Goal: Task Accomplishment & Management: Complete application form

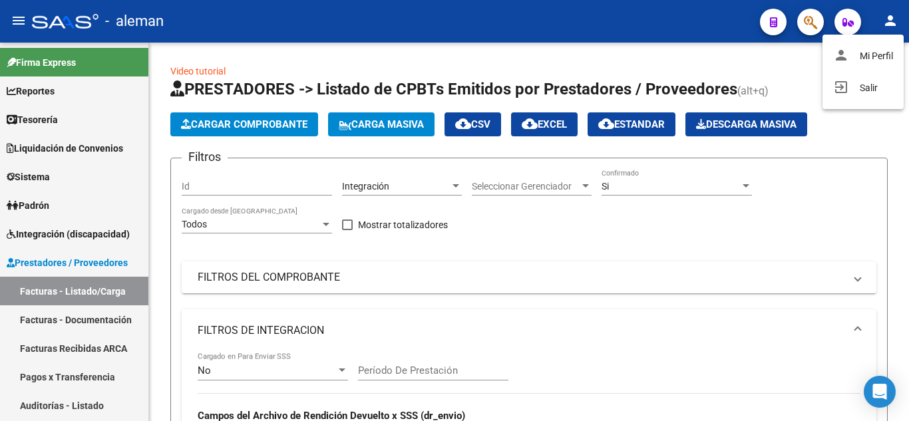
scroll to position [450, 0]
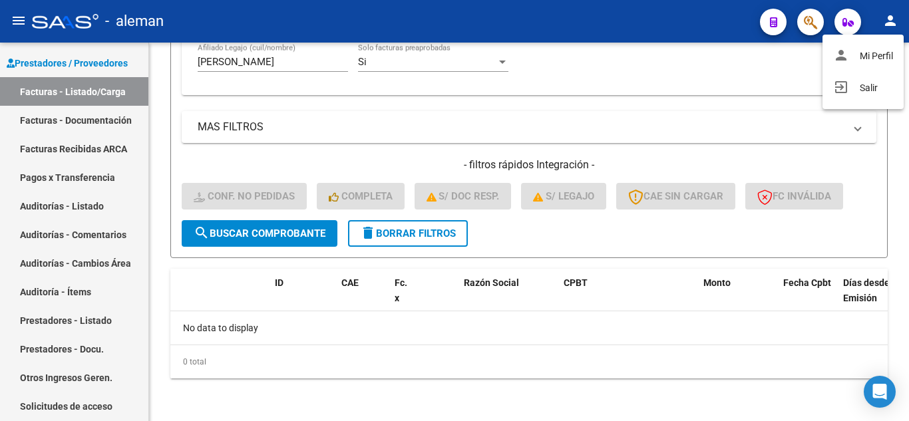
click at [822, 40] on button "person Mi Perfil" at bounding box center [862, 56] width 81 height 32
click at [877, 8] on button "person" at bounding box center [890, 21] width 27 height 27
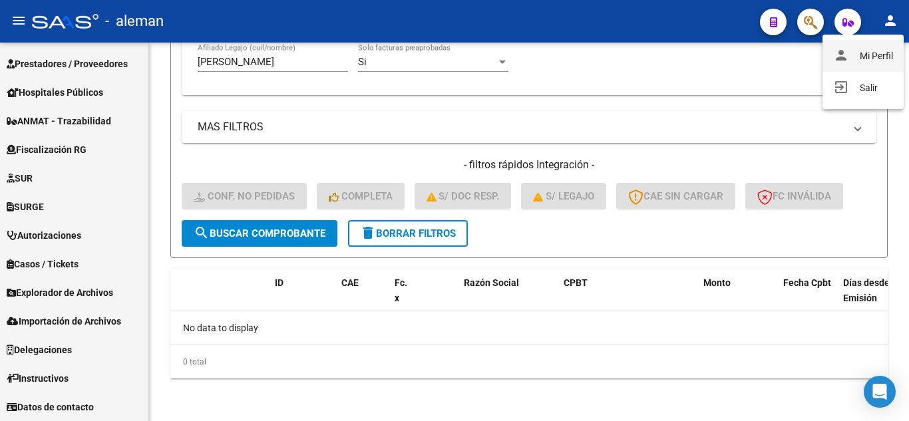
click at [822, 40] on button "person Mi Perfil" at bounding box center [862, 56] width 81 height 32
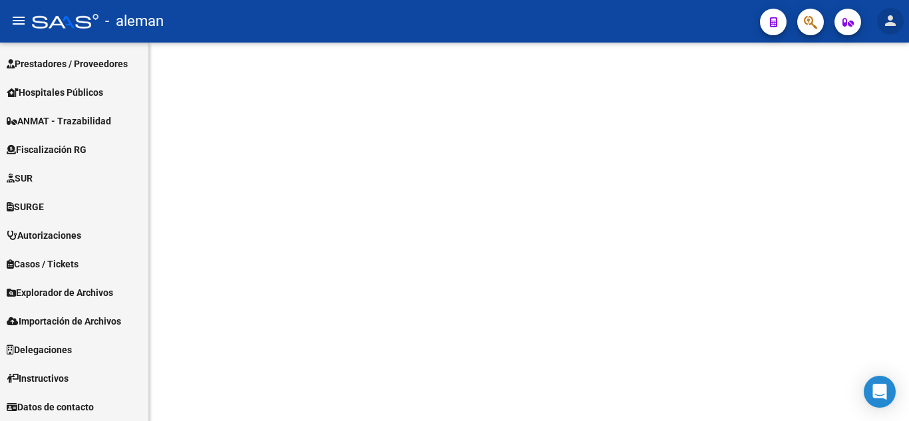
scroll to position [199, 0]
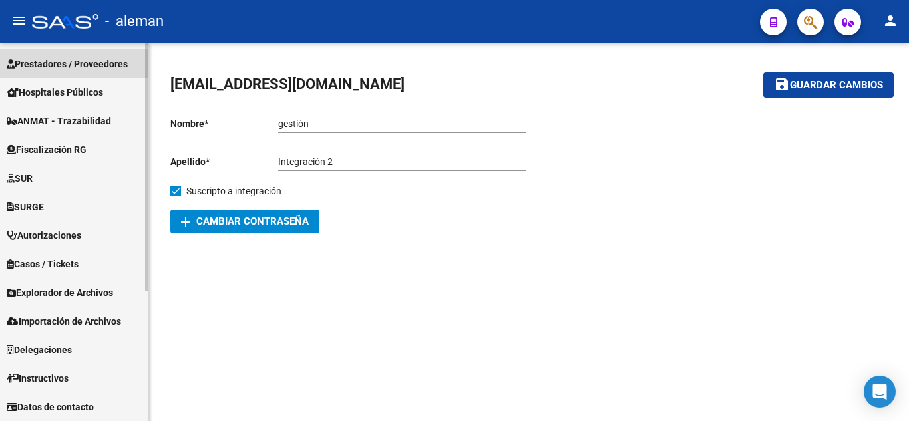
click at [104, 62] on span "Prestadores / Proveedores" at bounding box center [67, 64] width 121 height 15
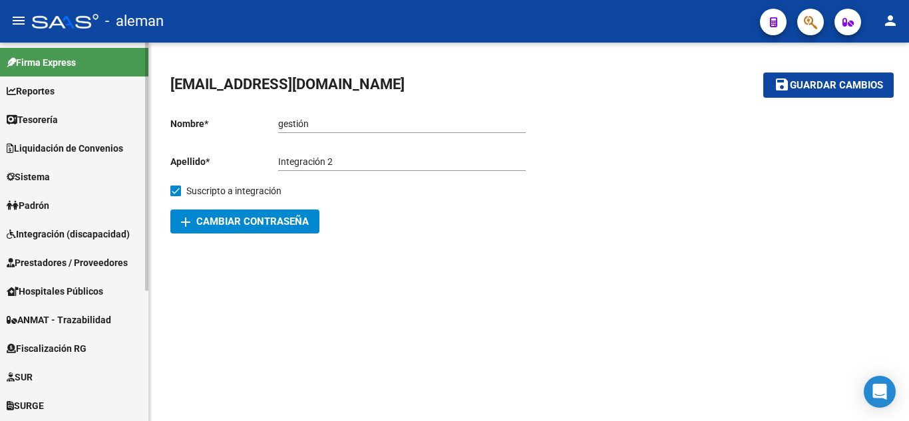
click at [92, 231] on span "Integración (discapacidad)" at bounding box center [68, 234] width 123 height 15
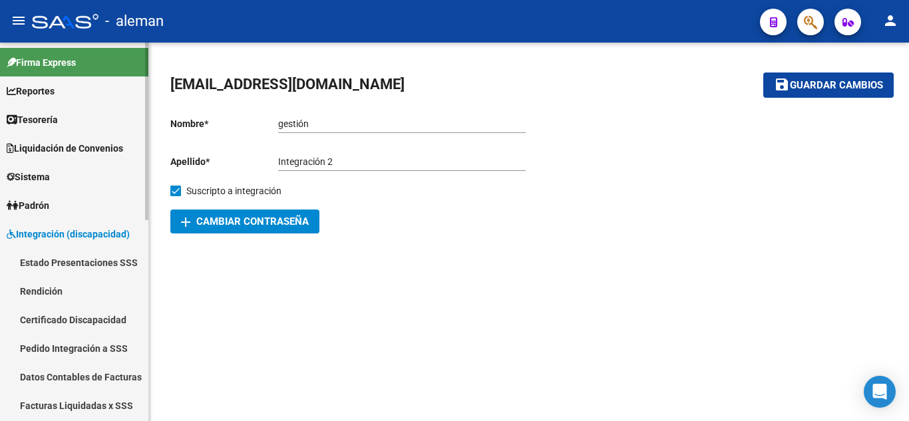
scroll to position [133, 0]
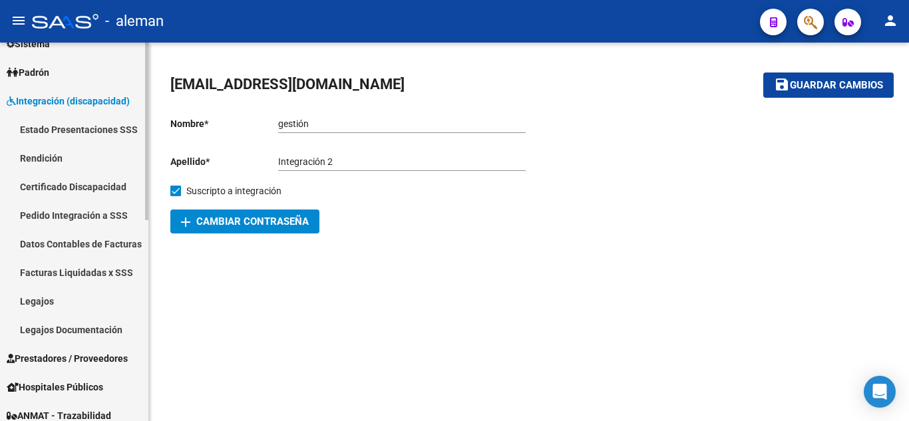
click at [105, 353] on span "Prestadores / Proveedores" at bounding box center [67, 358] width 121 height 15
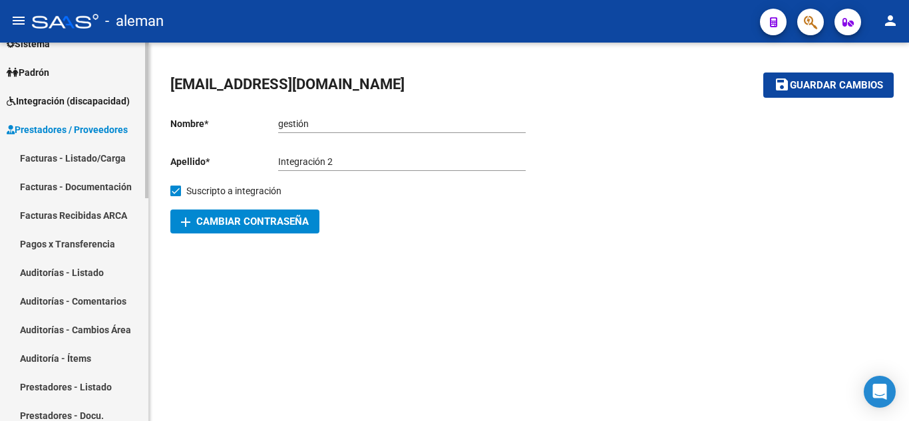
click at [99, 164] on link "Facturas - Listado/Carga" at bounding box center [74, 158] width 148 height 29
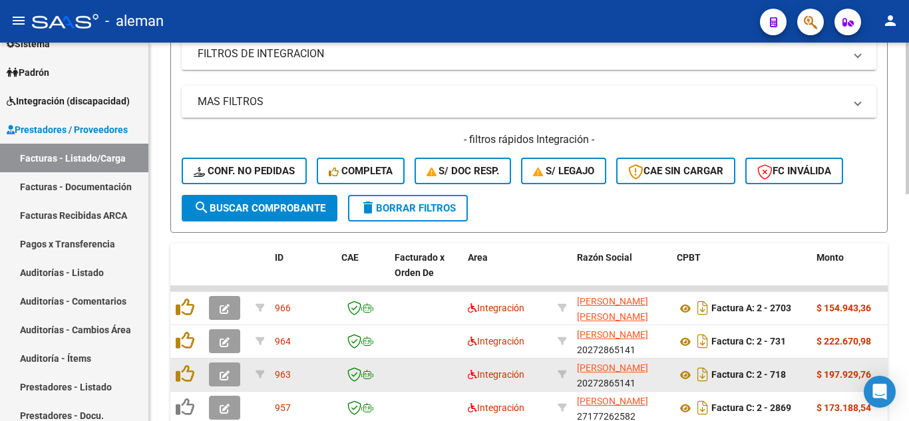
scroll to position [399, 0]
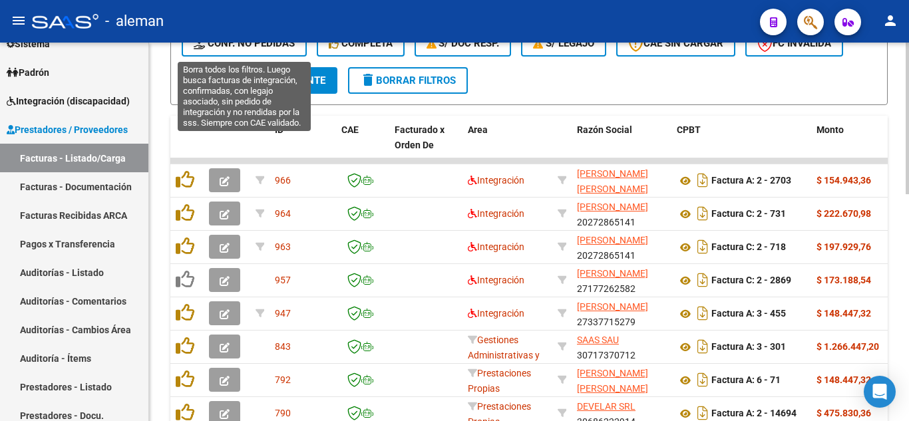
click at [250, 47] on span "Conf. no pedidas" at bounding box center [244, 43] width 101 height 12
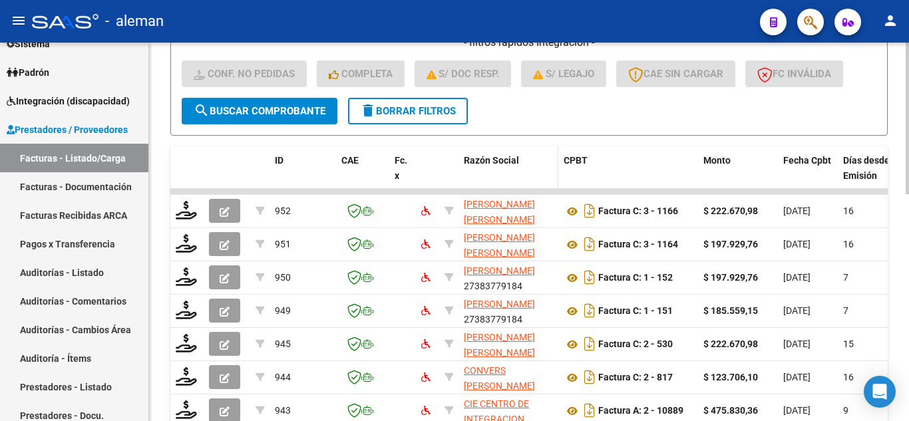
scroll to position [367, 0]
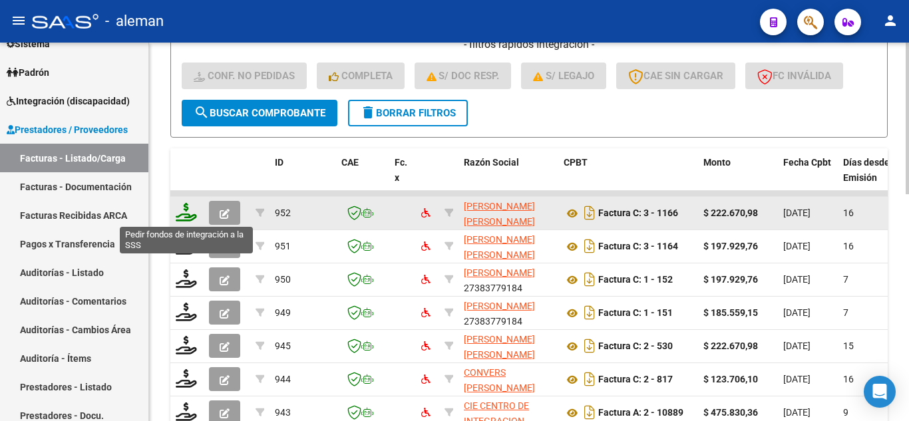
click at [190, 211] on icon at bounding box center [186, 212] width 21 height 19
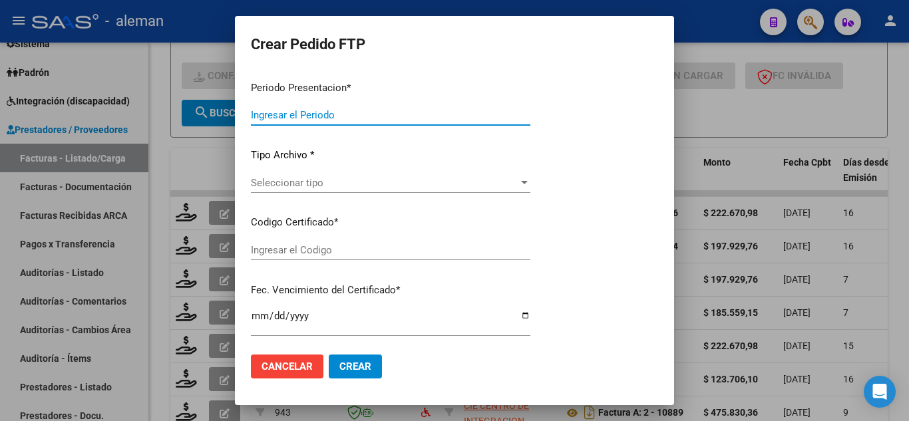
type input "202507"
type input "$ 222.670,98"
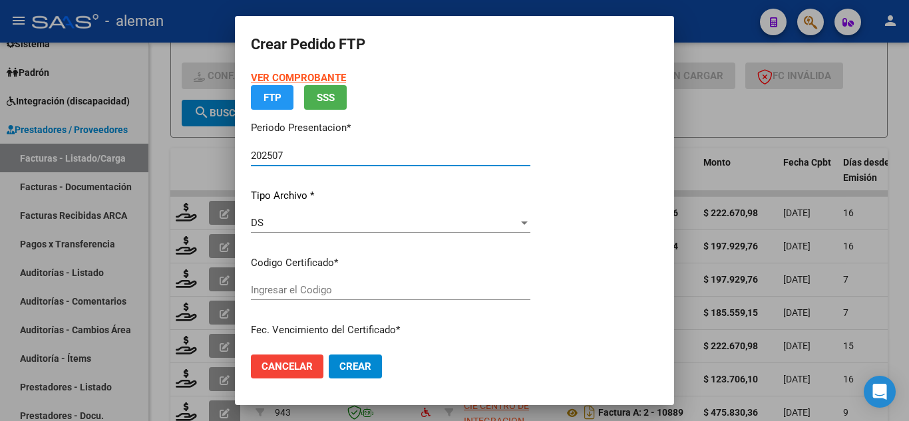
type input "ARG02000561755392025042220350422CBA13650"
type input "2035-04-22"
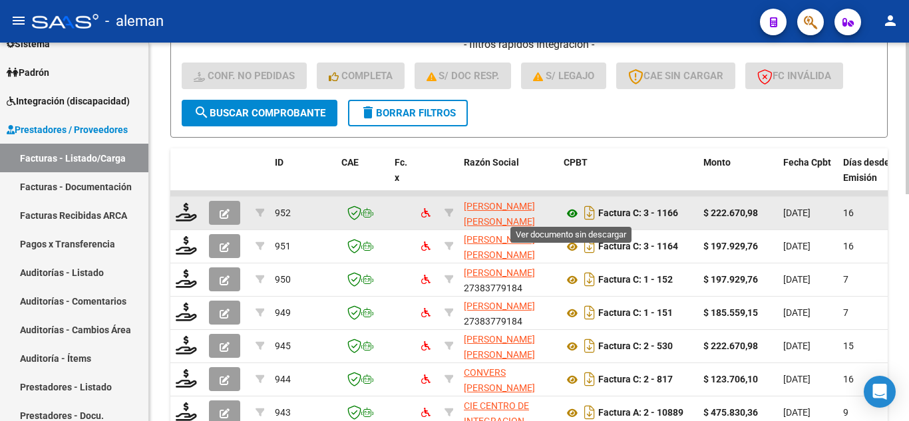
click at [574, 212] on icon at bounding box center [572, 214] width 17 height 16
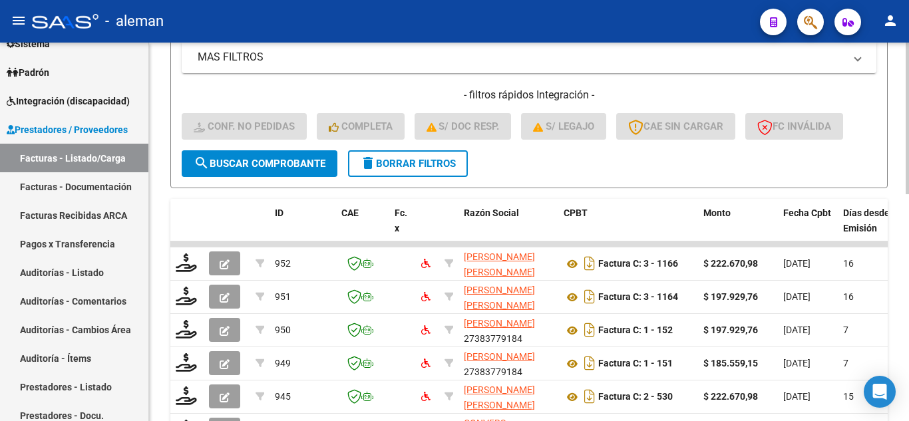
scroll to position [234, 0]
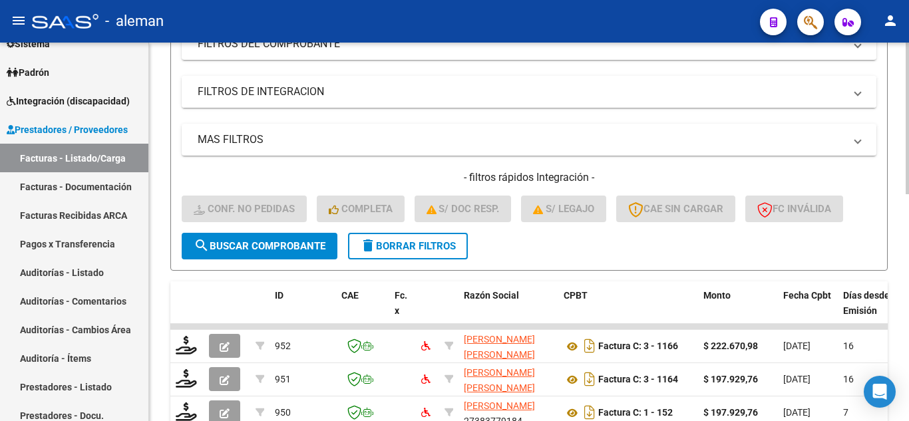
click at [259, 93] on mat-panel-title "FILTROS DE INTEGRACION" at bounding box center [521, 92] width 647 height 15
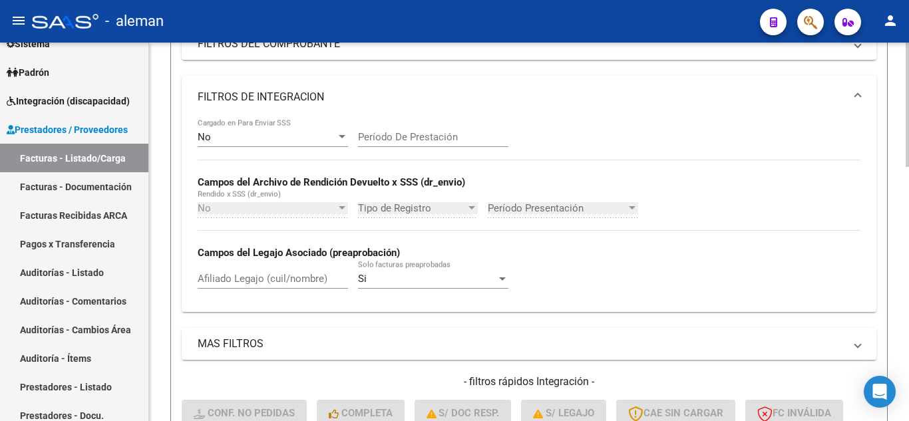
click at [244, 276] on input "Afiliado Legajo (cuil/nombre)" at bounding box center [273, 279] width 150 height 12
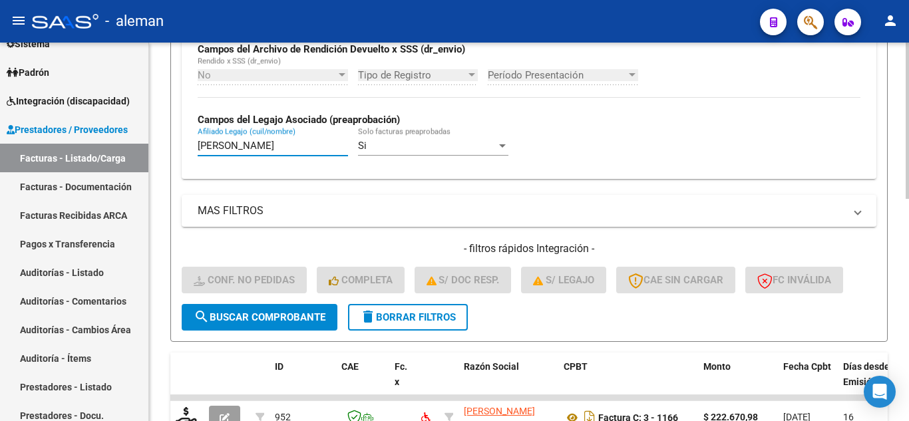
scroll to position [538, 0]
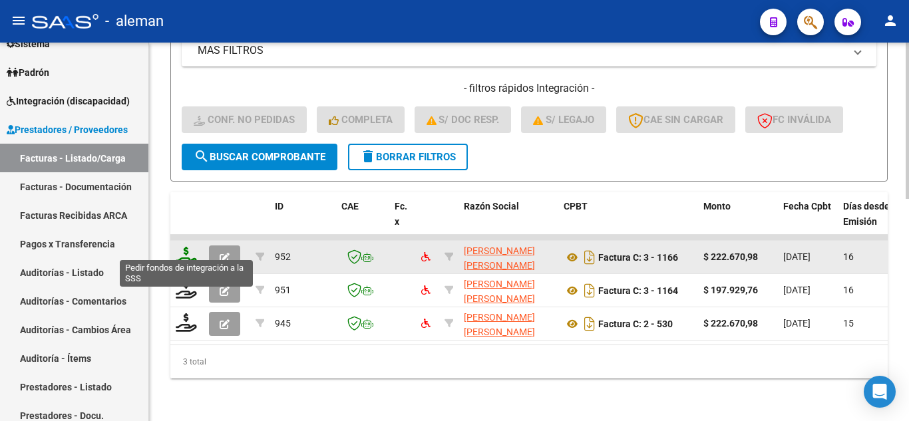
type input "scandar lucio"
click at [184, 247] on icon at bounding box center [186, 256] width 21 height 19
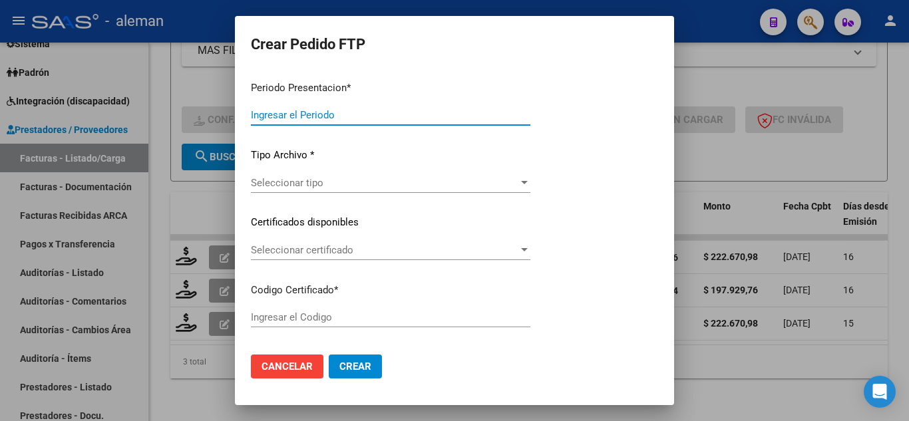
type input "202507"
type input "$ 222.670,98"
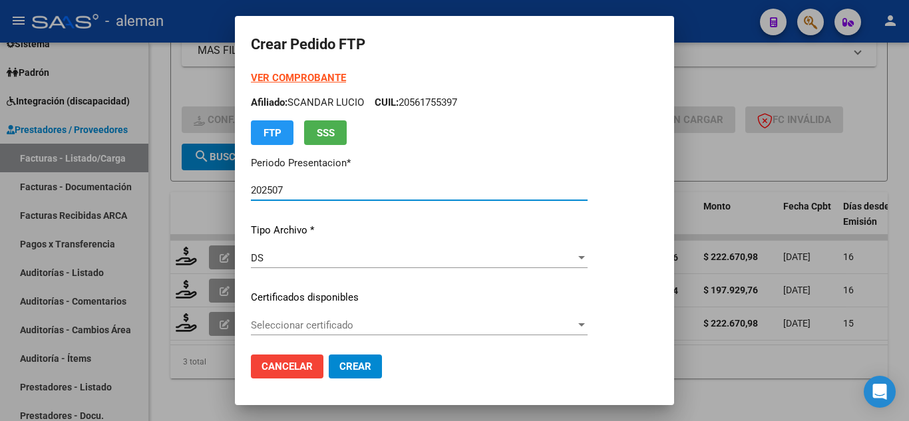
type input "ARG02000561755392025042220350422CBA13650"
type input "2035-04-22"
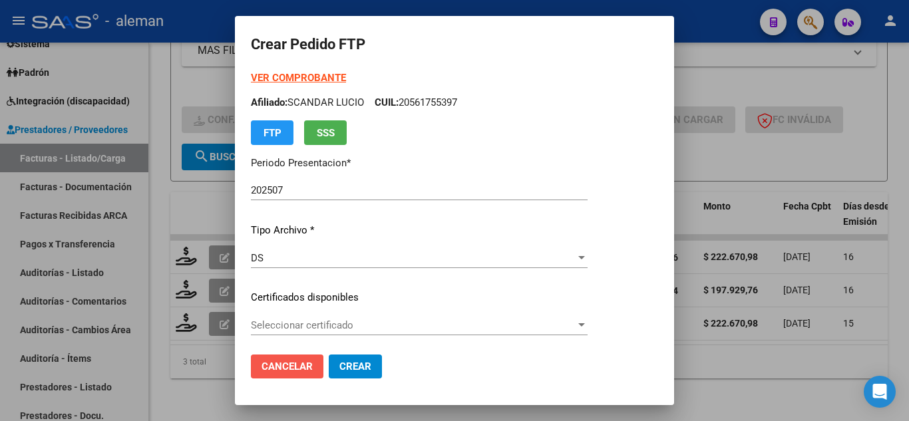
click at [292, 363] on span "Cancelar" at bounding box center [286, 367] width 51 height 12
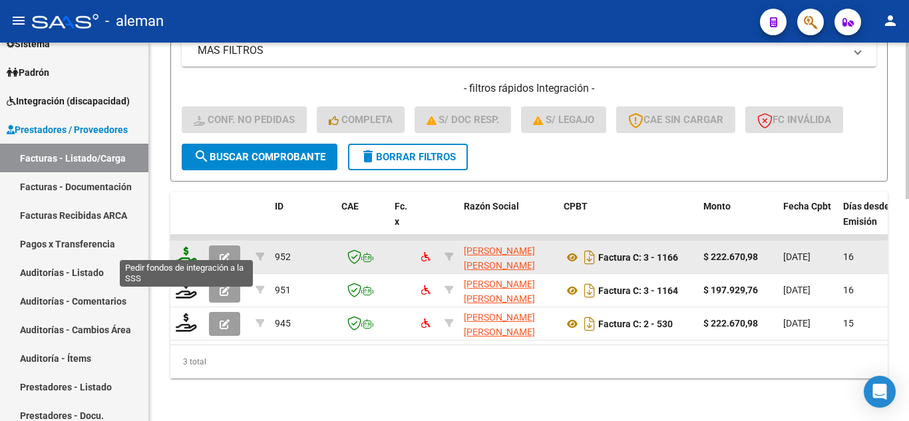
click at [182, 247] on icon at bounding box center [186, 256] width 21 height 19
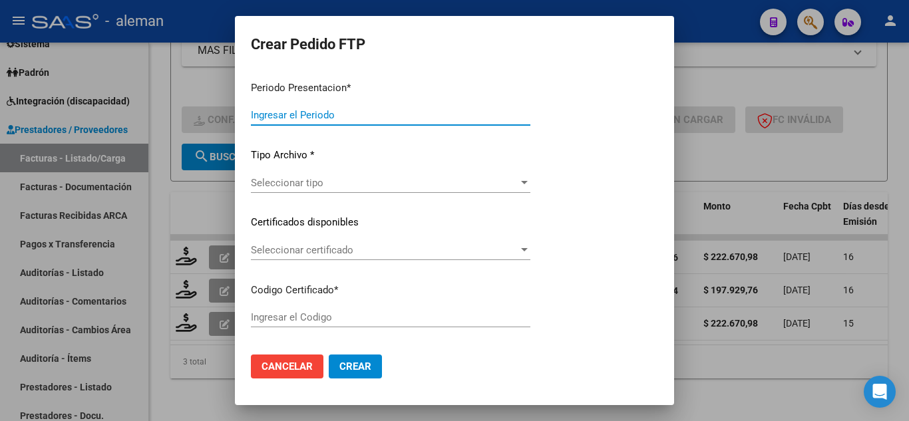
type input "202507"
type input "$ 222.670,98"
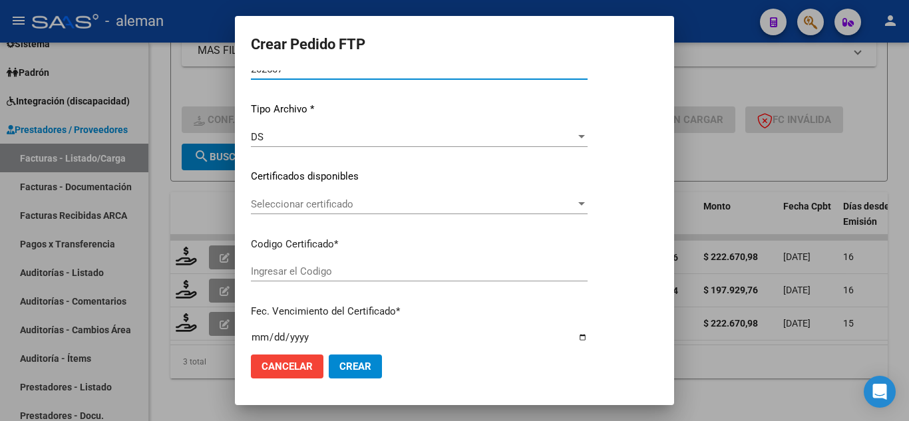
type input "ARG02000561755392025042220350422CBA13650"
type input "2035-04-22"
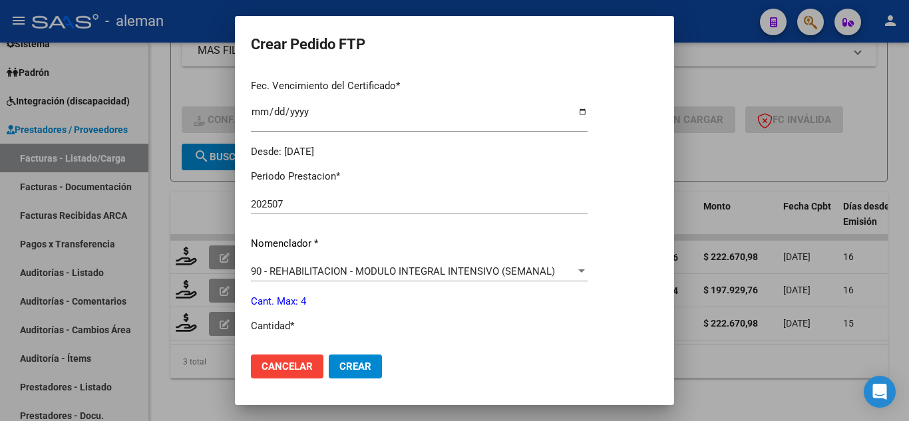
scroll to position [399, 0]
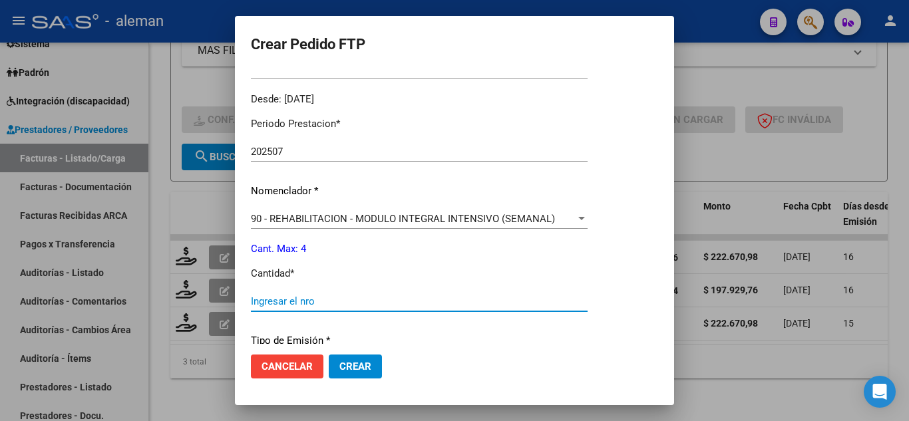
click at [395, 298] on input "Ingresar el nro" at bounding box center [419, 301] width 337 height 12
type input "4"
click at [342, 371] on span "Crear" at bounding box center [355, 367] width 32 height 12
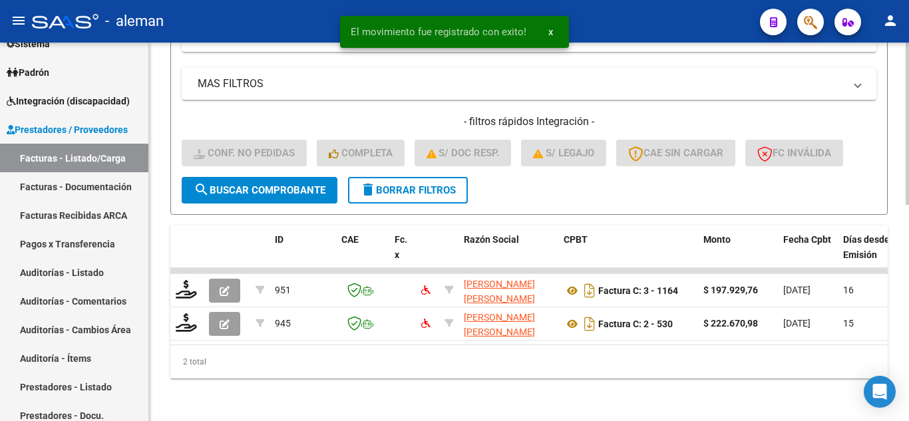
scroll to position [504, 0]
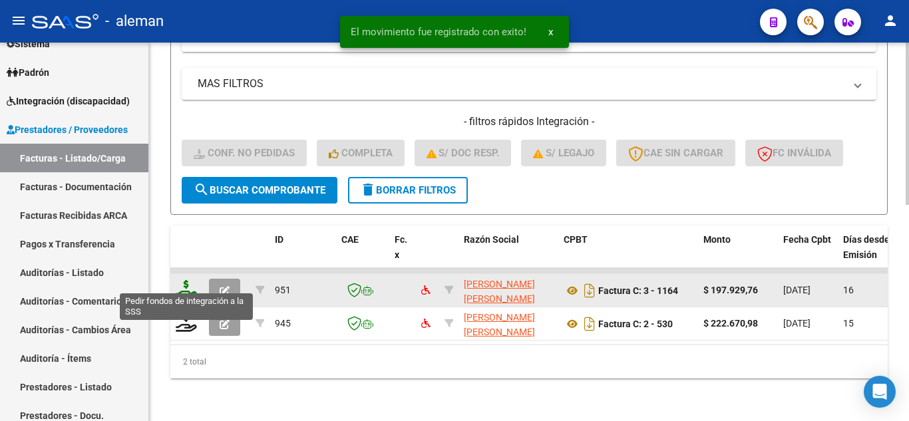
click at [186, 283] on icon at bounding box center [186, 289] width 21 height 19
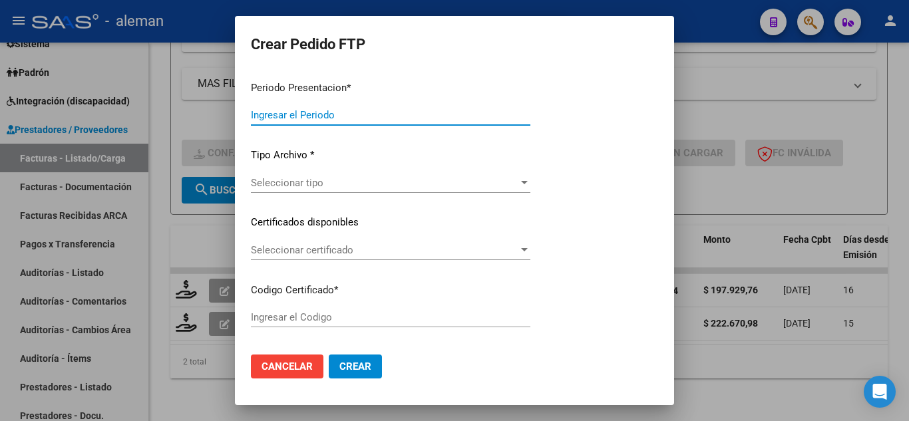
type input "202507"
type input "202506"
type input "$ 197.929,76"
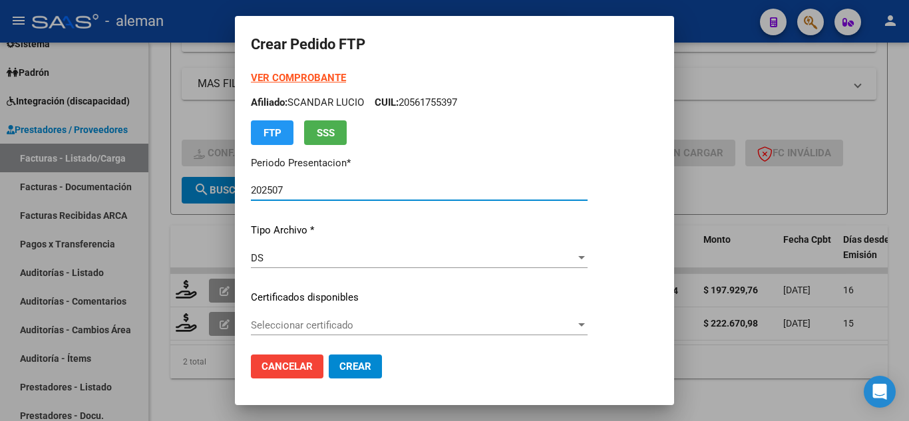
type input "ARG02000561755392025042220350422CBA13650"
type input "2035-04-22"
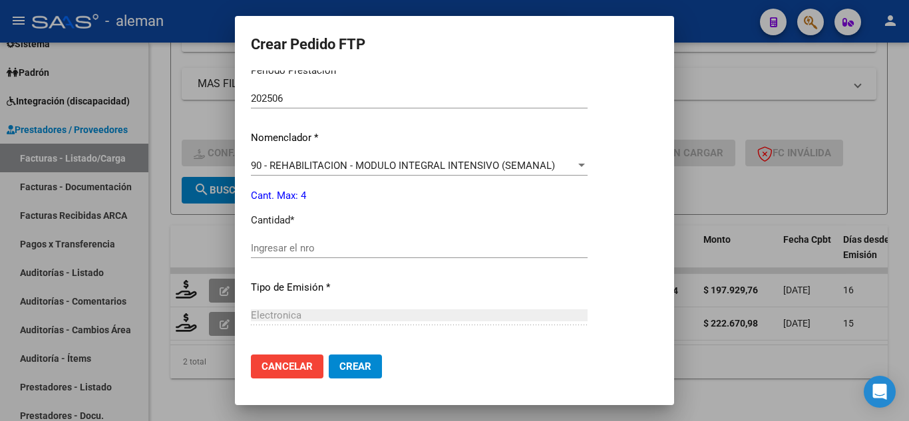
scroll to position [466, 0]
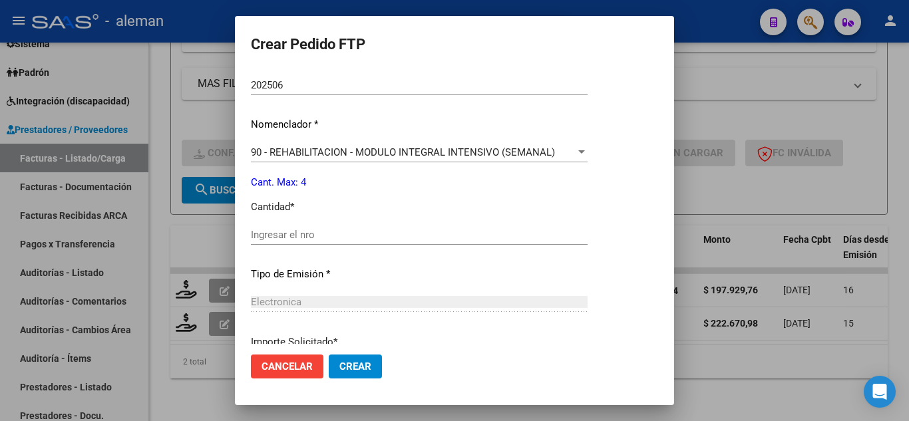
click at [386, 240] on input "Ingresar el nro" at bounding box center [419, 235] width 337 height 12
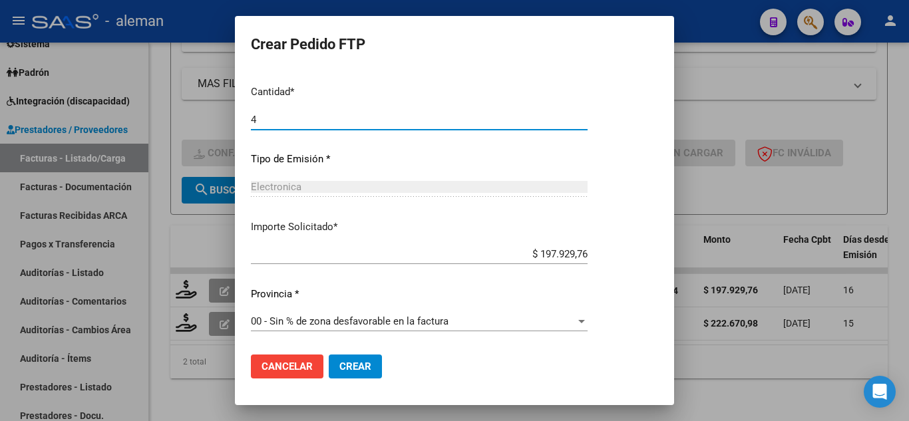
type input "4"
click at [369, 363] on span "Crear" at bounding box center [355, 367] width 32 height 12
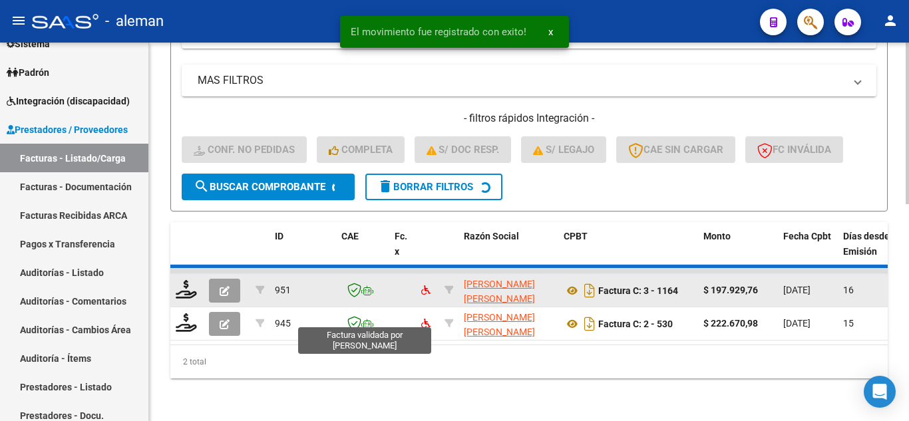
scroll to position [471, 0]
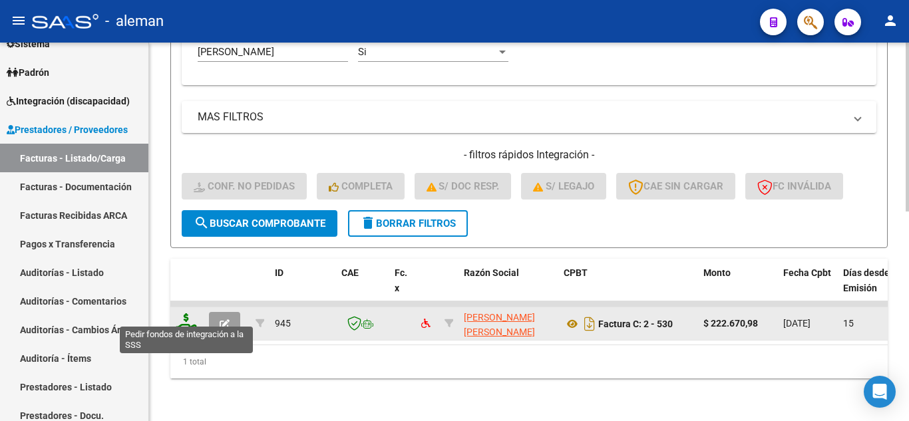
click at [188, 313] on icon at bounding box center [186, 322] width 21 height 19
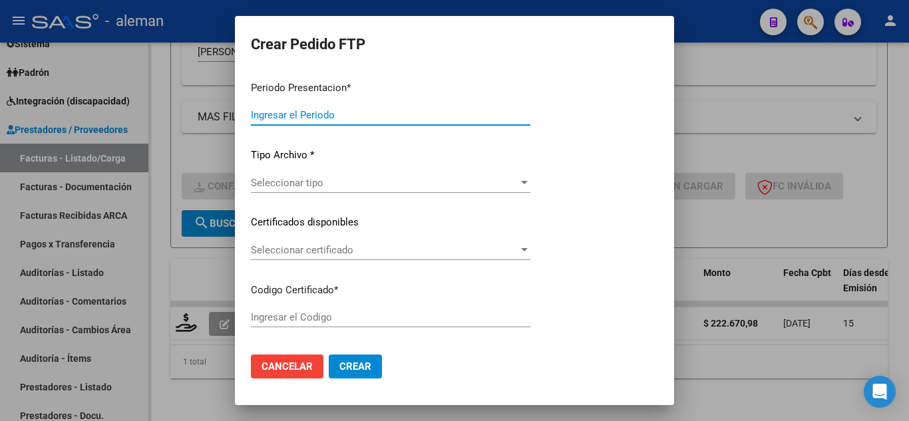
type input "202507"
type input "$ 222.670,98"
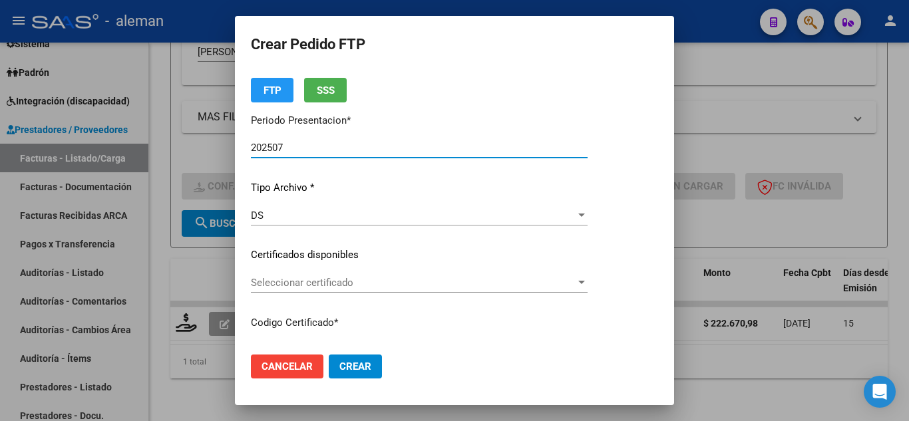
type input "ARG02000561755392025042220350422CBA13650"
type input "2035-04-22"
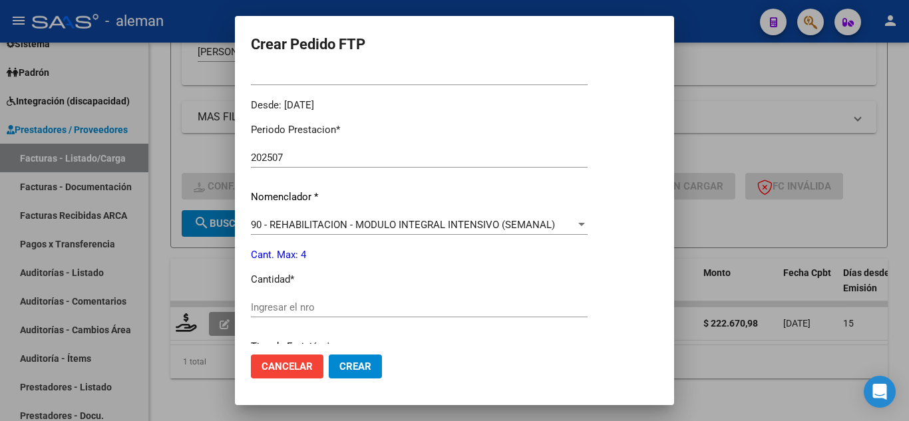
scroll to position [399, 0]
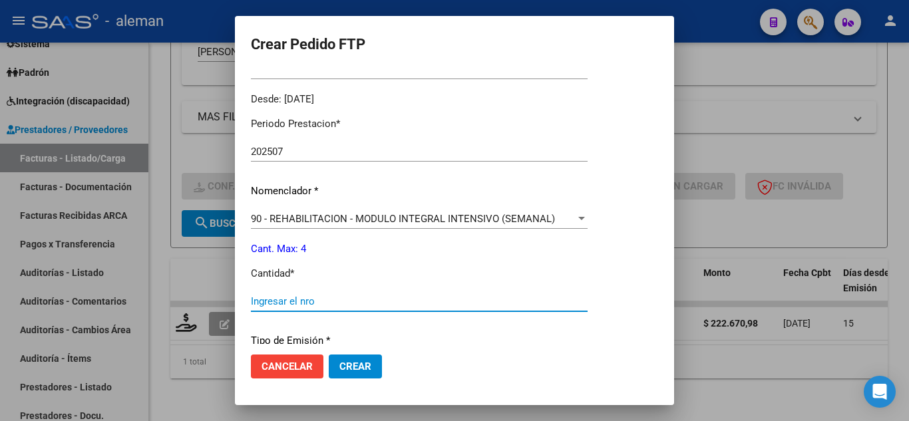
click at [361, 301] on input "Ingresar el nro" at bounding box center [419, 301] width 337 height 12
type input "4"
click at [363, 363] on span "Crear" at bounding box center [355, 367] width 32 height 12
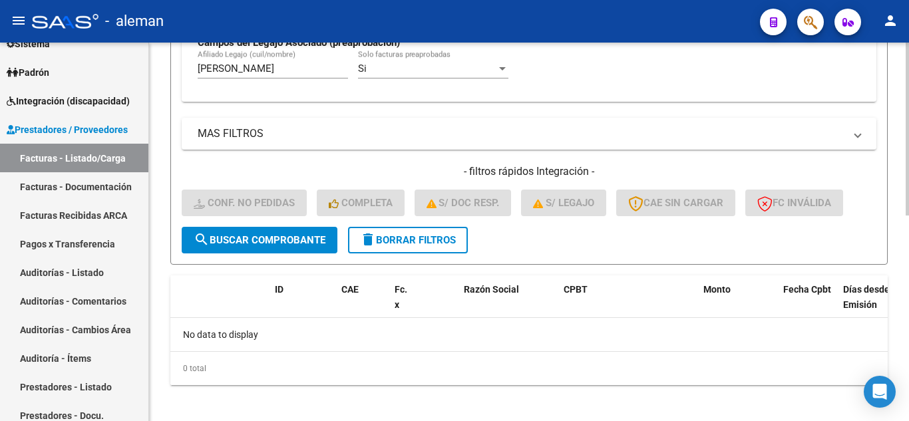
scroll to position [450, 0]
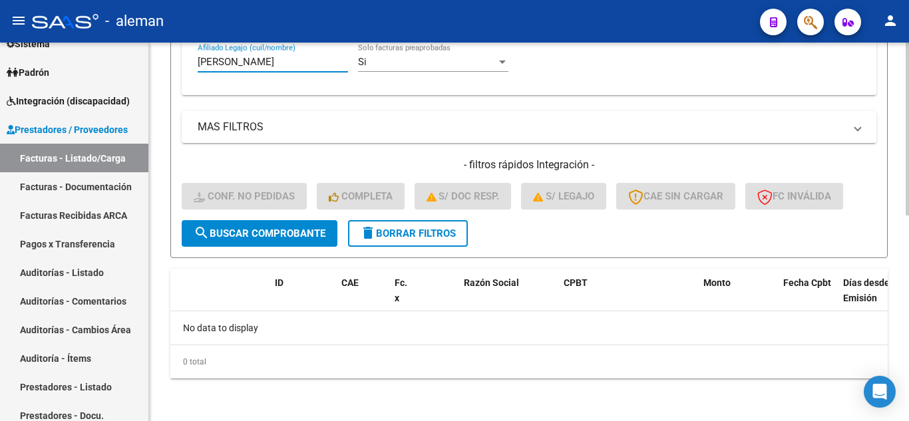
click at [269, 62] on input "scandar lucio" at bounding box center [273, 62] width 150 height 12
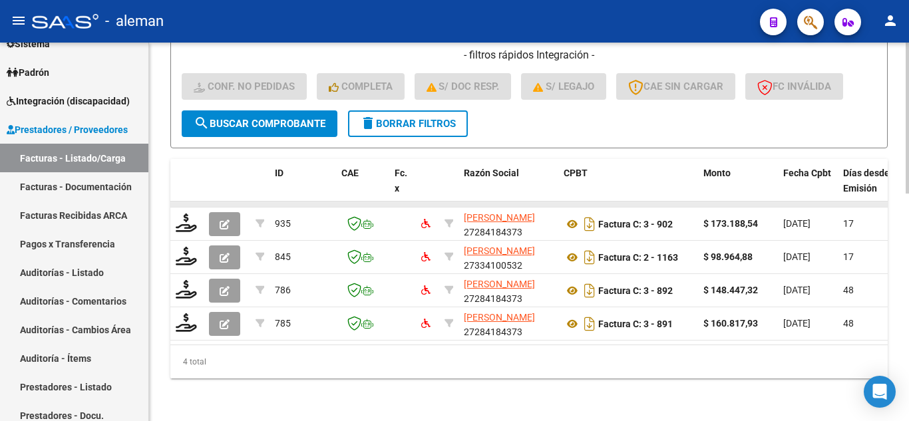
scroll to position [571, 0]
type input "scandar"
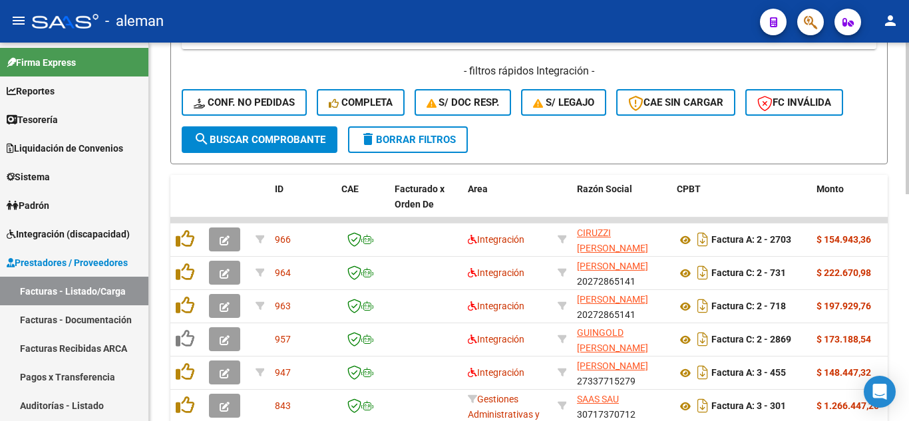
scroll to position [333, 0]
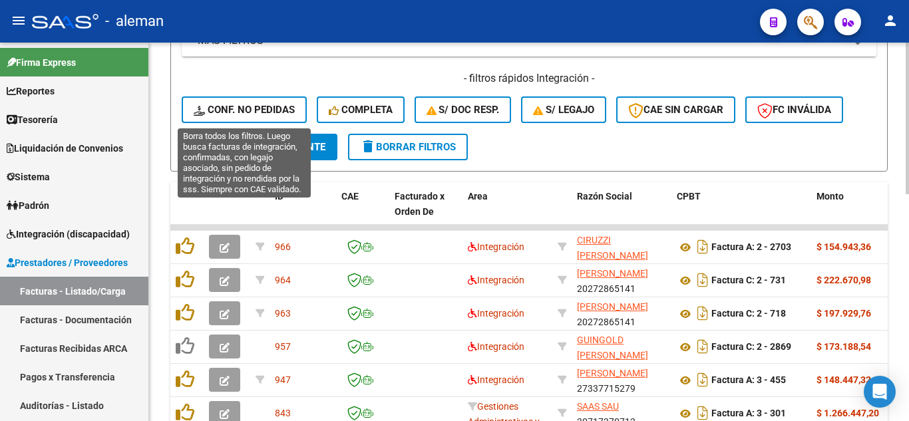
drag, startPoint x: 228, startPoint y: 110, endPoint x: 271, endPoint y: 122, distance: 44.4
click at [228, 110] on span "Conf. no pedidas" at bounding box center [244, 110] width 101 height 12
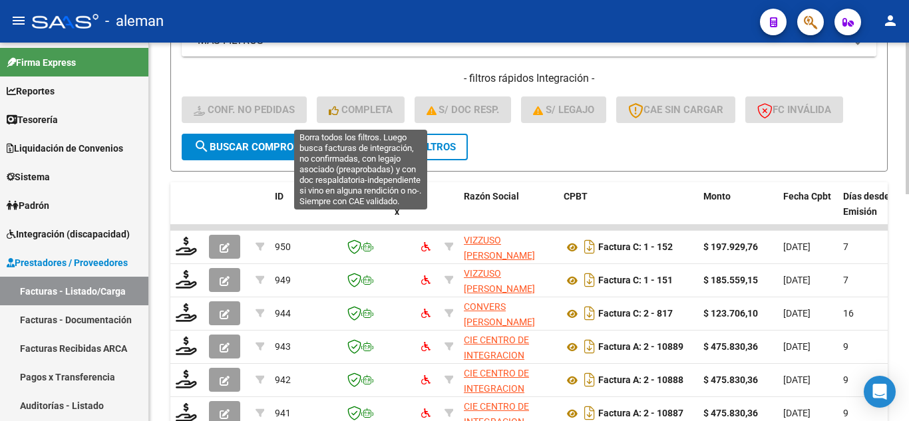
scroll to position [200, 0]
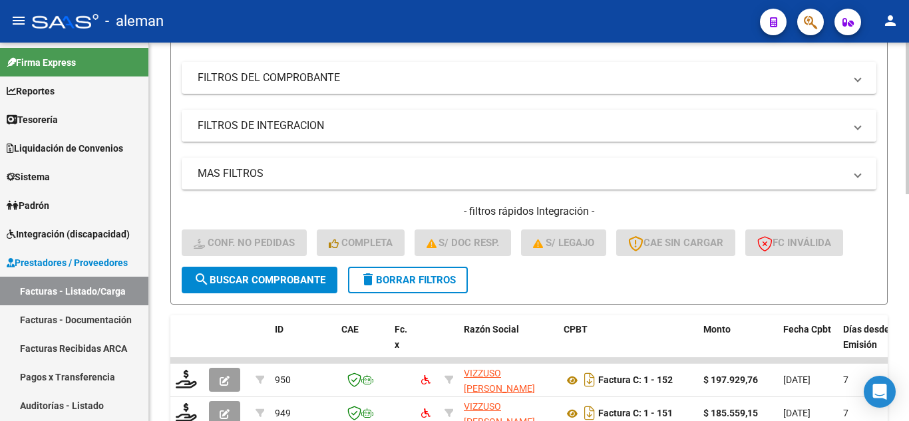
click at [262, 127] on mat-panel-title "FILTROS DE INTEGRACION" at bounding box center [521, 125] width 647 height 15
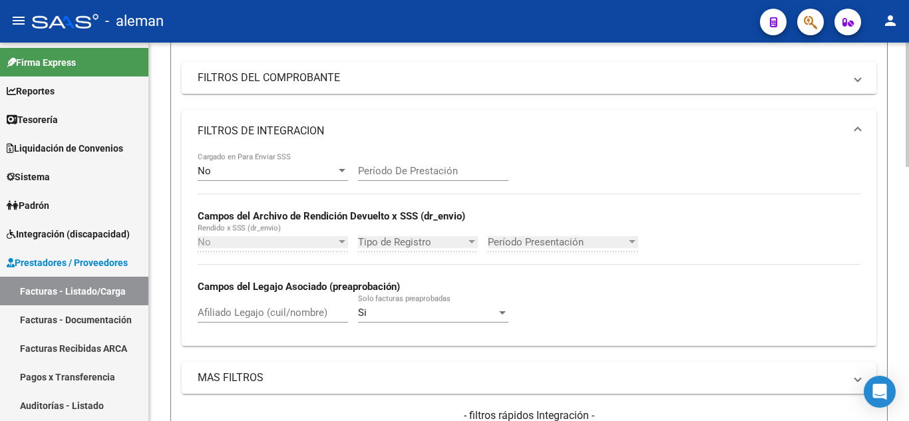
click at [250, 317] on input "Afiliado Legajo (cuil/nombre)" at bounding box center [273, 313] width 150 height 12
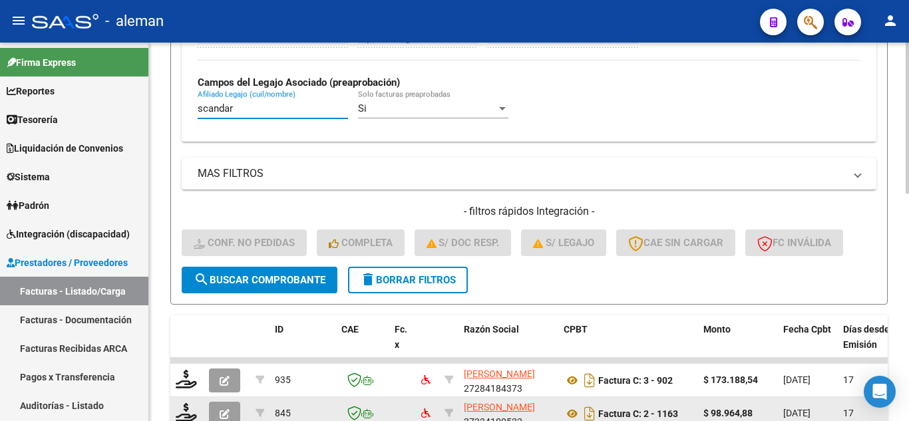
scroll to position [532, 0]
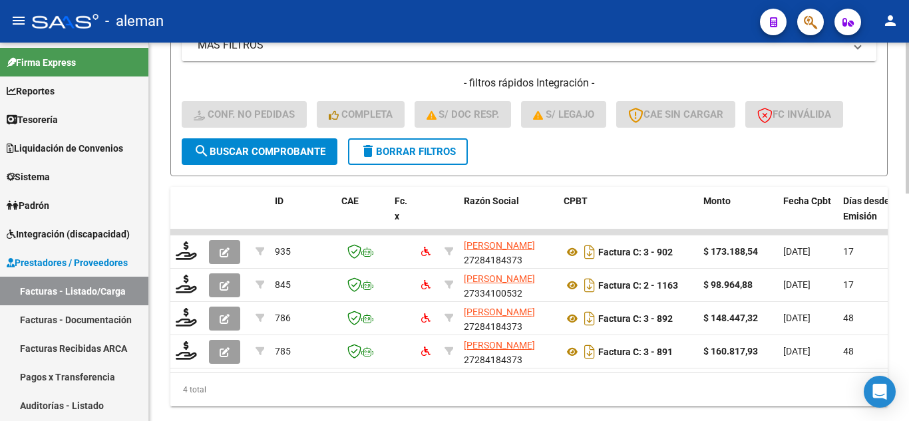
type input "scandar"
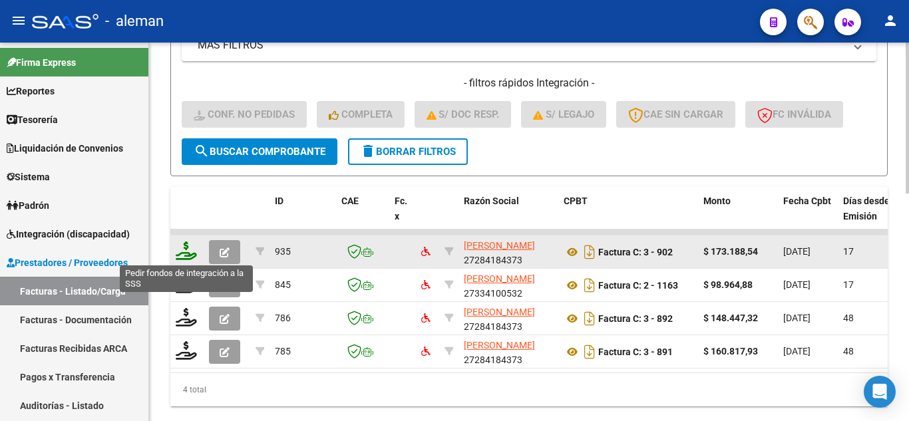
click at [190, 250] on icon at bounding box center [186, 251] width 21 height 19
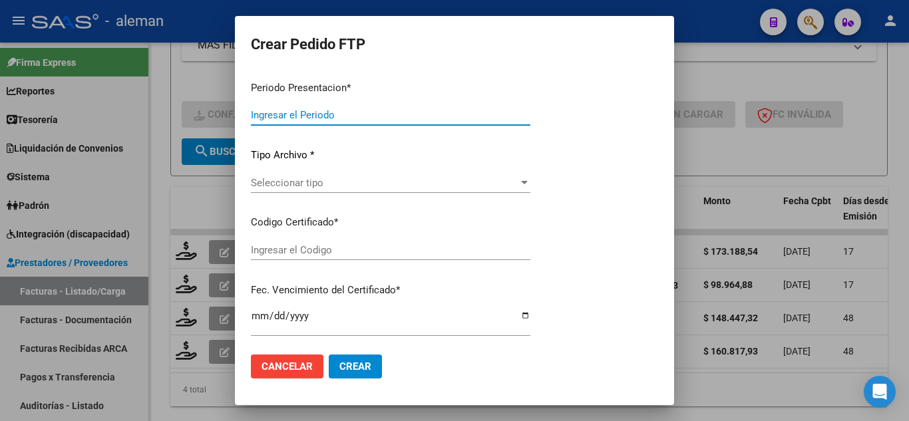
type input "202507"
type input "$ 173.188,54"
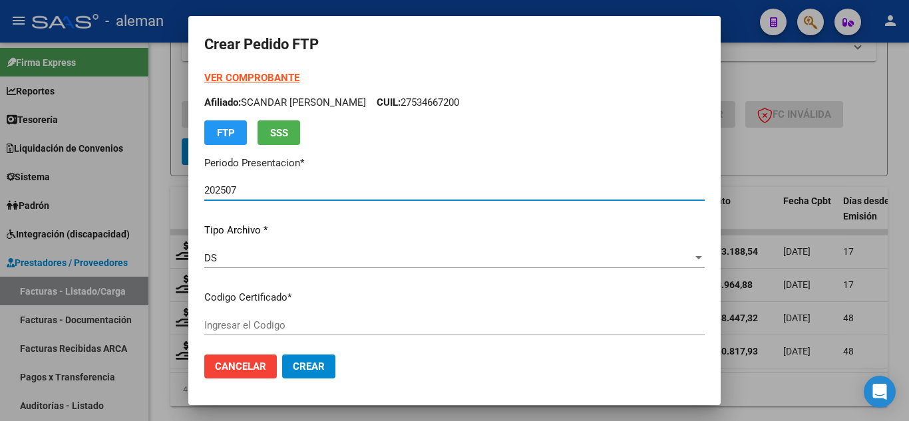
type input "ARG01000534667202023072120280721CBA536"
type input "2028-07-21"
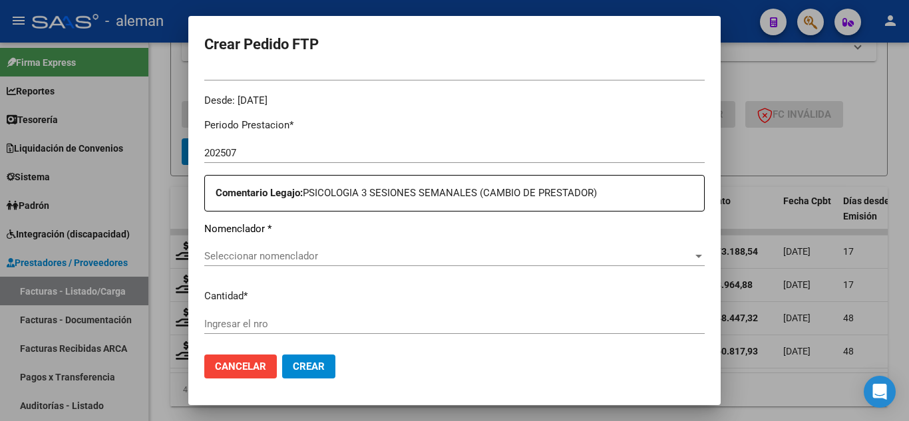
scroll to position [399, 0]
click at [432, 254] on span "Seleccionar nomenclador" at bounding box center [448, 255] width 488 height 12
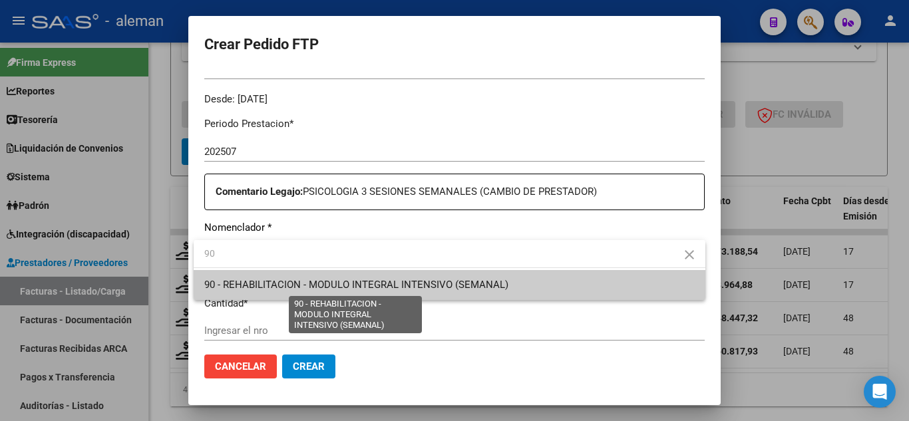
type input "90"
click at [399, 287] on span "90 - REHABILITACION - MODULO INTEGRAL INTENSIVO (SEMANAL)" at bounding box center [356, 285] width 304 height 12
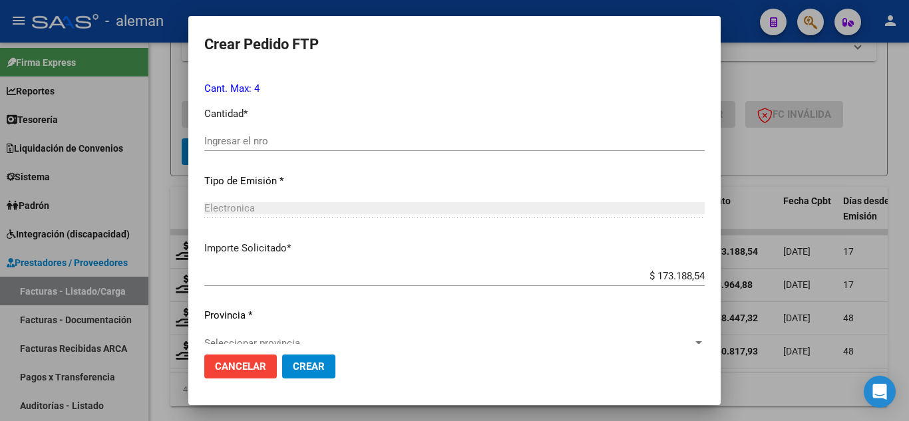
scroll to position [599, 0]
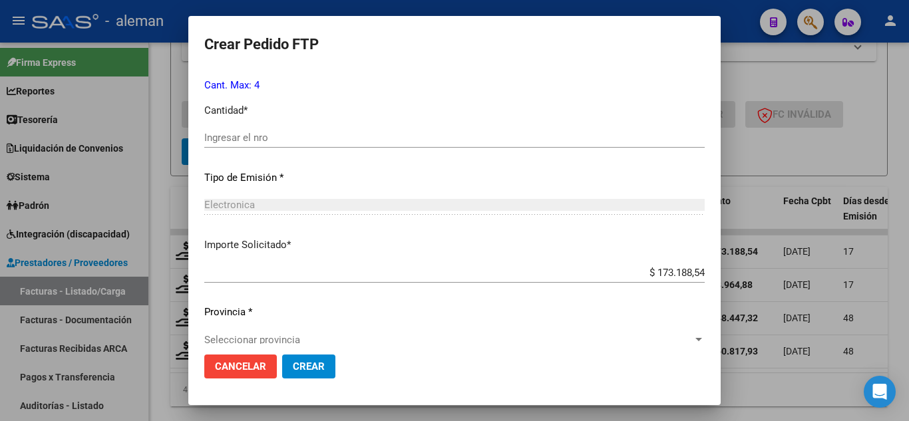
click at [277, 138] on input "Ingresar el nro" at bounding box center [454, 138] width 500 height 12
type input "3"
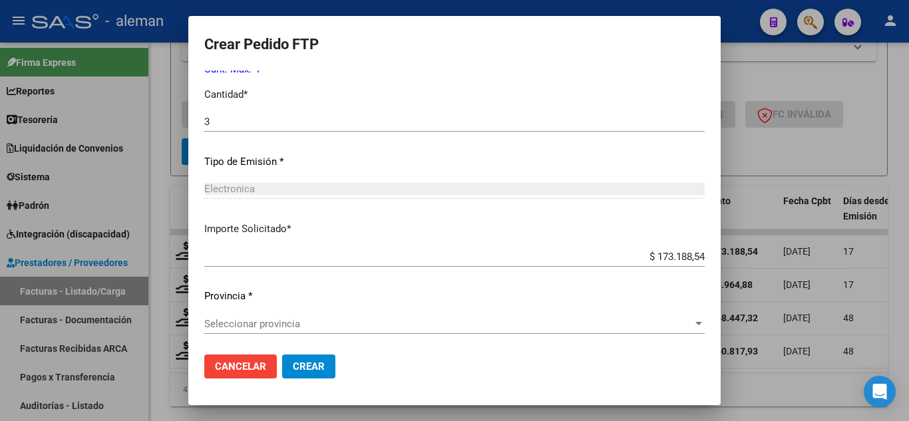
scroll to position [617, 0]
click at [246, 329] on div "Seleccionar provincia Seleccionar provincia" at bounding box center [454, 321] width 500 height 20
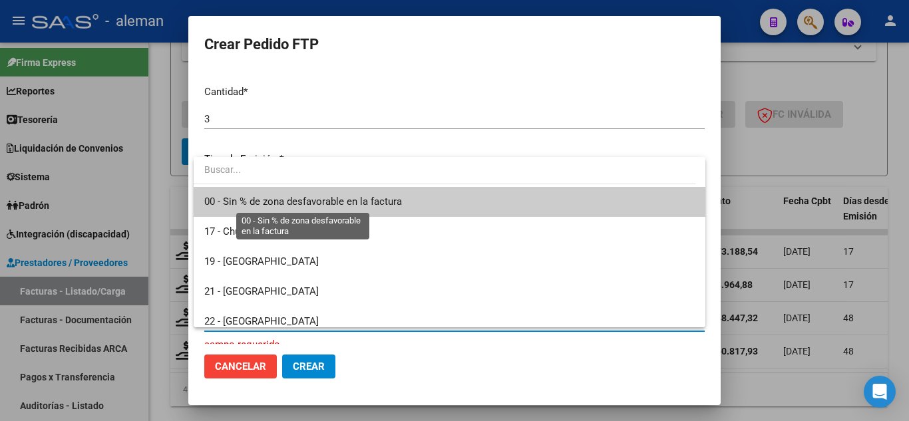
click at [290, 197] on span "00 - Sin % de zona desfavorable en la factura" at bounding box center [303, 202] width 198 height 12
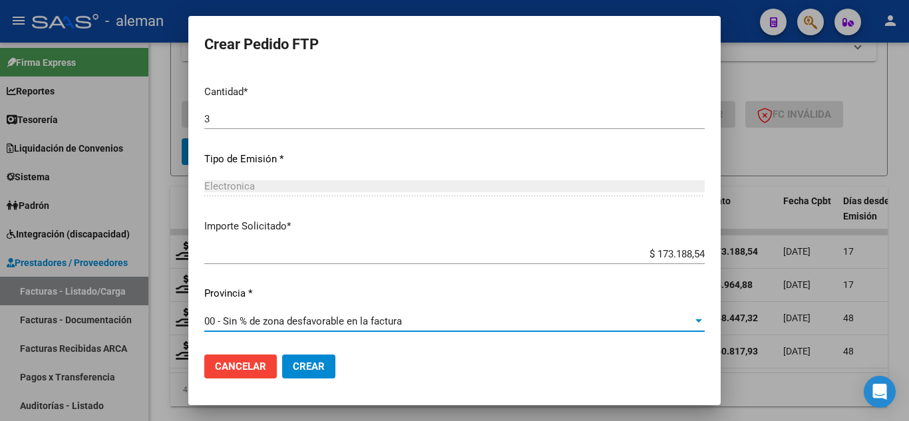
click at [309, 361] on span "Crear" at bounding box center [309, 367] width 32 height 12
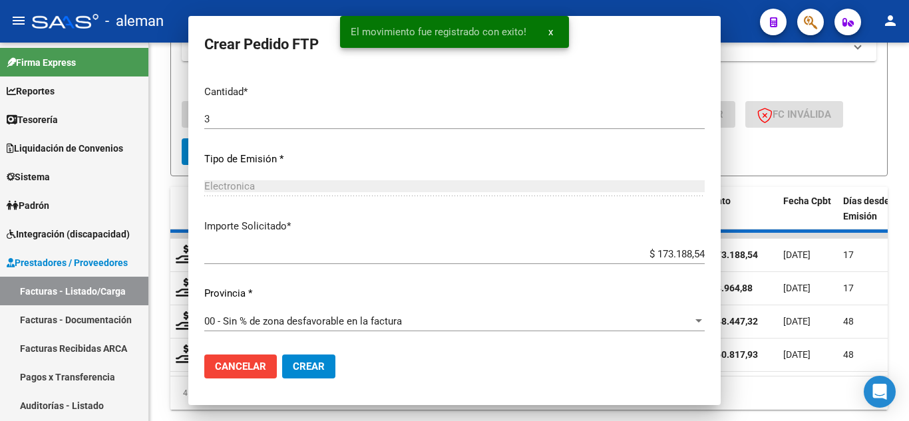
scroll to position [0, 0]
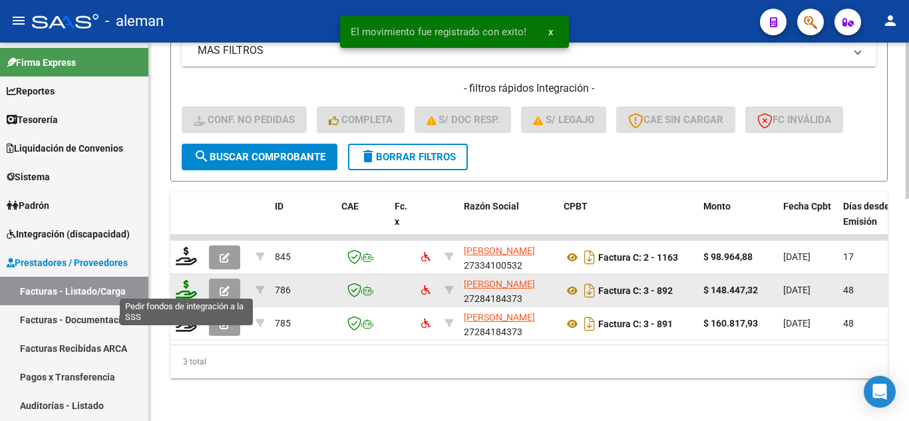
click at [184, 285] on icon at bounding box center [186, 289] width 21 height 19
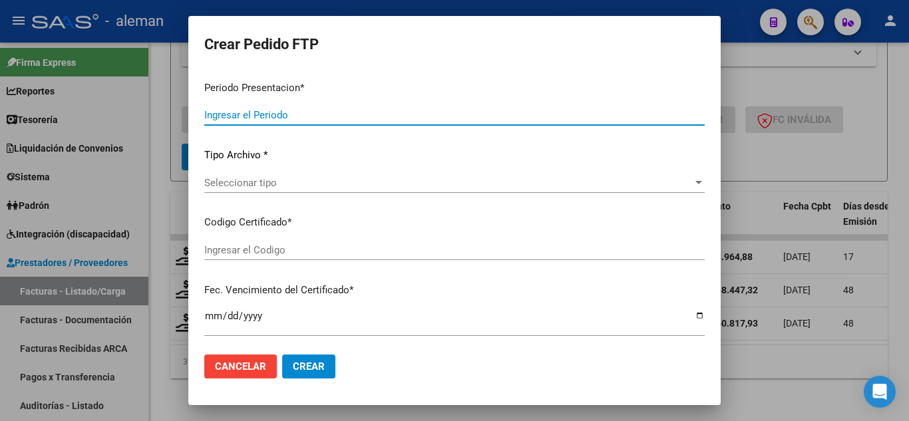
type input "202507"
type input "202506"
type input "$ 148.447,32"
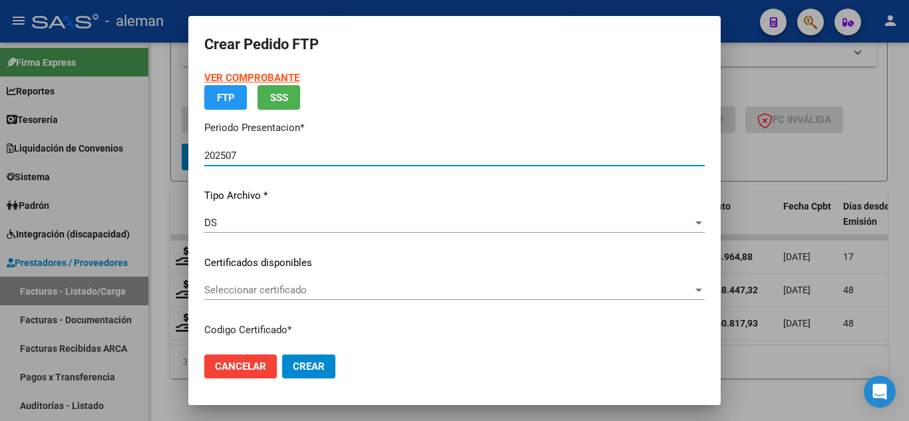
type input "ARG01000534667202023072120280721CBA536"
type input "2028-07-21"
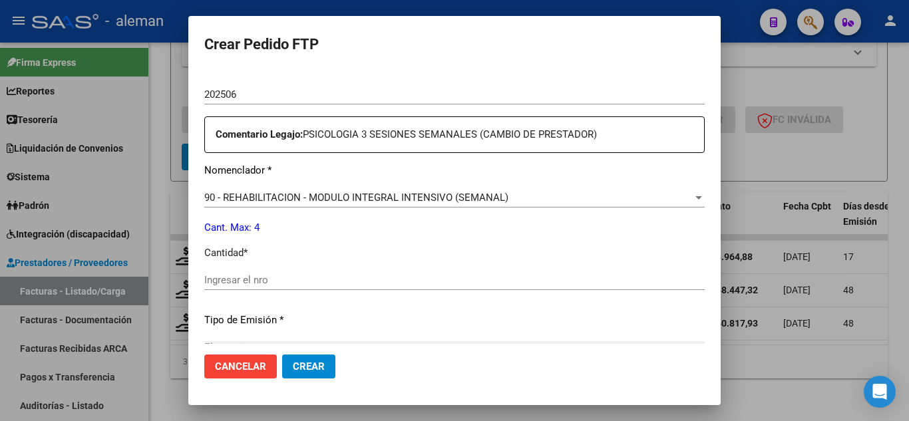
scroll to position [532, 0]
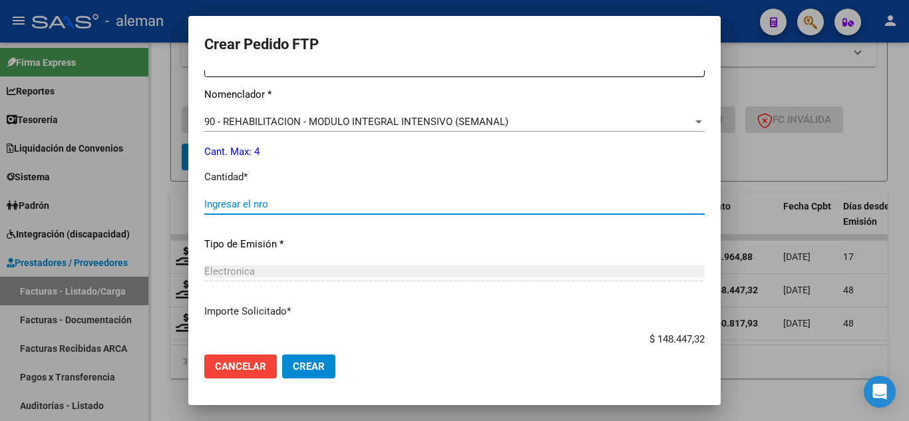
click at [328, 203] on input "Ingresar el nro" at bounding box center [454, 204] width 500 height 12
type input "3"
click at [319, 358] on button "Crear" at bounding box center [308, 367] width 53 height 24
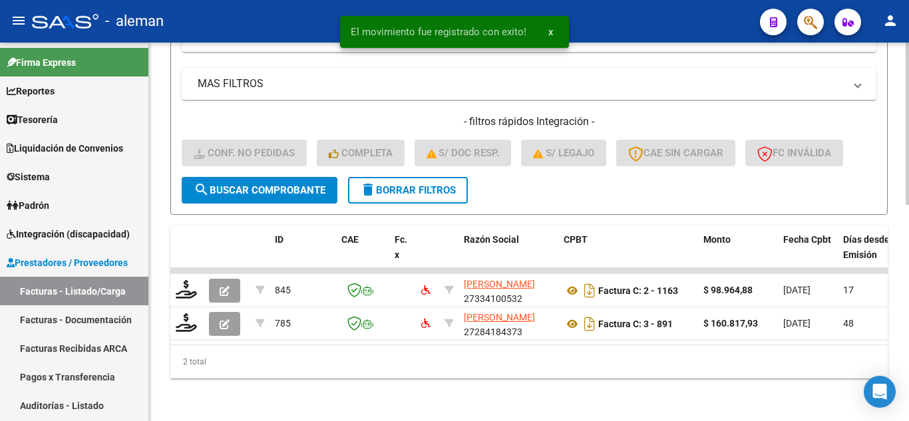
scroll to position [504, 0]
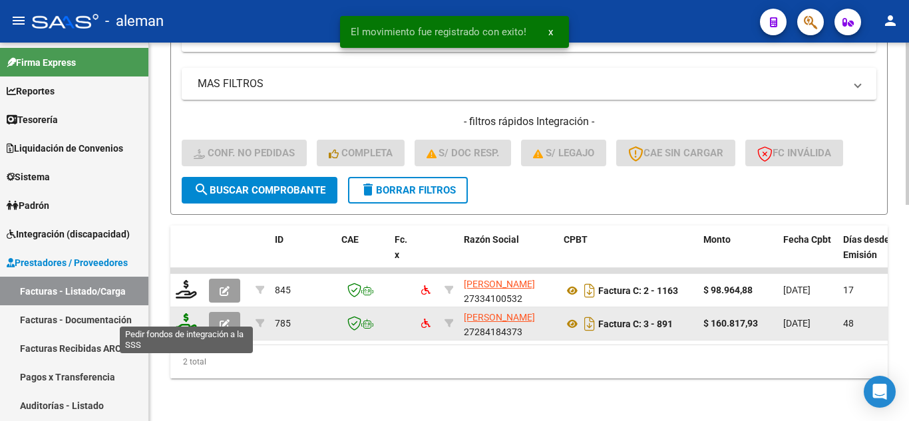
click at [185, 317] on icon at bounding box center [186, 322] width 21 height 19
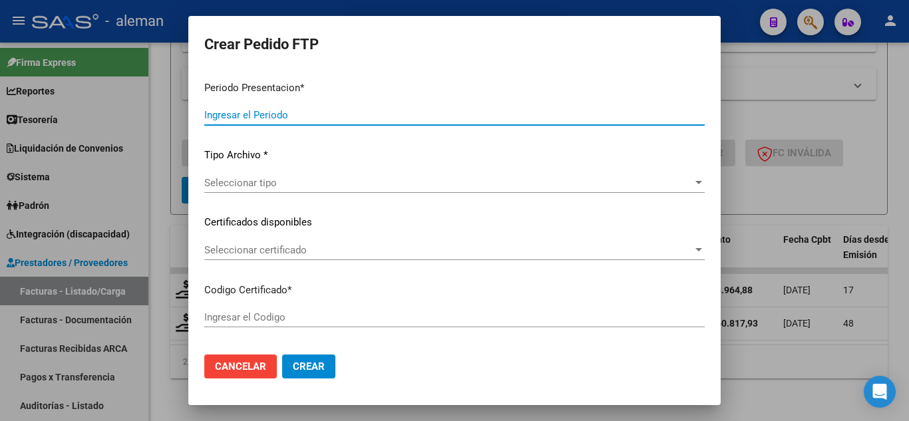
type input "202507"
type input "202505"
type input "$ 160.817,93"
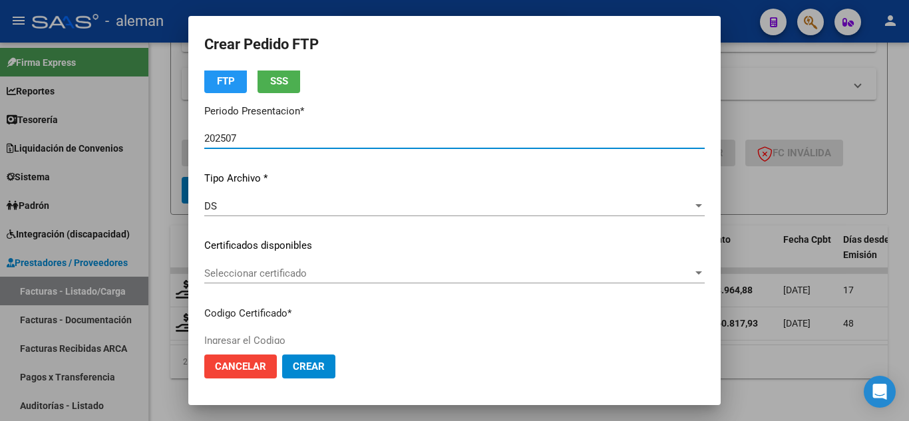
type input "ARG01000534667202023072120280721CBA536"
type input "2028-07-21"
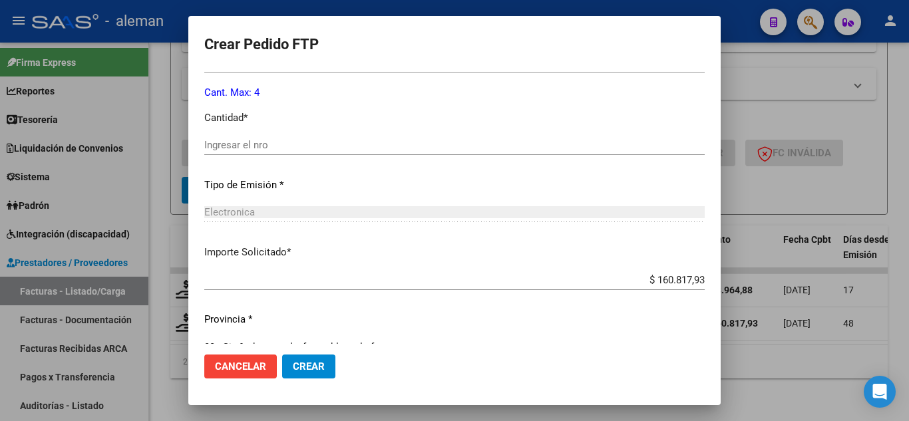
scroll to position [599, 0]
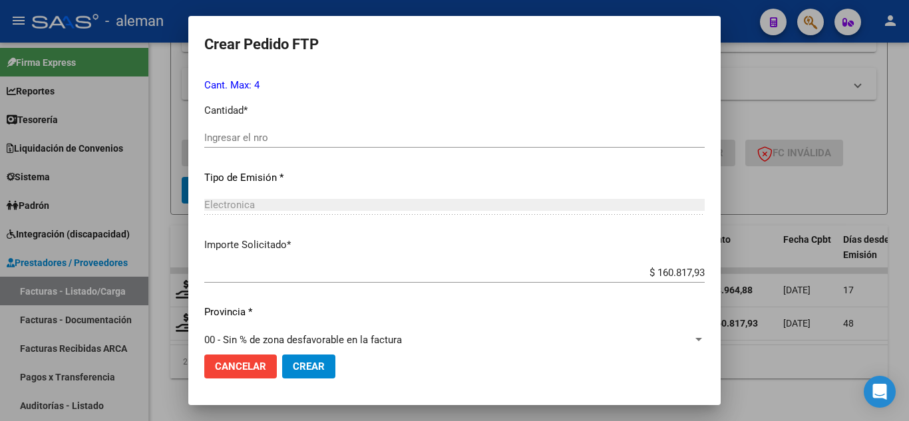
click at [337, 135] on input "Ingresar el nro" at bounding box center [454, 138] width 500 height 12
type input "3"
click at [291, 357] on button "Crear" at bounding box center [308, 367] width 53 height 24
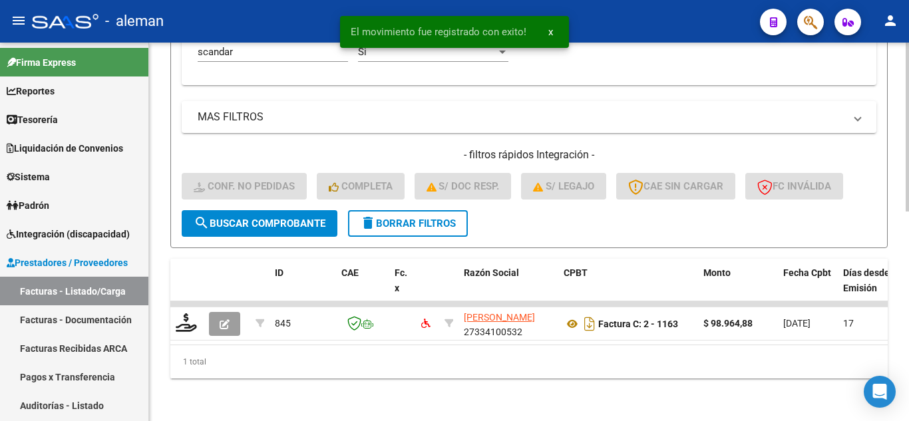
scroll to position [471, 0]
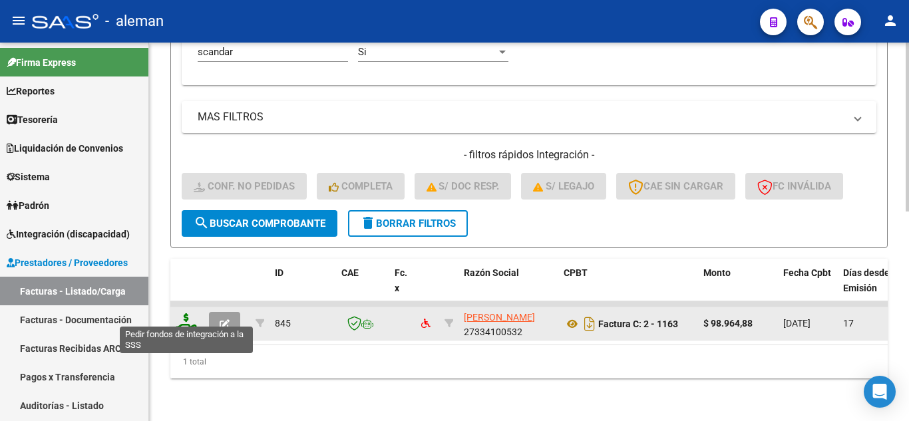
click at [192, 313] on icon at bounding box center [186, 322] width 21 height 19
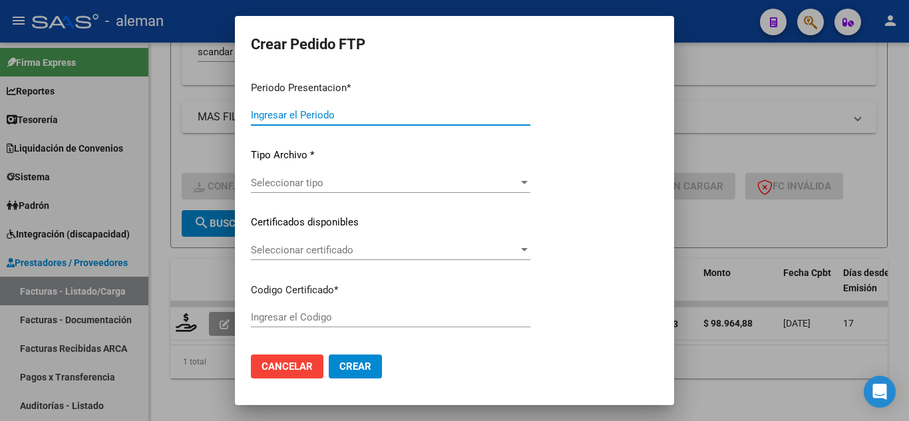
type input "202507"
type input "$ 98.964,88"
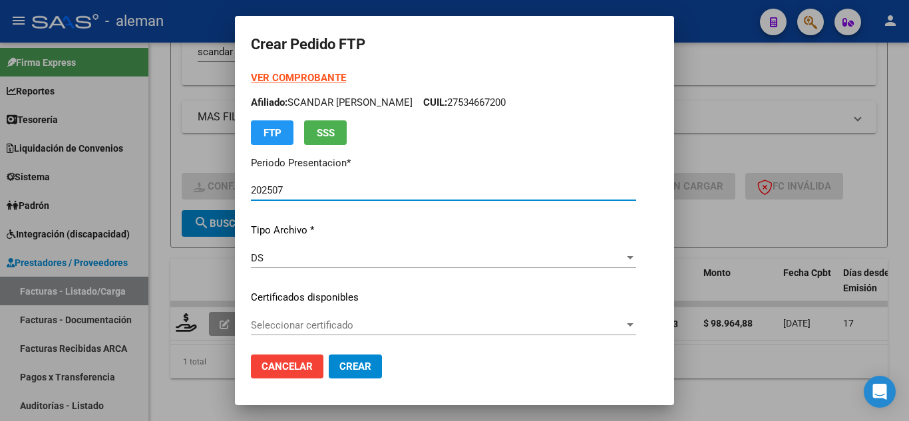
type input "ARG01000534667202023072120280721CBA536"
type input "2028-07-21"
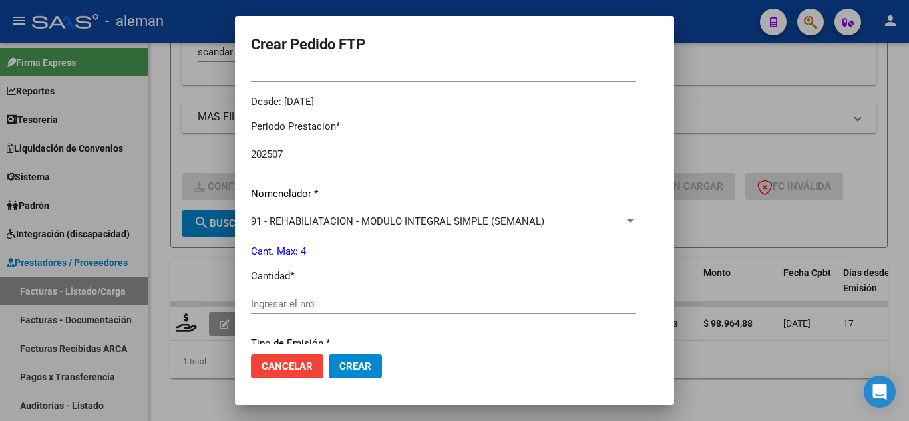
scroll to position [399, 0]
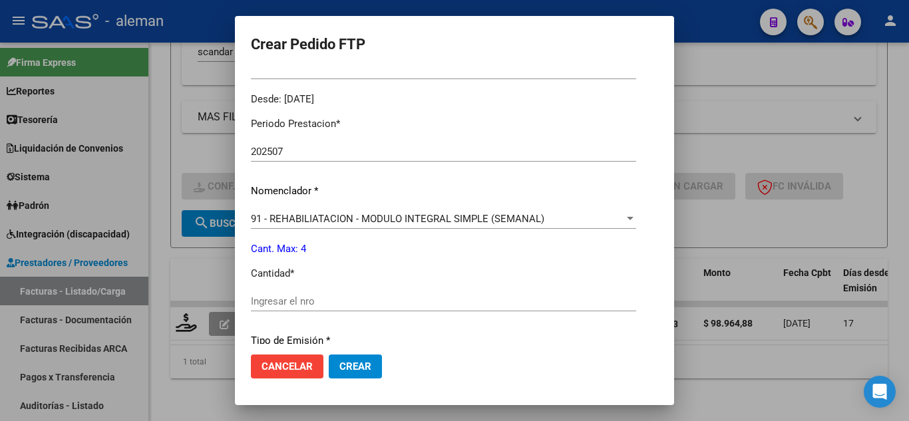
click at [365, 220] on span "91 - REHABILIATACION - MODULO INTEGRAL SIMPLE (SEMANAL)" at bounding box center [397, 219] width 293 height 12
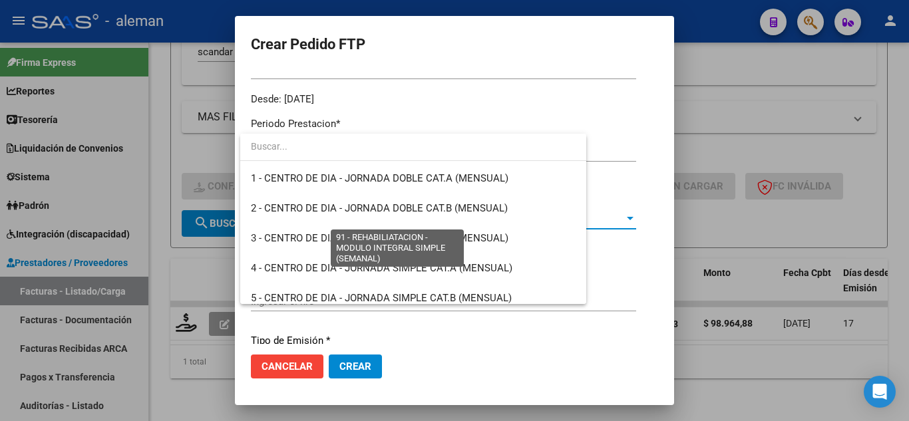
scroll to position [2655, 0]
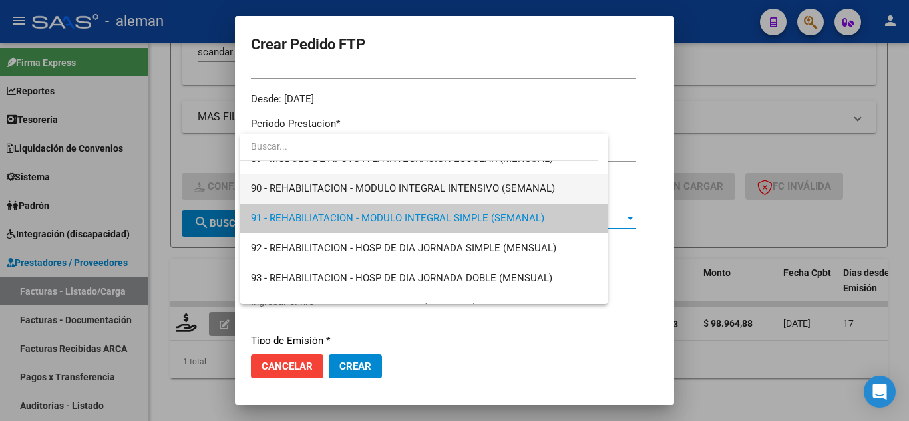
click at [373, 180] on span "90 - REHABILITACION - MODULO INTEGRAL INTENSIVO (SEMANAL)" at bounding box center [424, 189] width 346 height 30
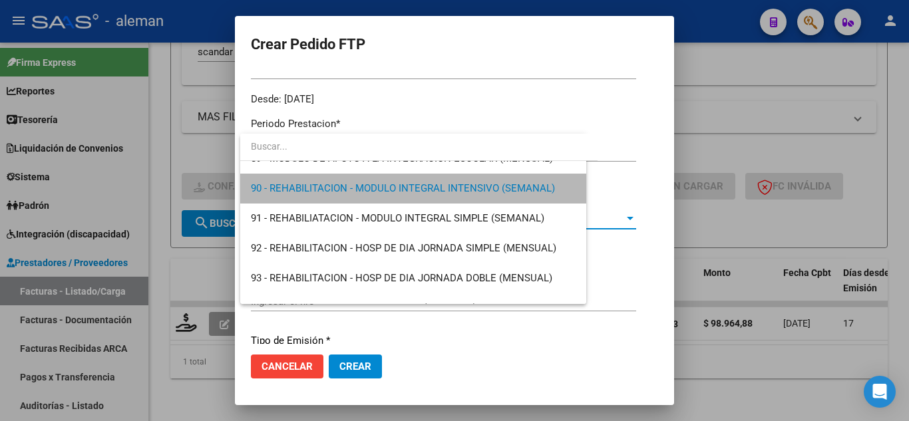
scroll to position [2665, 0]
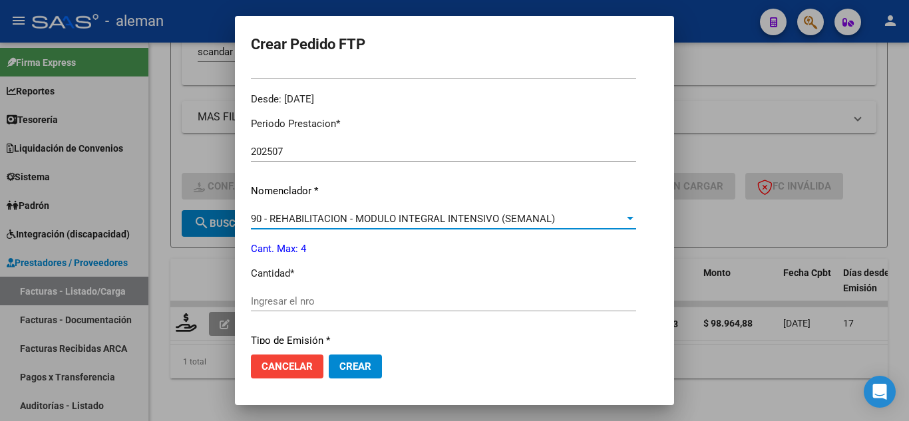
click at [323, 305] on input "Ingresar el nro" at bounding box center [443, 301] width 385 height 12
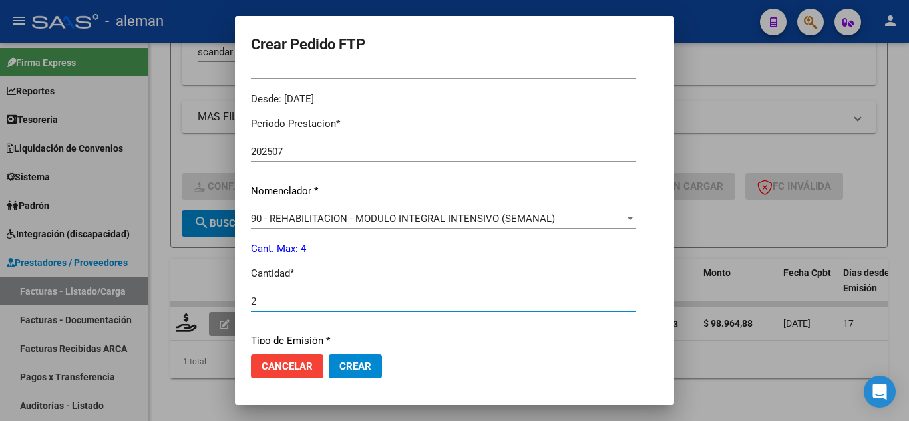
type input "2"
click at [377, 368] on button "Crear" at bounding box center [355, 367] width 53 height 24
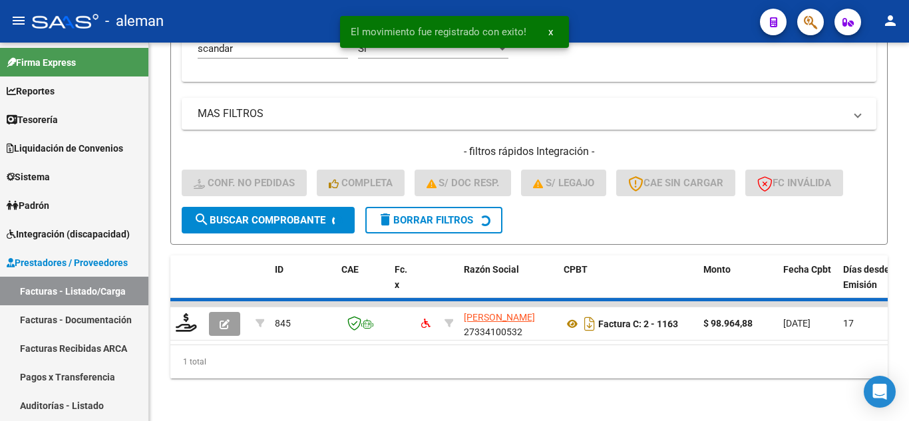
scroll to position [450, 0]
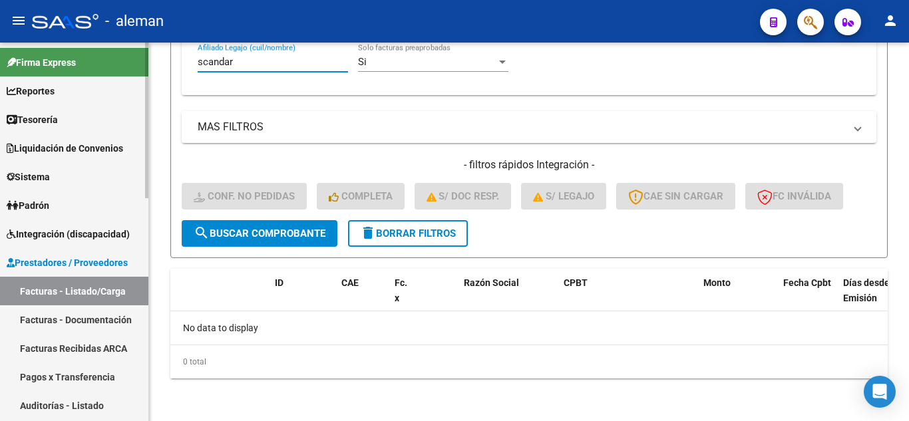
drag, startPoint x: 267, startPoint y: 63, endPoint x: 0, endPoint y: 63, distance: 266.8
click at [0, 63] on mat-sidenav-container "Firma Express Reportes Tablero de Control Ingresos Percibidos Análisis de todos…" at bounding box center [454, 232] width 909 height 379
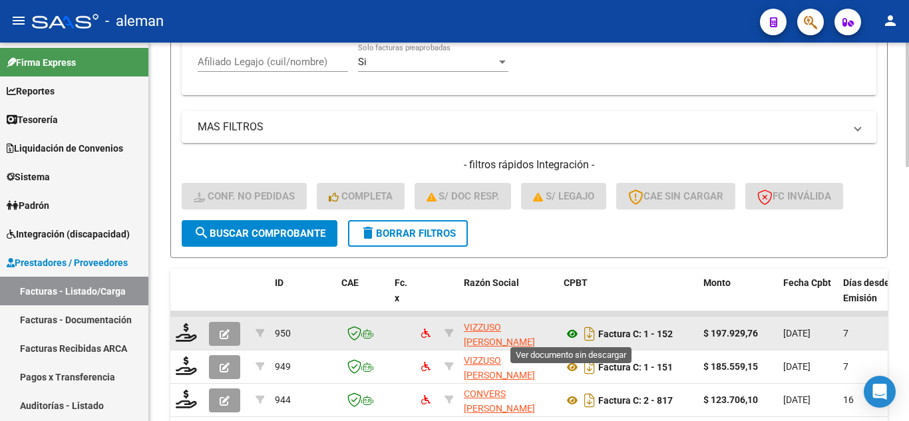
click at [572, 334] on icon at bounding box center [572, 334] width 17 height 16
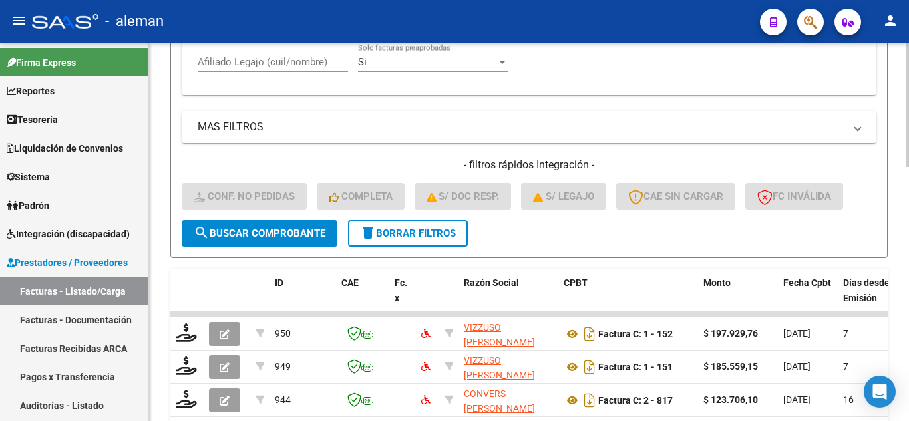
click at [224, 65] on input "Afiliado Legajo (cuil/nombre)" at bounding box center [273, 62] width 150 height 12
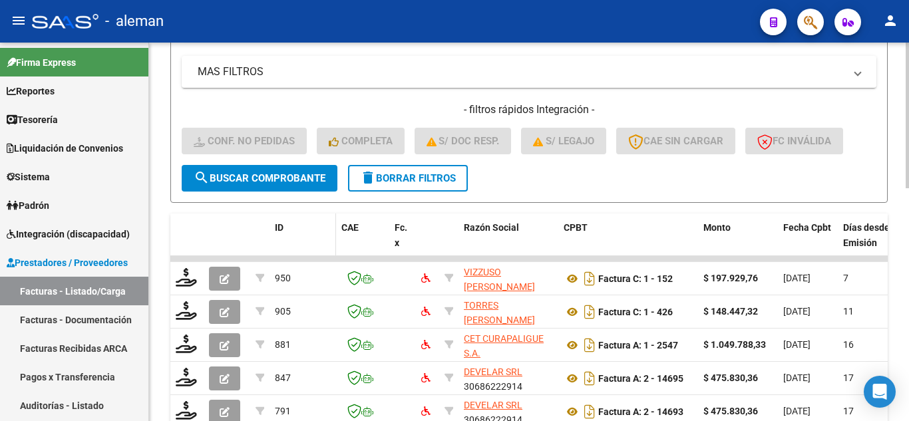
scroll to position [604, 0]
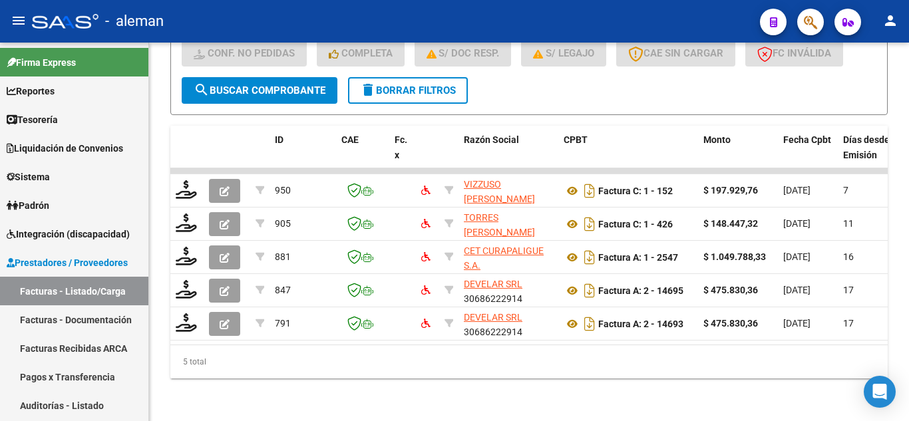
type input "giovanni"
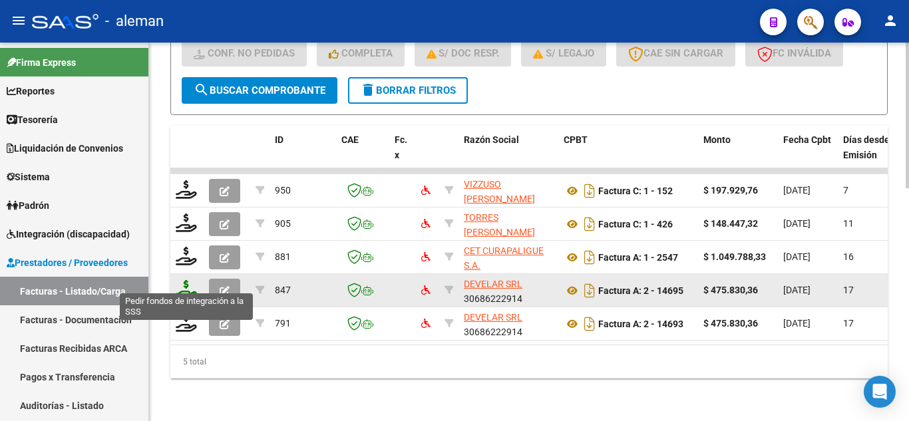
click at [190, 280] on icon at bounding box center [186, 289] width 21 height 19
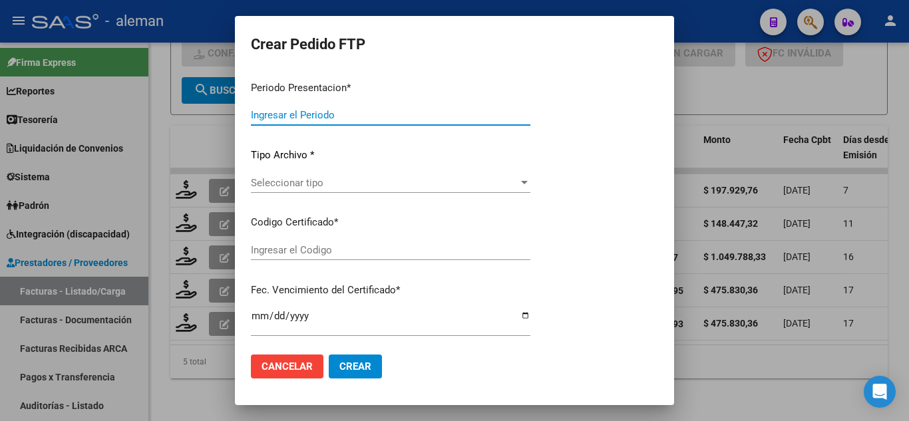
type input "202507"
type input "$ 475.830,36"
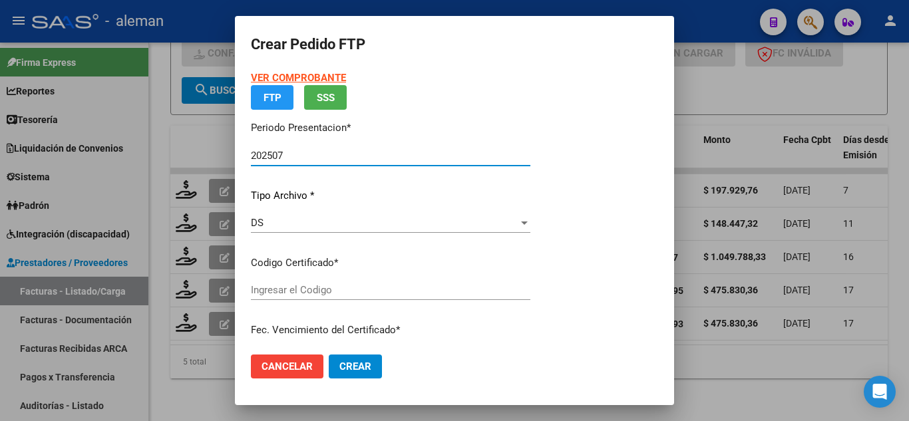
type input "ARG02000579255122023082220280822CBA536"
type input "2028-08-22"
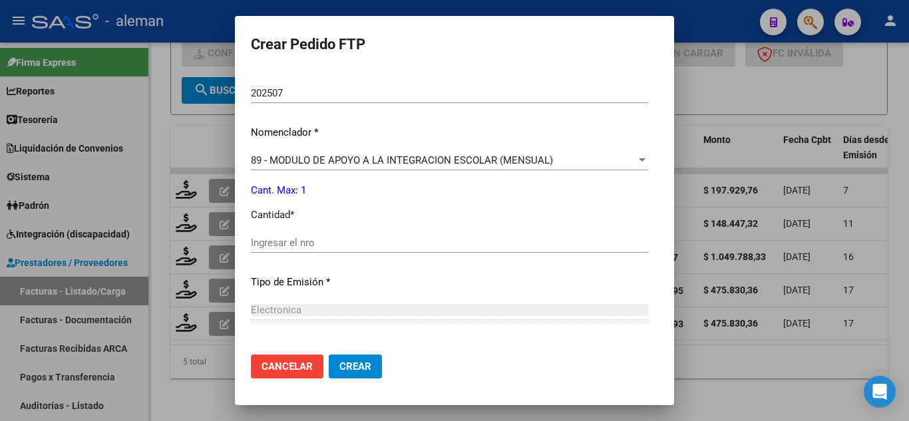
scroll to position [466, 0]
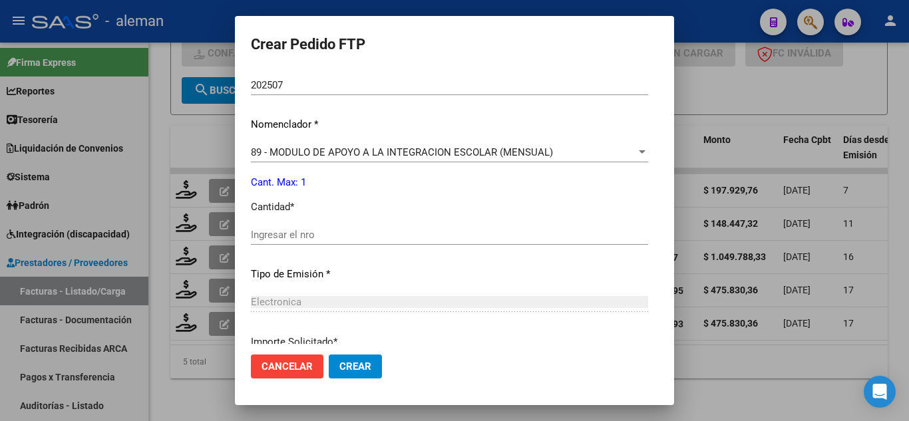
click at [408, 237] on input "Ingresar el nro" at bounding box center [449, 235] width 397 height 12
type input "1"
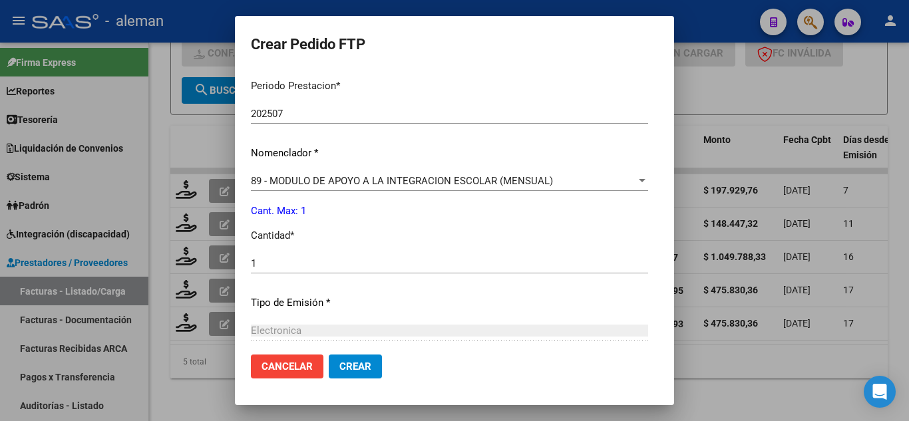
scroll to position [448, 0]
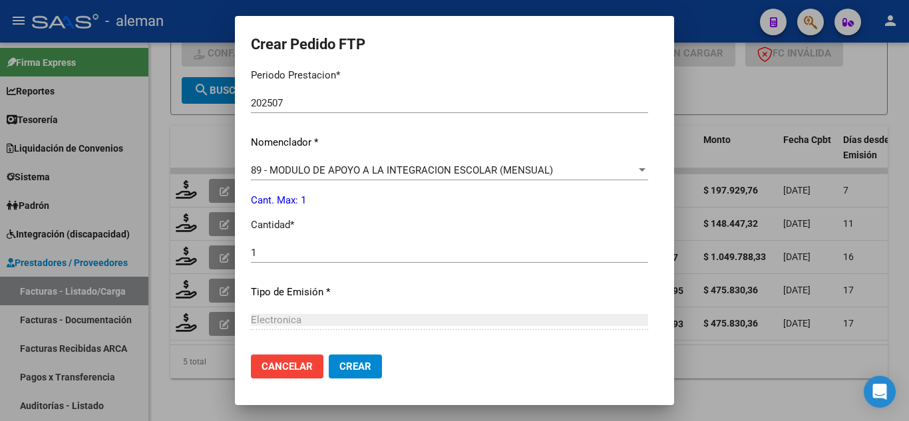
click at [275, 363] on span "Cancelar" at bounding box center [286, 367] width 51 height 12
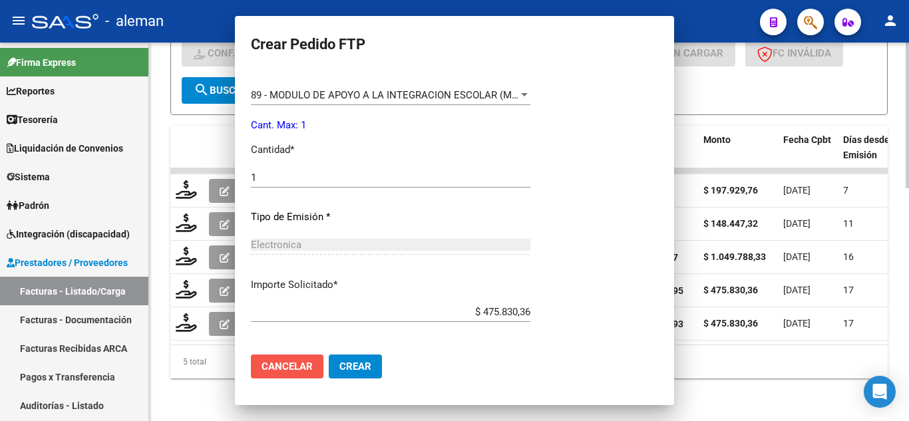
scroll to position [0, 0]
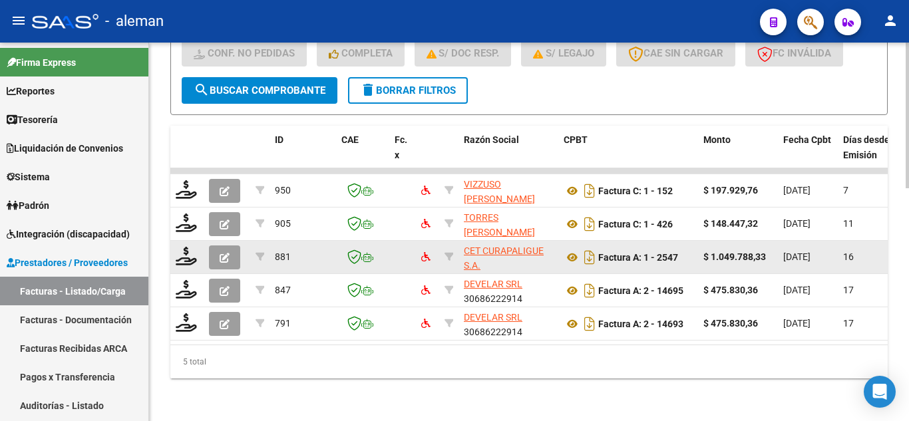
click at [216, 246] on button "button" at bounding box center [224, 258] width 31 height 24
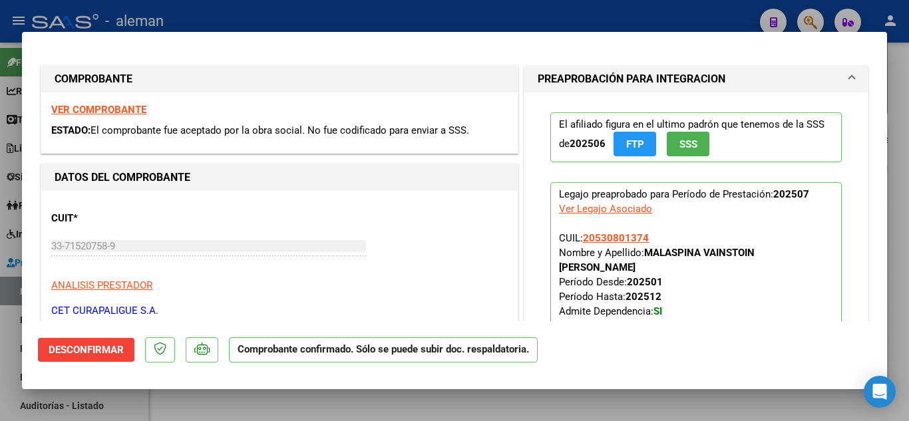
type input "$ 0,00"
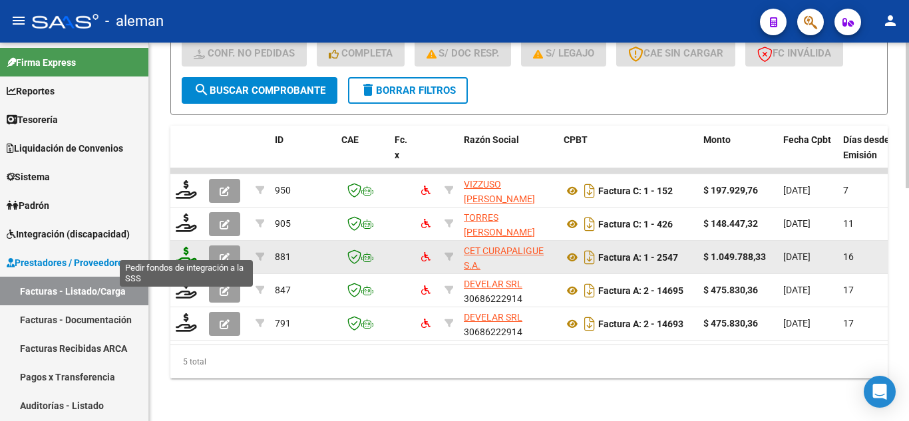
click at [184, 247] on icon at bounding box center [186, 256] width 21 height 19
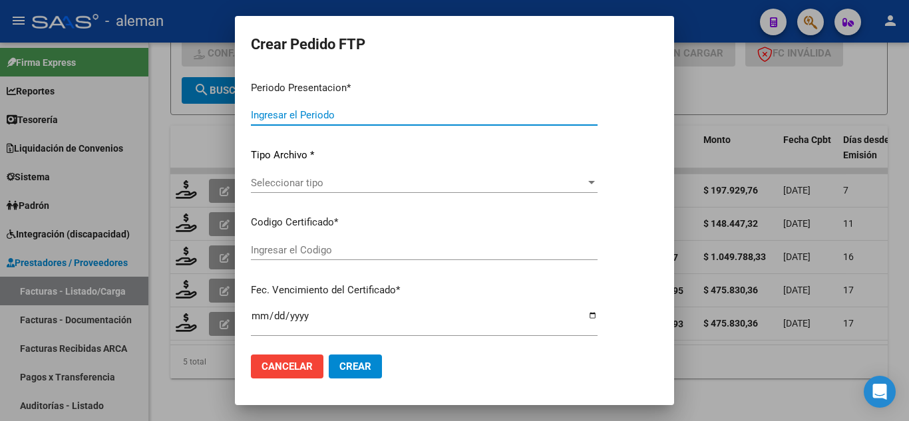
type input "202507"
type input "$ 1.049.788,33"
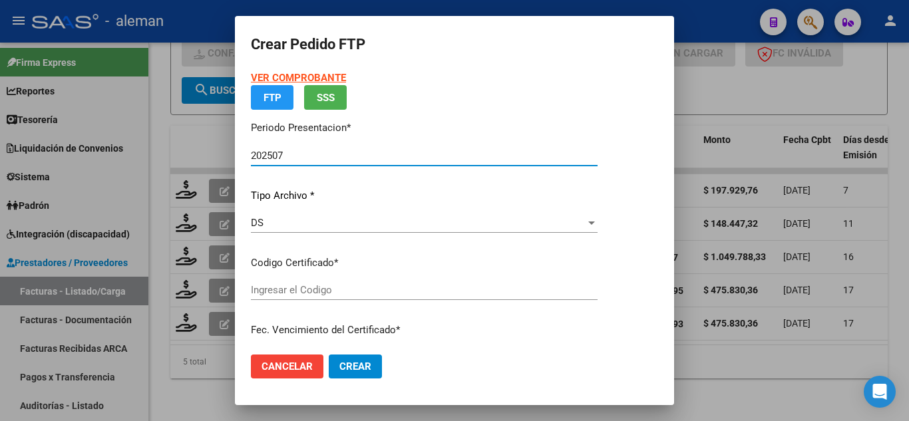
type input "ARG02000530801372016012020210120CBA536"
type input "2027-01-07"
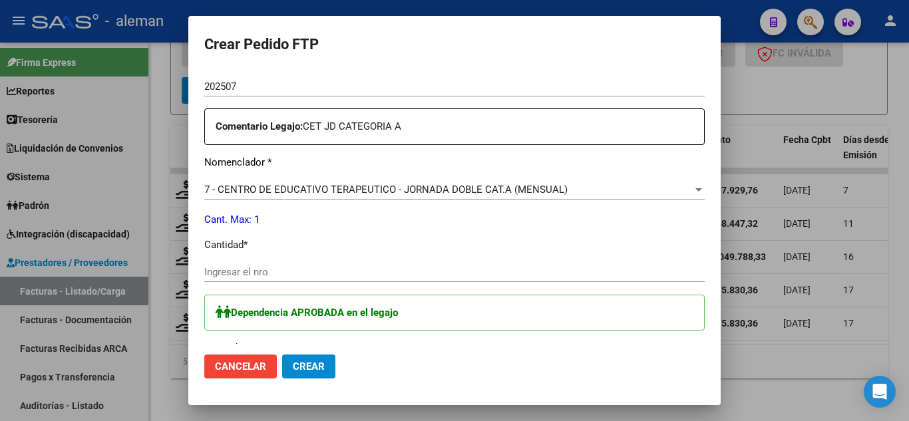
scroll to position [466, 0]
click at [403, 269] on input "Ingresar el nro" at bounding box center [454, 271] width 500 height 12
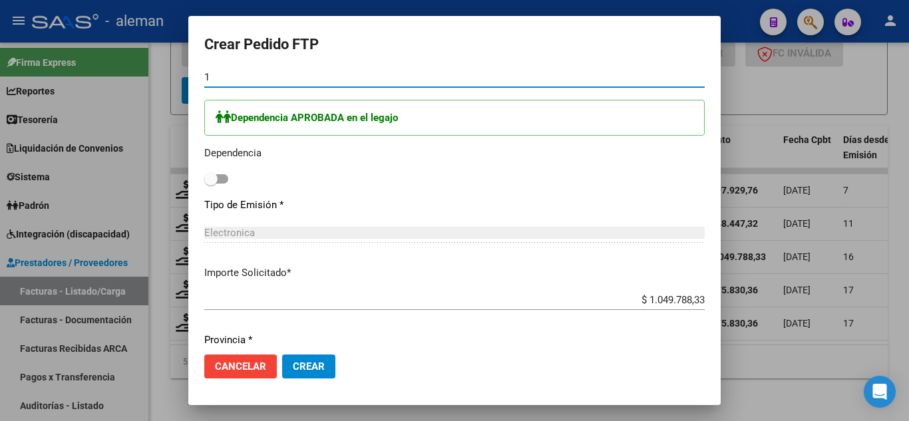
scroll to position [665, 0]
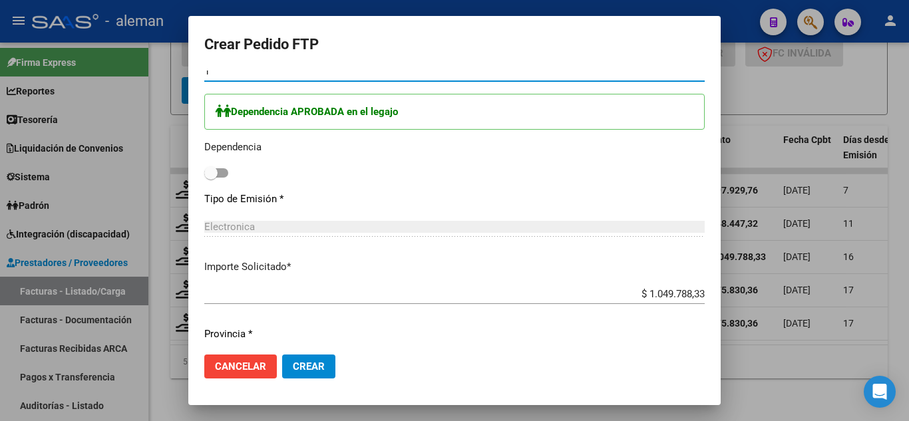
type input "1"
click at [222, 176] on span at bounding box center [216, 172] width 24 height 9
click at [211, 178] on input "checkbox" at bounding box center [210, 178] width 1 height 1
checkbox input "true"
click at [324, 369] on span "Crear" at bounding box center [309, 367] width 32 height 12
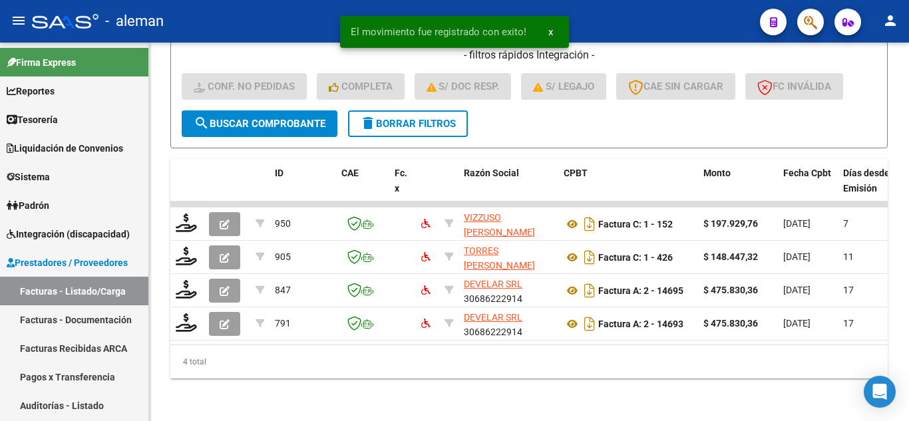
scroll to position [571, 0]
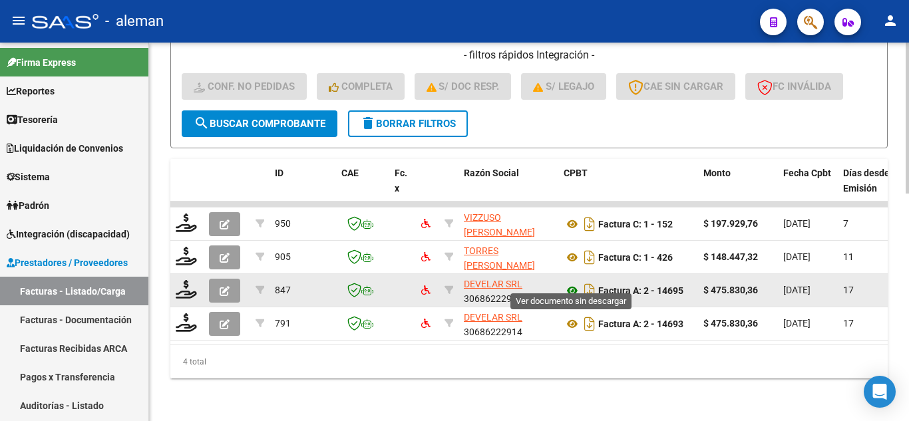
click at [571, 283] on icon at bounding box center [572, 291] width 17 height 16
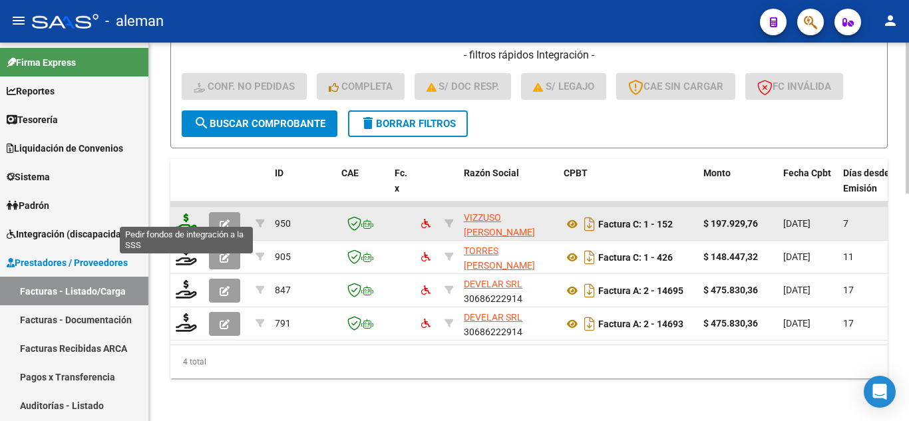
click at [190, 214] on icon at bounding box center [186, 223] width 21 height 19
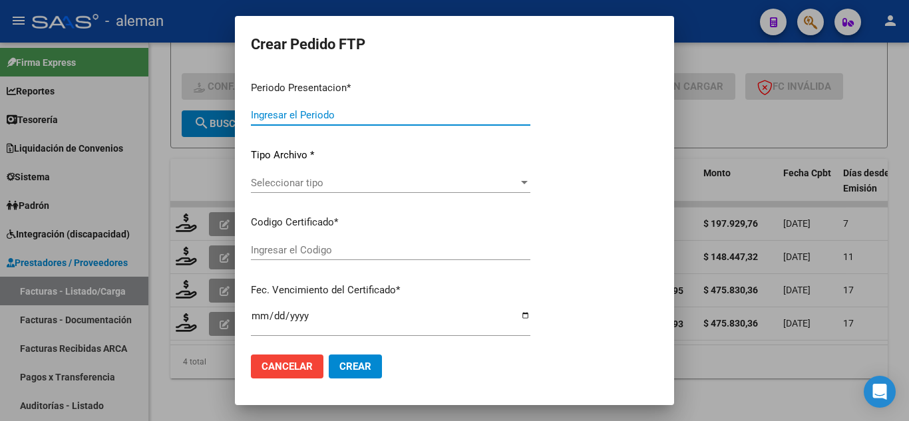
type input "202507"
type input "$ 197.929,76"
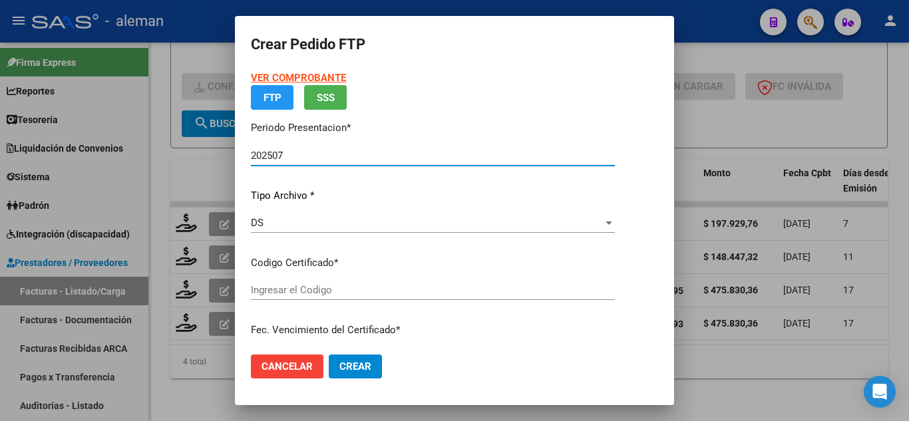
type input "ARG02000530801372016012020210120CBA536"
type input "2027-01-07"
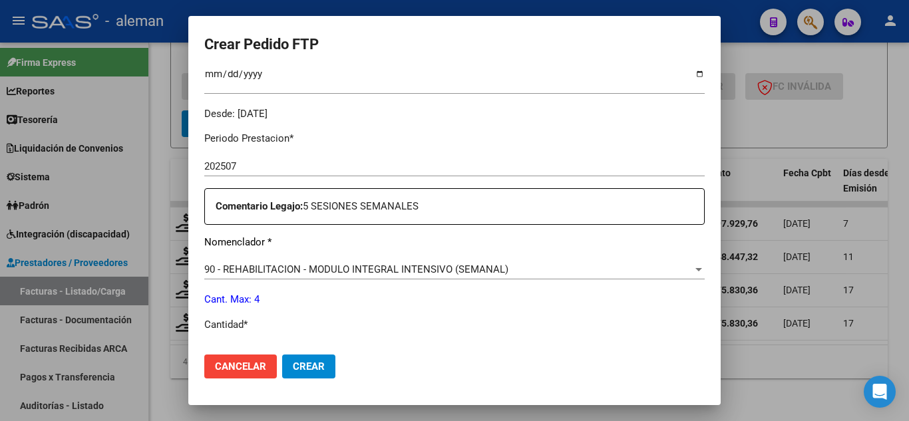
scroll to position [399, 0]
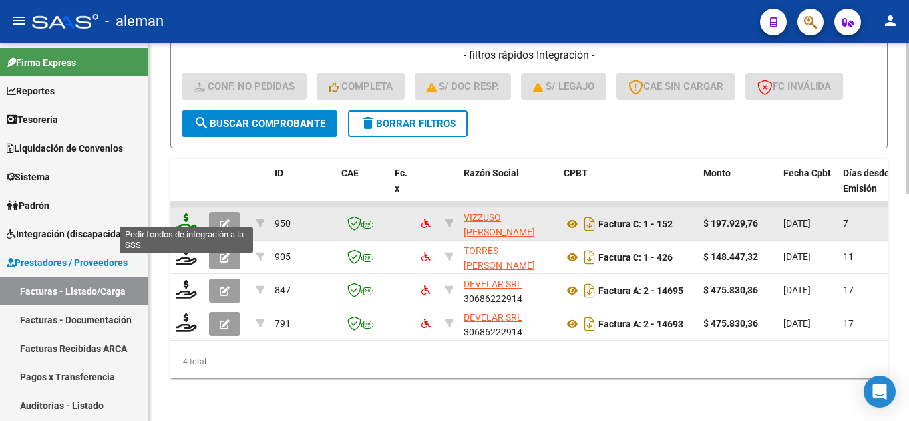
click at [186, 215] on icon at bounding box center [186, 223] width 21 height 19
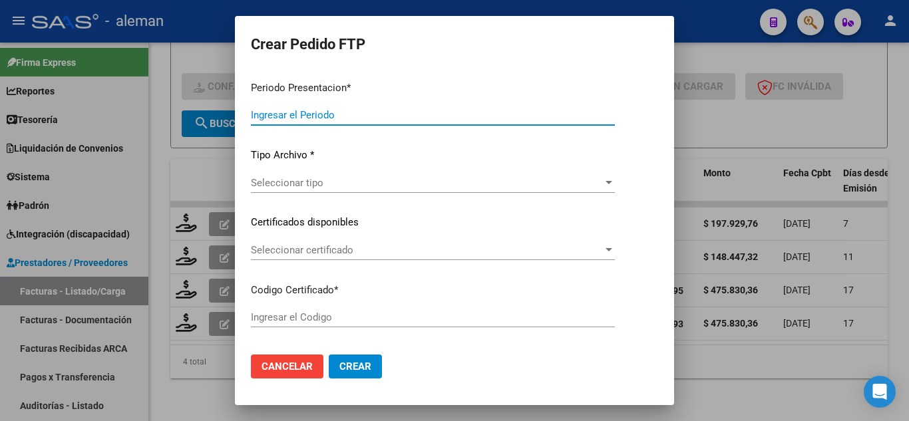
type input "202507"
type input "$ 197.929,76"
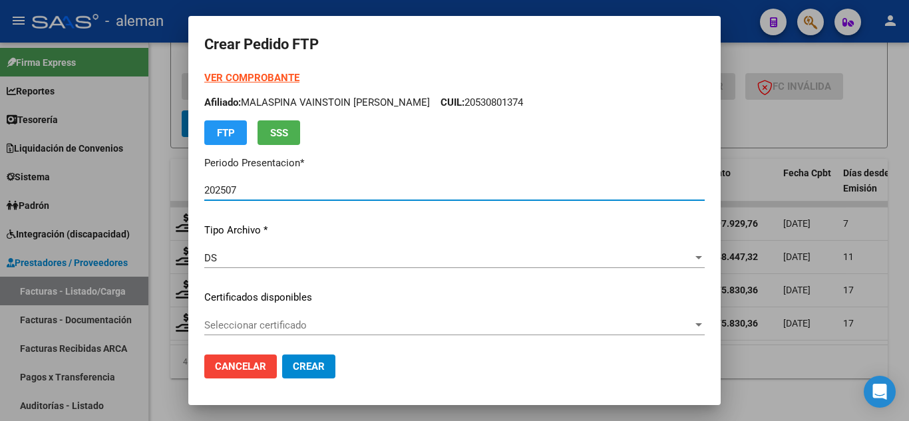
type input "ARG02000530801372016012020210120CBA536"
type input "2027-01-07"
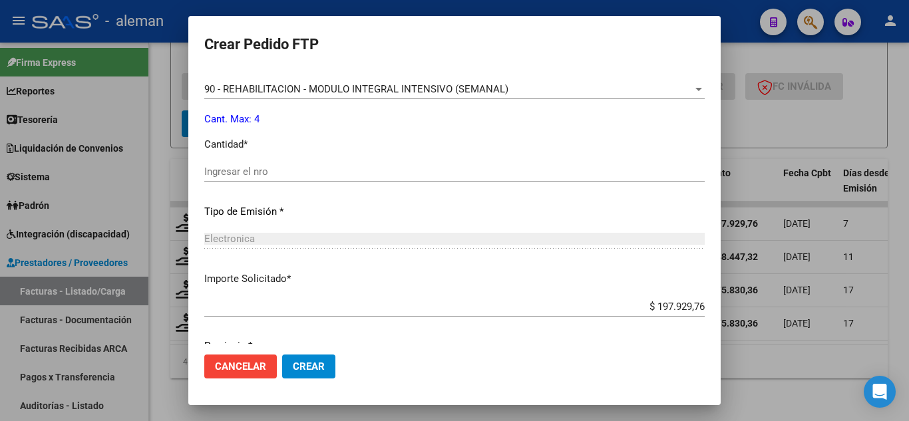
scroll to position [599, 0]
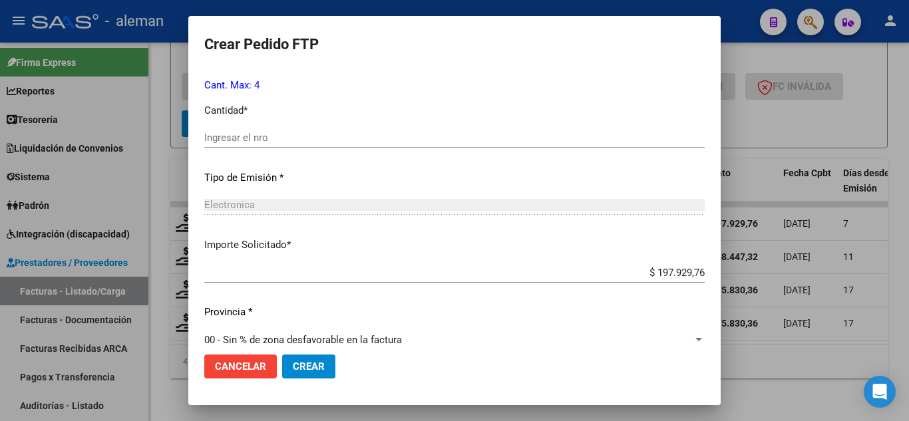
click at [291, 142] on input "Ingresar el nro" at bounding box center [454, 138] width 500 height 12
type input "1"
type input "2"
click at [291, 366] on button "Crear" at bounding box center [308, 367] width 53 height 24
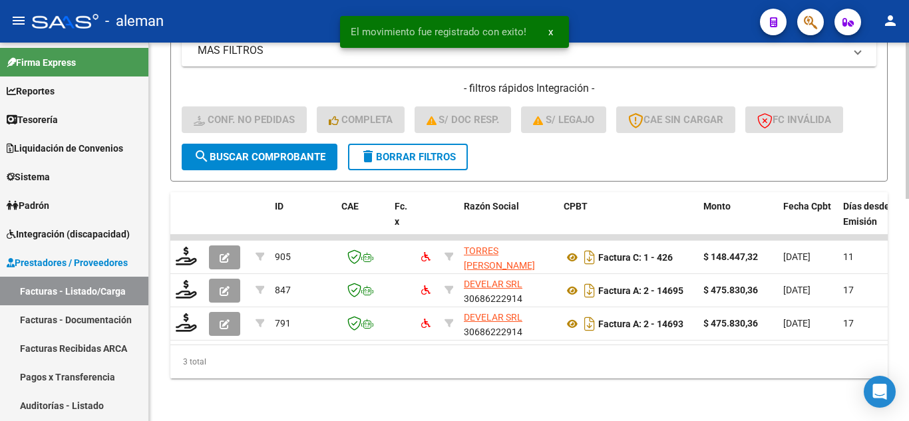
scroll to position [538, 0]
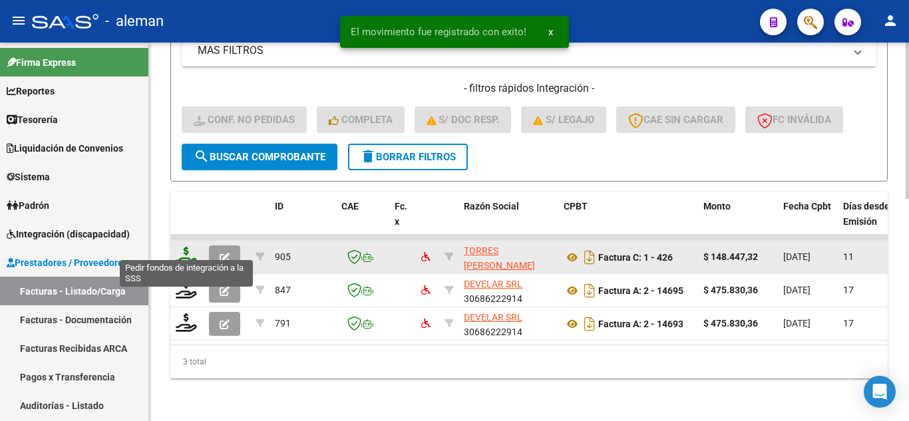
click at [182, 248] on icon at bounding box center [186, 256] width 21 height 19
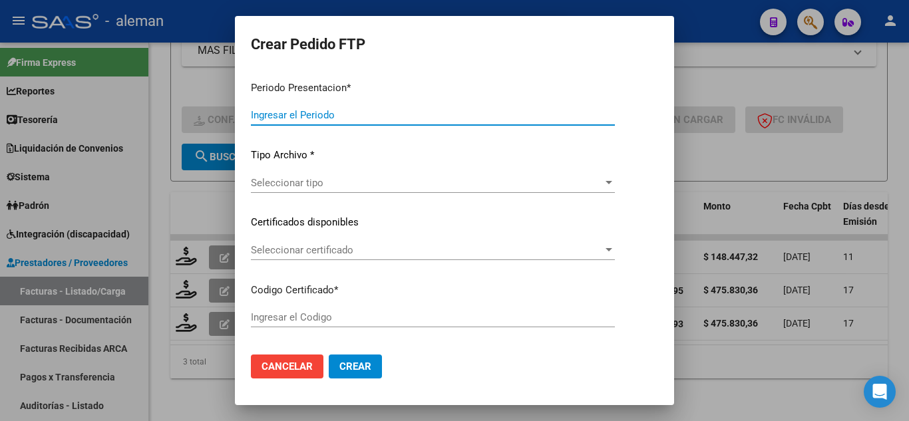
type input "202507"
type input "$ 148.447,32"
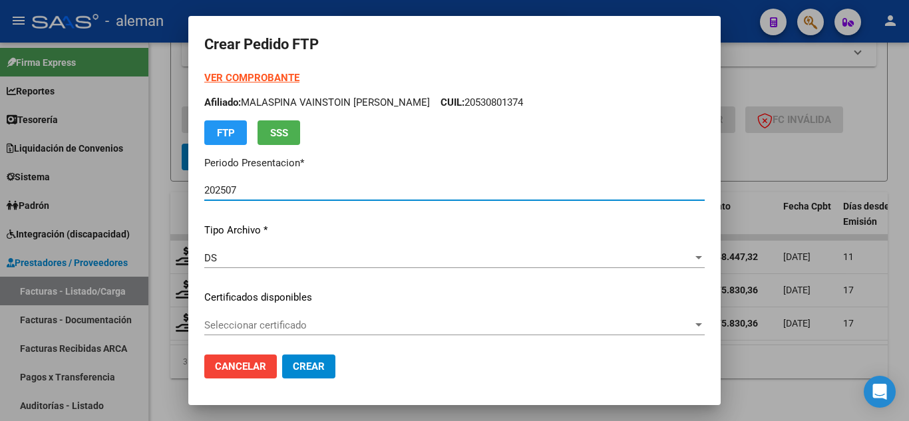
type input "ARG02000530801372016012020210120CBA536"
type input "2027-01-07"
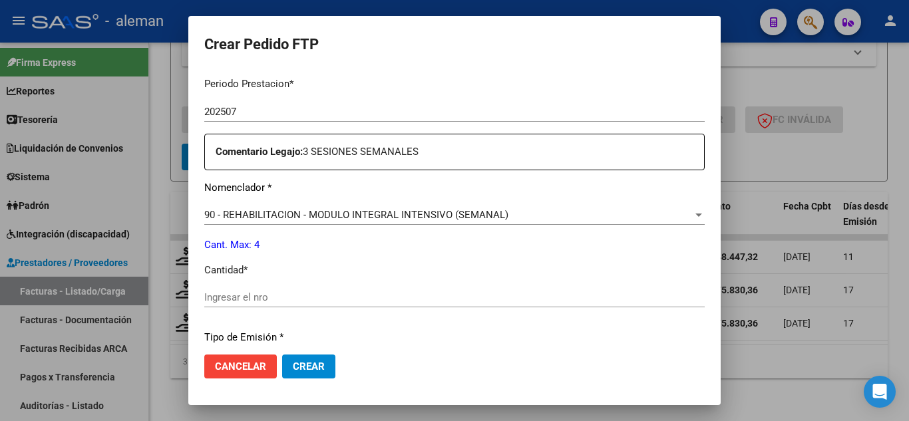
scroll to position [466, 0]
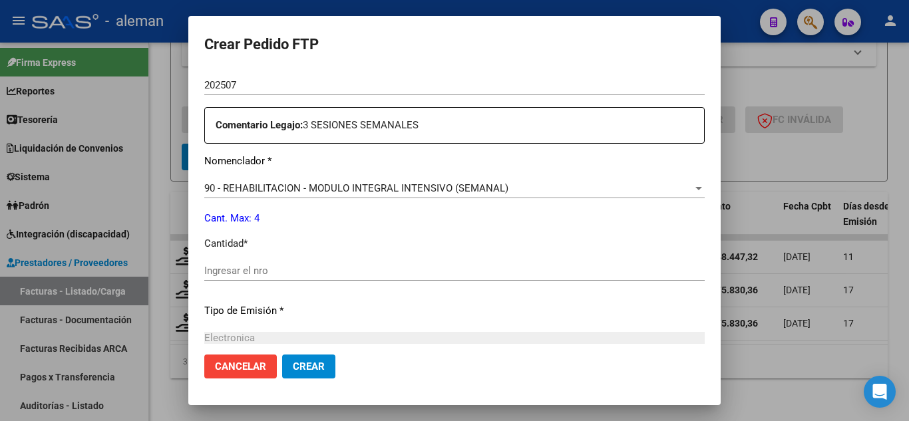
click at [311, 275] on input "Ingresar el nro" at bounding box center [454, 271] width 500 height 12
type input "1"
click at [299, 363] on span "Crear" at bounding box center [309, 367] width 32 height 12
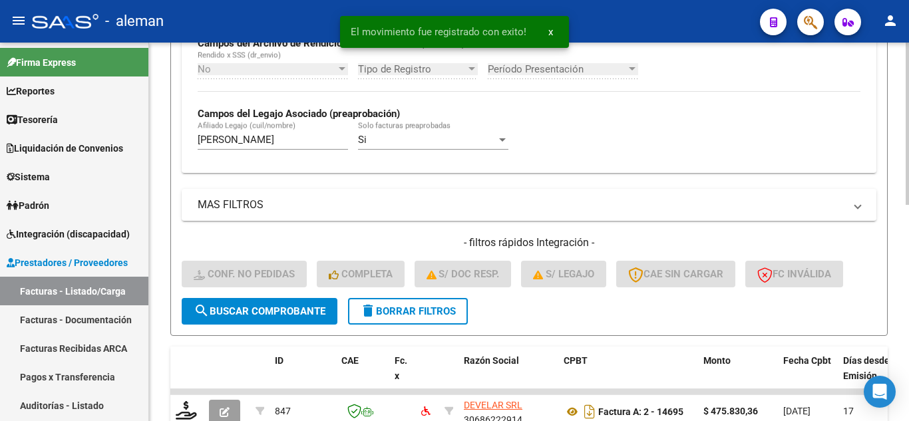
scroll to position [371, 0]
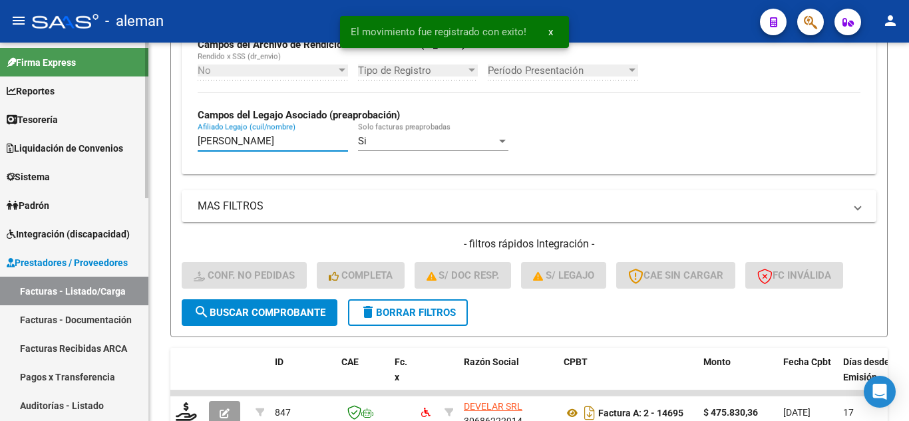
drag, startPoint x: 255, startPoint y: 136, endPoint x: 43, endPoint y: 136, distance: 212.3
click at [43, 136] on mat-sidenav-container "Firma Express Reportes Tablero de Control Ingresos Percibidos Análisis de todos…" at bounding box center [454, 232] width 909 height 379
type input "malaspina"
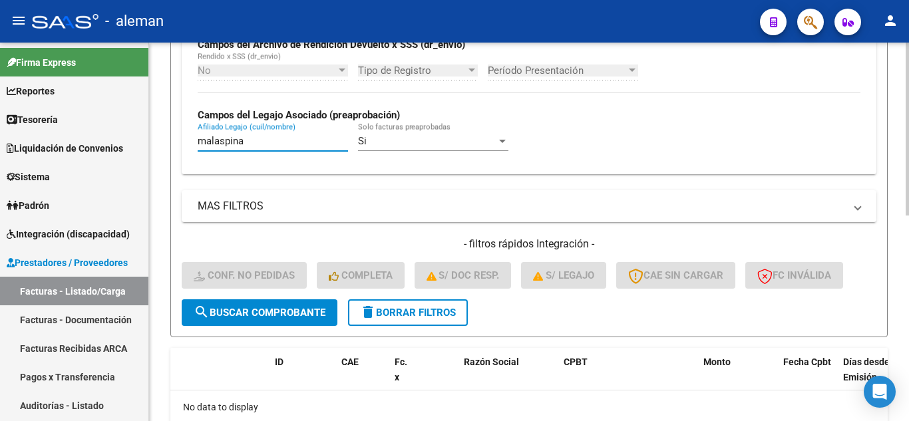
scroll to position [450, 0]
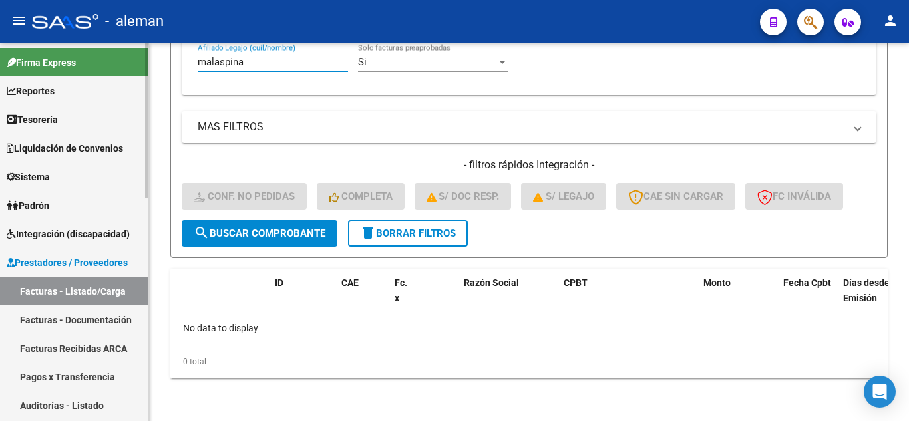
drag, startPoint x: 259, startPoint y: 59, endPoint x: 80, endPoint y: 59, distance: 179.0
click at [81, 59] on mat-sidenav-container "Firma Express Reportes Tablero de Control Ingresos Percibidos Análisis de todos…" at bounding box center [454, 232] width 909 height 379
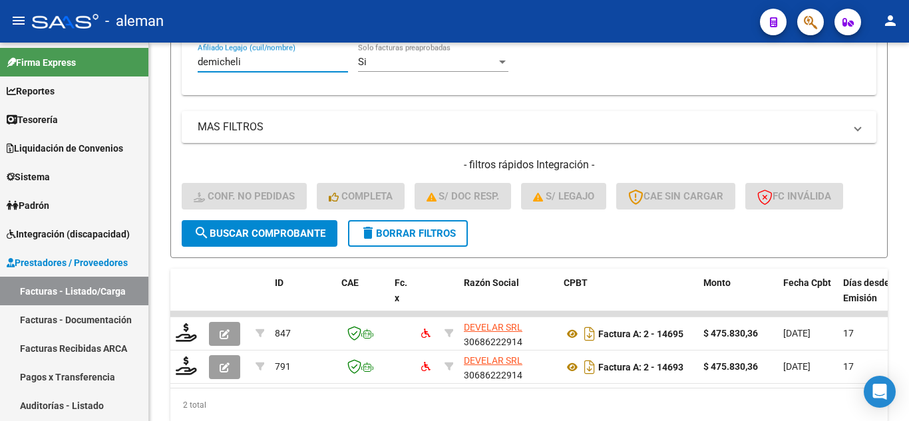
type input "demicheli"
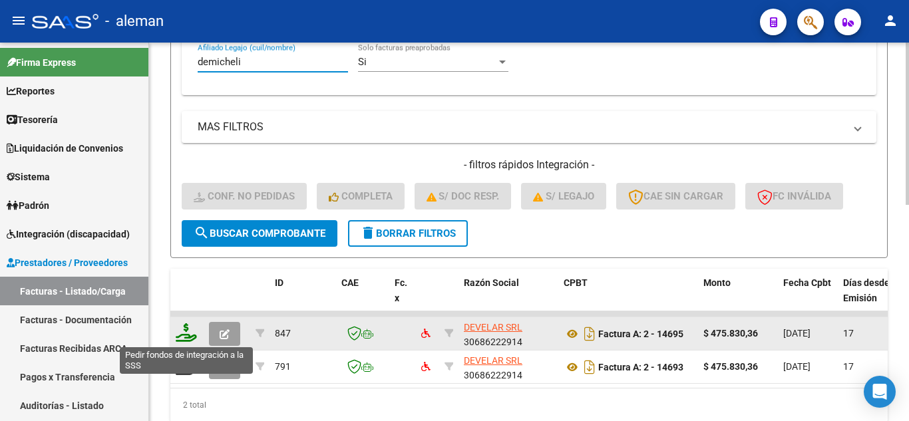
click at [193, 335] on icon at bounding box center [186, 332] width 21 height 19
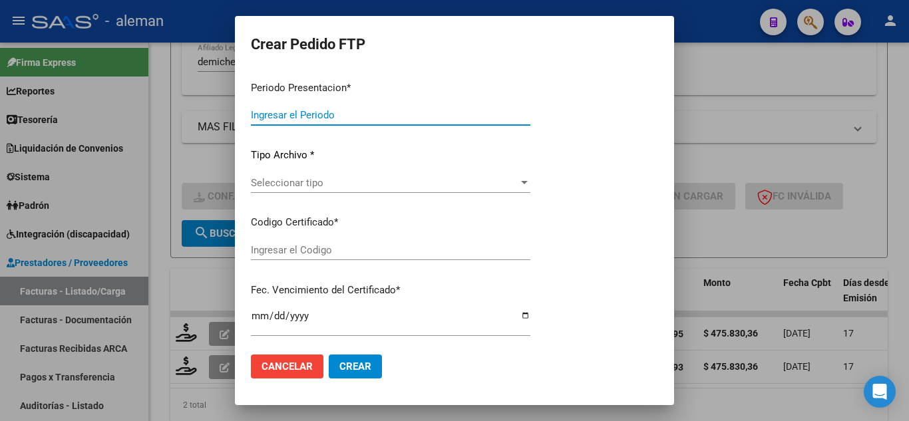
type input "202507"
type input "$ 475.830,36"
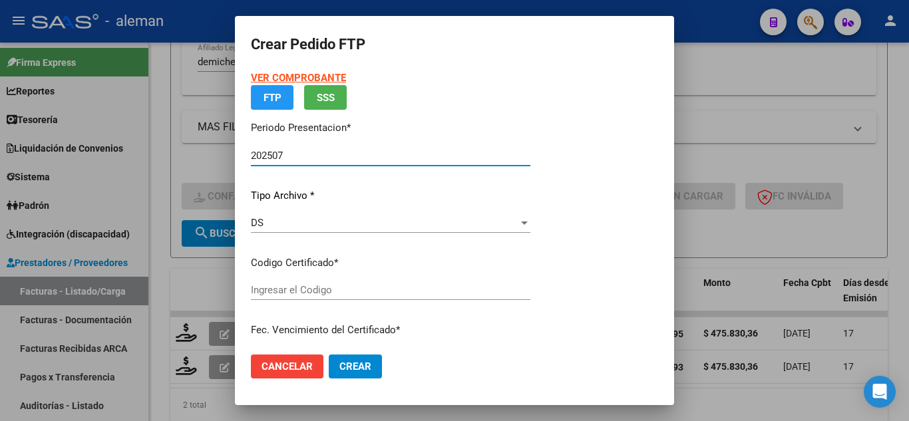
type input "ARG02000579255122023082220280822CBA536"
type input "2028-08-22"
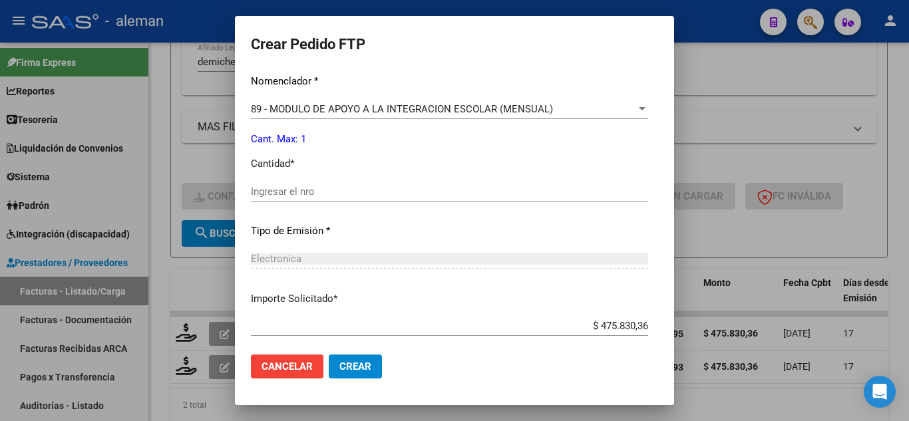
scroll to position [581, 0]
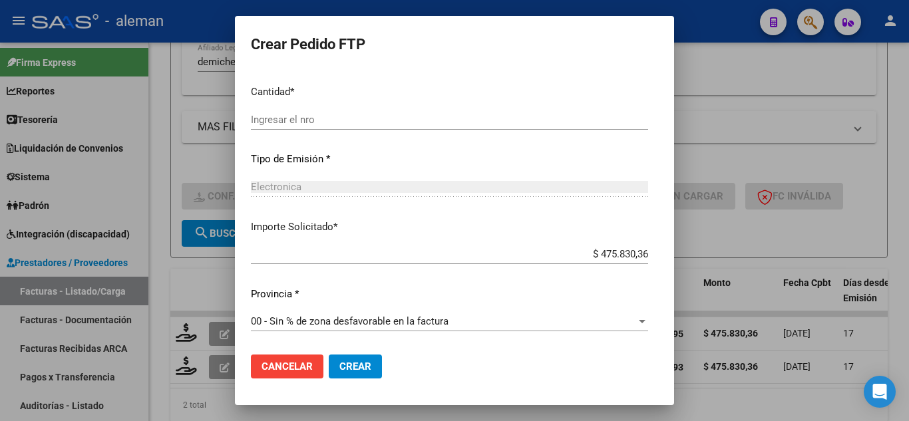
click at [327, 112] on div "Ingresar el nro" at bounding box center [449, 120] width 397 height 20
click at [313, 124] on input "Ingresar el nro" at bounding box center [449, 120] width 397 height 12
type input "1"
click at [341, 361] on span "Crear" at bounding box center [355, 367] width 32 height 12
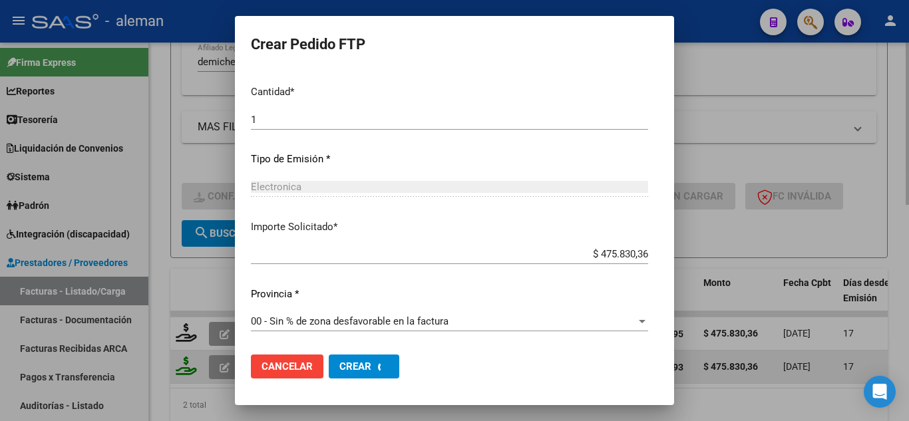
scroll to position [0, 0]
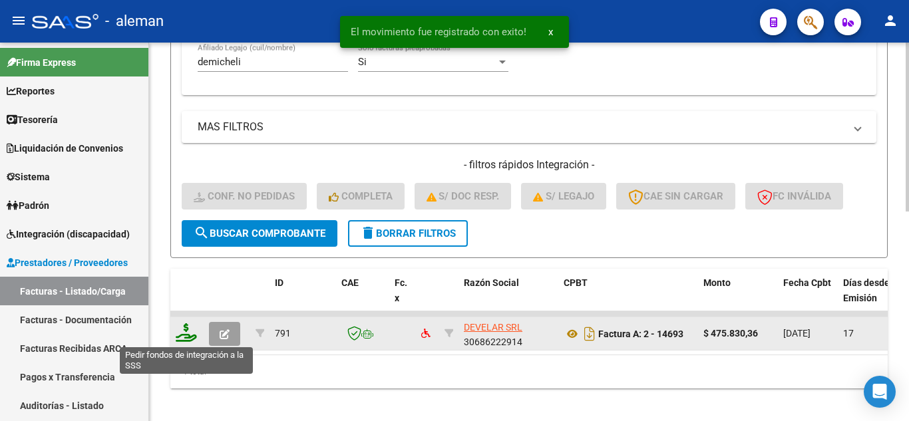
click at [189, 334] on icon at bounding box center [186, 332] width 21 height 19
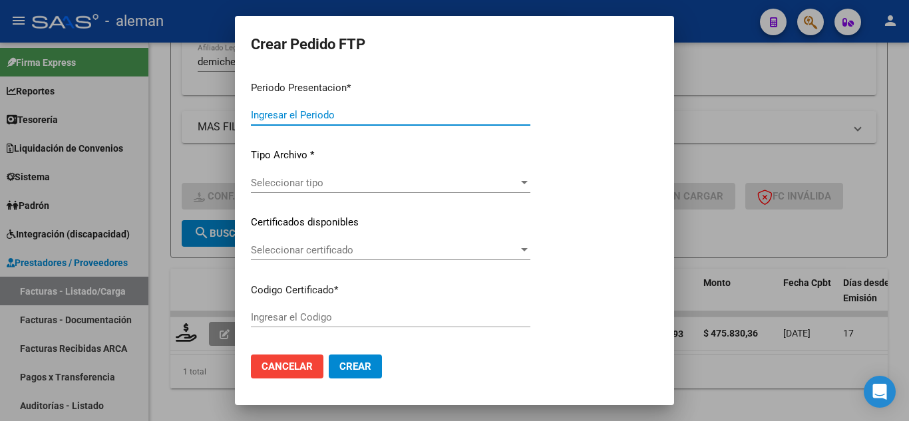
type input "202507"
type input "202505"
type input "$ 475.830,36"
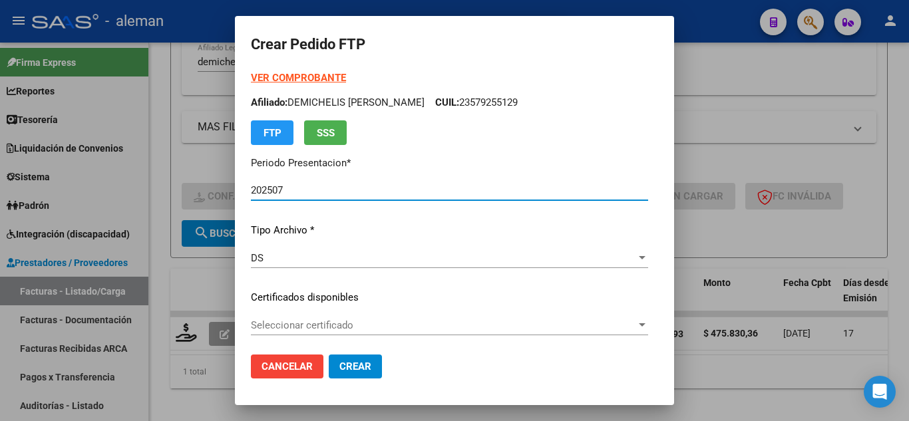
type input "ARG02000579255122023082220280822CBA536"
type input "2028-08-22"
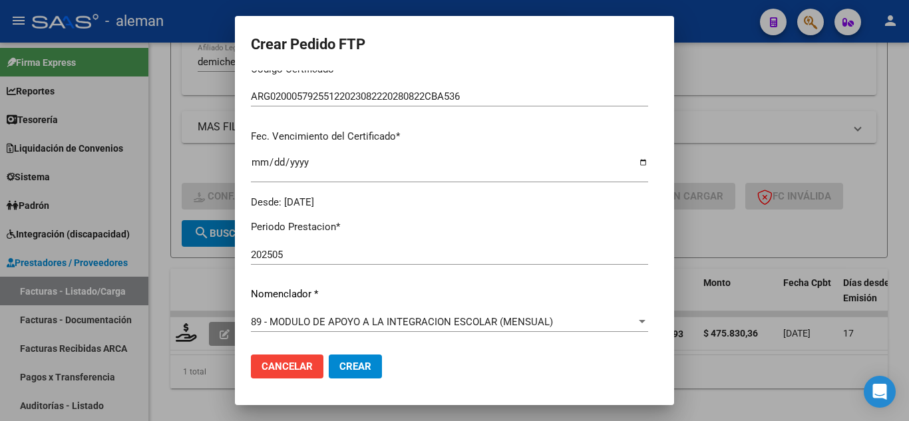
scroll to position [466, 0]
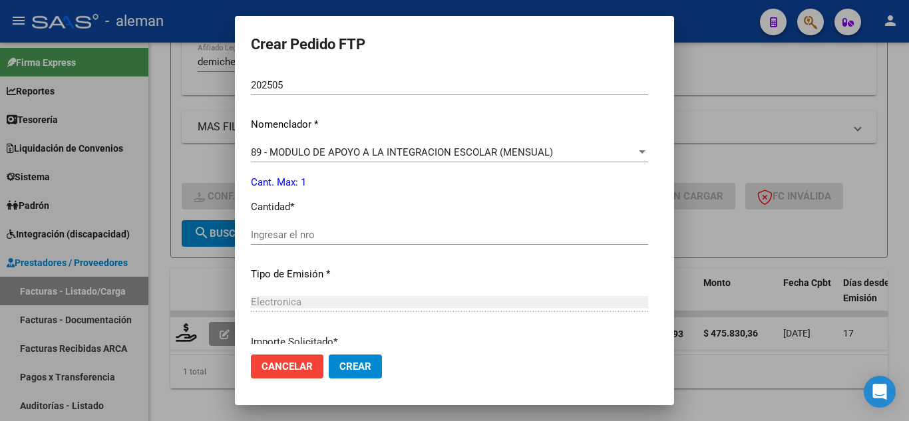
click at [383, 236] on input "Ingresar el nro" at bounding box center [449, 235] width 397 height 12
type input "1"
click at [341, 360] on button "Crear" at bounding box center [355, 367] width 53 height 24
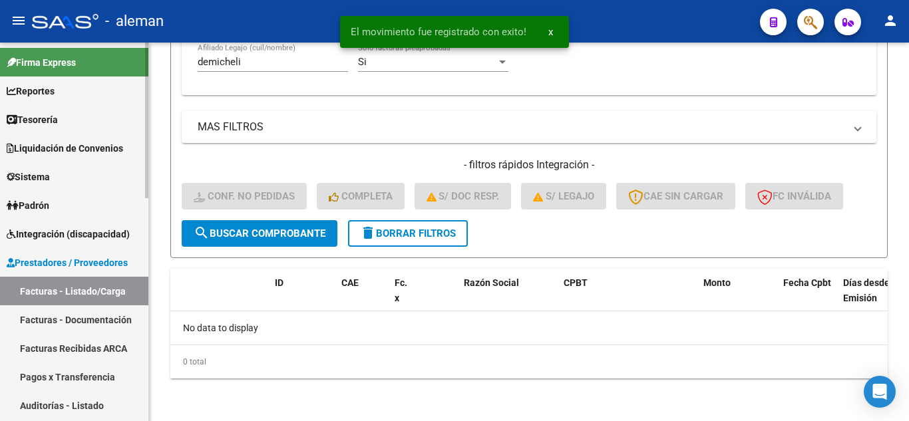
drag, startPoint x: 263, startPoint y: 69, endPoint x: 0, endPoint y: 69, distance: 262.8
click at [0, 69] on mat-sidenav-container "Firma Express Reportes Tablero de Control Ingresos Percibidos Análisis de todos…" at bounding box center [454, 232] width 909 height 379
click at [258, 57] on input "demicheli" at bounding box center [273, 62] width 150 height 12
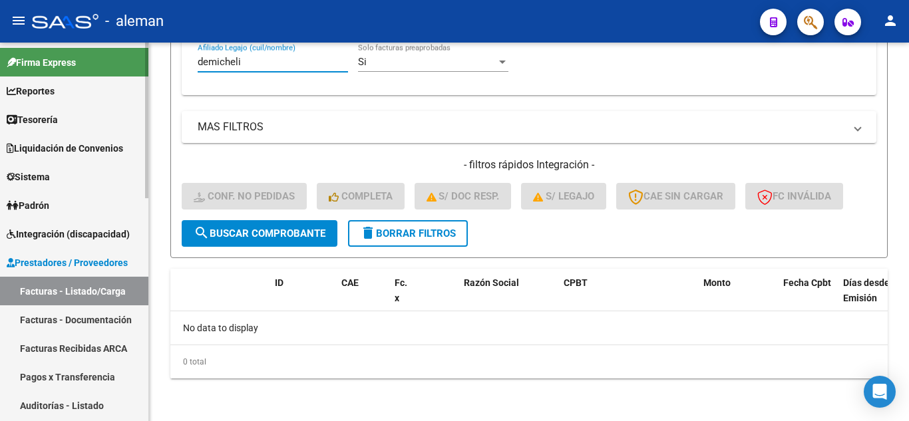
drag, startPoint x: 259, startPoint y: 63, endPoint x: 65, endPoint y: 65, distance: 194.3
click at [65, 65] on mat-sidenav-container "Firma Express Reportes Tablero de Control Ingresos Percibidos Análisis de todos…" at bounding box center [454, 232] width 909 height 379
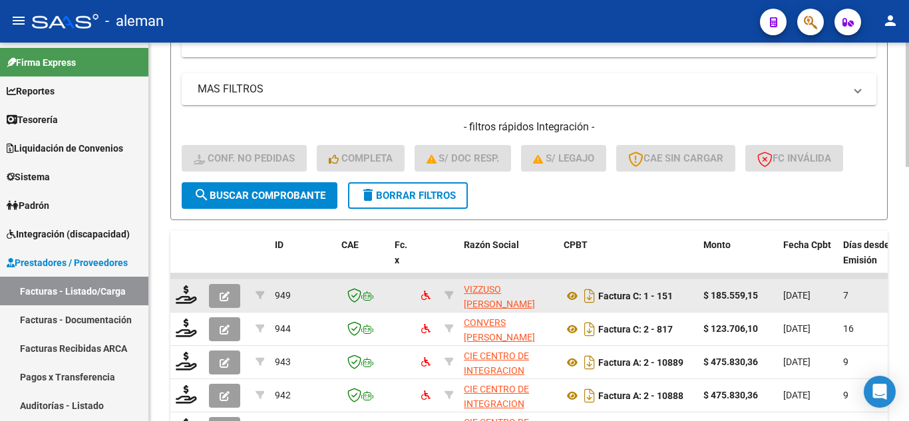
scroll to position [450, 0]
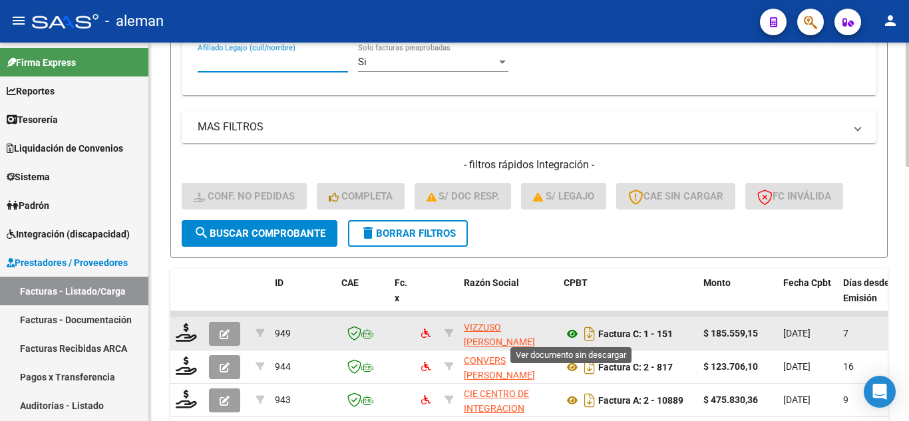
click at [574, 334] on icon at bounding box center [572, 334] width 17 height 16
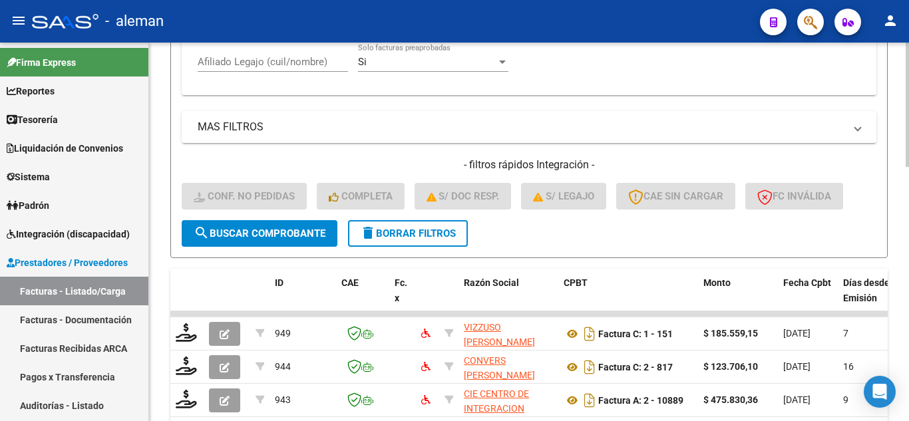
click at [236, 61] on input "Afiliado Legajo (cuil/nombre)" at bounding box center [273, 62] width 150 height 12
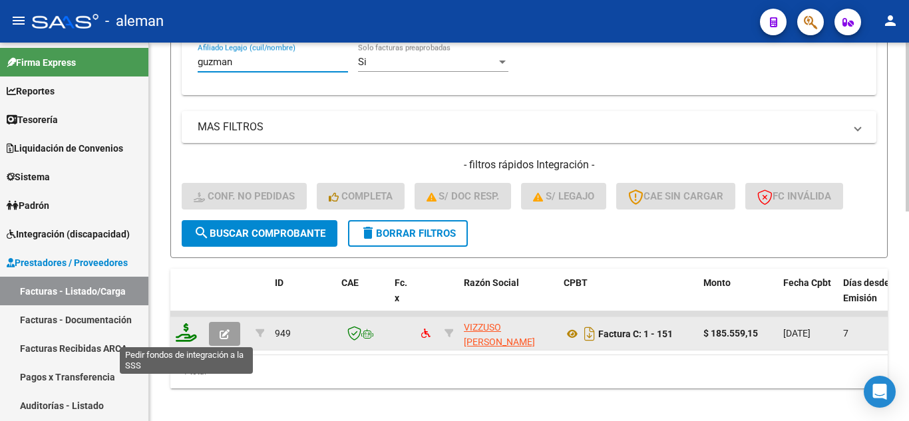
type input "guzman"
click at [189, 334] on icon at bounding box center [186, 332] width 21 height 19
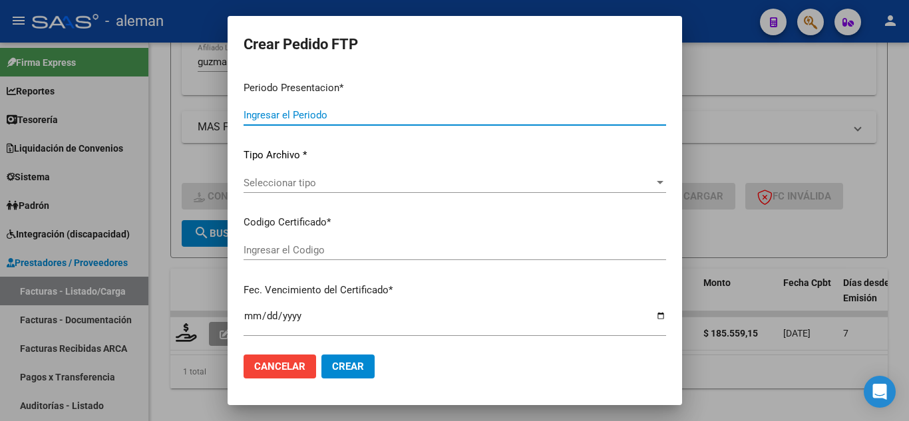
type input "202507"
type input "$ 185.559,15"
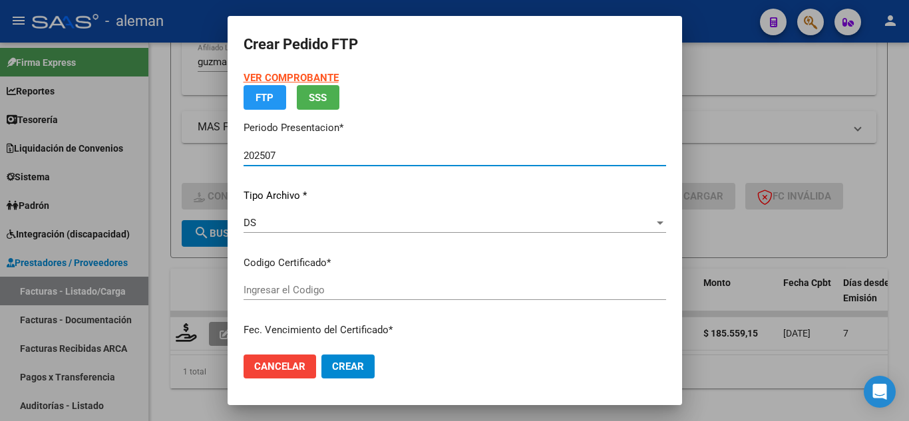
type input "ARG02000543000612025072520350725CBA13650"
type input "2035-07-25"
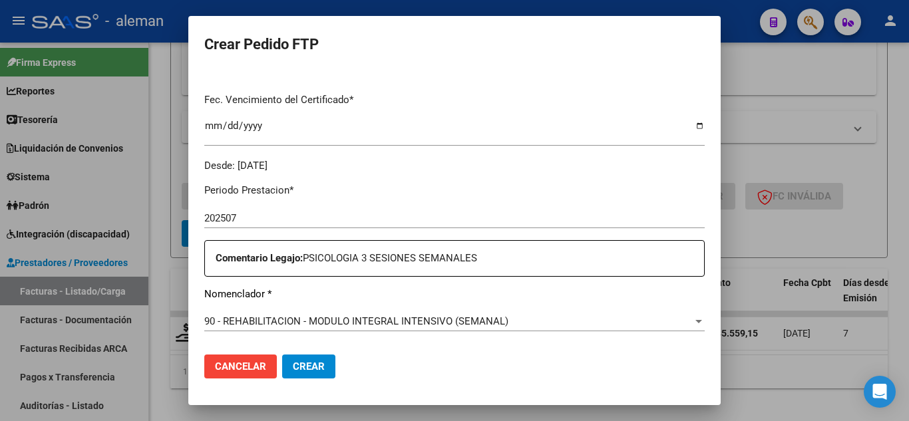
scroll to position [466, 0]
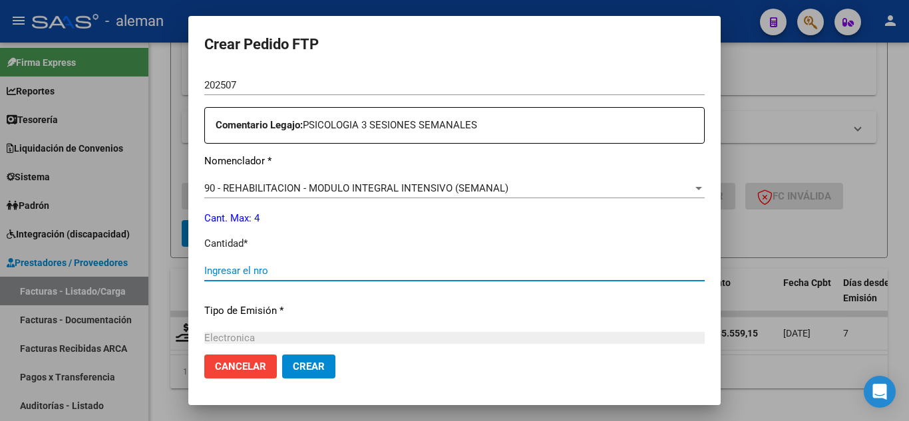
click at [276, 270] on input "Ingresar el nro" at bounding box center [454, 271] width 500 height 12
type input "3"
click at [324, 359] on button "Crear" at bounding box center [308, 367] width 53 height 24
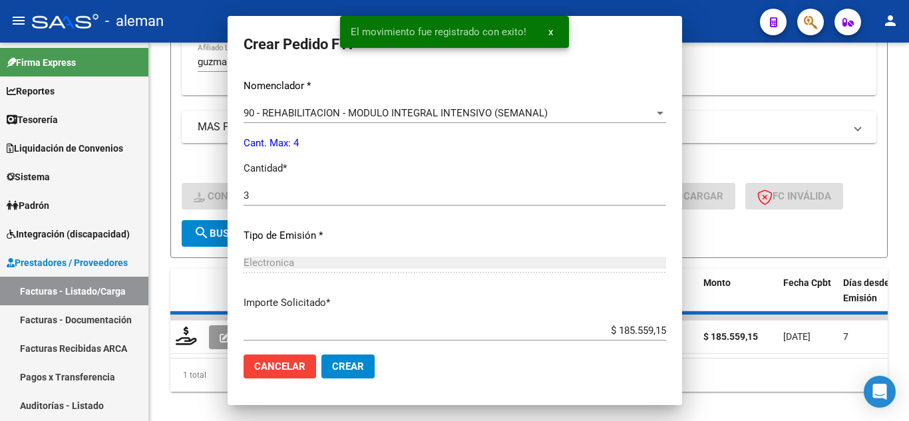
scroll to position [0, 0]
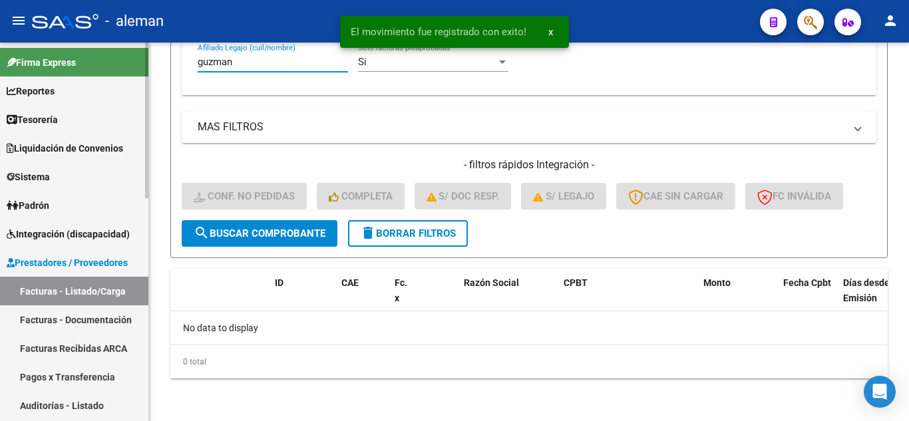
drag, startPoint x: 257, startPoint y: 65, endPoint x: 0, endPoint y: 65, distance: 256.8
click at [0, 65] on mat-sidenav-container "Firma Express Reportes Tablero de Control Ingresos Percibidos Análisis de todos…" at bounding box center [454, 232] width 909 height 379
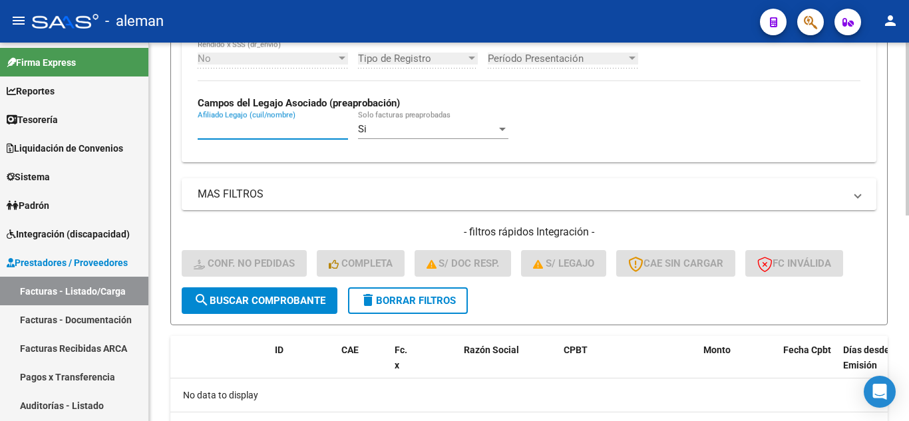
scroll to position [384, 0]
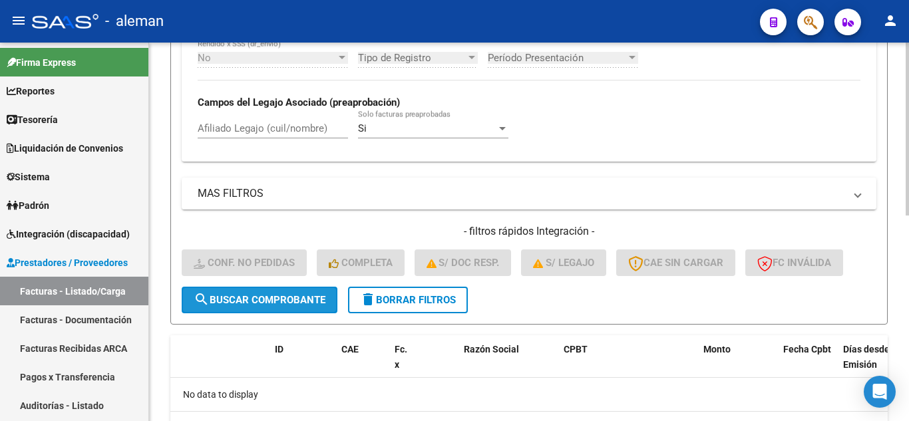
click at [297, 297] on span "search Buscar Comprobante" at bounding box center [260, 300] width 132 height 12
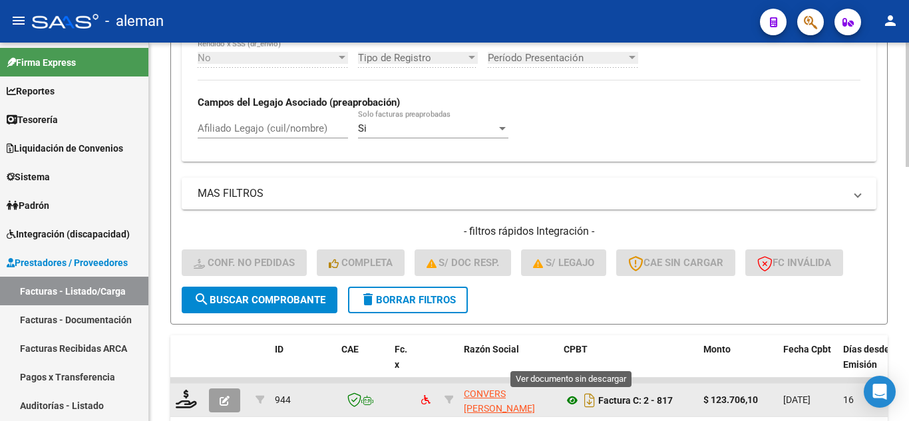
click at [571, 399] on icon at bounding box center [572, 401] width 17 height 16
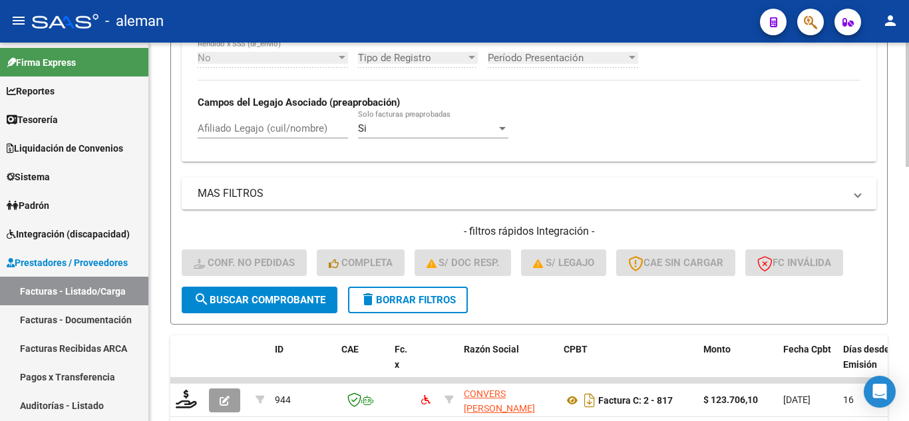
click at [211, 132] on input "Afiliado Legajo (cuil/nombre)" at bounding box center [273, 128] width 150 height 12
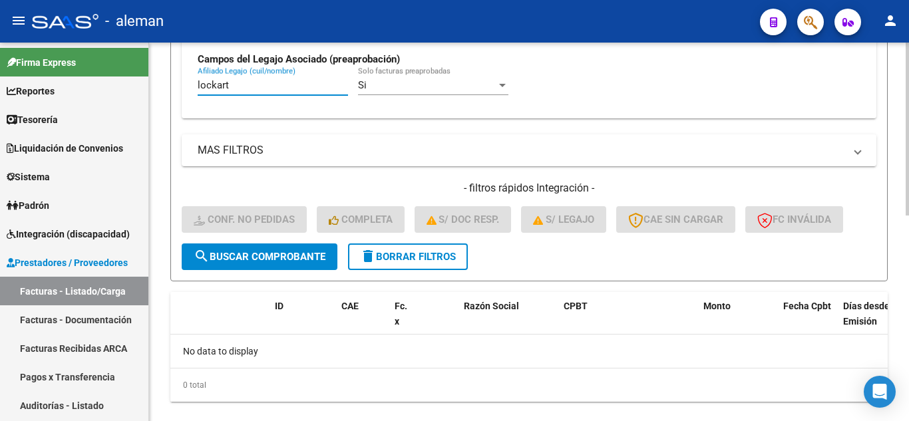
scroll to position [450, 0]
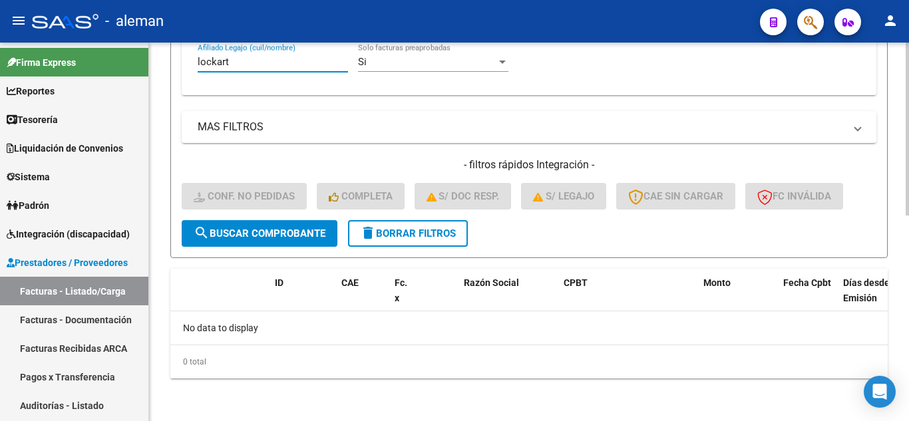
click at [284, 67] on input "lockart" at bounding box center [273, 62] width 150 height 12
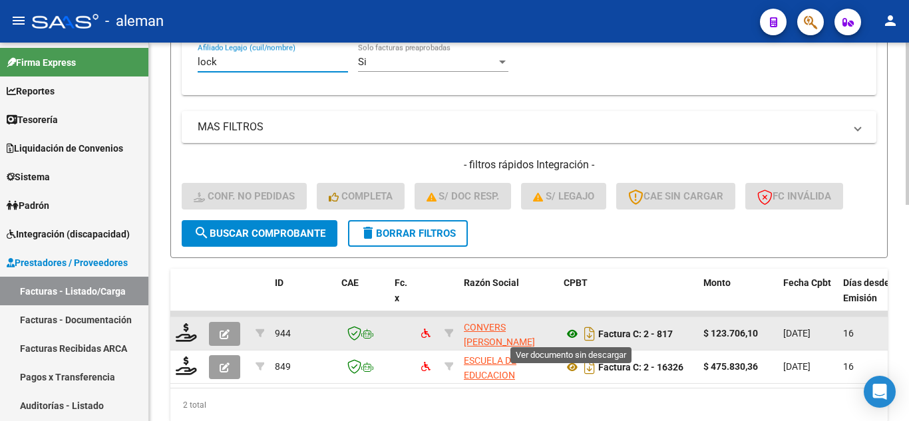
type input "lock"
click at [574, 335] on icon at bounding box center [572, 334] width 17 height 16
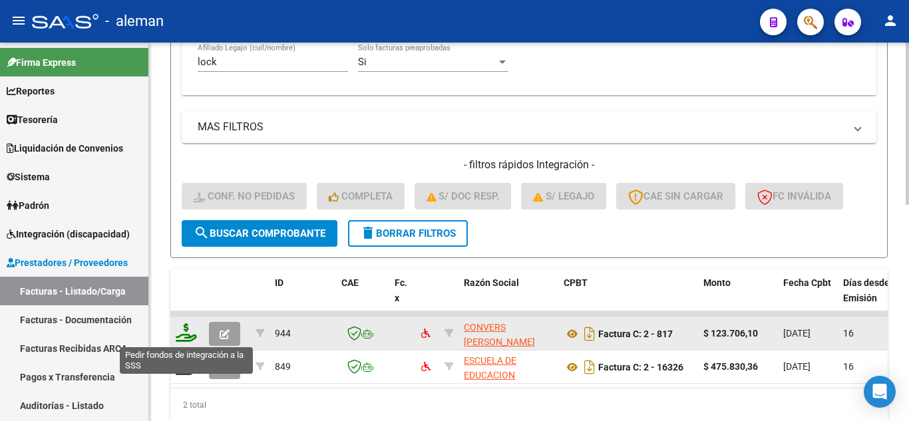
click at [179, 333] on icon at bounding box center [186, 332] width 21 height 19
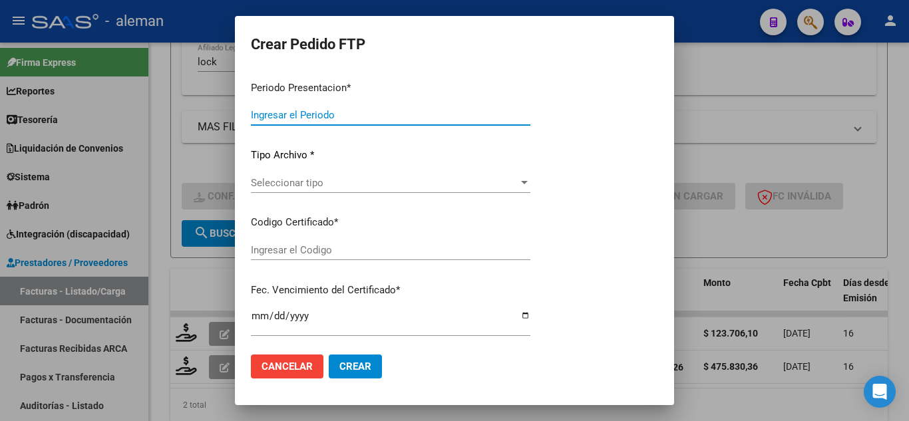
type input "202507"
type input "$ 123.706,10"
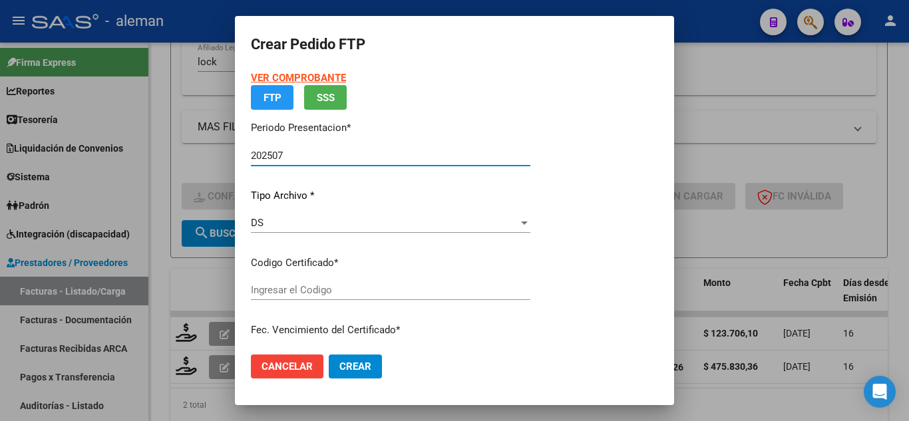
type input "ARG02000547890722023051920260519BS410"
type input "2026-05-19"
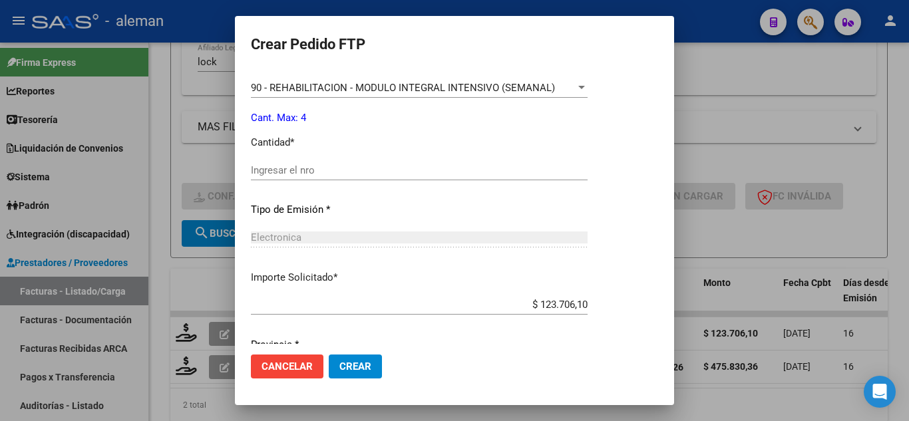
scroll to position [532, 0]
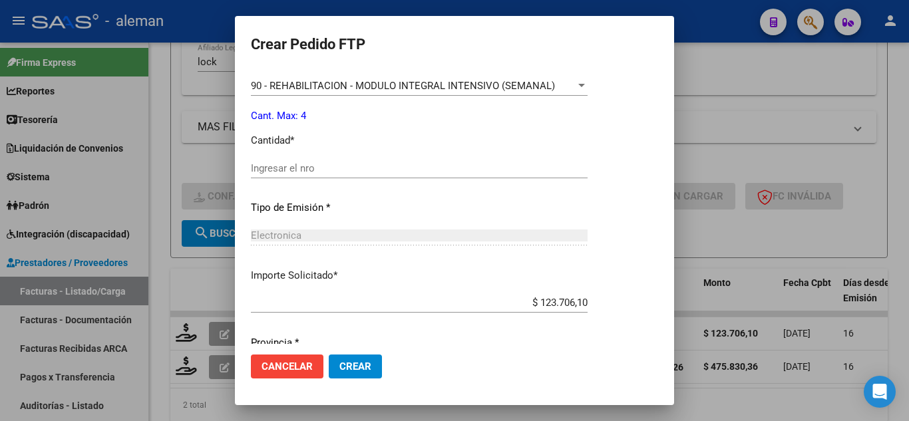
click at [293, 179] on div "Ingresar el nro" at bounding box center [419, 174] width 337 height 33
click at [301, 168] on input "Ingresar el nro" at bounding box center [419, 168] width 337 height 12
type input "4"
click at [363, 371] on span "Crear" at bounding box center [355, 367] width 32 height 12
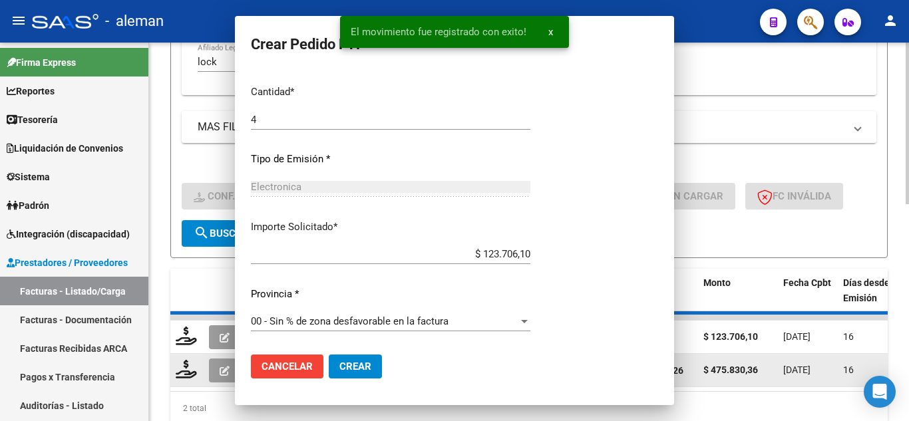
scroll to position [0, 0]
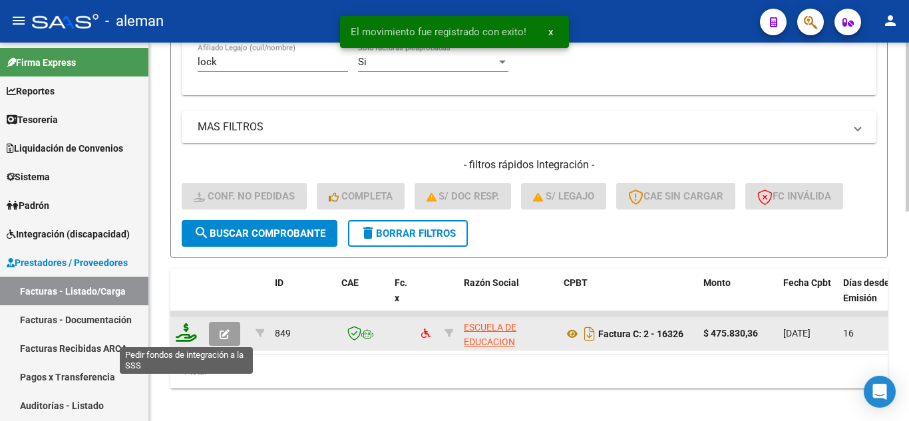
click at [188, 335] on icon at bounding box center [186, 332] width 21 height 19
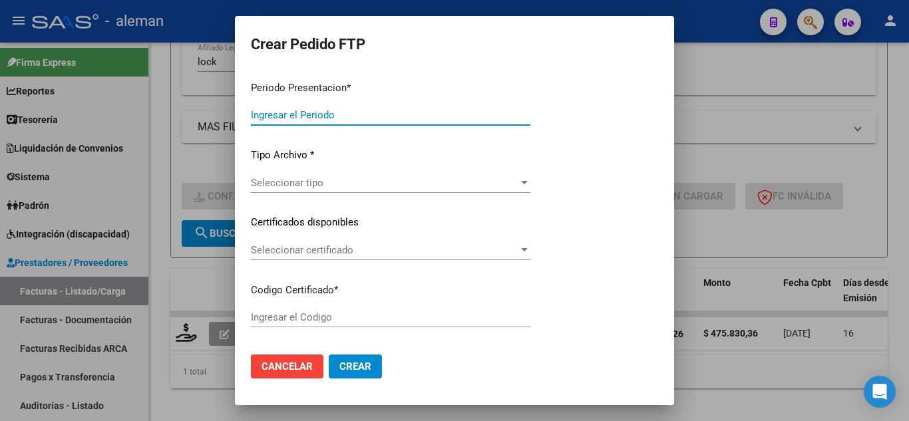
type input "202507"
type input "$ 475.830,36"
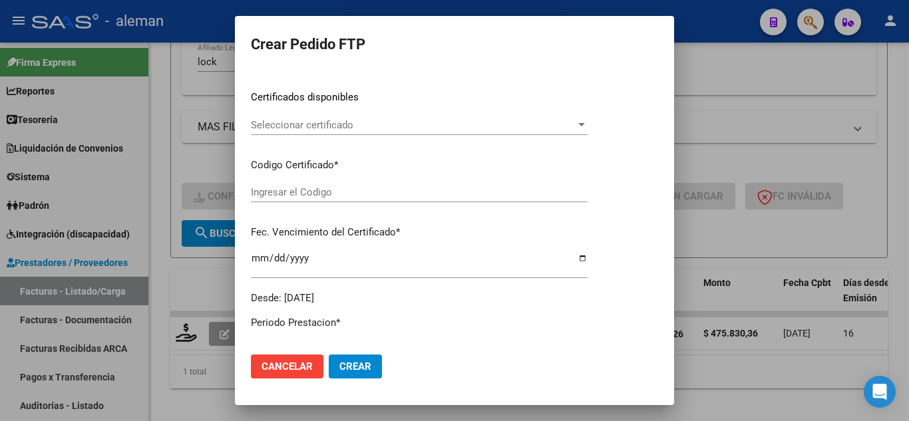
type input "ARG02000547890722023051920260519BS410"
type input "2026-05-19"
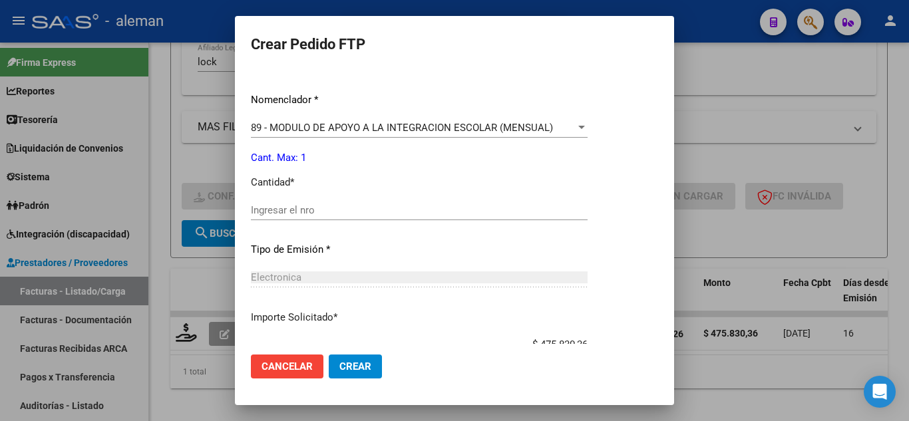
scroll to position [532, 0]
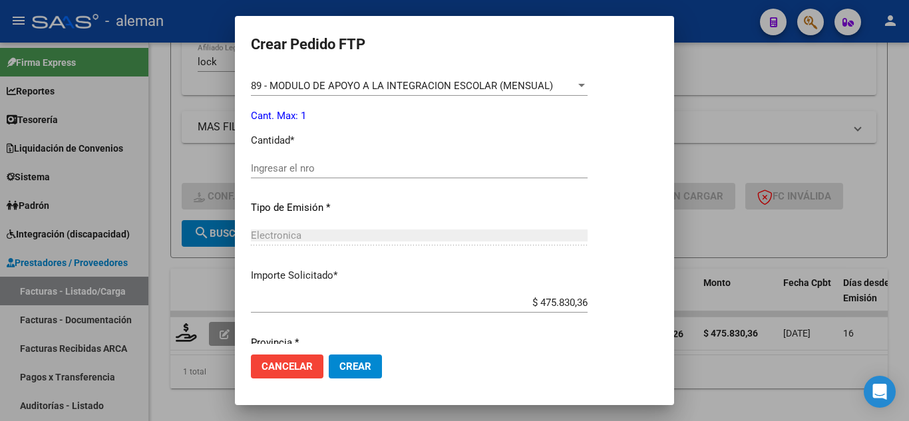
click at [355, 170] on input "Ingresar el nro" at bounding box center [419, 168] width 337 height 12
type input "1"
drag, startPoint x: 369, startPoint y: 379, endPoint x: 370, endPoint y: 371, distance: 8.7
click at [370, 379] on mat-dialog-actions "Cancelar Crear" at bounding box center [454, 366] width 407 height 45
click at [370, 366] on span "Crear" at bounding box center [355, 367] width 32 height 12
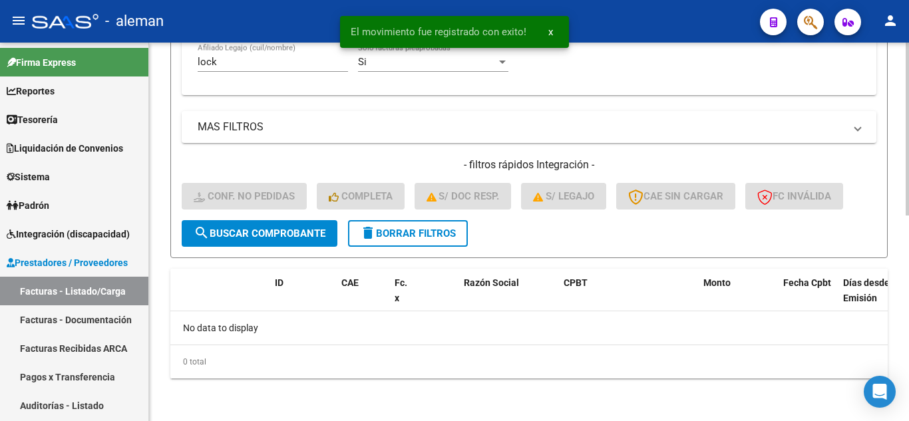
scroll to position [384, 0]
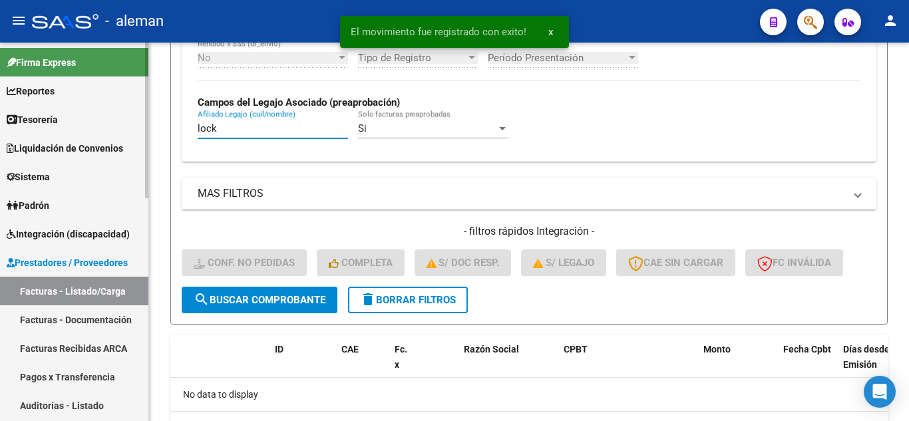
drag, startPoint x: 229, startPoint y: 130, endPoint x: 0, endPoint y: 131, distance: 228.9
click at [3, 132] on mat-sidenav-container "Firma Express Reportes Tablero de Control Ingresos Percibidos Análisis de todos…" at bounding box center [454, 232] width 909 height 379
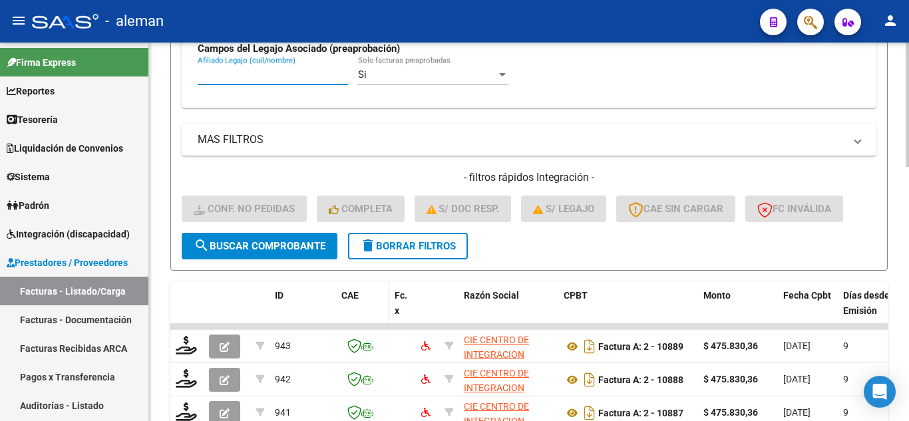
scroll to position [517, 0]
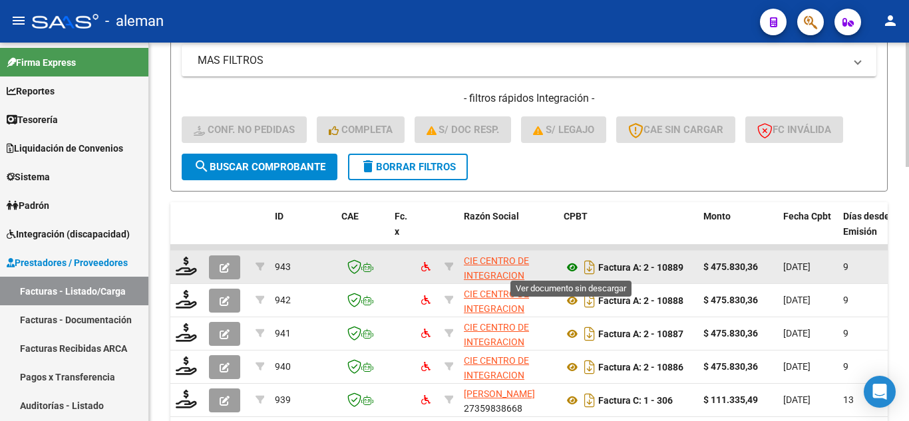
click at [569, 269] on icon at bounding box center [572, 267] width 17 height 16
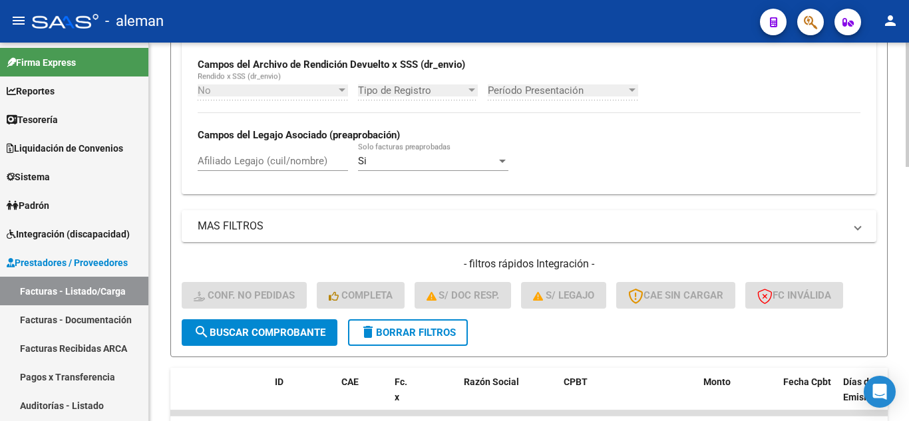
scroll to position [317, 0]
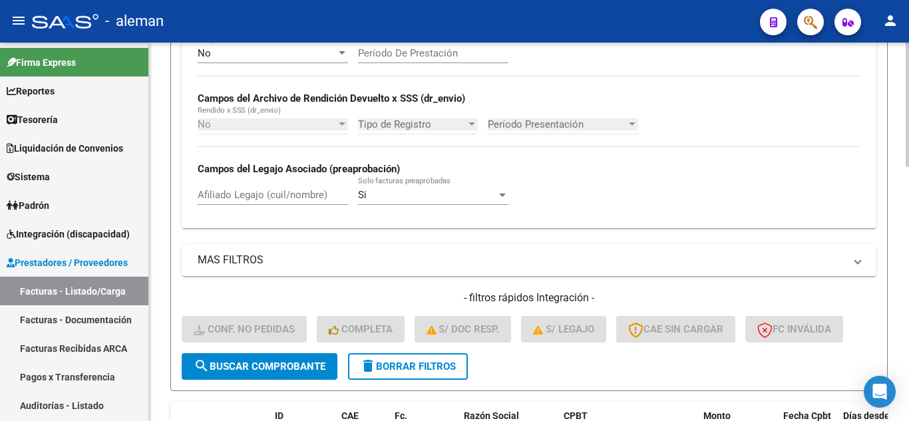
click at [228, 195] on input "Afiliado Legajo (cuil/nombre)" at bounding box center [273, 195] width 150 height 12
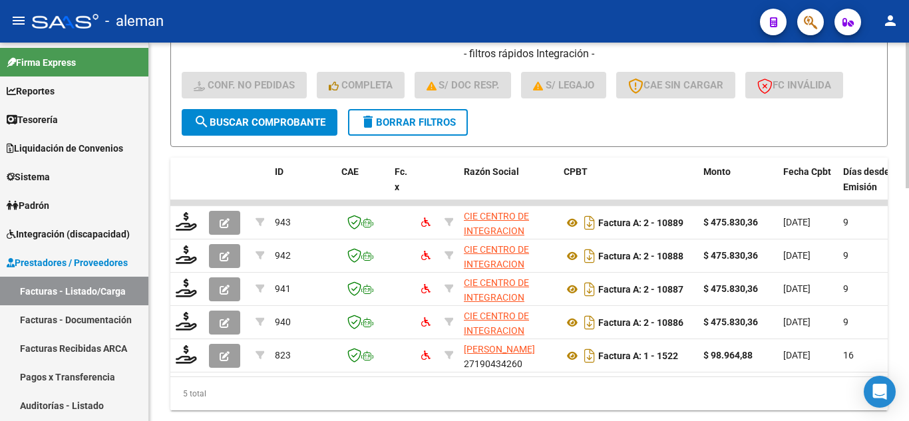
scroll to position [604, 0]
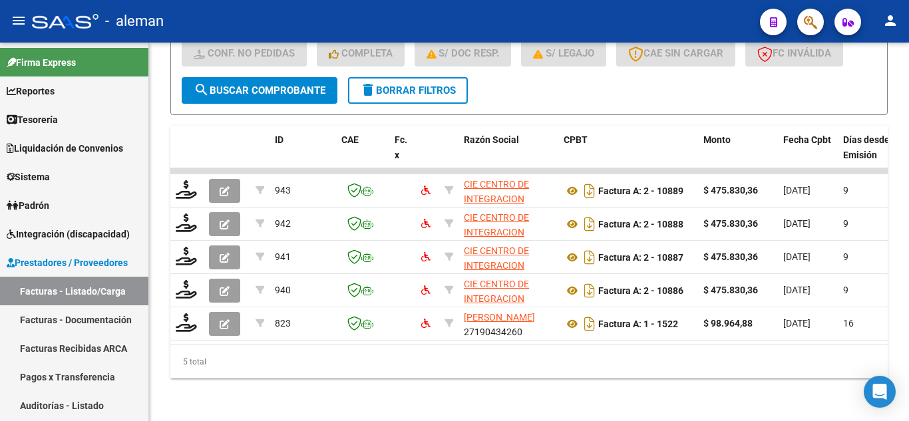
type input "lee"
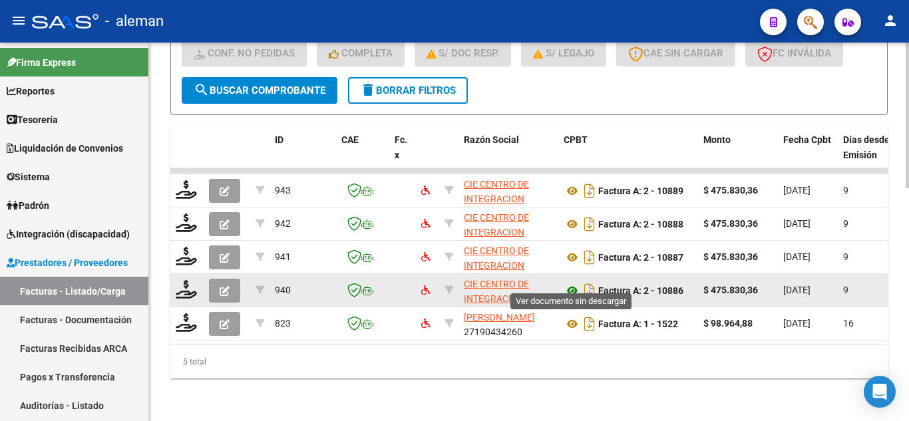
click at [572, 283] on icon at bounding box center [572, 291] width 17 height 16
click at [223, 286] on icon "button" at bounding box center [225, 291] width 10 height 10
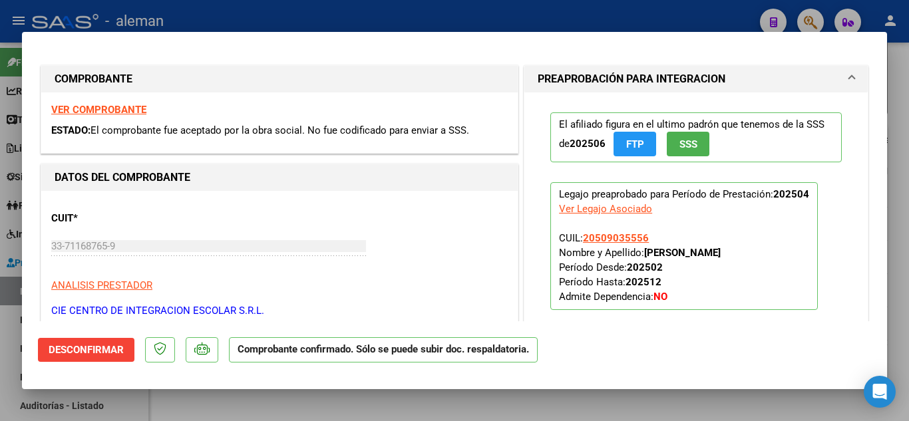
click at [63, 349] on span "Desconfirmar" at bounding box center [86, 350] width 75 height 12
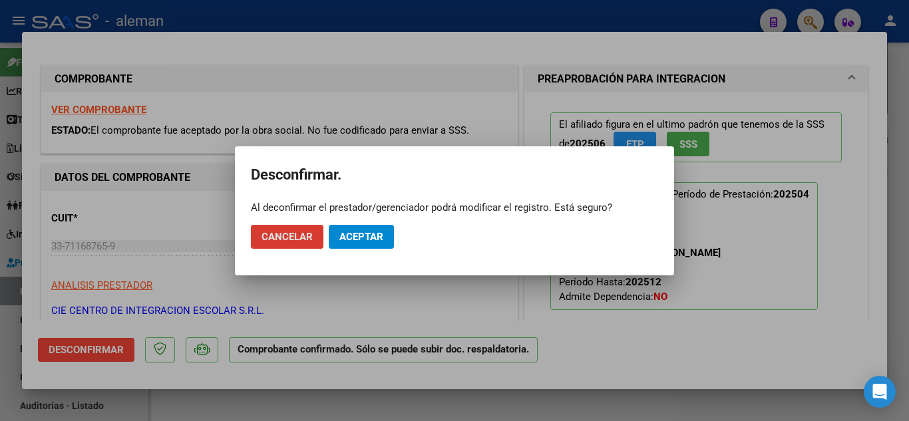
drag, startPoint x: 361, startPoint y: 236, endPoint x: 370, endPoint y: 250, distance: 17.0
click at [363, 236] on span "Aceptar" at bounding box center [361, 237] width 44 height 12
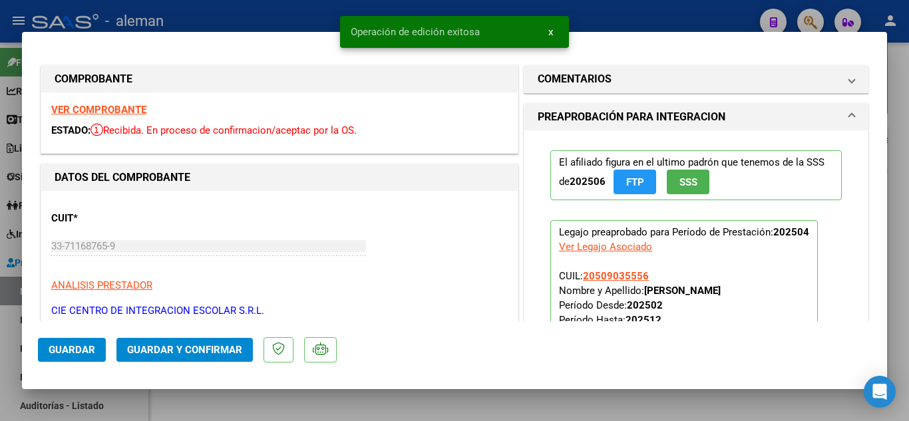
type input "$ 0,00"
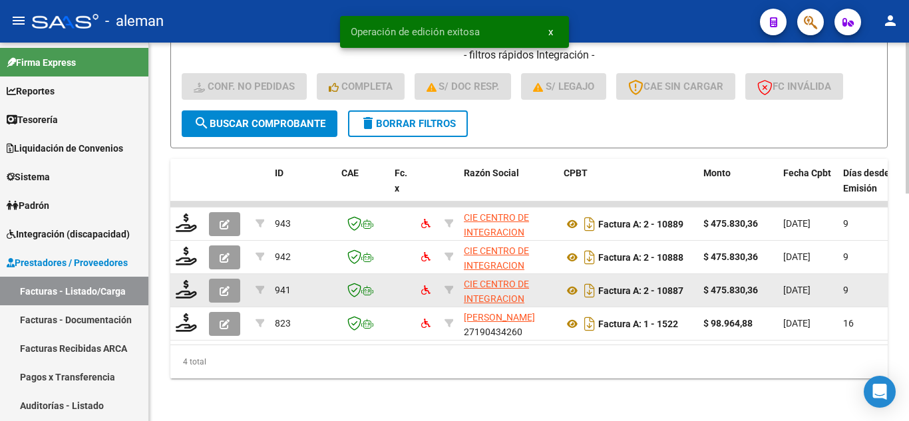
scroll to position [571, 0]
click at [184, 281] on icon at bounding box center [186, 289] width 21 height 19
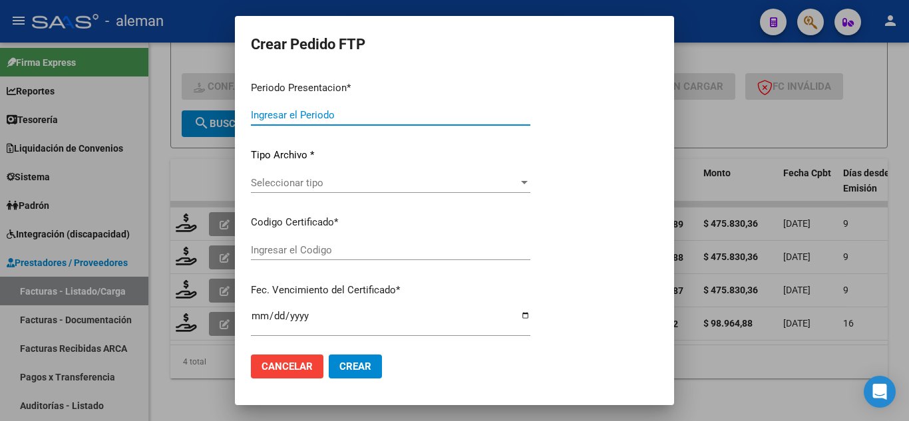
type input "202507"
type input "202505"
type input "$ 475.830,36"
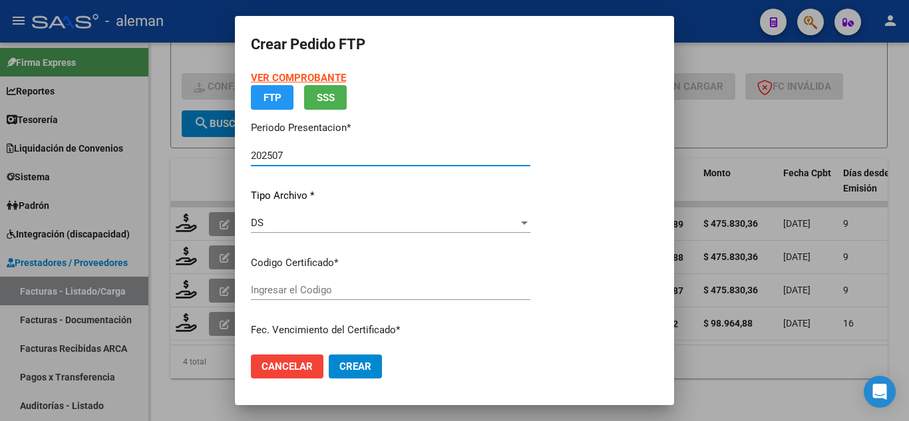
type input "ARG02000509035552024082420280824CBA536"
type input "2028-08-24"
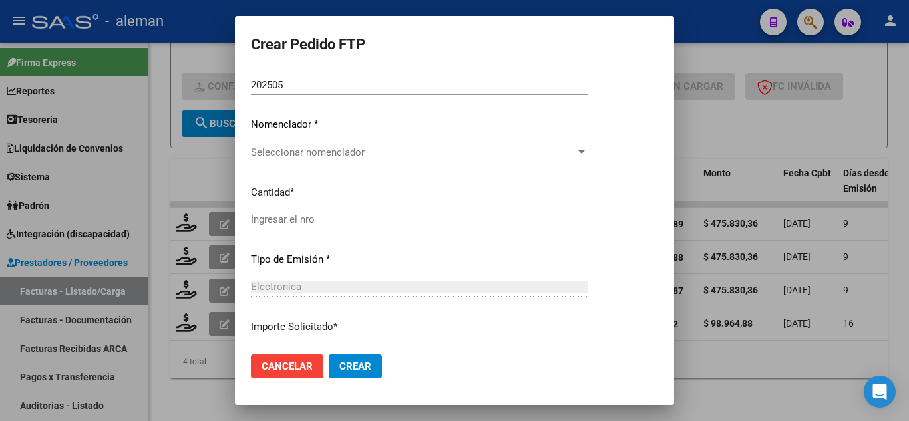
scroll to position [266, 0]
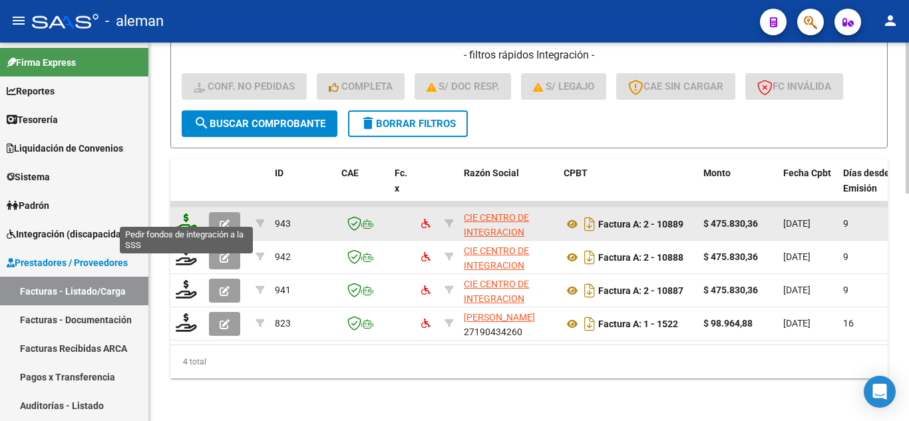
click at [190, 214] on icon at bounding box center [186, 223] width 21 height 19
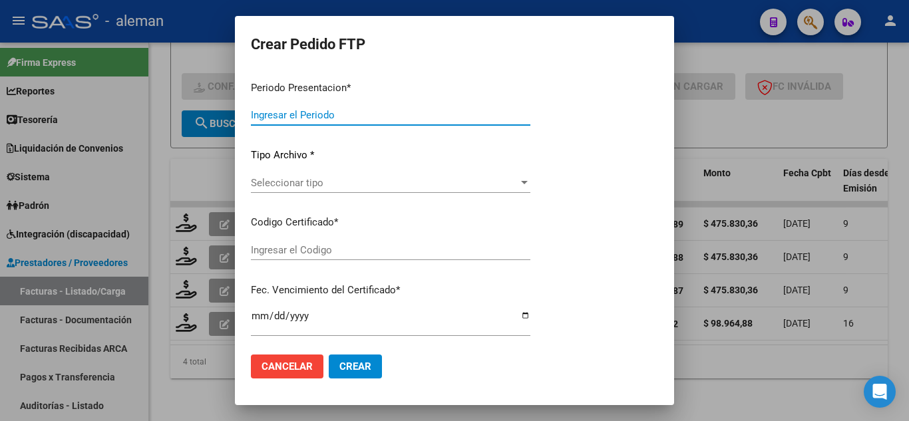
type input "202507"
type input "$ 475.830,36"
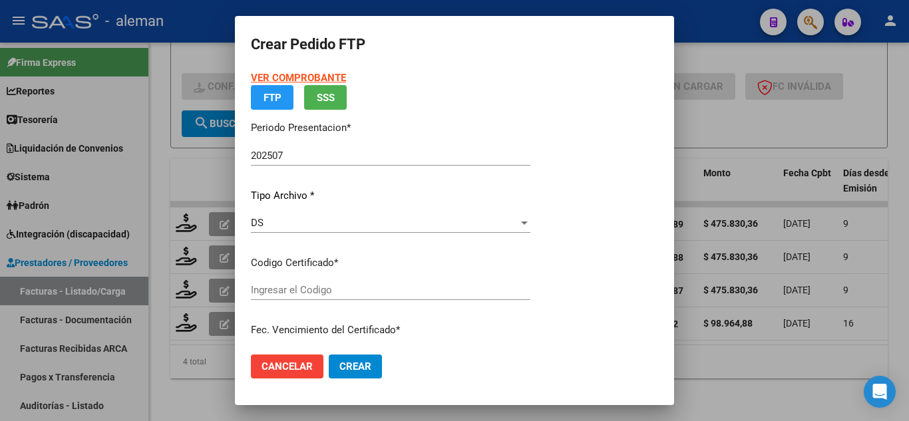
type input "ARG02000509035552024082420280824CBA536"
type input "2028-08-24"
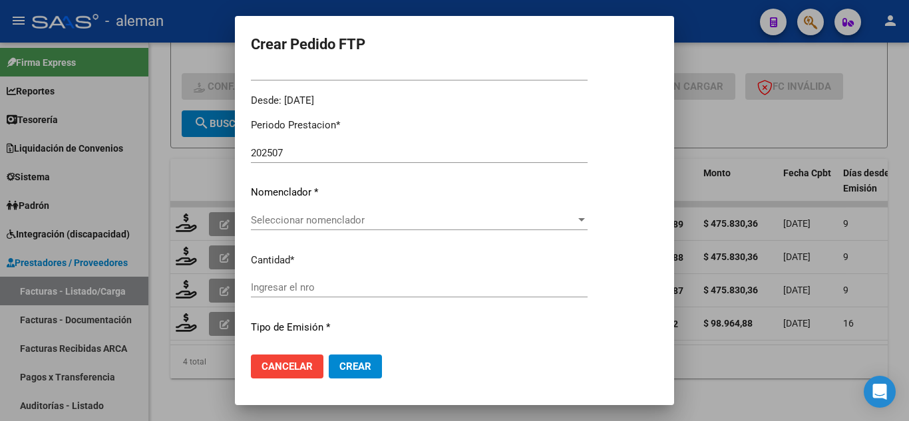
scroll to position [399, 0]
click at [286, 367] on span "Cancelar" at bounding box center [286, 367] width 51 height 12
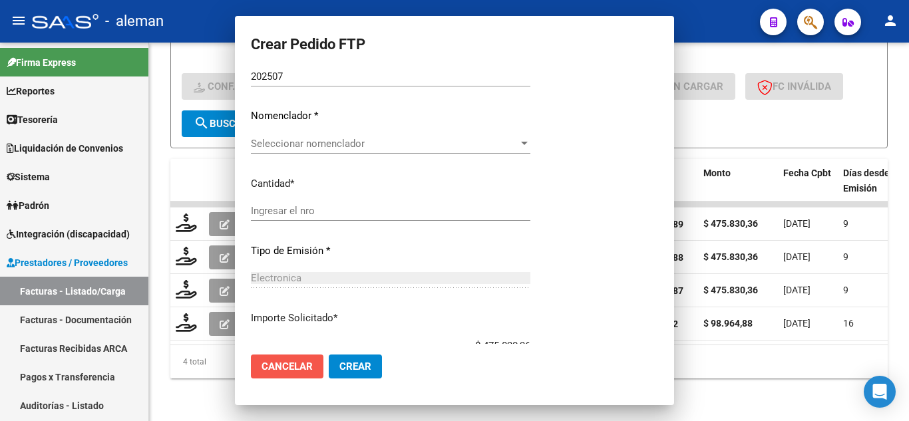
scroll to position [324, 0]
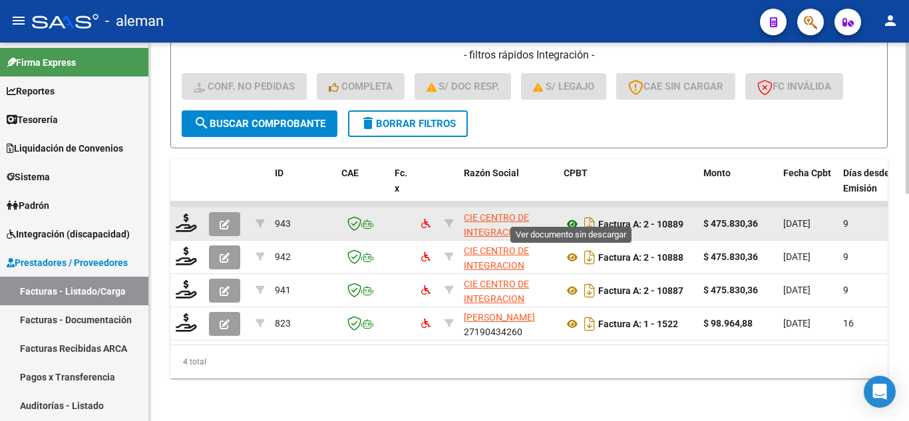
click at [571, 216] on icon at bounding box center [572, 224] width 17 height 16
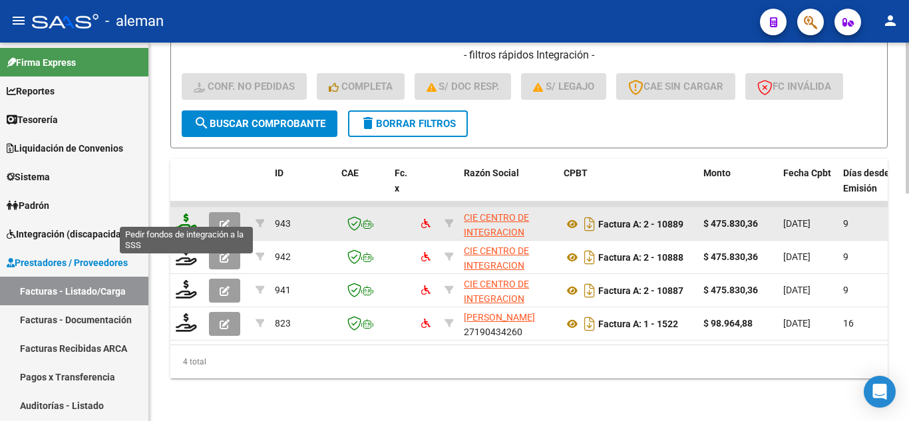
click at [182, 216] on icon at bounding box center [186, 223] width 21 height 19
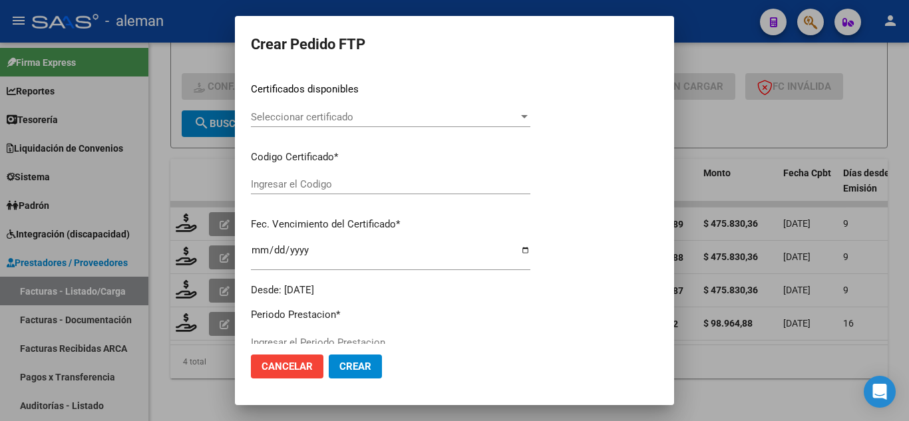
type input "202507"
type input "$ 475.830,36"
type input "ARG02000509035552024082420280824CBA536"
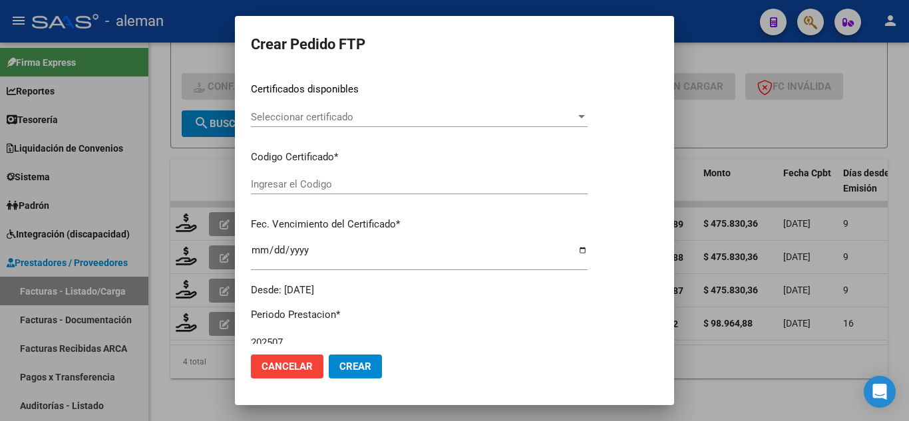
type input "2028-08-24"
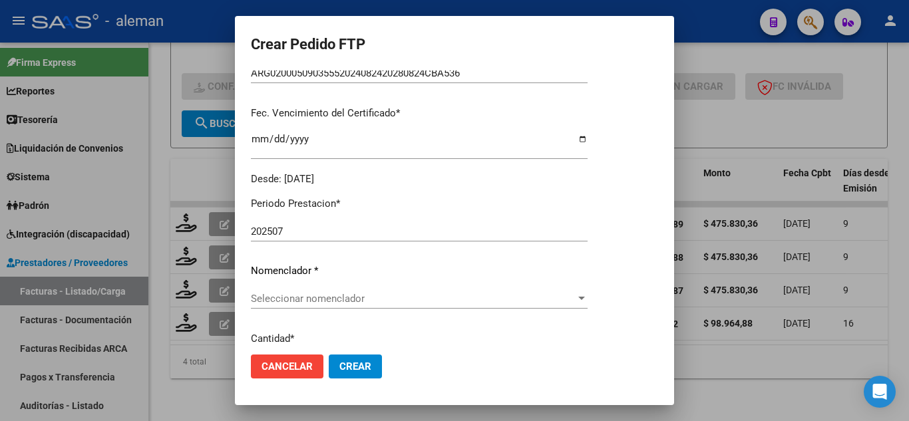
scroll to position [341, 0]
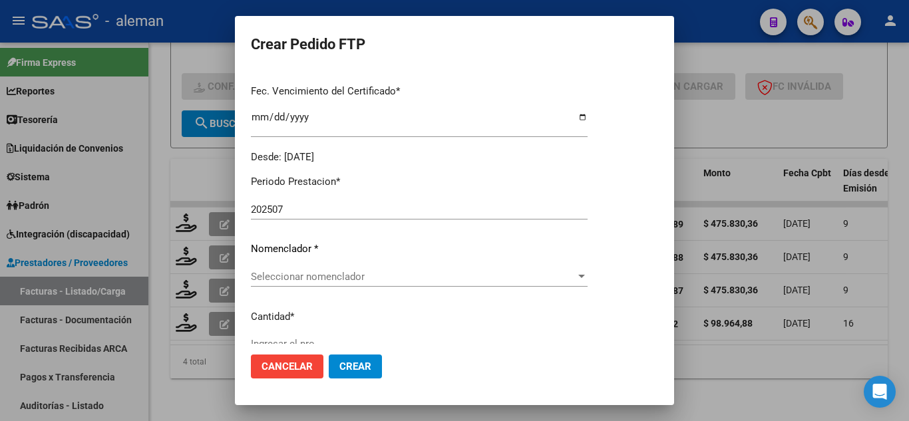
click at [319, 276] on span "Seleccionar nomenclador" at bounding box center [413, 277] width 325 height 12
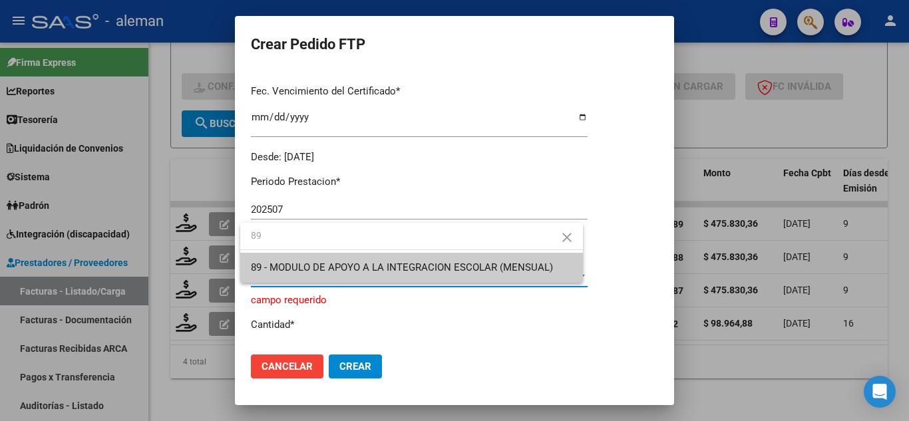
type input "89"
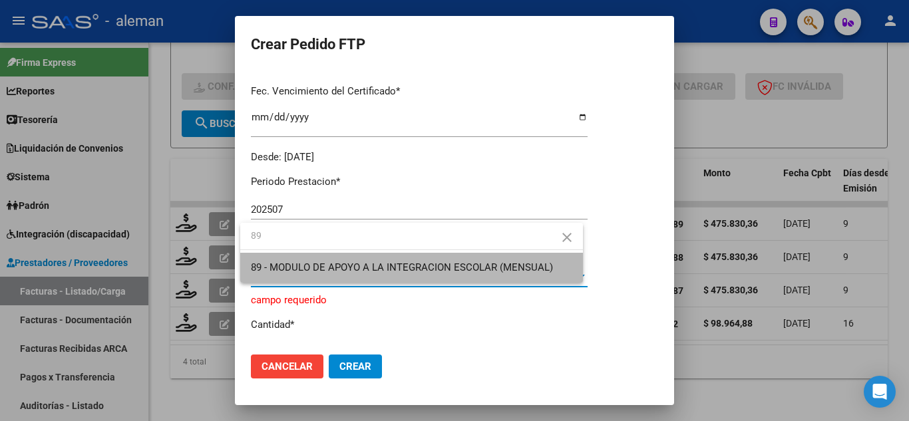
click at [320, 276] on span "89 - MODULO DE APOYO A LA INTEGRACION ESCOLAR (MENSUAL)" at bounding box center [411, 268] width 321 height 30
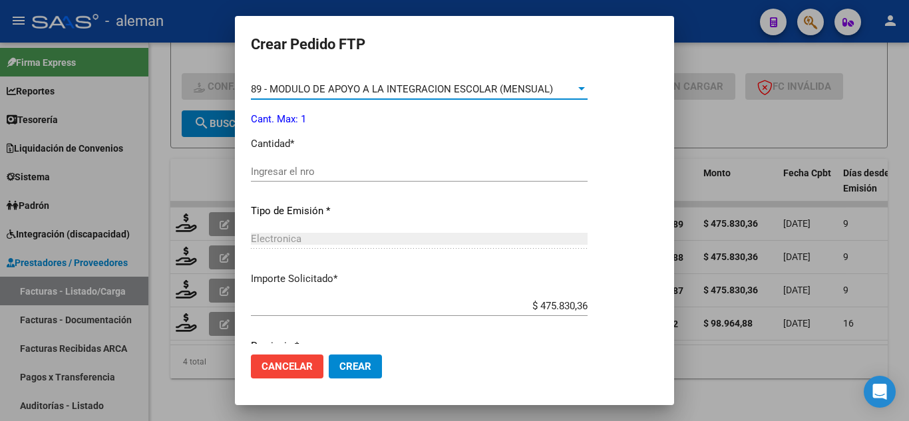
scroll to position [541, 0]
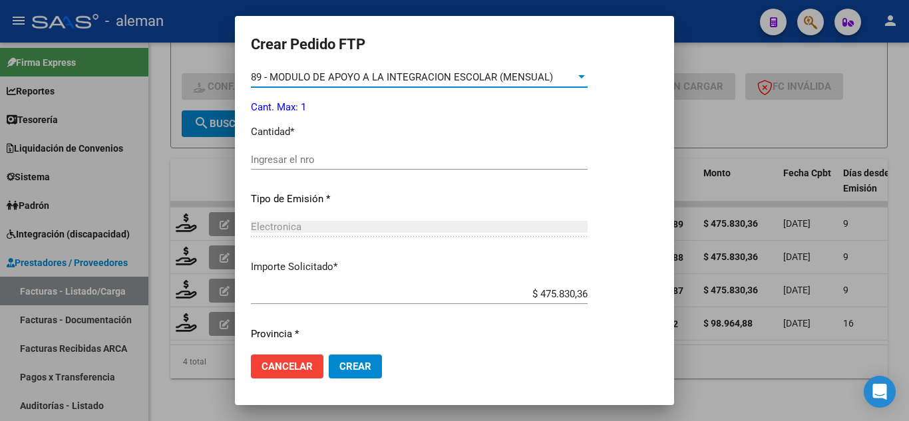
click at [304, 163] on input "Ingresar el nro" at bounding box center [419, 160] width 337 height 12
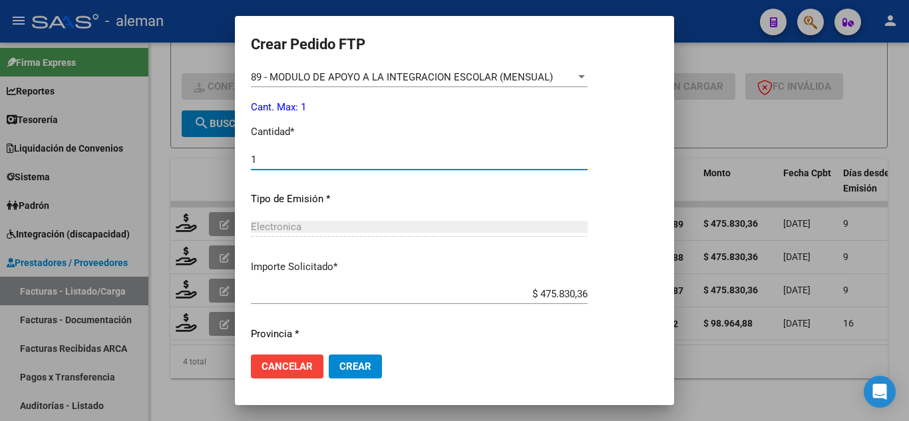
type input "1"
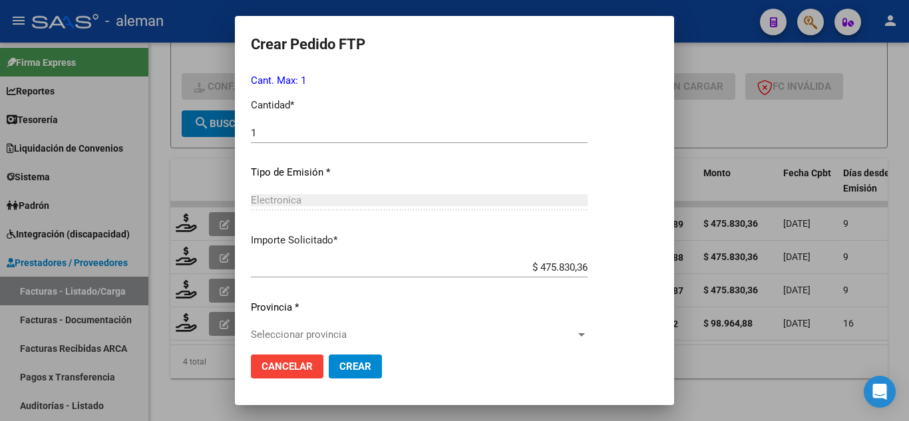
scroll to position [581, 0]
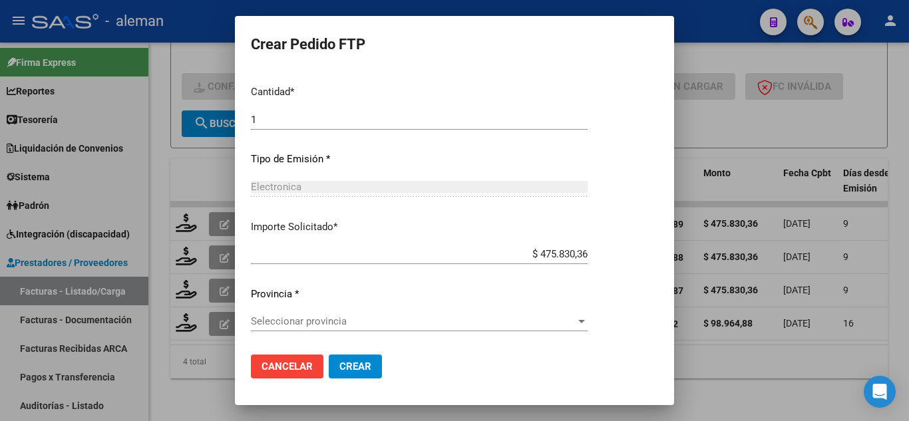
click at [483, 363] on mat-dialog-actions "Cancelar Crear" at bounding box center [454, 366] width 407 height 45
click at [485, 326] on span "Seleccionar provincia" at bounding box center [413, 321] width 325 height 12
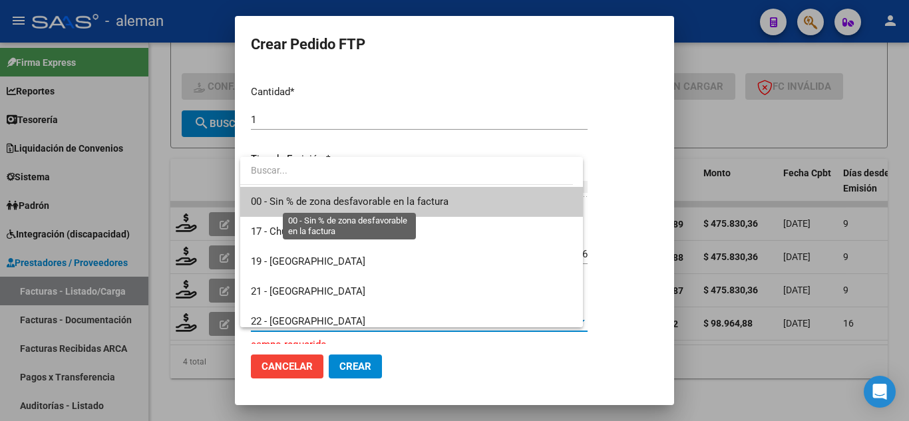
click at [359, 200] on span "00 - Sin % de zona desfavorable en la factura" at bounding box center [350, 202] width 198 height 12
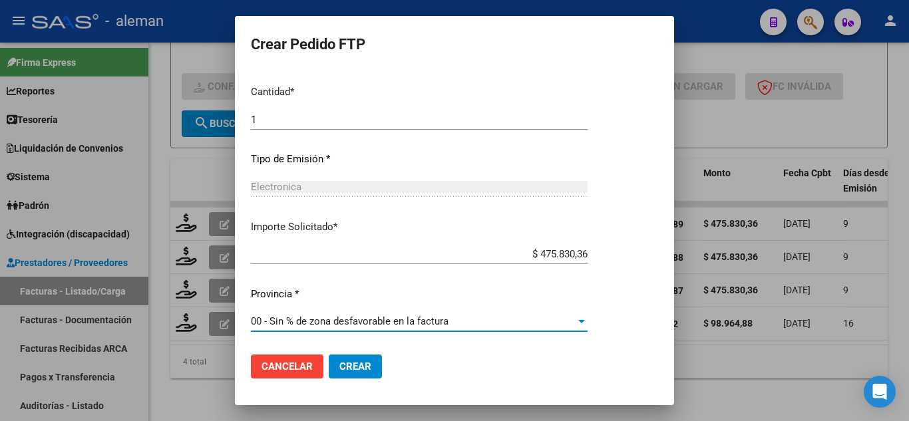
click at [361, 367] on span "Crear" at bounding box center [355, 367] width 32 height 12
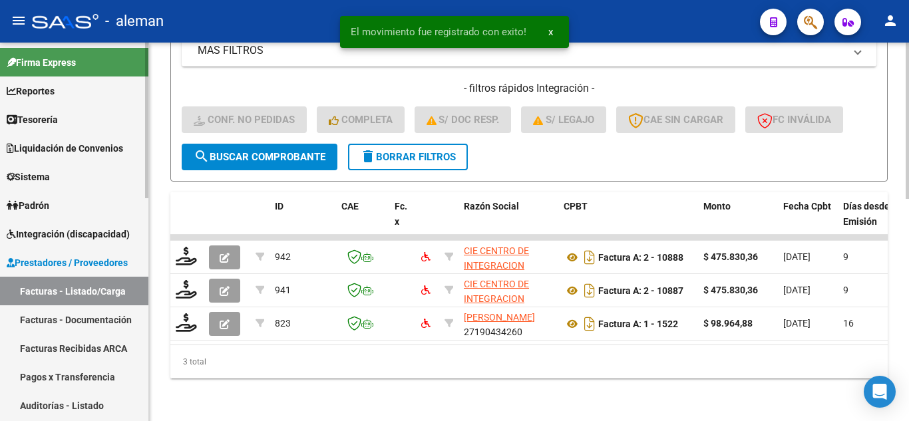
scroll to position [538, 0]
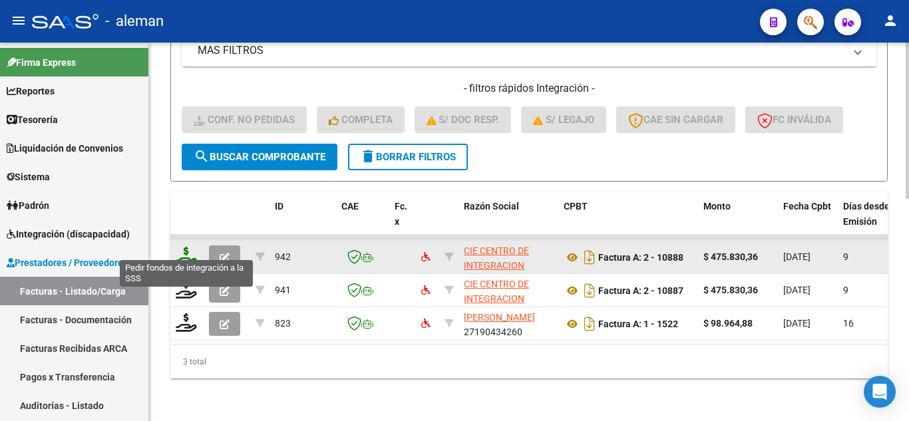
click at [177, 247] on icon at bounding box center [186, 256] width 21 height 19
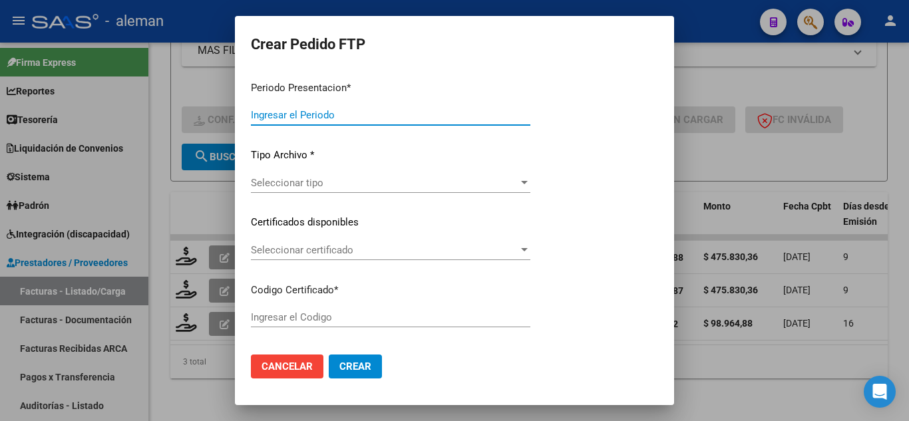
type input "202507"
type input "202506"
type input "$ 475.830,36"
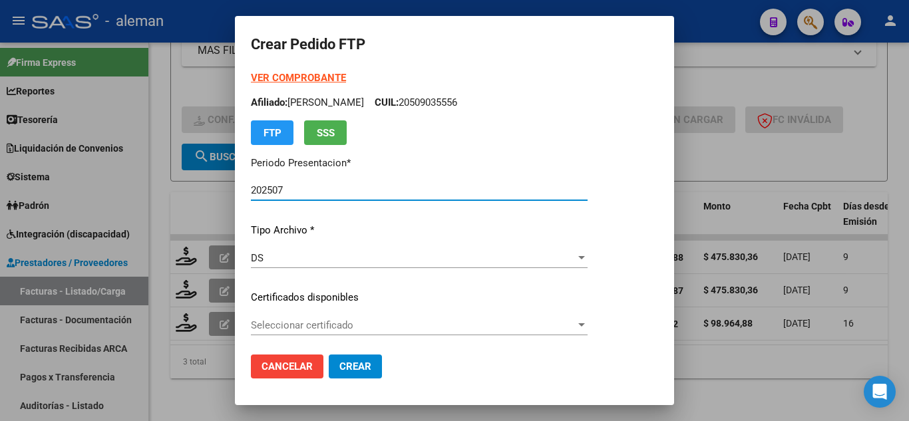
type input "ARG02000509035552024082420280824CBA536"
type input "2028-08-24"
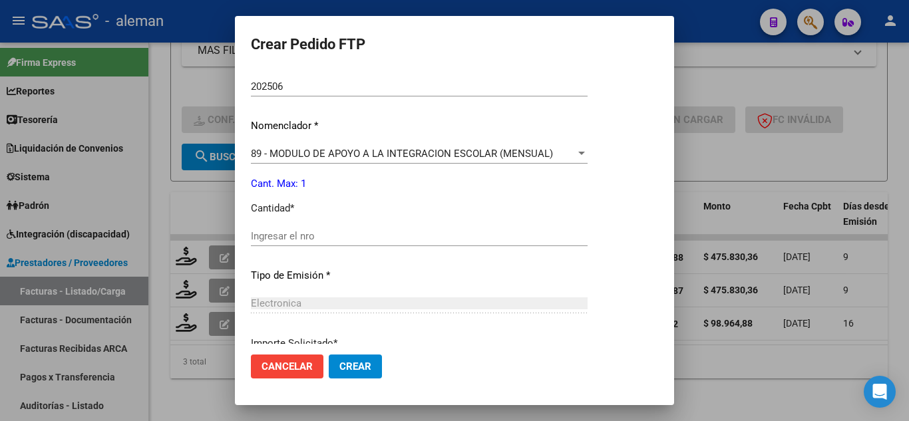
scroll to position [466, 0]
click at [302, 235] on input "Ingresar el nro" at bounding box center [419, 235] width 337 height 12
type input "1"
click at [337, 358] on button "Crear" at bounding box center [355, 367] width 53 height 24
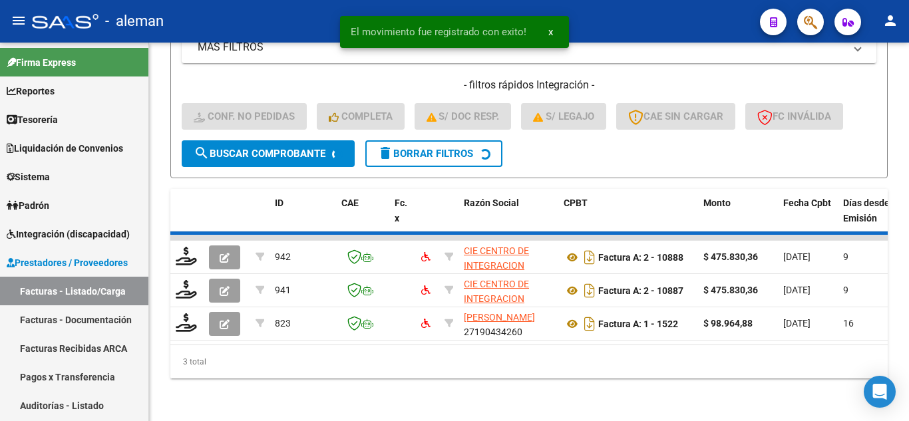
scroll to position [504, 0]
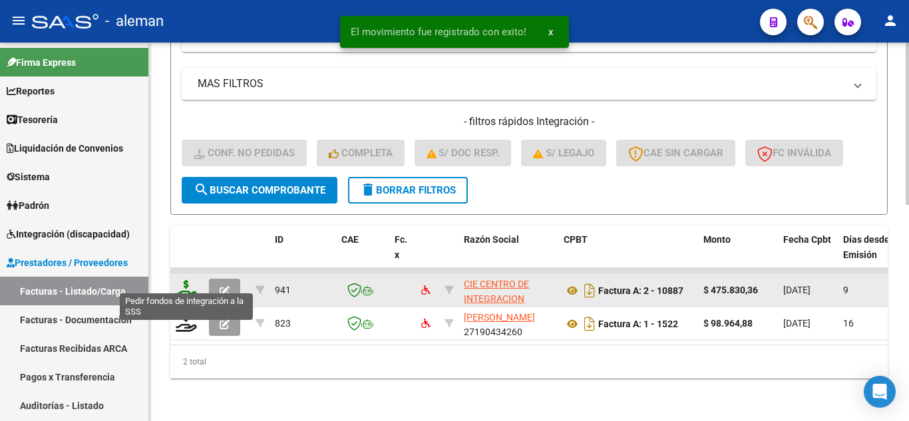
click at [188, 280] on icon at bounding box center [186, 289] width 21 height 19
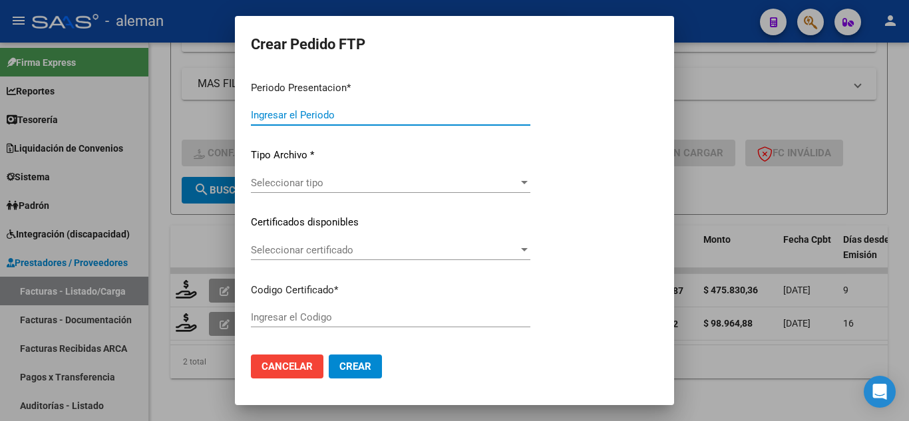
type input "202507"
type input "202505"
type input "$ 475.830,36"
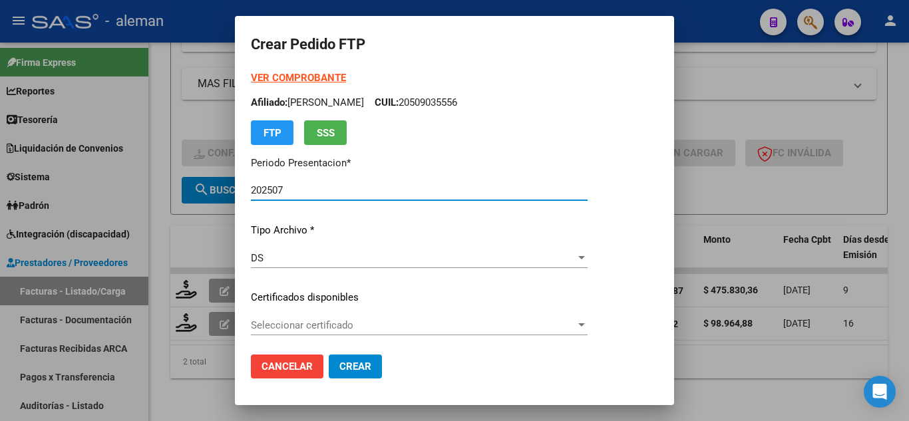
type input "ARG02000509035552024082420280824CBA536"
type input "2028-08-24"
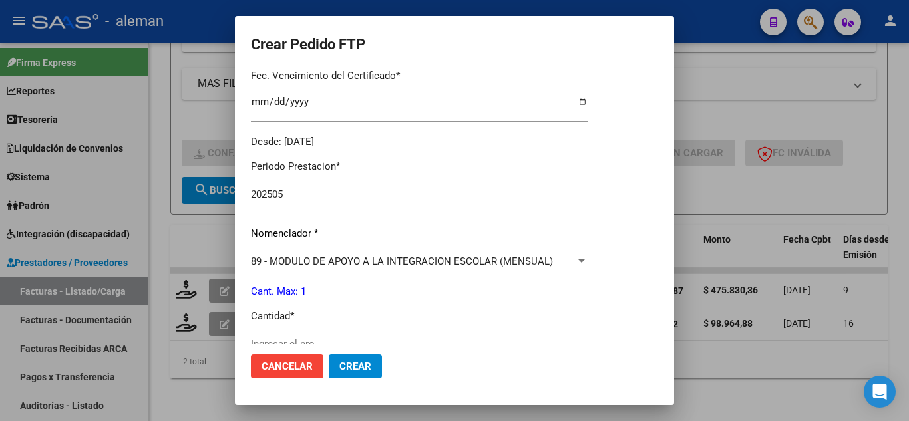
scroll to position [399, 0]
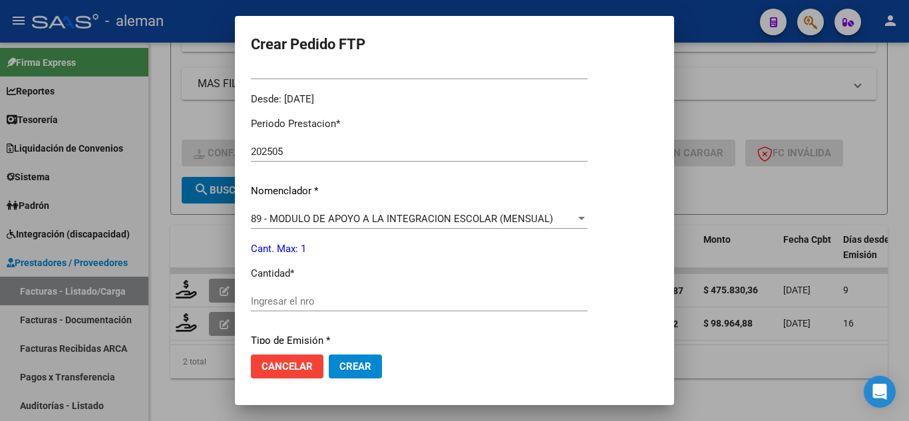
click at [306, 300] on input "Ingresar el nro" at bounding box center [419, 301] width 337 height 12
type input "1"
click at [363, 359] on button "Crear" at bounding box center [355, 367] width 53 height 24
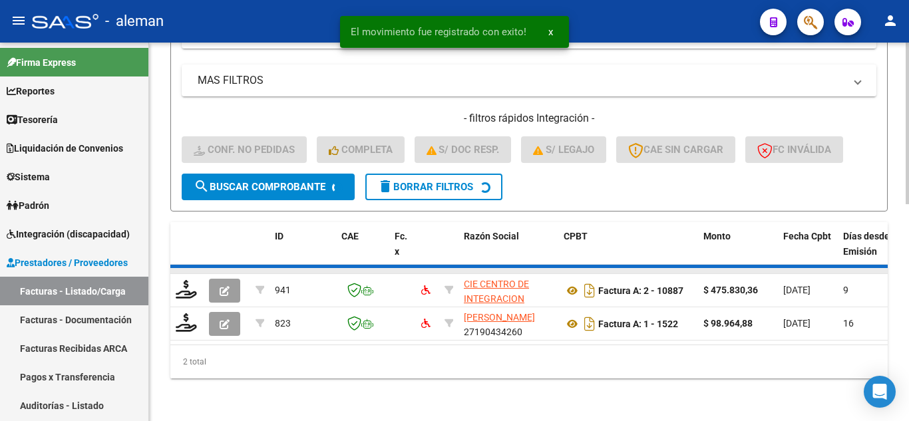
scroll to position [471, 0]
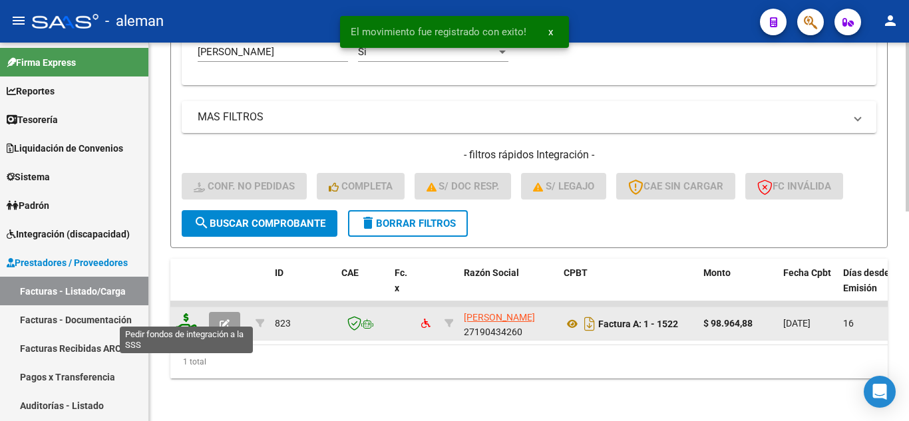
click at [188, 313] on icon at bounding box center [186, 322] width 21 height 19
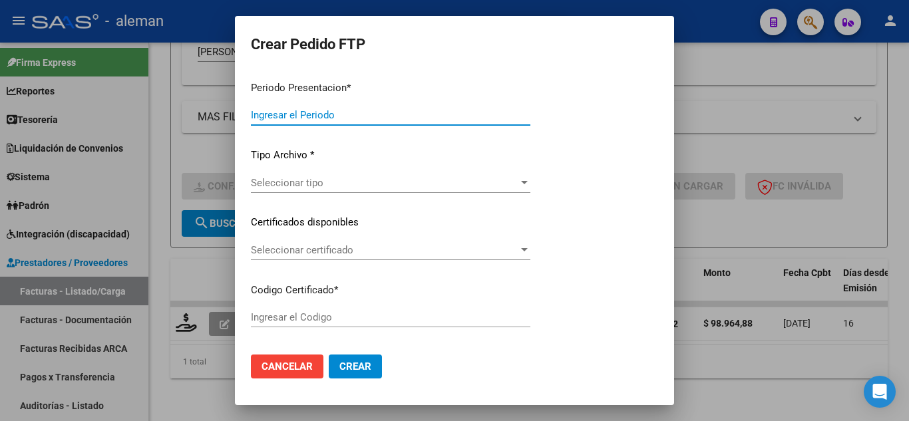
type input "202507"
type input "$ 98.964,88"
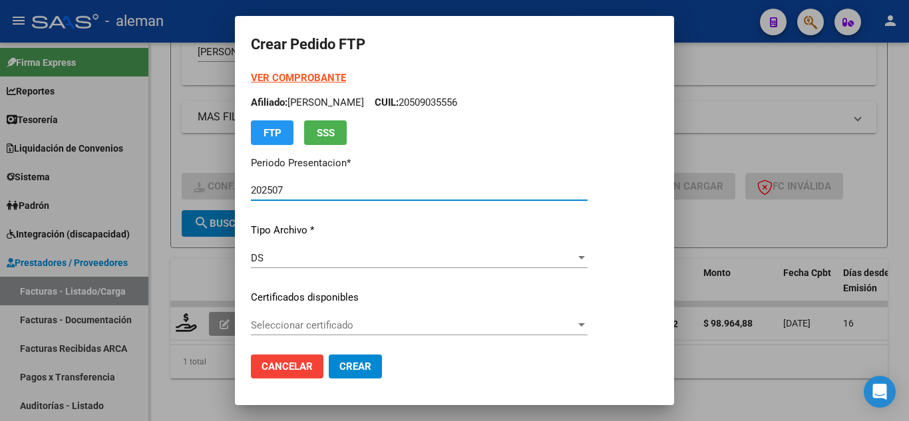
type input "ARG02000509035552024082420280824CBA536"
type input "2028-08-24"
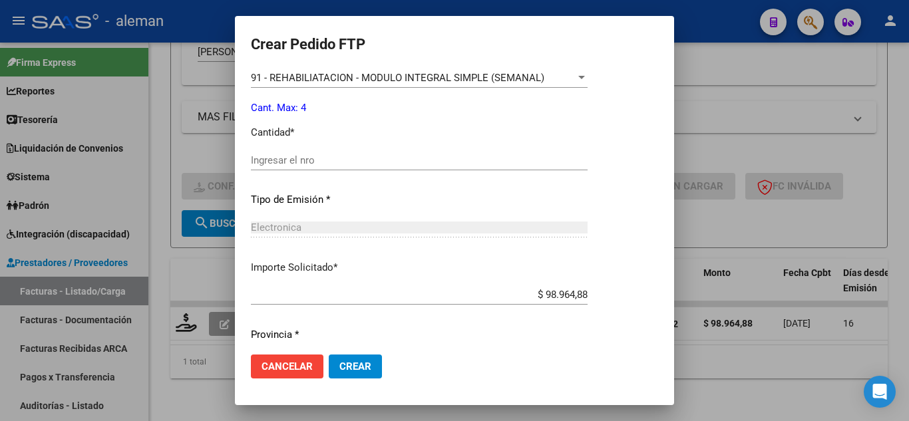
scroll to position [581, 0]
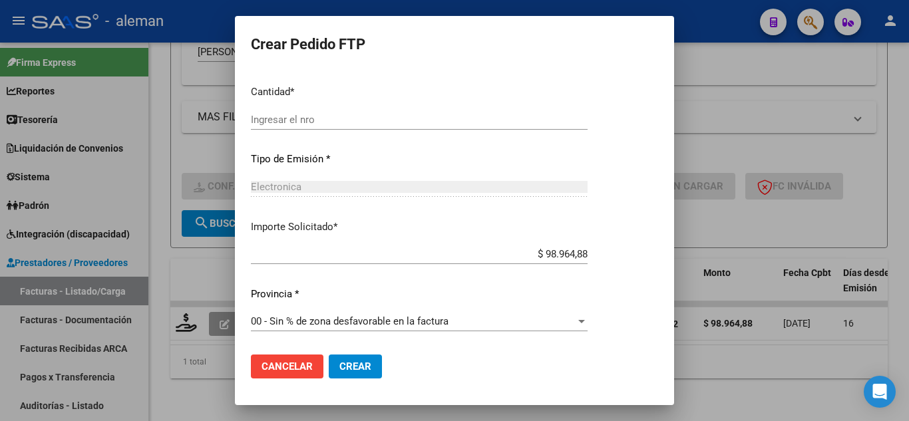
click at [326, 116] on input "Ingresar el nro" at bounding box center [419, 120] width 337 height 12
type input "2"
click at [339, 356] on button "Crear" at bounding box center [355, 367] width 53 height 24
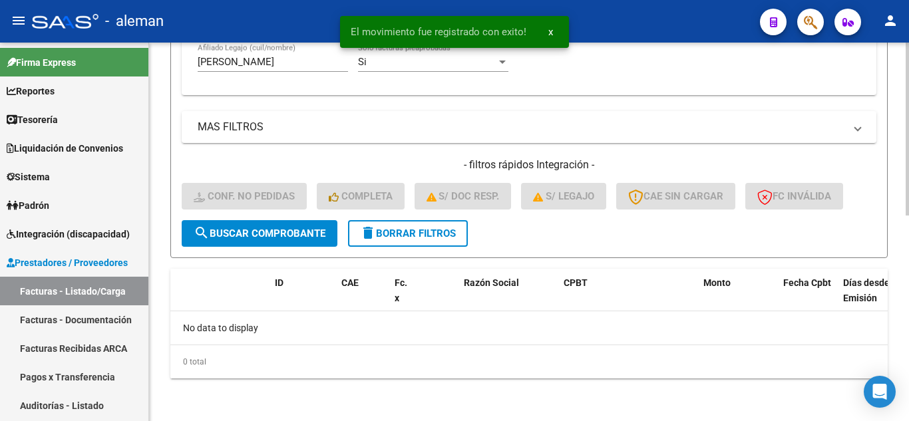
scroll to position [450, 0]
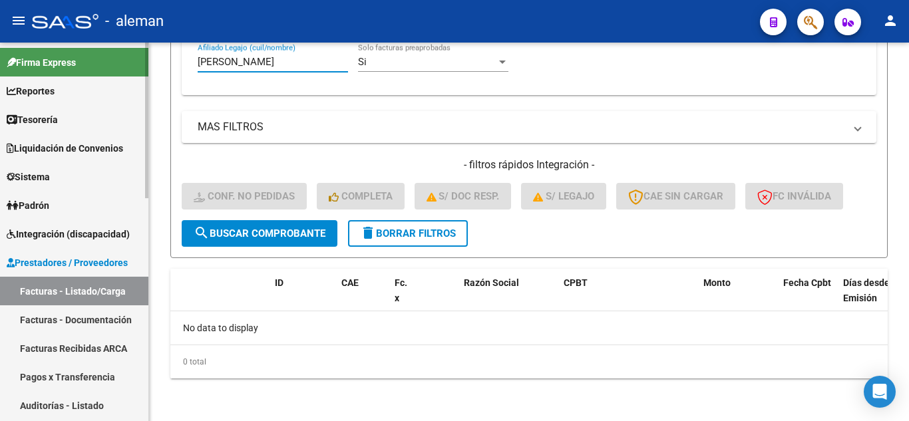
drag, startPoint x: 261, startPoint y: 59, endPoint x: 65, endPoint y: 63, distance: 196.3
click at [65, 63] on mat-sidenav-container "Firma Express Reportes Tablero de Control Ingresos Percibidos Análisis de todos…" at bounding box center [454, 232] width 909 height 379
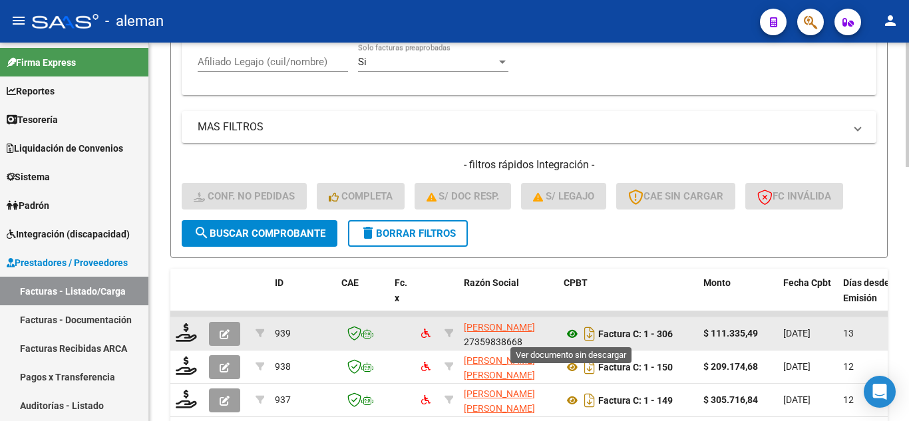
click at [570, 334] on icon at bounding box center [572, 334] width 17 height 16
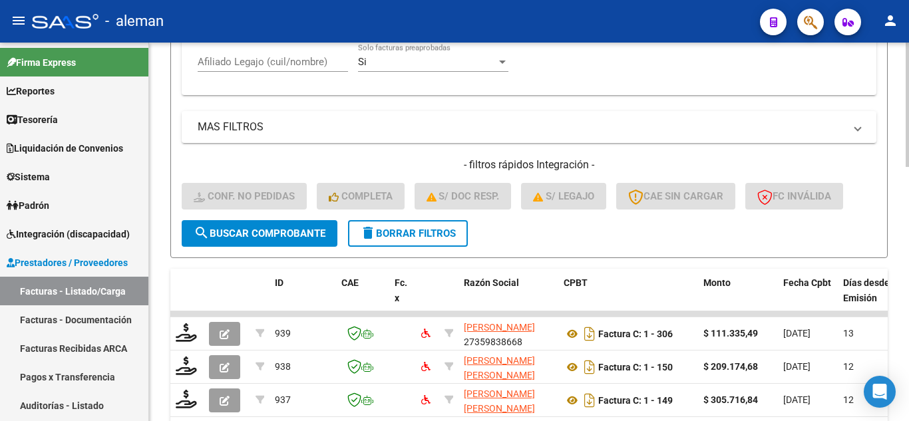
click at [269, 62] on input "Afiliado Legajo (cuil/nombre)" at bounding box center [273, 62] width 150 height 12
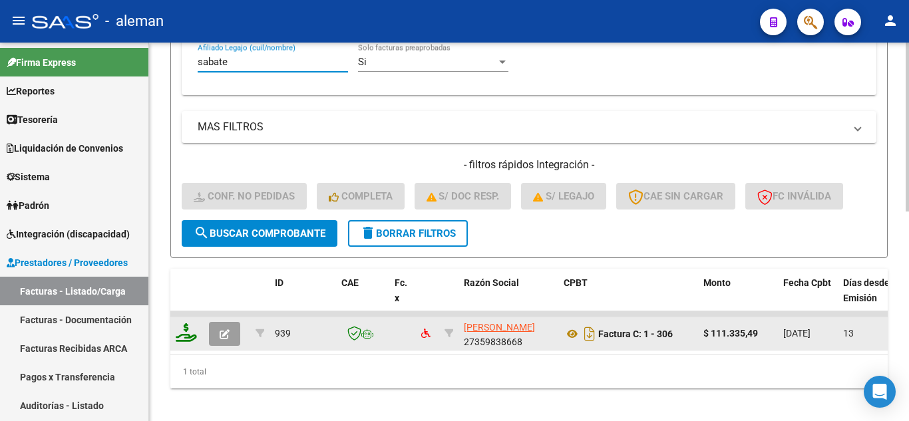
type input "sabate"
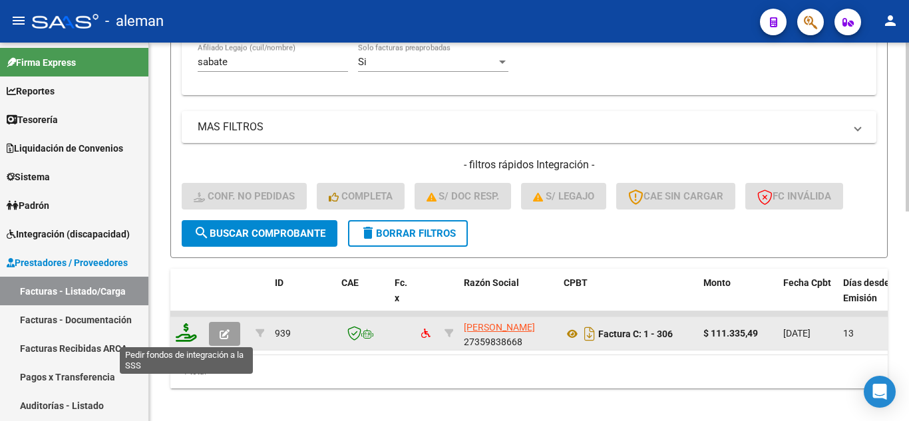
click at [184, 333] on icon at bounding box center [186, 332] width 21 height 19
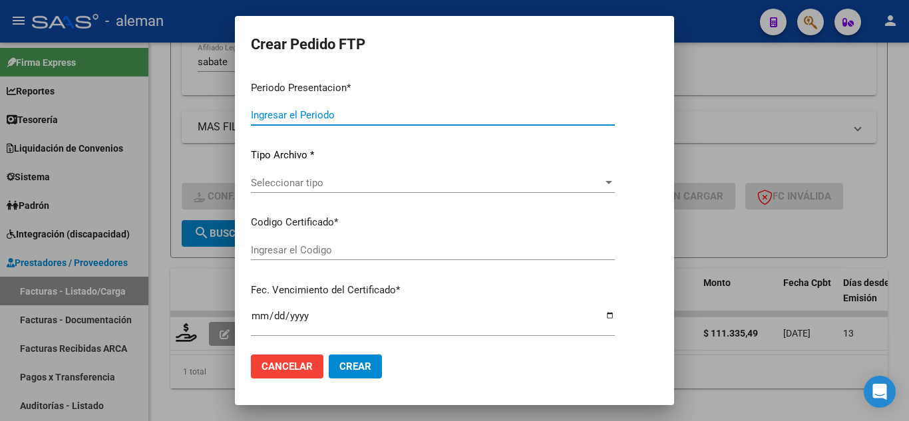
type input "202507"
type input "$ 111.335,49"
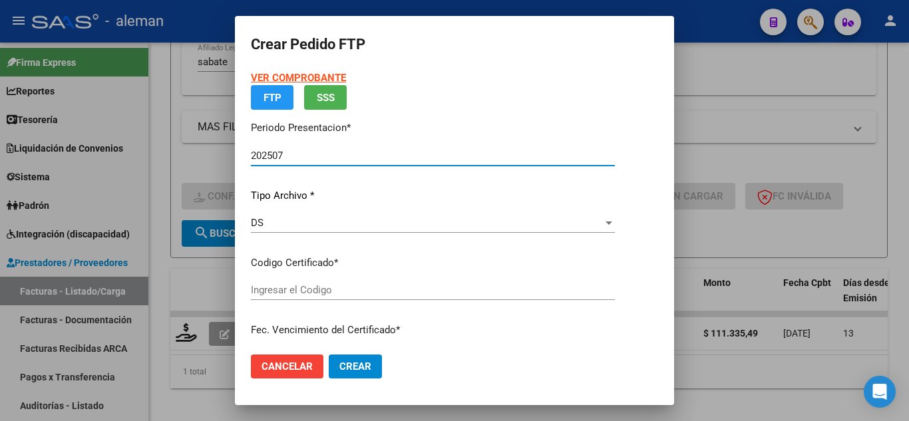
type input "ARG02000560500212018102520221025BS320"
type input "2026-01-03"
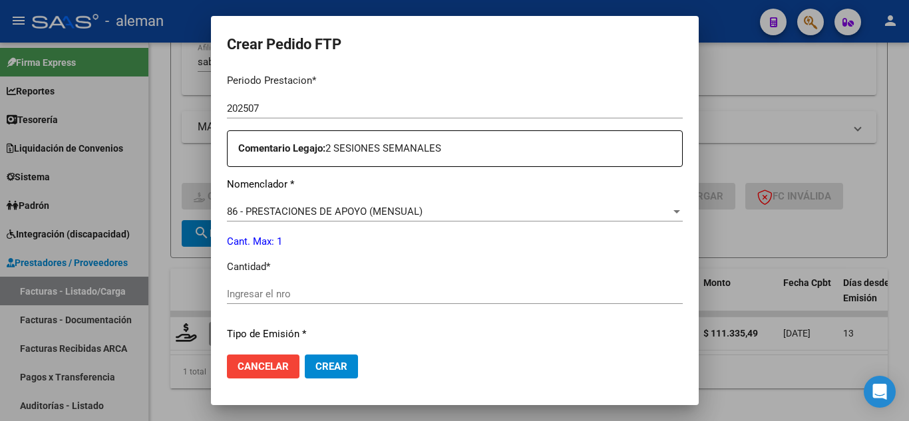
scroll to position [466, 0]
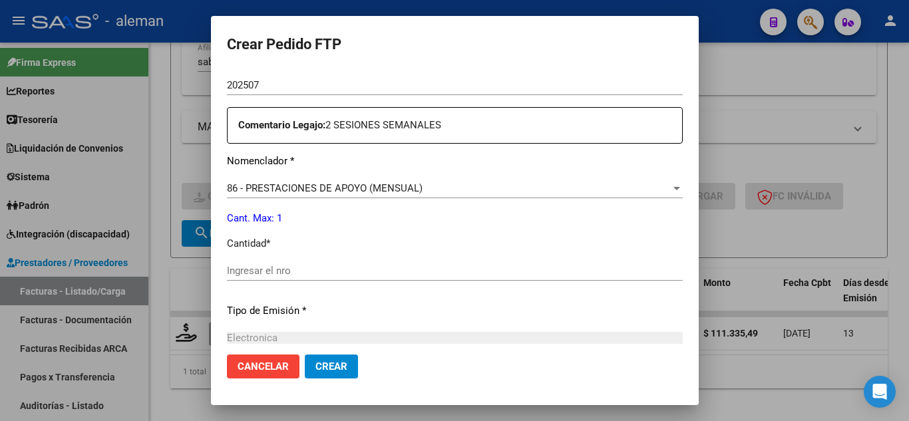
click at [423, 273] on input "Ingresar el nro" at bounding box center [455, 271] width 456 height 12
type input "1"
click at [315, 373] on span "Crear" at bounding box center [331, 367] width 32 height 12
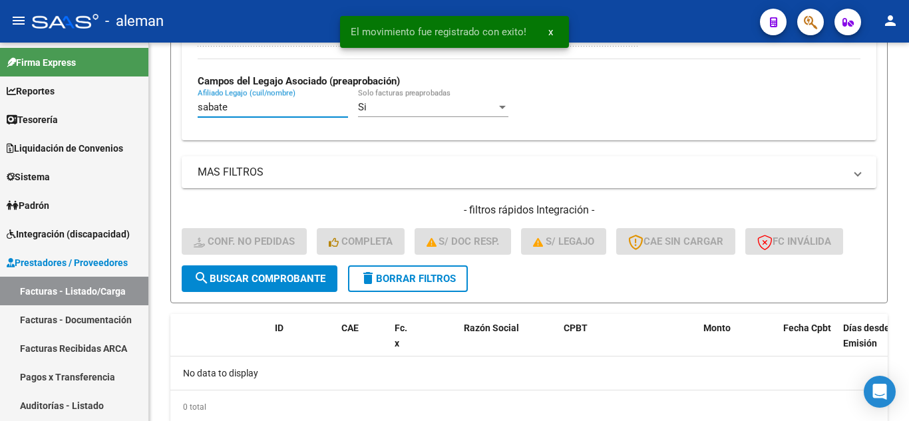
drag, startPoint x: 258, startPoint y: 61, endPoint x: 63, endPoint y: 39, distance: 196.1
click at [64, 40] on div "menu - aleman person Firma Express Reportes Tablero de Control Ingresos Percibi…" at bounding box center [454, 210] width 909 height 421
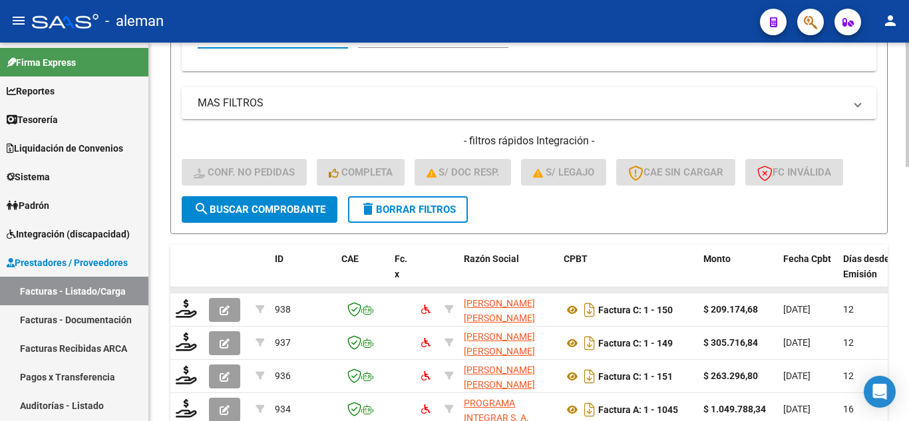
scroll to position [490, 0]
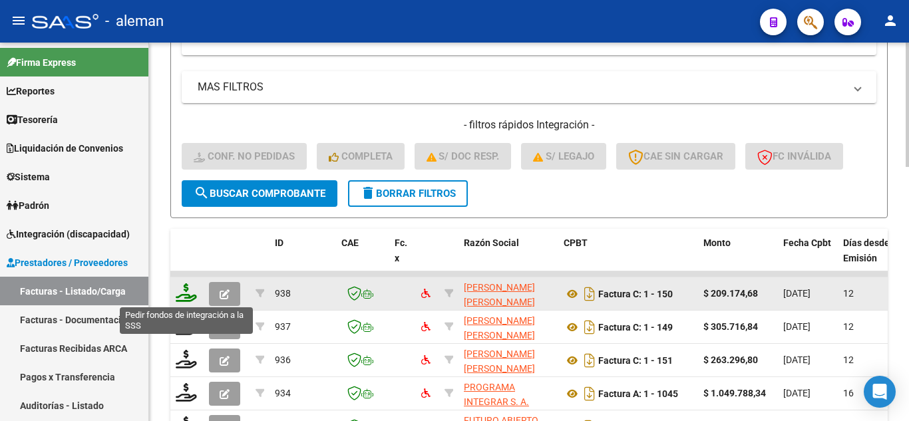
click at [186, 294] on icon at bounding box center [186, 292] width 21 height 19
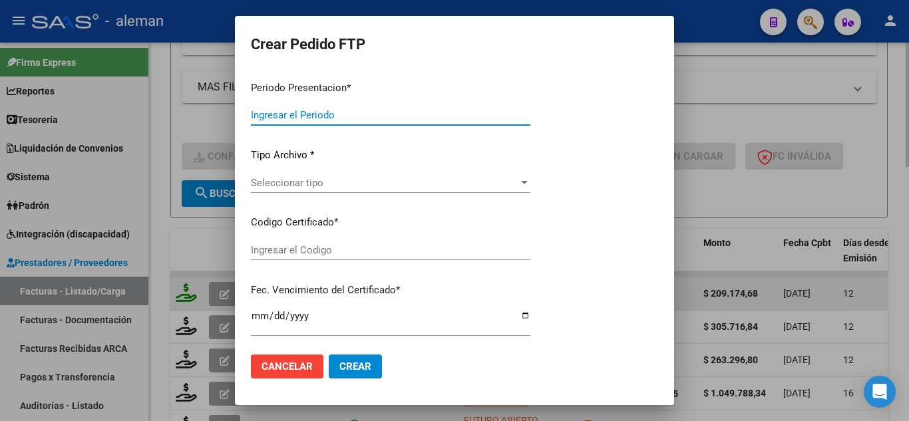
type input "202507"
type input "$ 209.174,68"
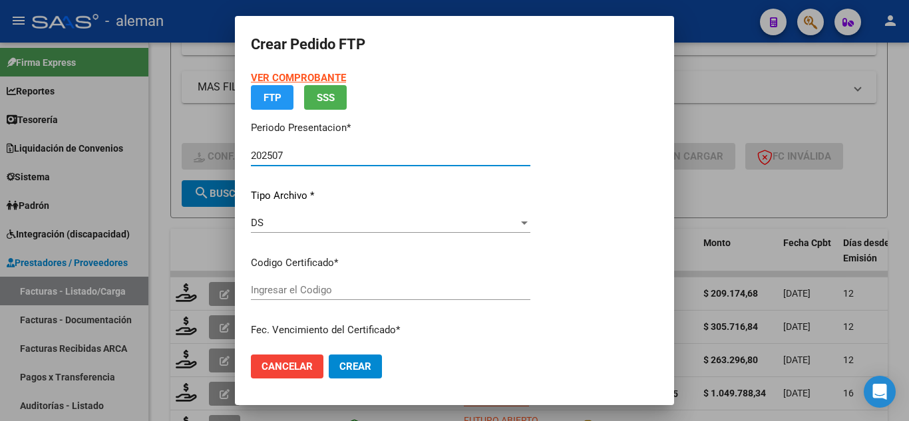
type input "ARG01000548952812024111220291112BS AS265"
type input "2029-11-12"
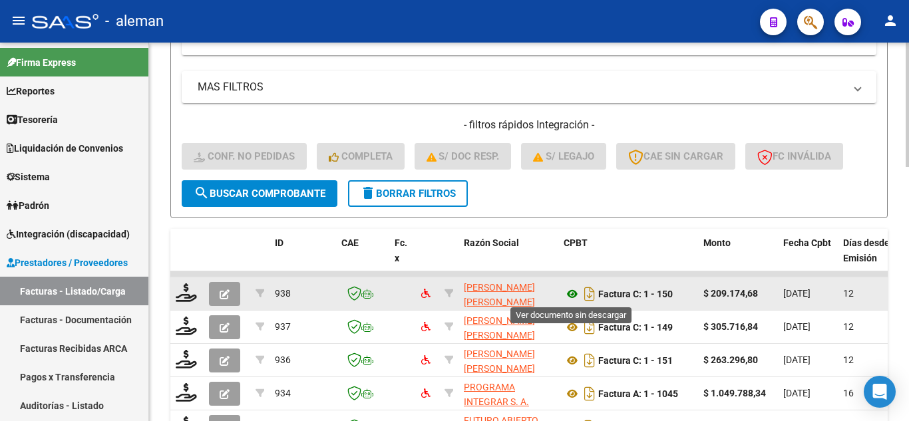
click at [570, 294] on icon at bounding box center [572, 294] width 17 height 16
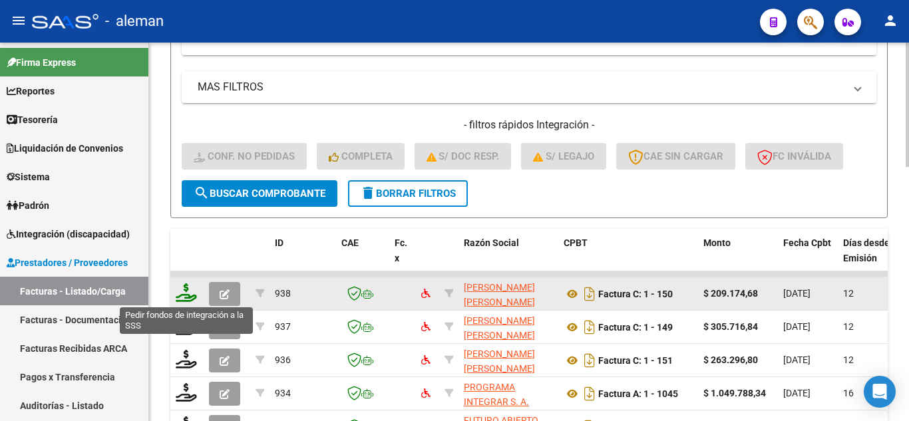
click at [192, 297] on icon at bounding box center [186, 292] width 21 height 19
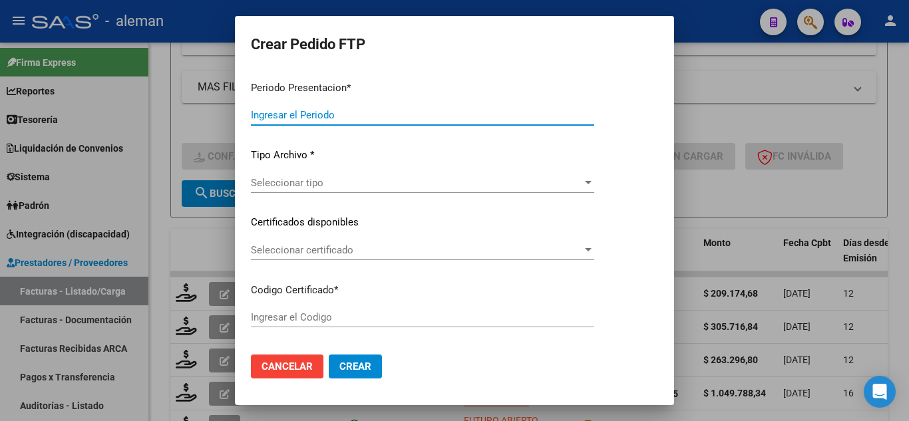
type input "202507"
type input "$ 209.174,68"
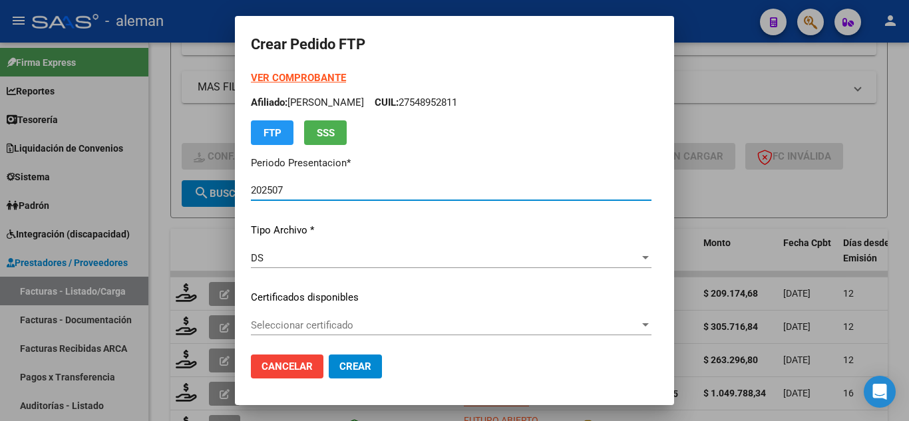
type input "ARG01000548952812024111220291112BS AS265"
type input "2029-11-12"
click at [276, 357] on button "Cancelar" at bounding box center [287, 367] width 73 height 24
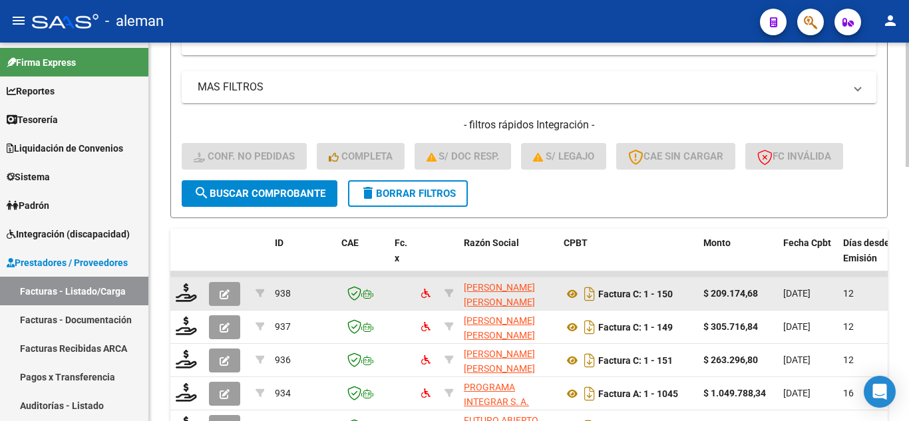
click at [231, 289] on button "button" at bounding box center [224, 294] width 31 height 24
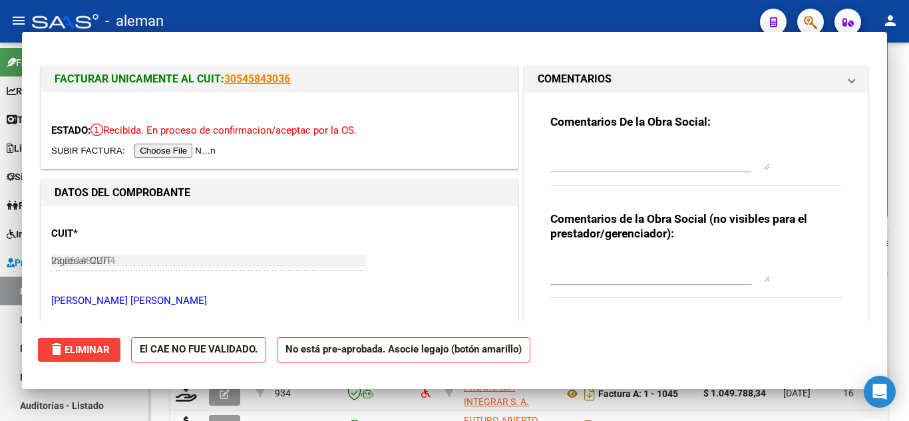
type input "$ 0,00"
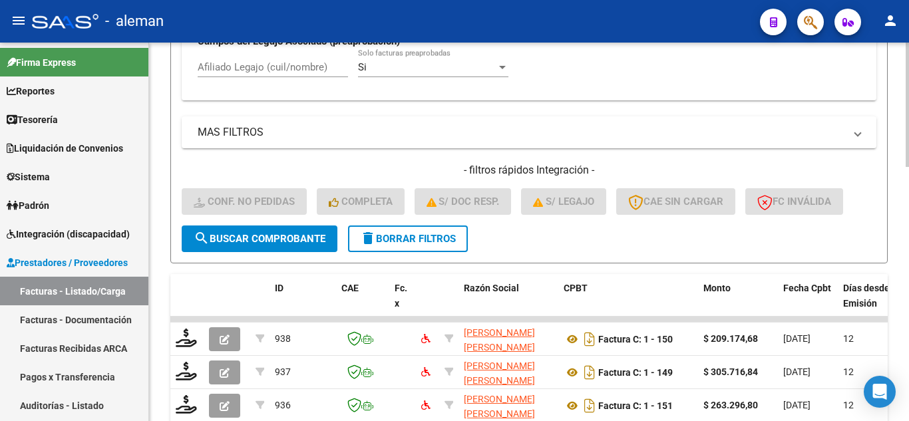
scroll to position [357, 0]
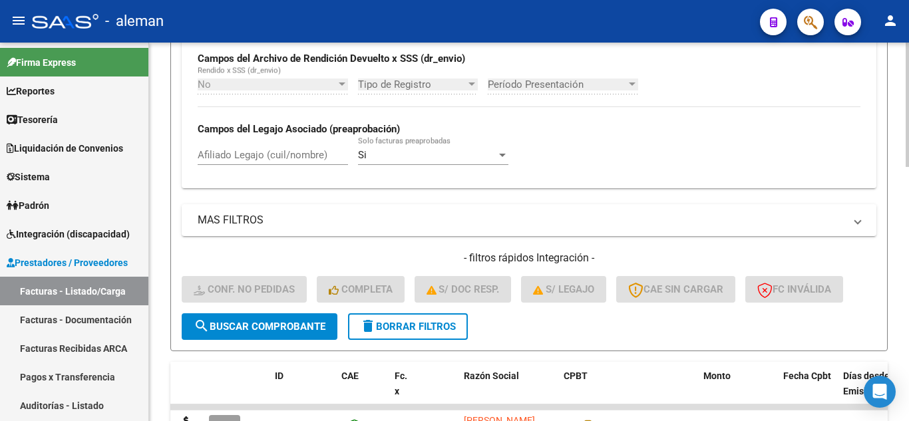
click at [261, 151] on input "Afiliado Legajo (cuil/nombre)" at bounding box center [273, 155] width 150 height 12
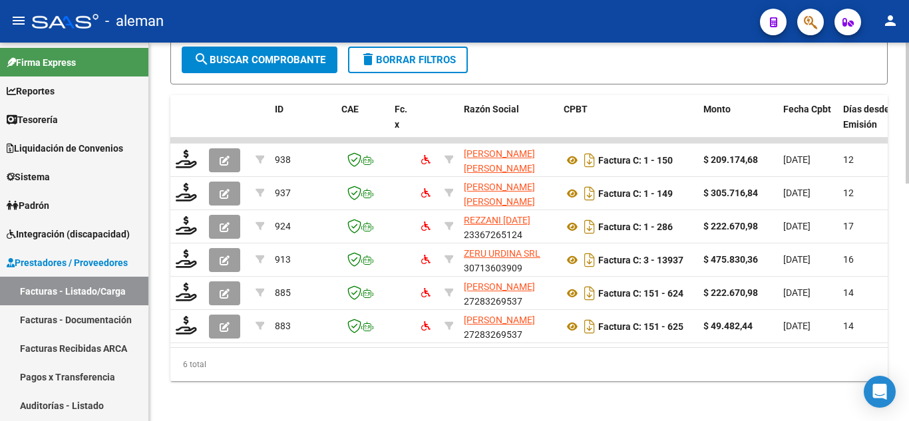
scroll to position [637, 0]
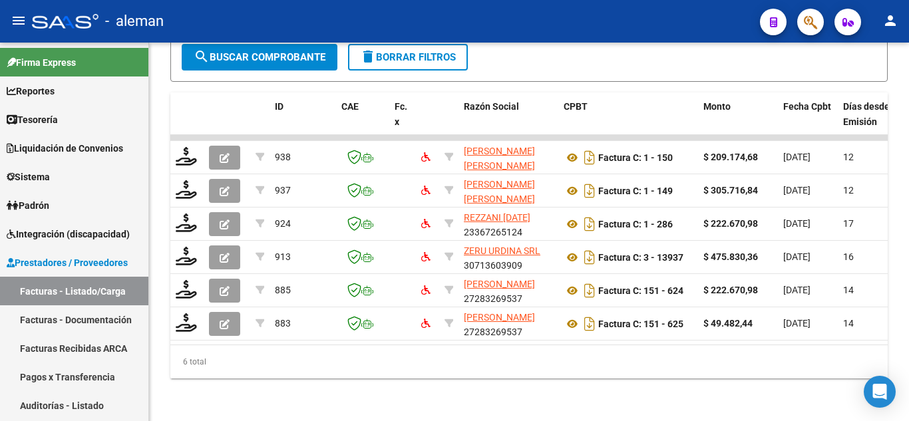
type input "ruibal maria"
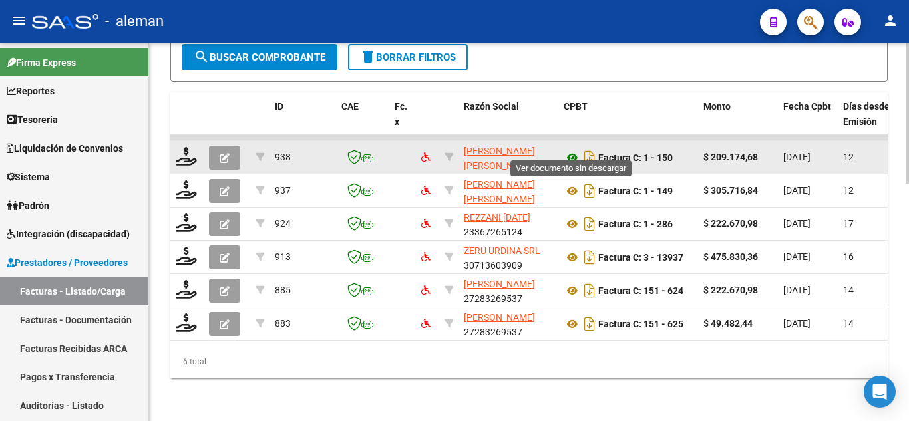
click at [573, 150] on icon at bounding box center [572, 158] width 17 height 16
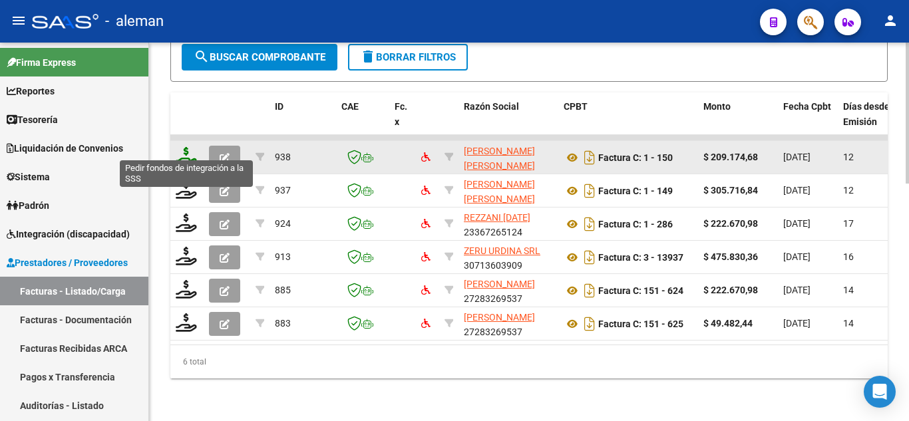
click at [191, 147] on icon at bounding box center [186, 156] width 21 height 19
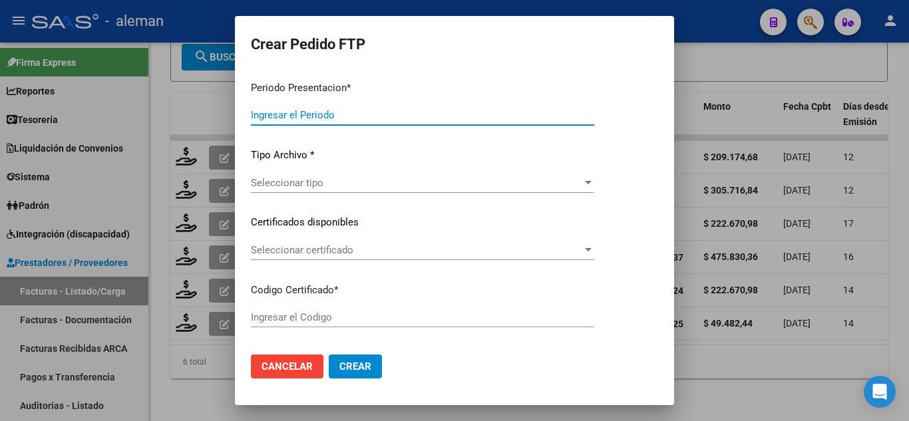
type input "202507"
type input "$ 209.174,68"
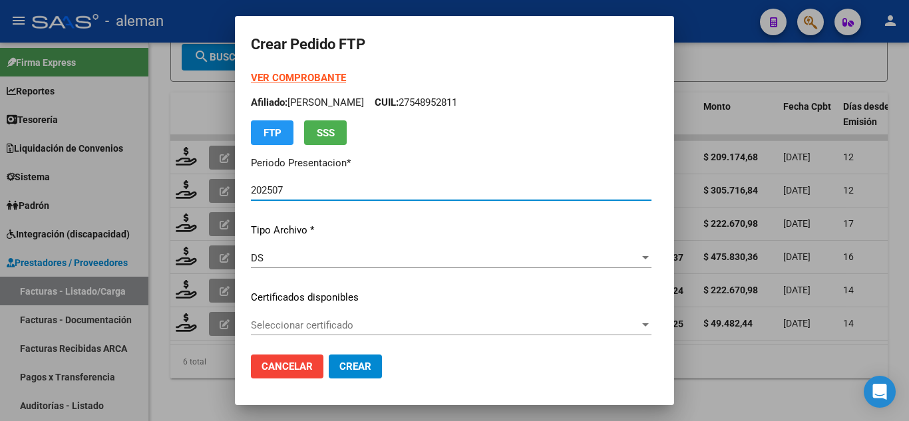
type input "ARG01000548952812024111220291112BS AS265"
type input "2029-11-12"
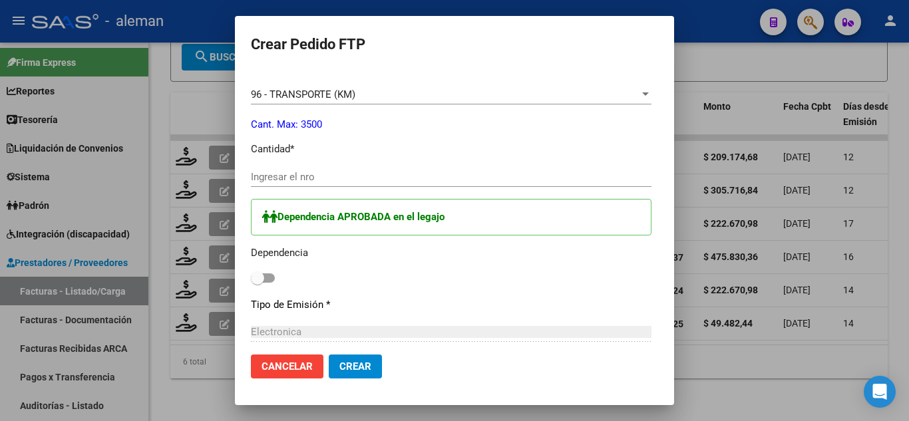
scroll to position [532, 0]
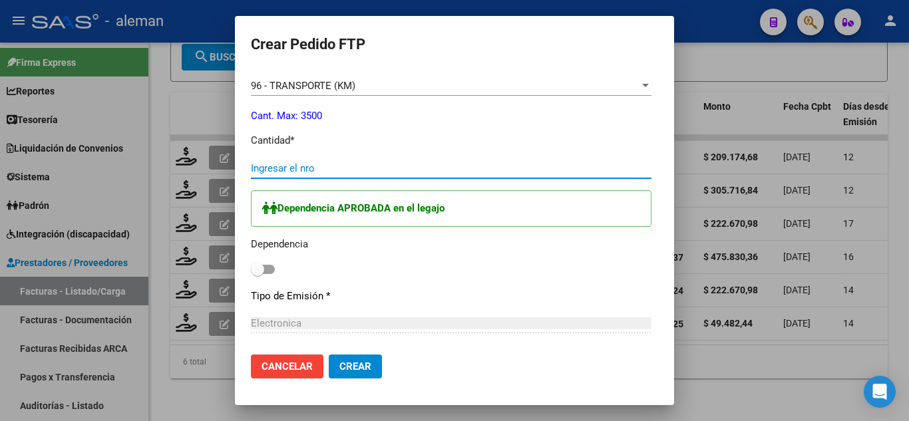
click at [268, 167] on input "Ingresar el nro" at bounding box center [451, 168] width 401 height 12
type input "286"
click at [251, 269] on span at bounding box center [263, 269] width 24 height 9
click at [257, 274] on input "checkbox" at bounding box center [257, 274] width 1 height 1
checkbox input "true"
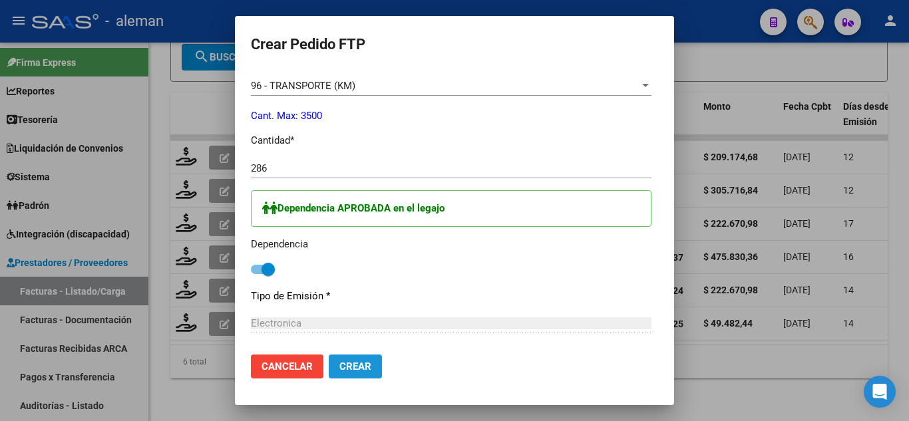
click at [343, 363] on span "Crear" at bounding box center [355, 367] width 32 height 12
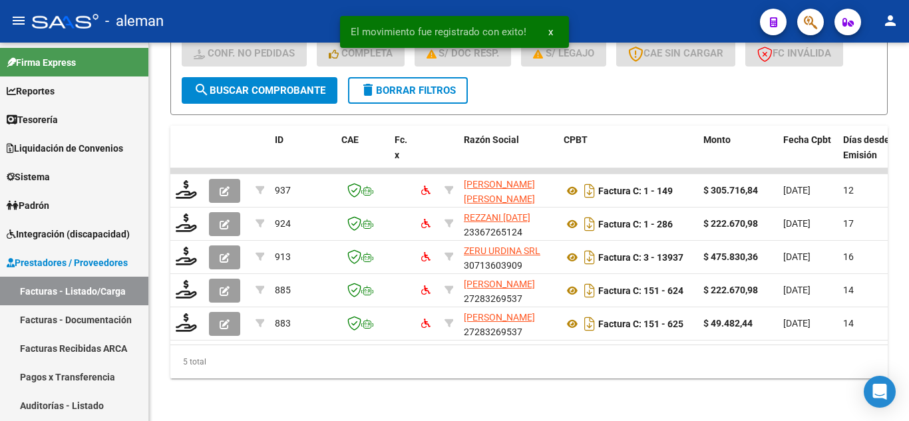
scroll to position [604, 0]
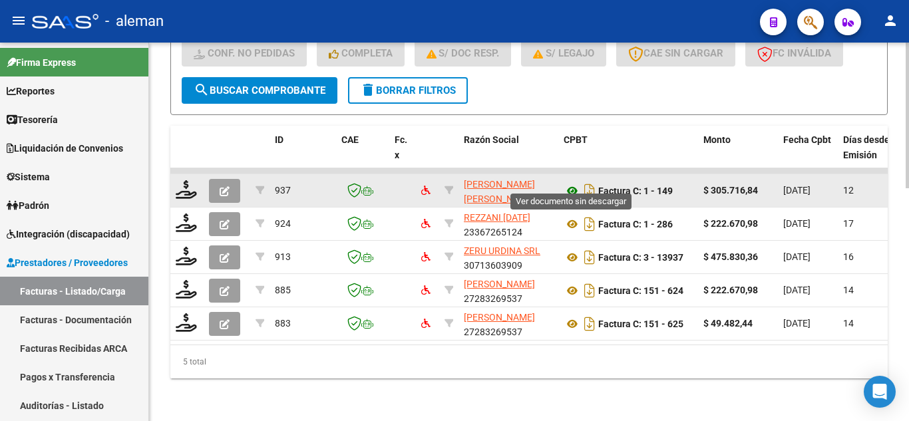
click at [572, 183] on icon at bounding box center [572, 191] width 17 height 16
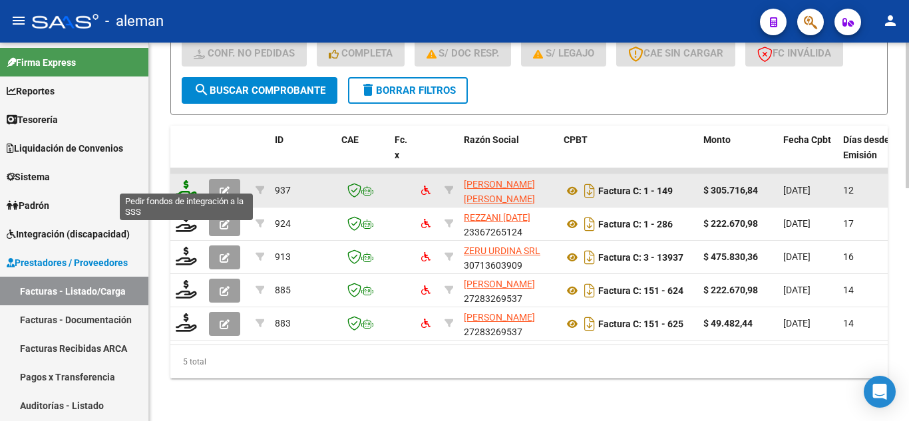
click at [184, 180] on icon at bounding box center [186, 189] width 21 height 19
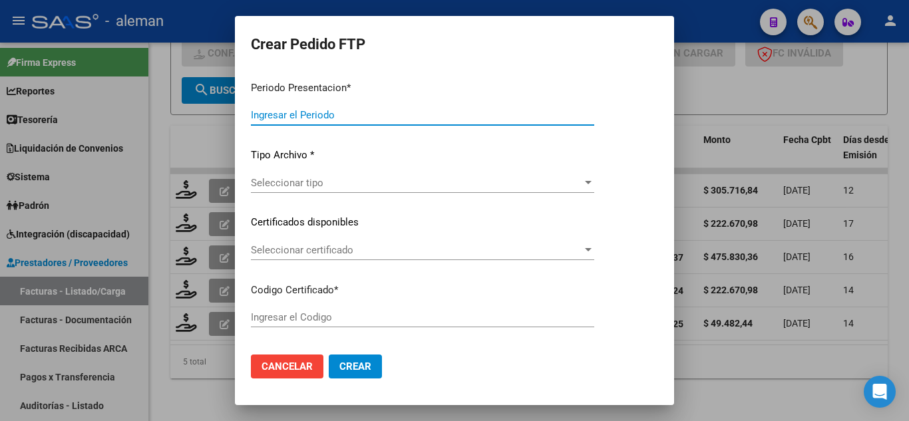
type input "202507"
type input "$ 305.716,84"
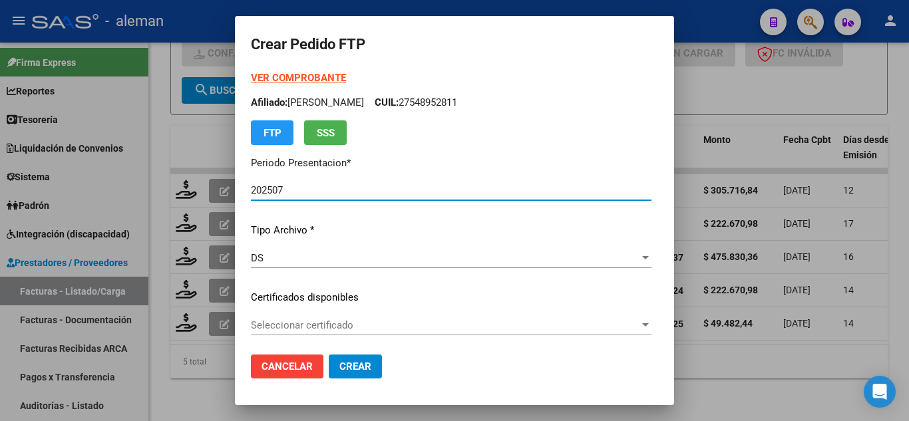
type input "ARG01000548952812024111220291112BS AS265"
type input "2029-11-12"
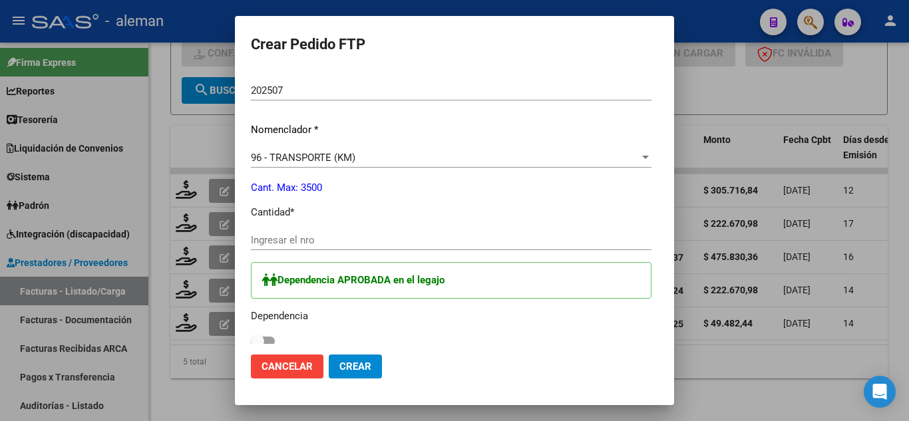
scroll to position [466, 0]
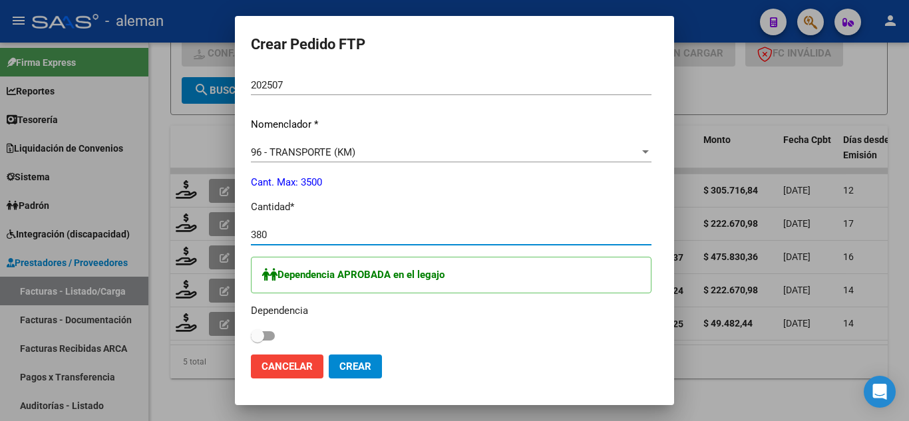
click at [445, 231] on input "380" at bounding box center [451, 235] width 401 height 12
type input "380"
click at [251, 336] on span at bounding box center [257, 335] width 13 height 13
click at [257, 341] on input "checkbox" at bounding box center [257, 341] width 1 height 1
checkbox input "true"
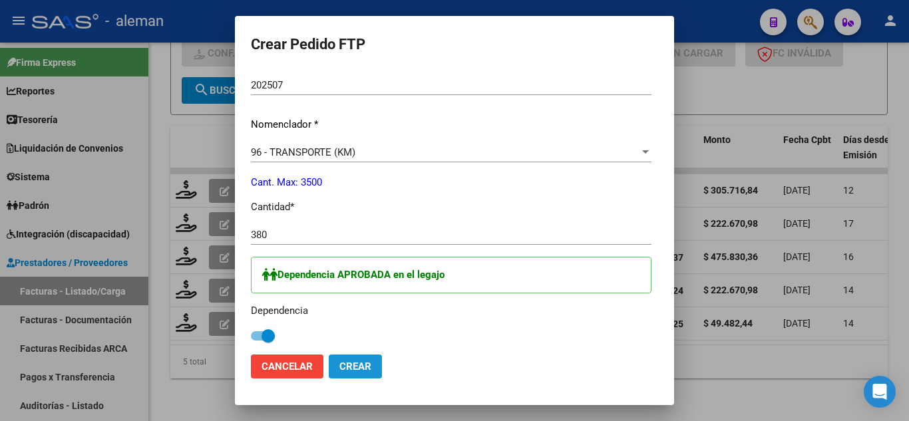
click at [345, 367] on span "Crear" at bounding box center [355, 367] width 32 height 12
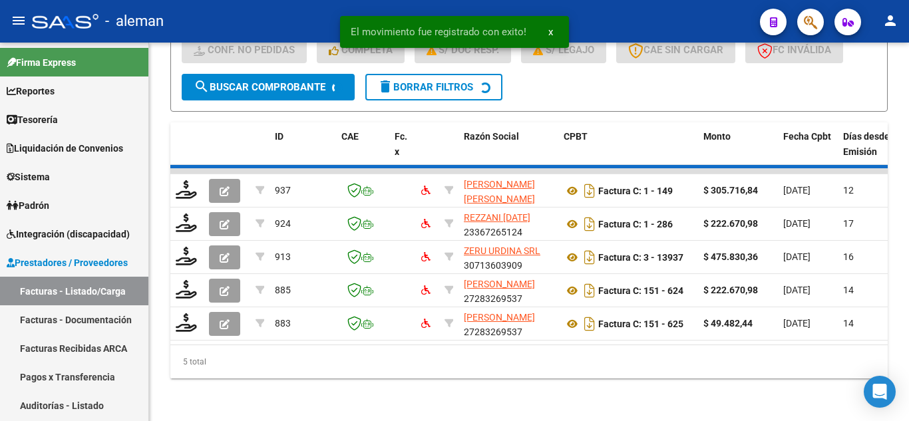
scroll to position [571, 0]
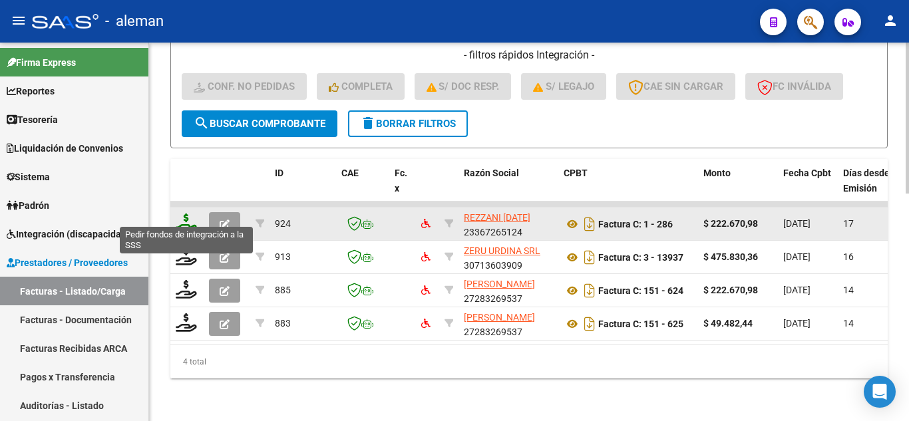
click at [188, 214] on icon at bounding box center [186, 223] width 21 height 19
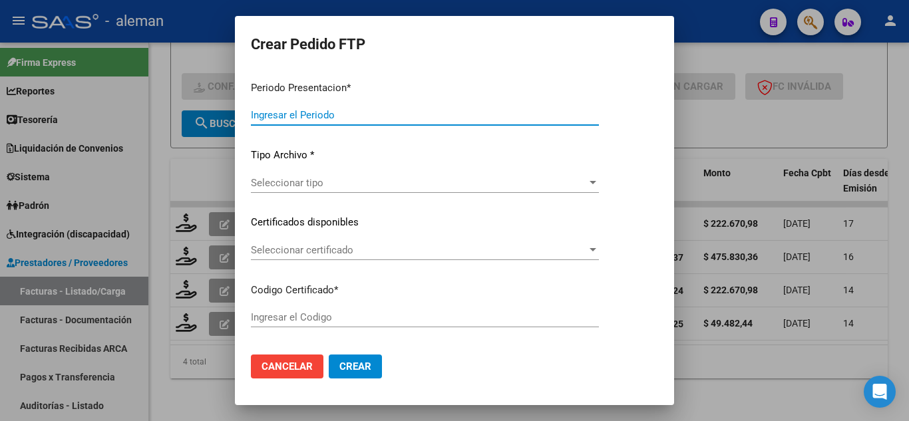
type input "202507"
type input "$ 222.670,98"
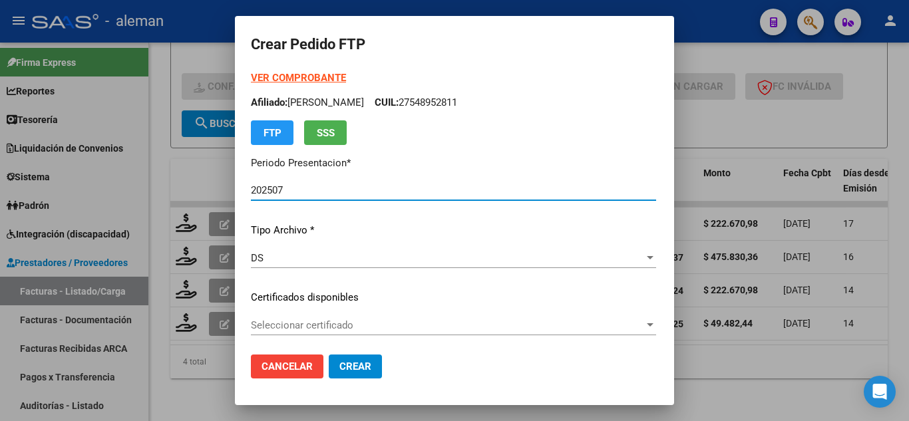
type input "ARG01000548952812024111220291112BS AS265"
type input "2029-11-12"
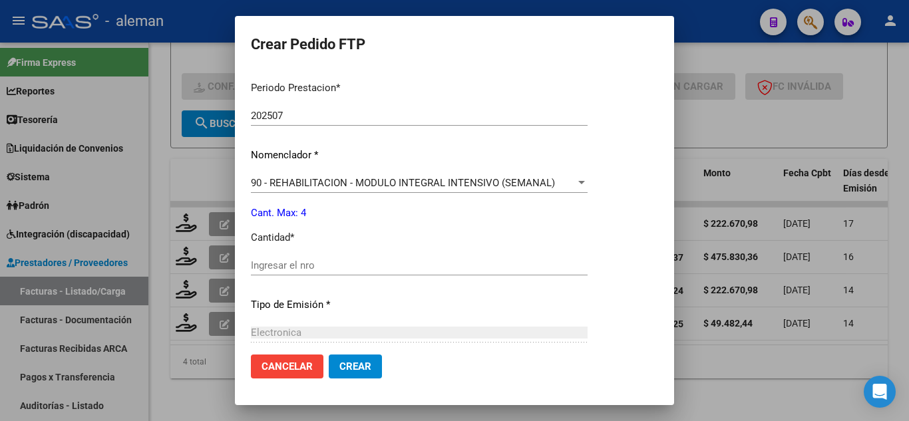
scroll to position [466, 0]
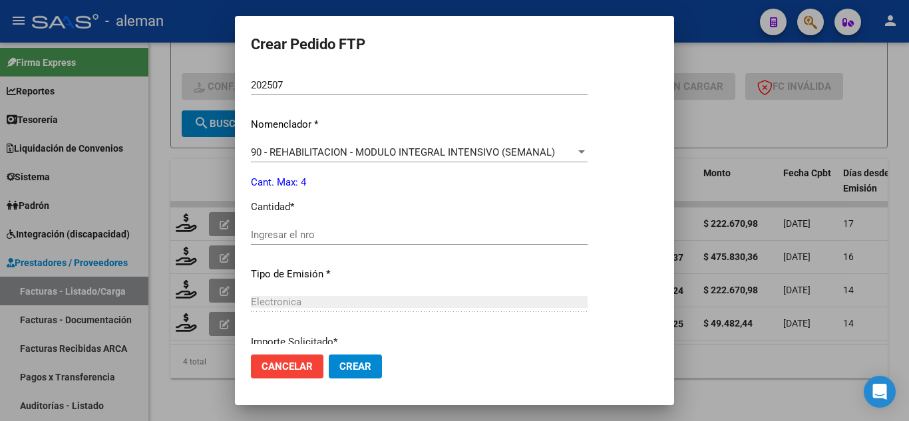
click at [356, 242] on div "Ingresar el nro" at bounding box center [419, 235] width 337 height 20
type input "4"
click at [371, 365] on button "Crear" at bounding box center [355, 367] width 53 height 24
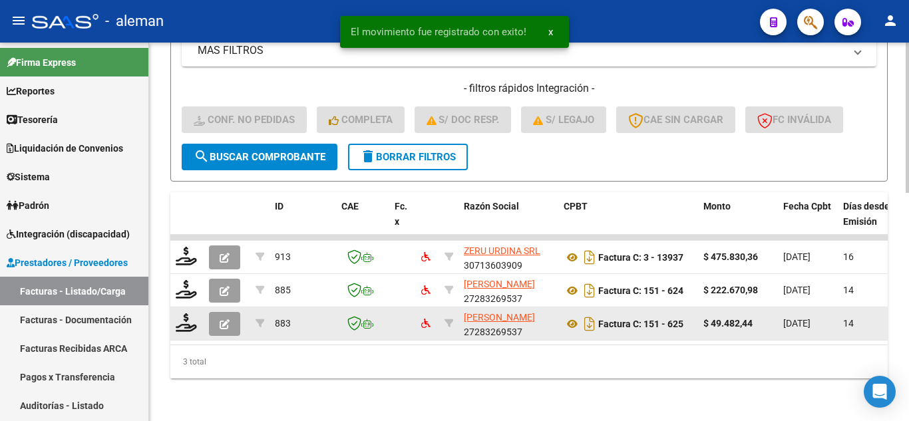
scroll to position [538, 0]
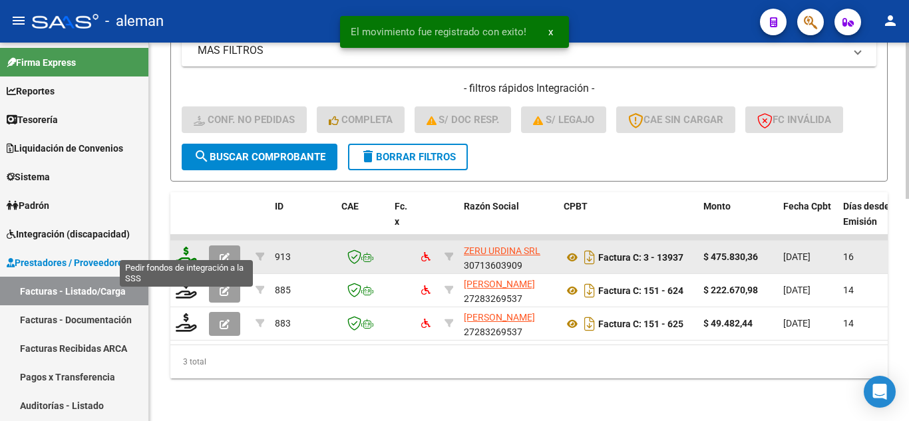
click at [178, 247] on icon at bounding box center [186, 256] width 21 height 19
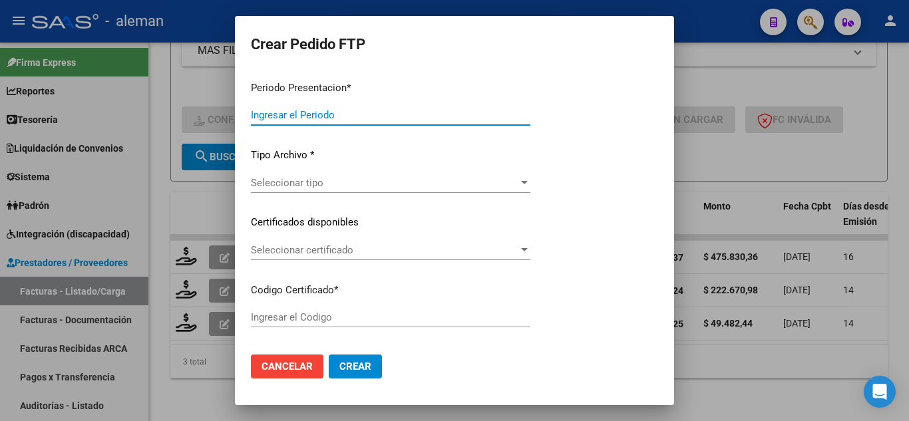
type input "202507"
type input "$ 475.830,36"
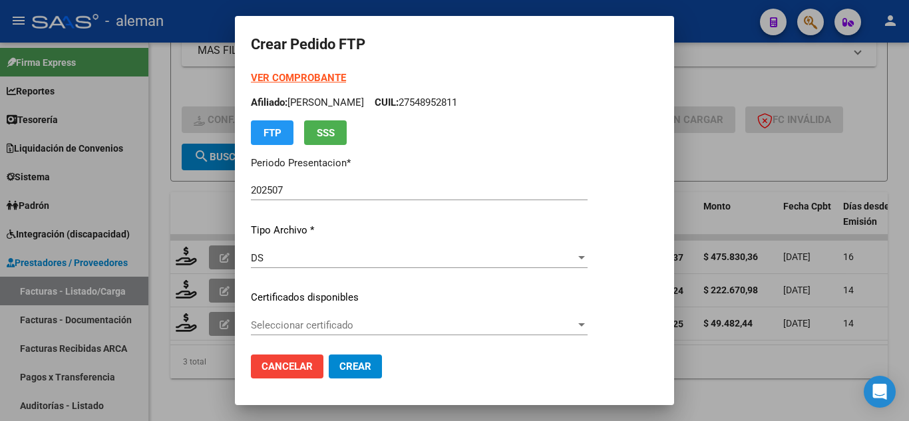
type input "ARG01000548952812024111220291112BS AS265"
type input "2029-11-12"
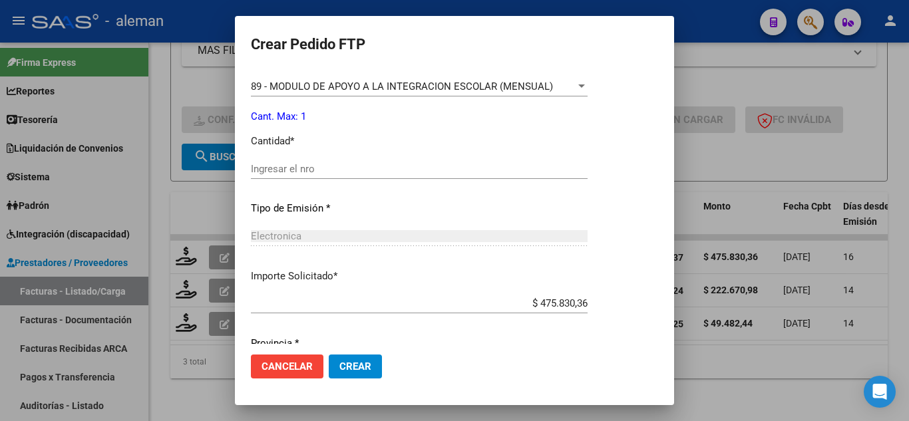
scroll to position [532, 0]
click at [341, 168] on input "Ingresar el nro" at bounding box center [419, 168] width 337 height 12
type input "1"
click at [353, 365] on span "Crear" at bounding box center [355, 367] width 32 height 12
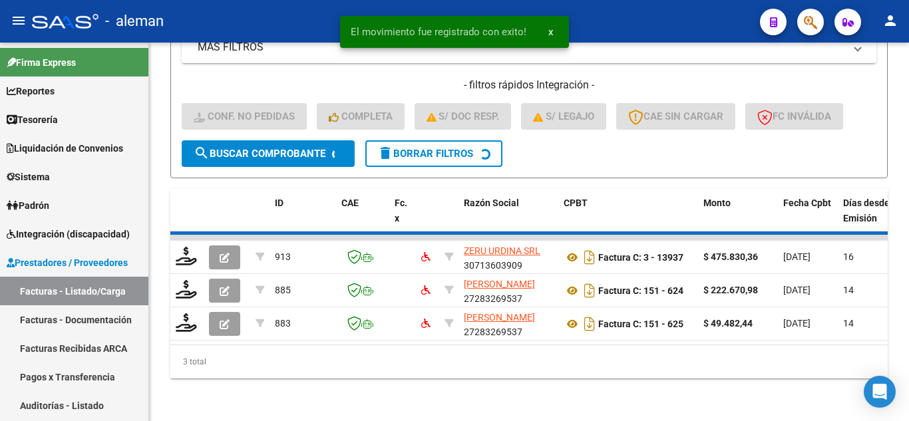
scroll to position [504, 0]
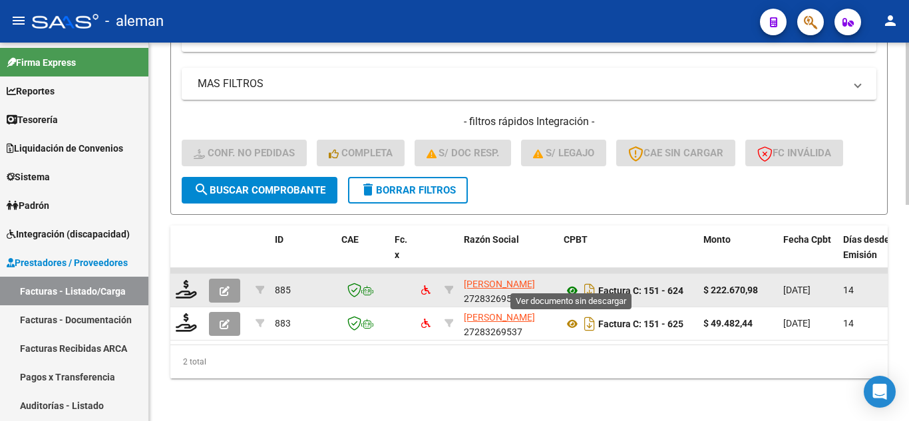
click at [571, 283] on icon at bounding box center [572, 291] width 17 height 16
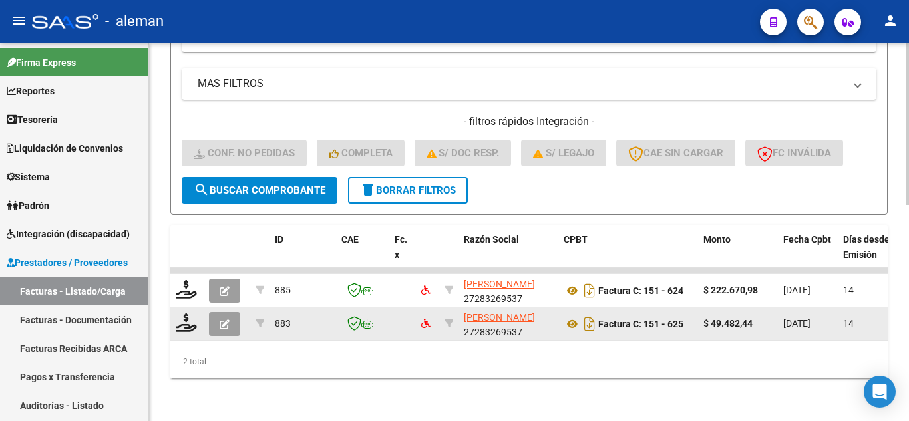
drag, startPoint x: 170, startPoint y: 284, endPoint x: 220, endPoint y: 299, distance: 52.2
click at [171, 284] on datatable-body-cell at bounding box center [186, 290] width 33 height 33
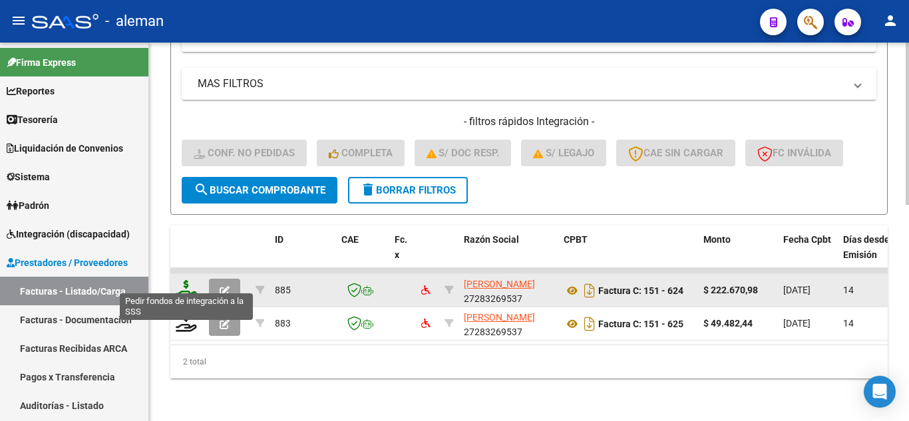
click at [188, 287] on icon at bounding box center [186, 289] width 21 height 19
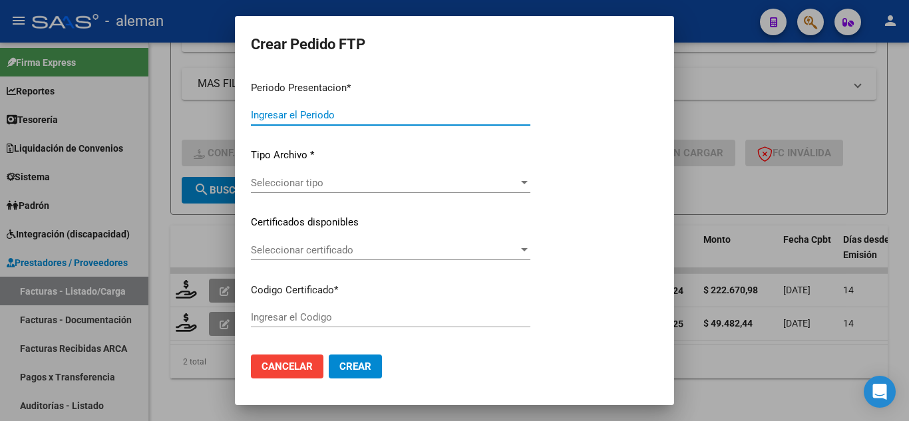
type input "202507"
type input "$ 222.670,98"
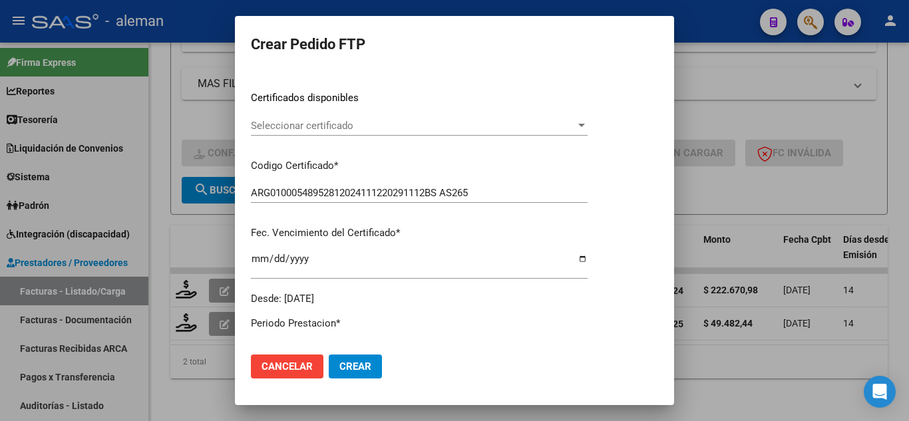
scroll to position [399, 0]
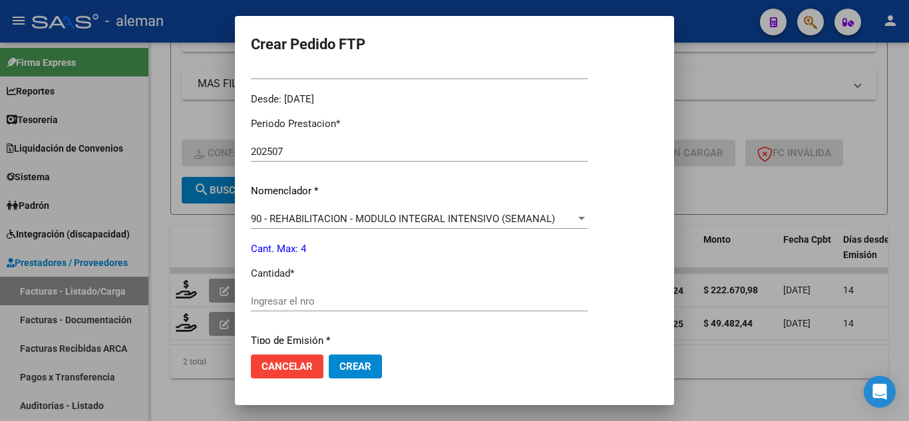
click at [353, 305] on input "Ingresar el nro" at bounding box center [419, 301] width 337 height 12
click at [360, 371] on span "Crear" at bounding box center [355, 367] width 32 height 12
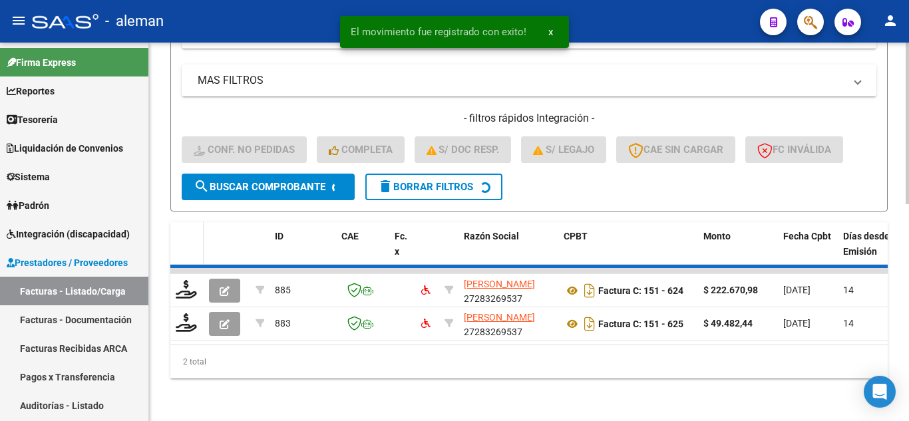
scroll to position [471, 0]
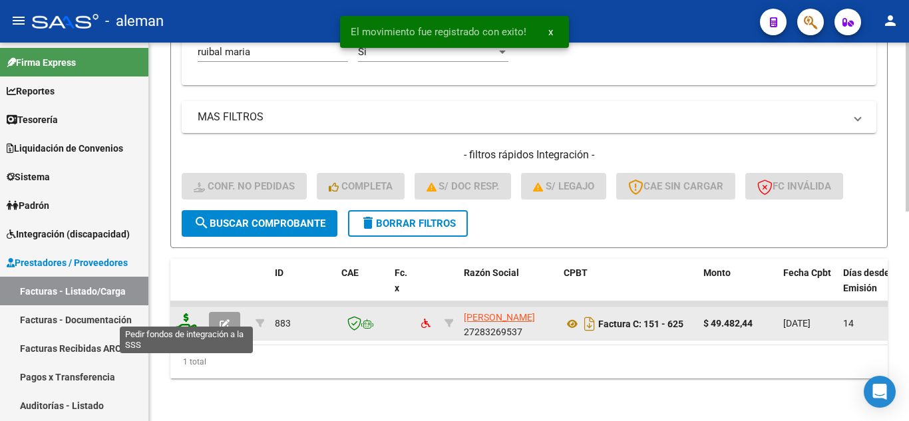
click at [188, 313] on icon at bounding box center [186, 322] width 21 height 19
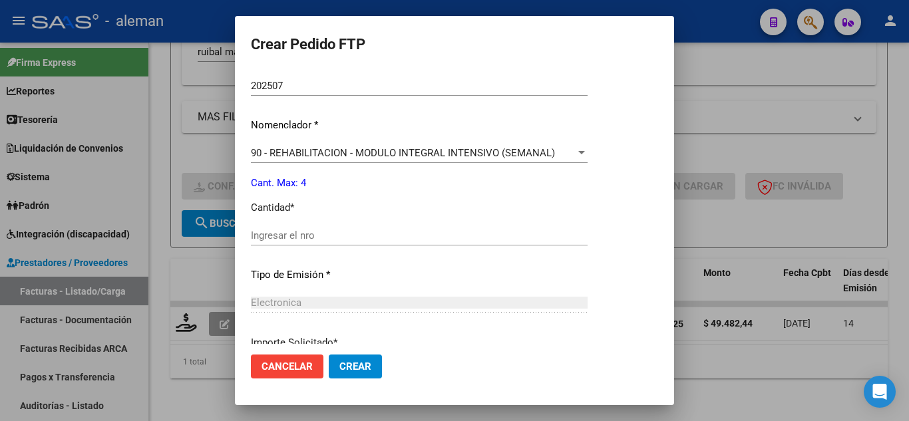
scroll to position [466, 0]
click at [361, 234] on input "Ingresar el nro" at bounding box center [419, 235] width 337 height 12
click at [362, 363] on span "Crear" at bounding box center [355, 367] width 32 height 12
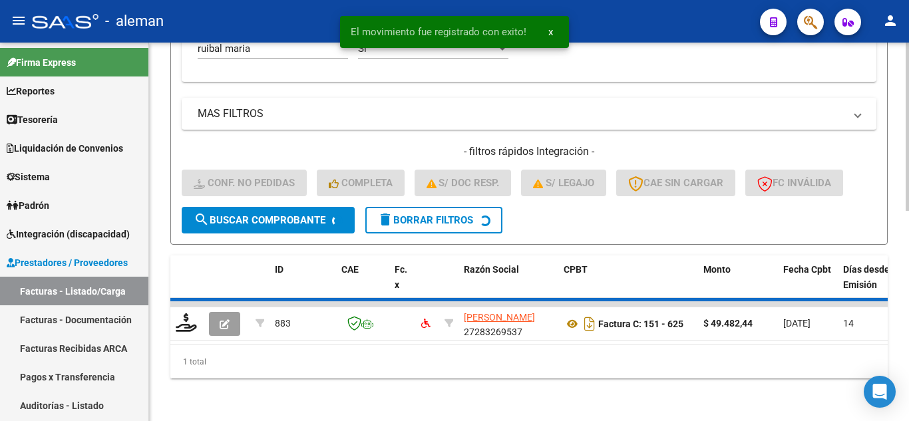
scroll to position [450, 0]
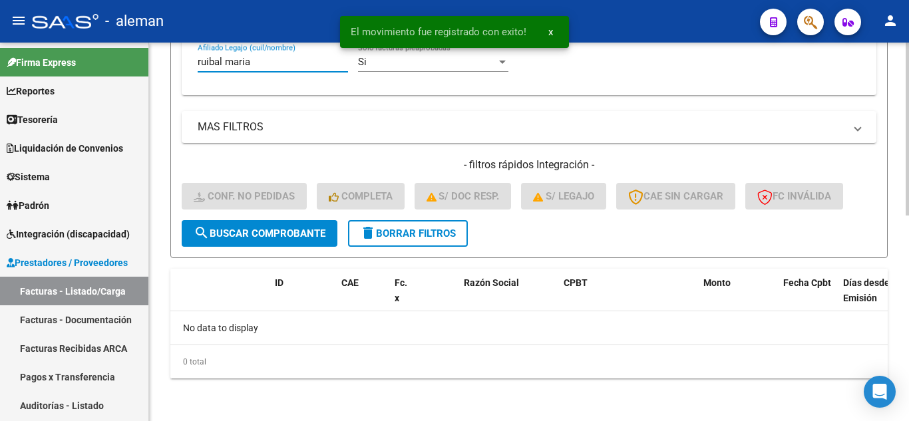
click at [268, 65] on input "ruibal maria" at bounding box center [273, 62] width 150 height 12
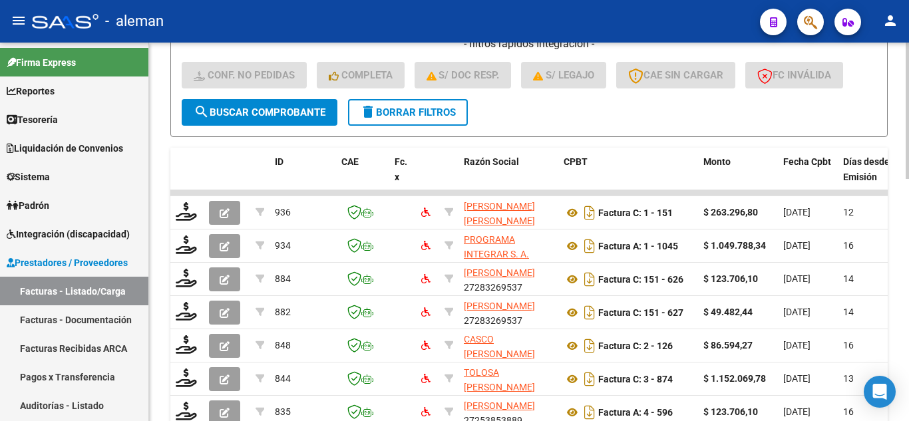
scroll to position [584, 0]
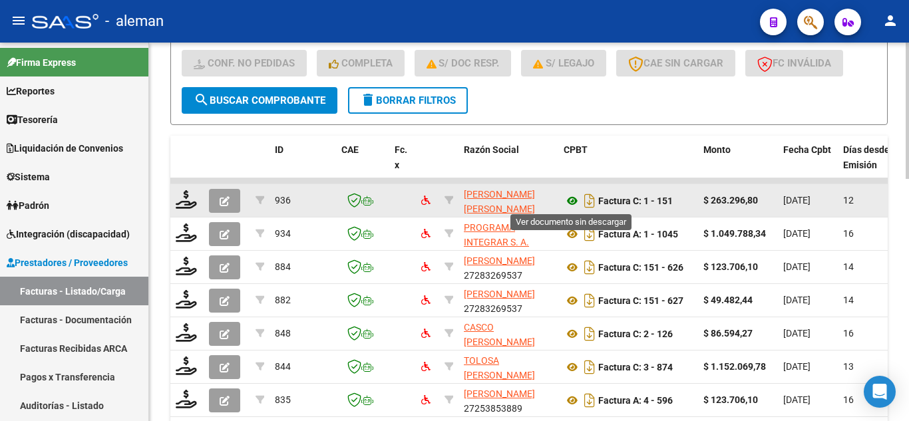
click at [570, 202] on icon at bounding box center [572, 201] width 17 height 16
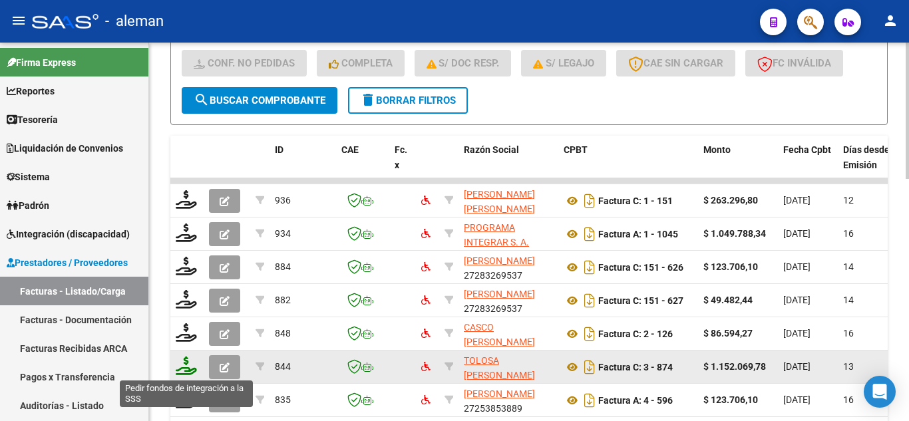
click at [186, 371] on icon at bounding box center [186, 366] width 21 height 19
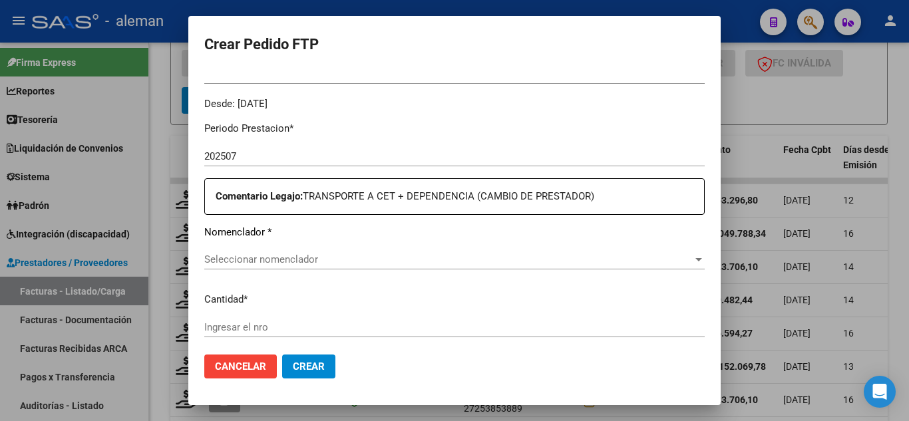
scroll to position [466, 0]
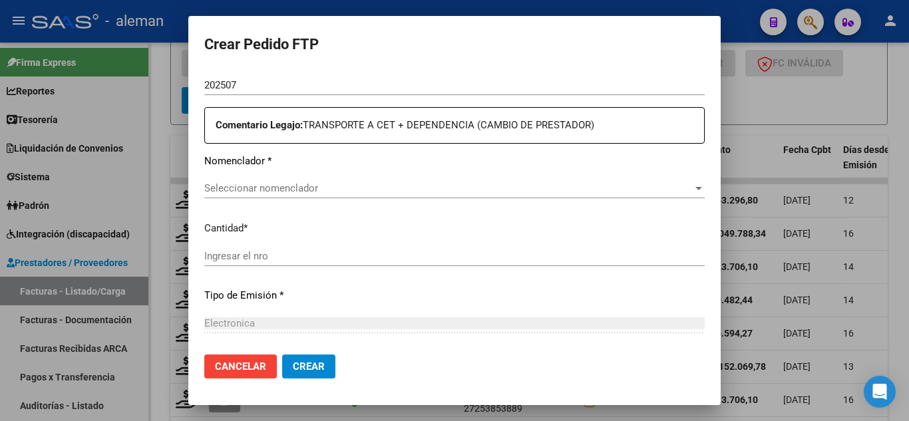
click at [291, 171] on div "Periodo Prestacion * 202507 Ingresar el Periodo Prestacion Comentario Legajo: T…" at bounding box center [454, 260] width 500 height 440
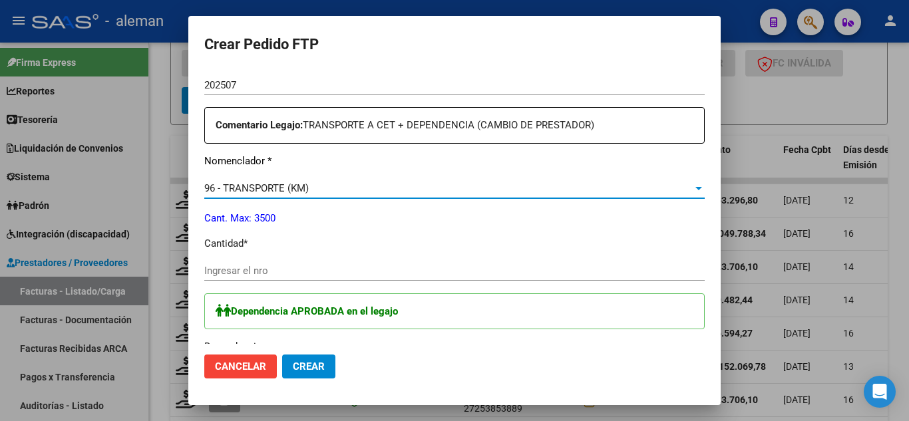
click at [273, 271] on input "Ingresar el nro" at bounding box center [454, 271] width 500 height 12
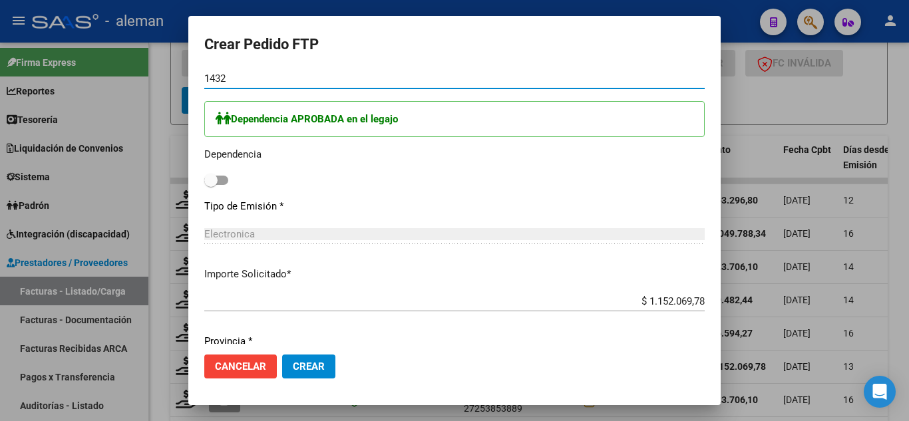
scroll to position [665, 0]
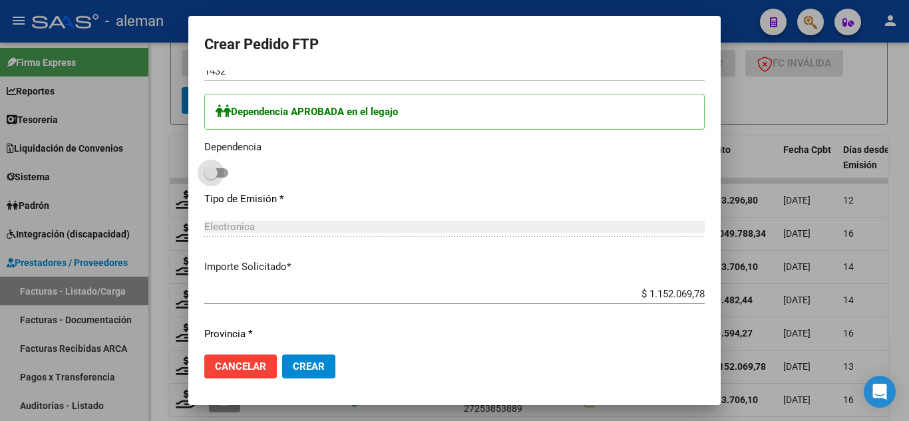
click at [224, 172] on span at bounding box center [216, 172] width 24 height 9
click at [211, 178] on input "checkbox" at bounding box center [210, 178] width 1 height 1
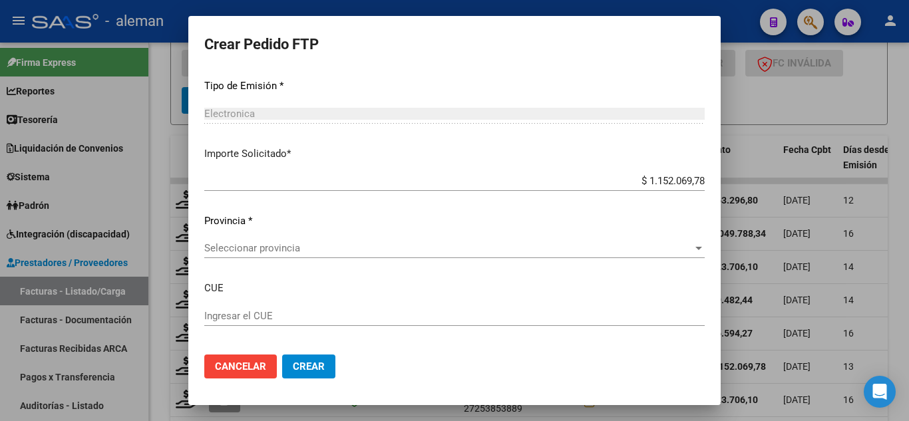
scroll to position [840, 0]
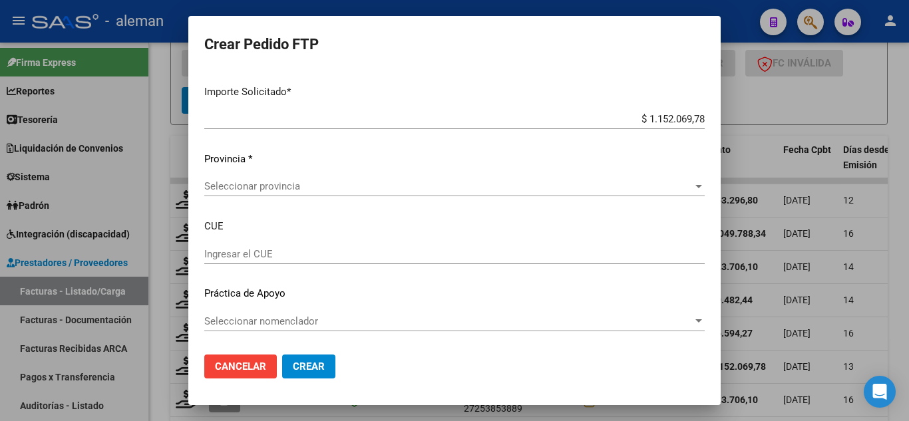
click at [306, 186] on span "Seleccionar provincia" at bounding box center [448, 186] width 488 height 12
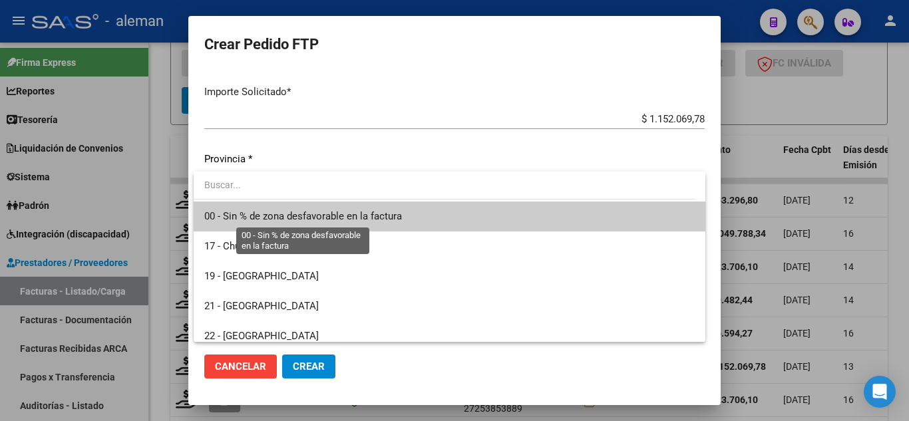
click at [324, 218] on span "00 - Sin % de zona desfavorable en la factura" at bounding box center [303, 216] width 198 height 12
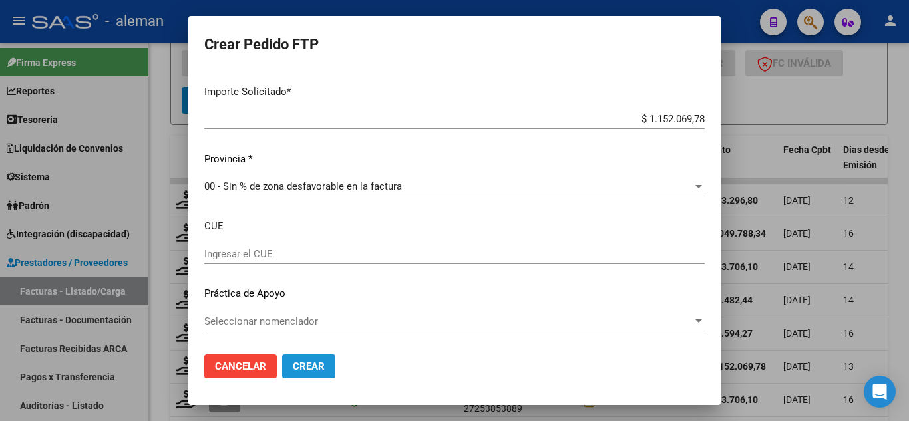
click at [320, 363] on span "Crear" at bounding box center [309, 367] width 32 height 12
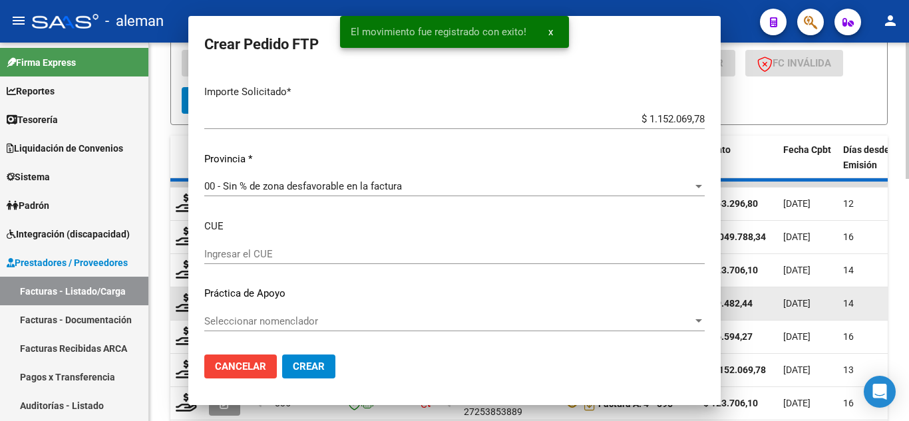
scroll to position [765, 0]
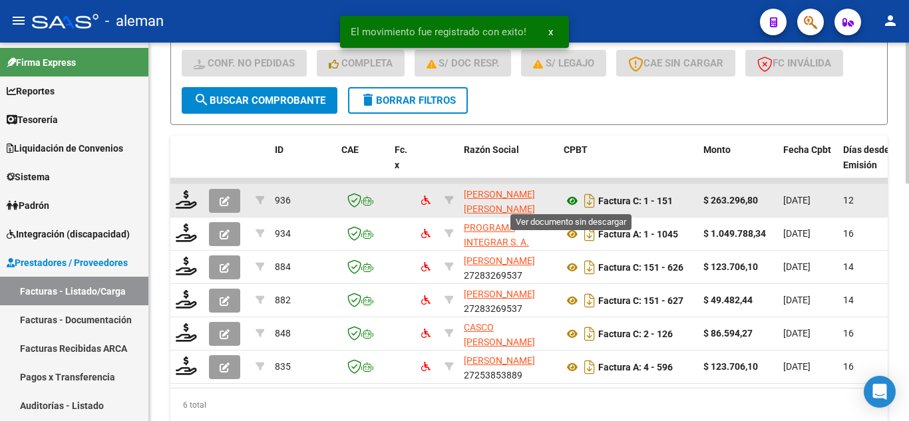
click at [576, 200] on icon at bounding box center [572, 201] width 17 height 16
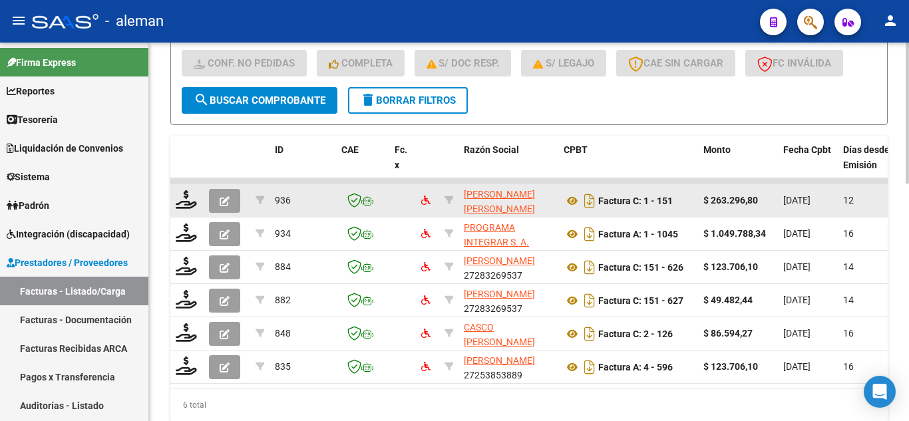
click at [226, 202] on icon "button" at bounding box center [225, 201] width 10 height 10
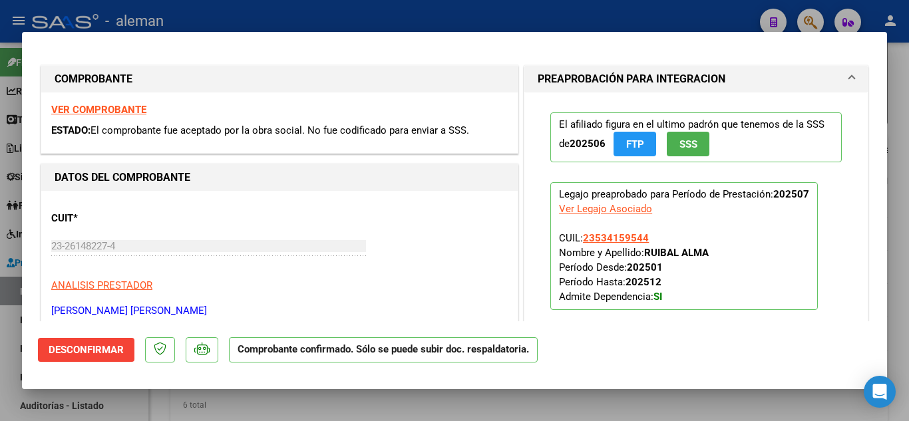
click at [92, 347] on span "Desconfirmar" at bounding box center [86, 350] width 75 height 12
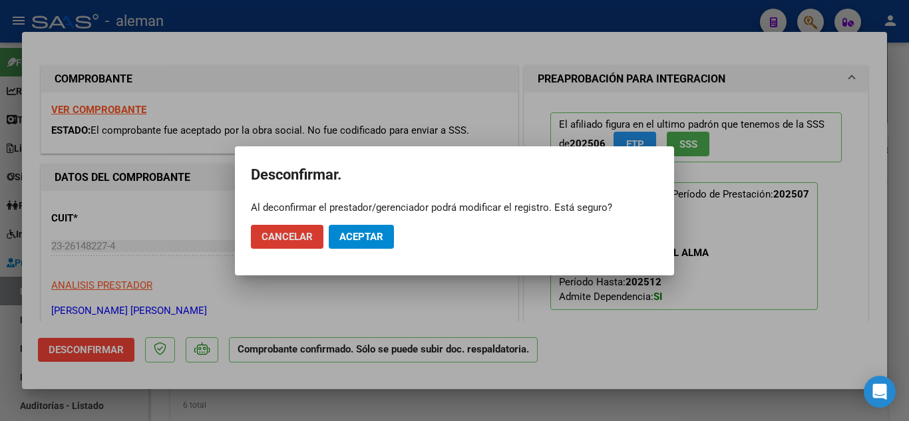
click at [367, 231] on span "Aceptar" at bounding box center [361, 237] width 44 height 12
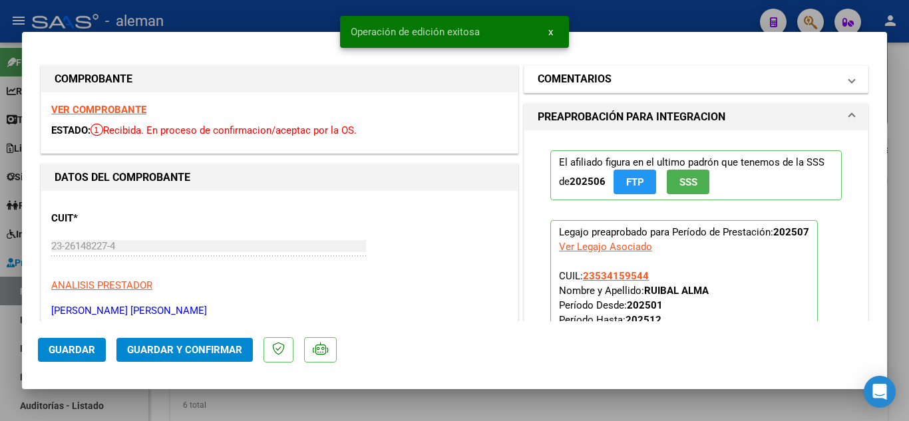
click at [671, 79] on mat-panel-title "COMENTARIOS" at bounding box center [688, 79] width 301 height 16
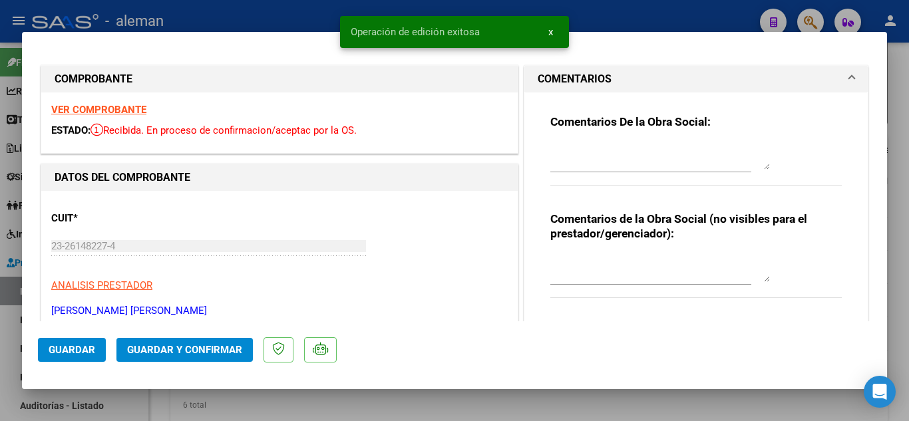
click at [610, 166] on textarea at bounding box center [660, 156] width 220 height 27
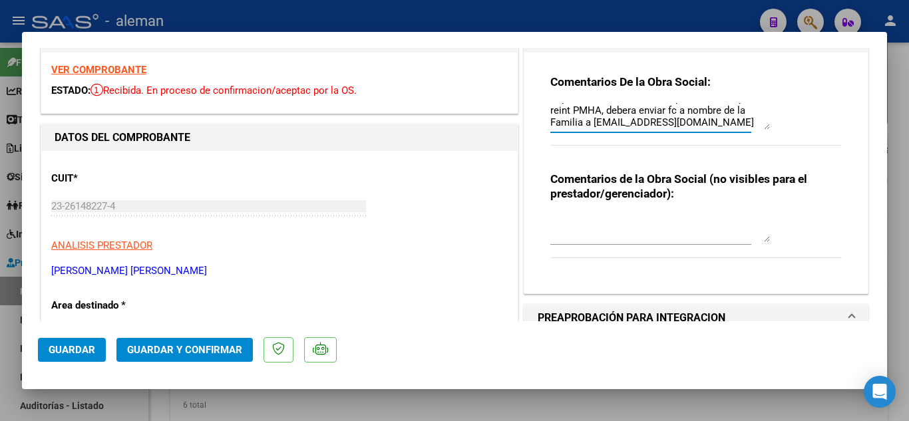
scroll to position [133, 0]
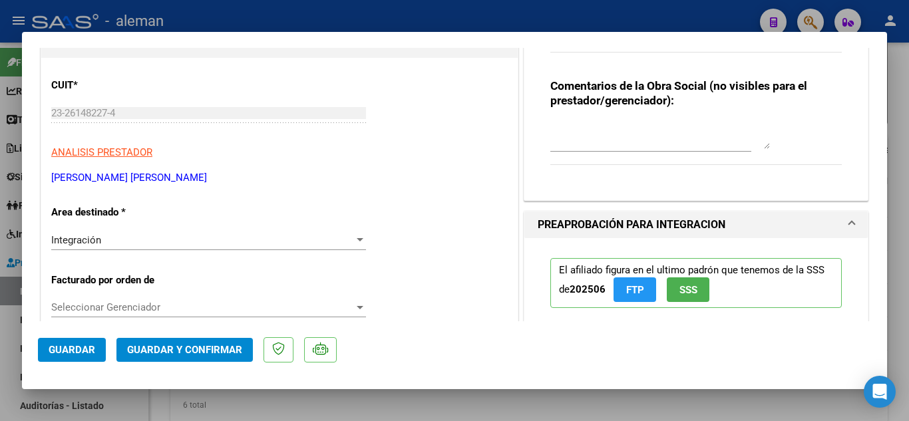
click at [198, 236] on div "Integración" at bounding box center [202, 240] width 303 height 12
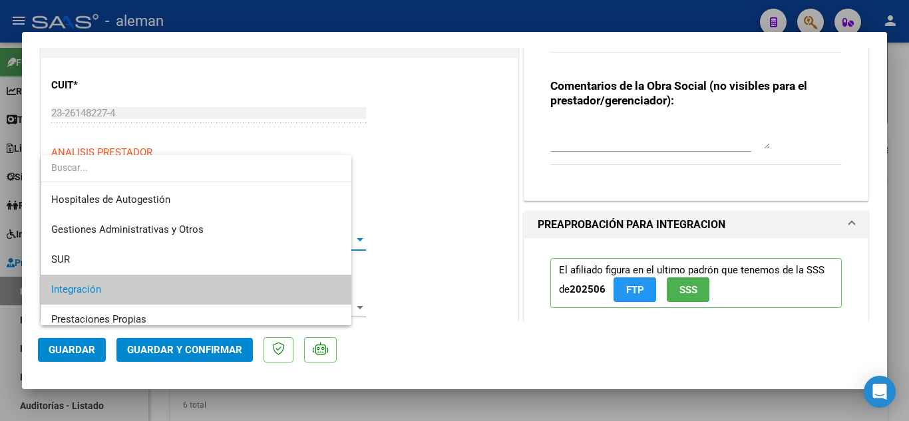
scroll to position [50, 0]
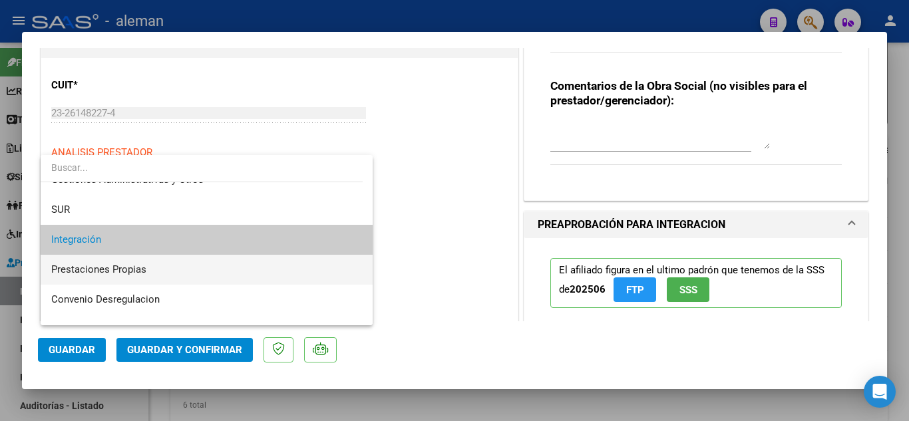
click at [176, 269] on span "Prestaciones Propias" at bounding box center [206, 270] width 311 height 30
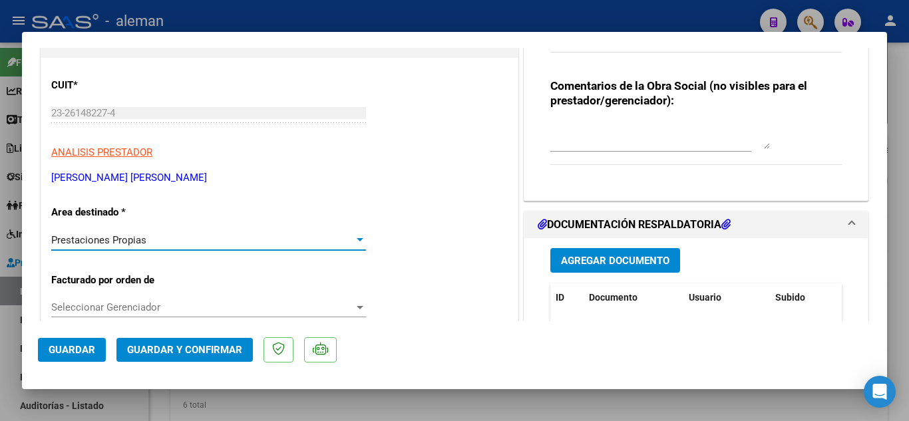
click at [71, 348] on span "Guardar" at bounding box center [72, 350] width 47 height 12
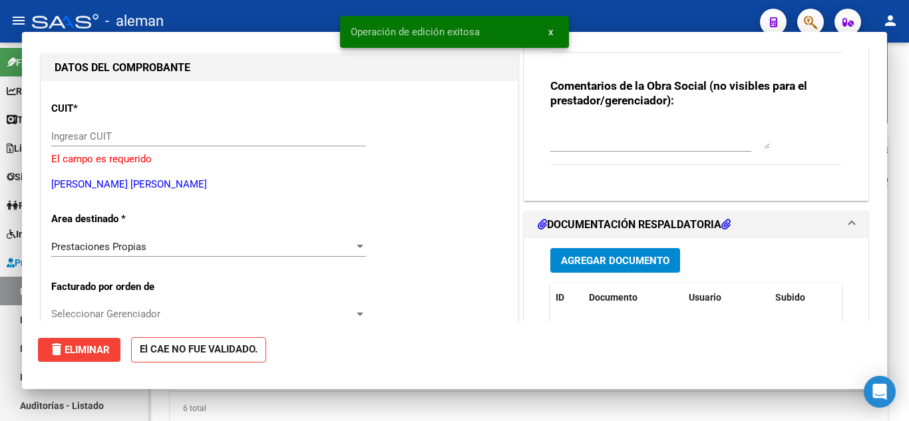
scroll to position [156, 0]
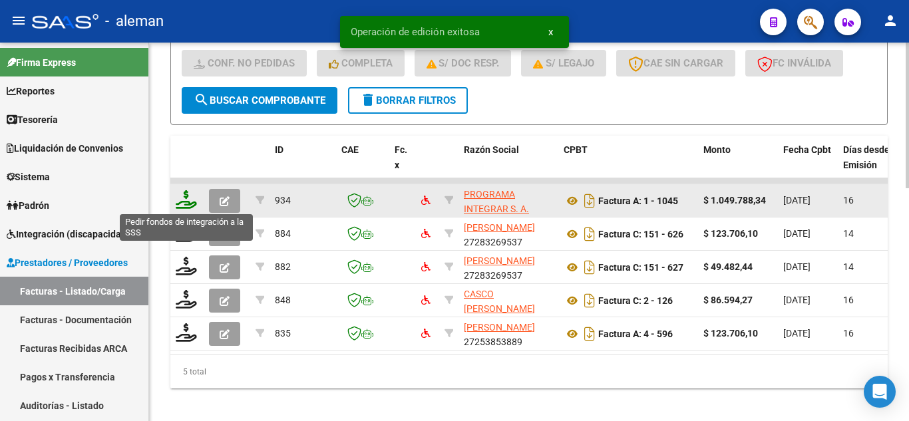
click at [180, 196] on icon at bounding box center [186, 199] width 21 height 19
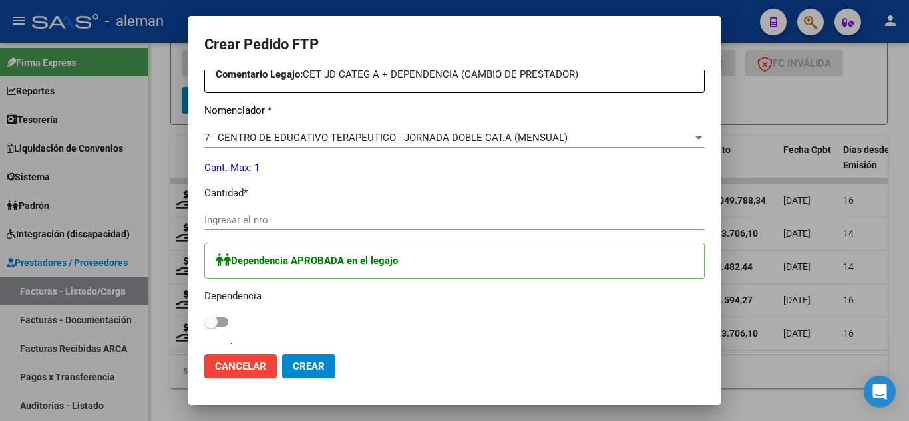
scroll to position [532, 0]
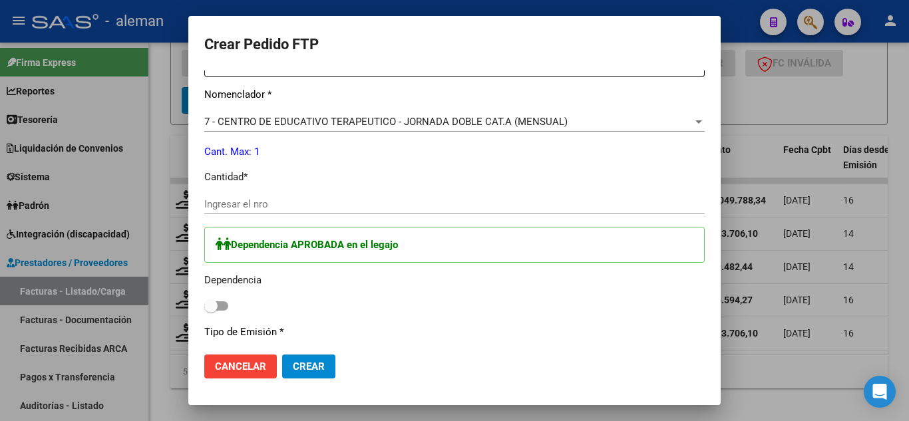
click at [299, 209] on input "Ingresar el nro" at bounding box center [454, 204] width 500 height 12
click at [223, 305] on span at bounding box center [216, 305] width 24 height 9
click at [211, 311] on input "checkbox" at bounding box center [210, 311] width 1 height 1
click at [318, 368] on span "Crear" at bounding box center [309, 367] width 32 height 12
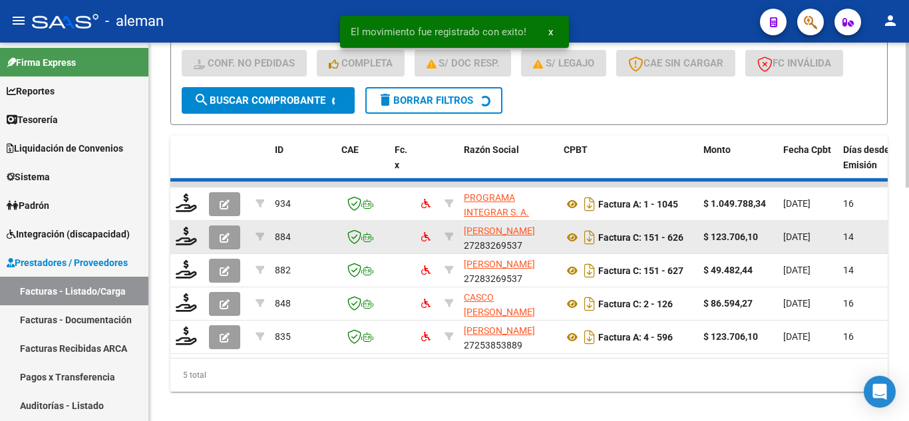
scroll to position [571, 0]
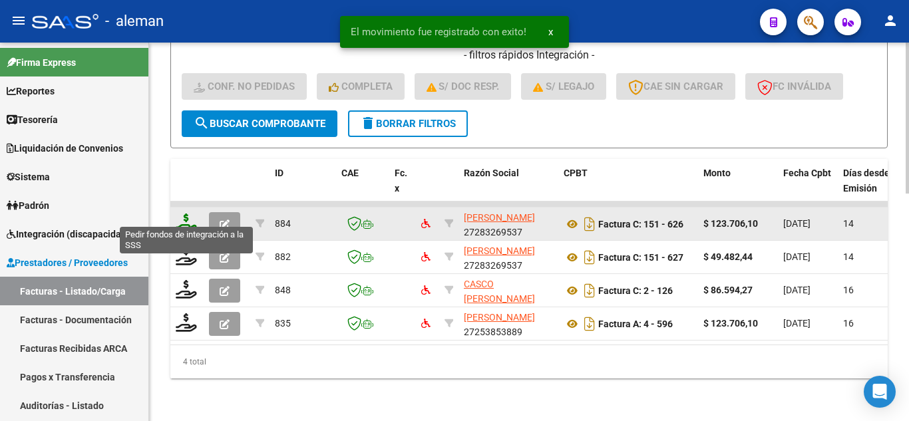
click at [184, 215] on icon at bounding box center [186, 223] width 21 height 19
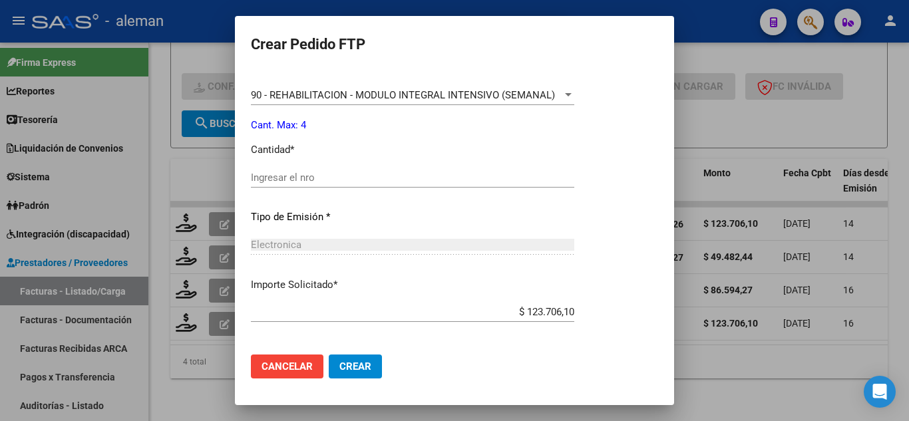
scroll to position [532, 0]
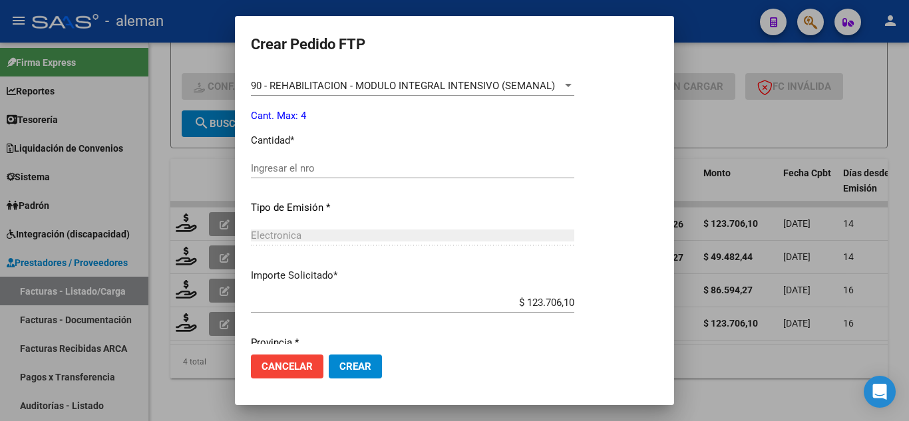
click at [437, 182] on div "Ingresar el nro" at bounding box center [412, 174] width 323 height 33
click at [436, 172] on input "Ingresar el nro" at bounding box center [412, 168] width 323 height 12
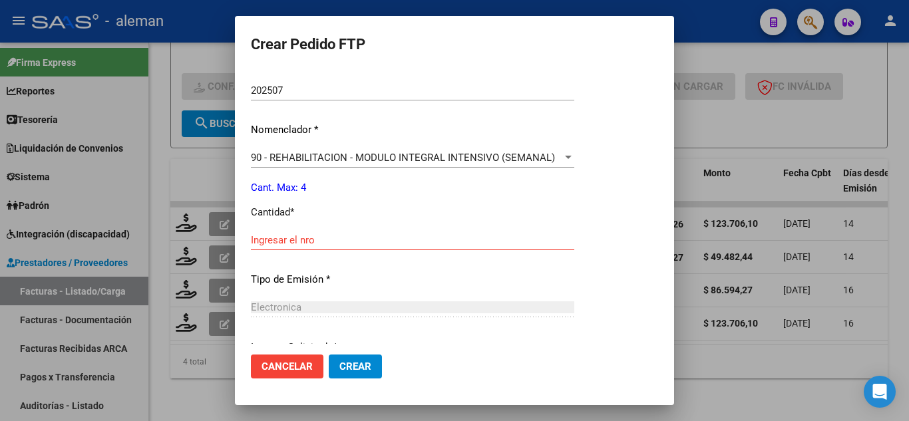
scroll to position [399, 0]
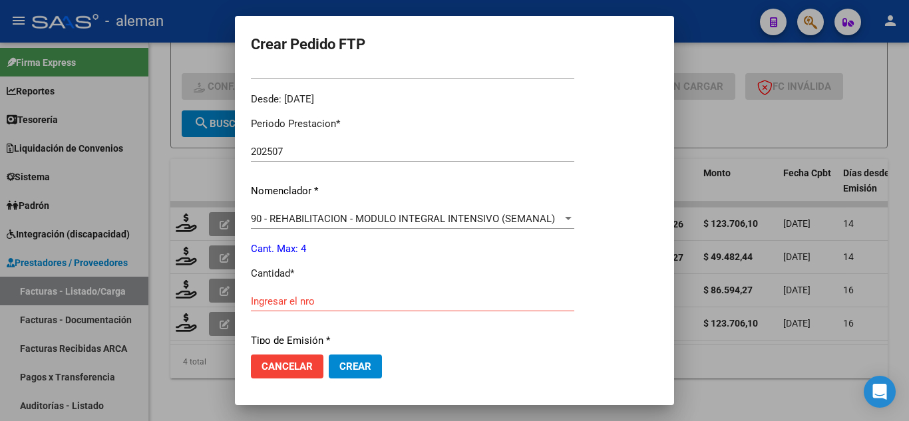
click at [291, 361] on span "Cancelar" at bounding box center [286, 367] width 51 height 12
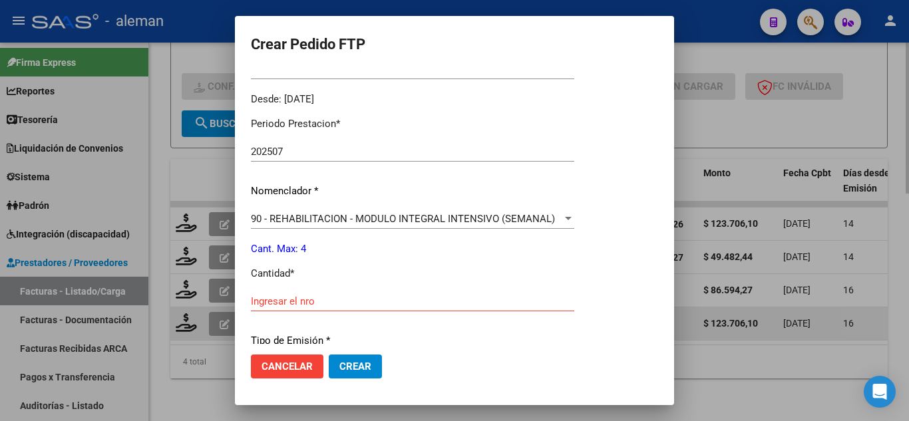
scroll to position [0, 0]
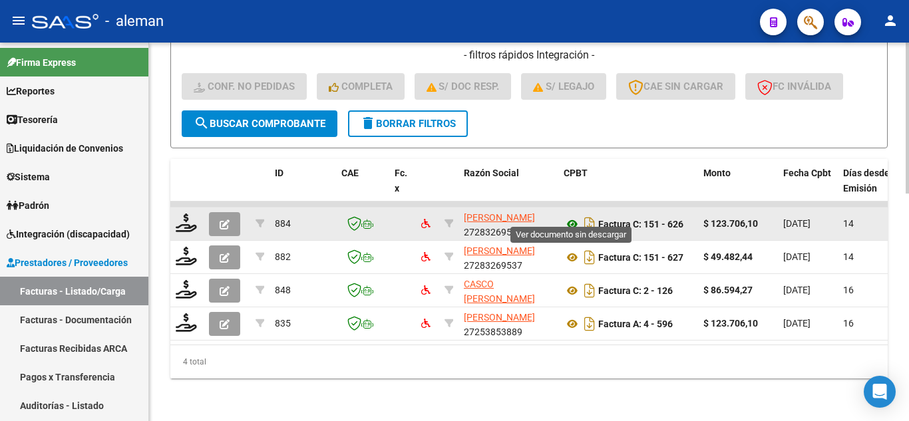
click at [570, 217] on icon at bounding box center [572, 224] width 17 height 16
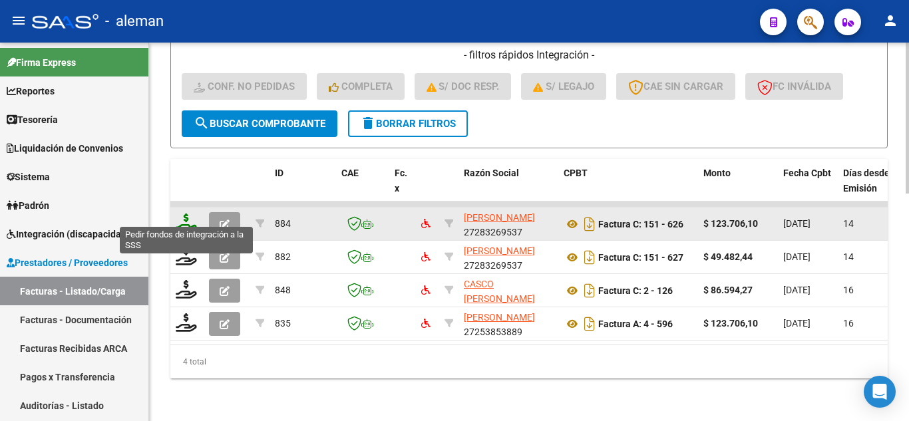
click at [186, 214] on icon at bounding box center [186, 223] width 21 height 19
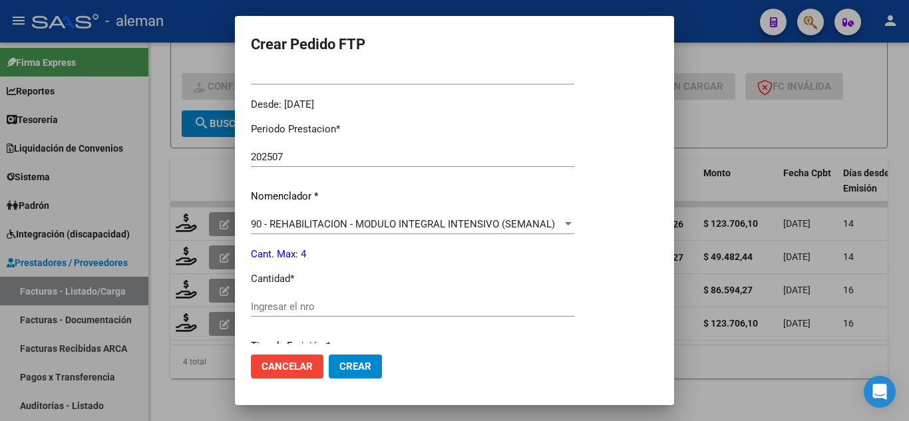
scroll to position [399, 0]
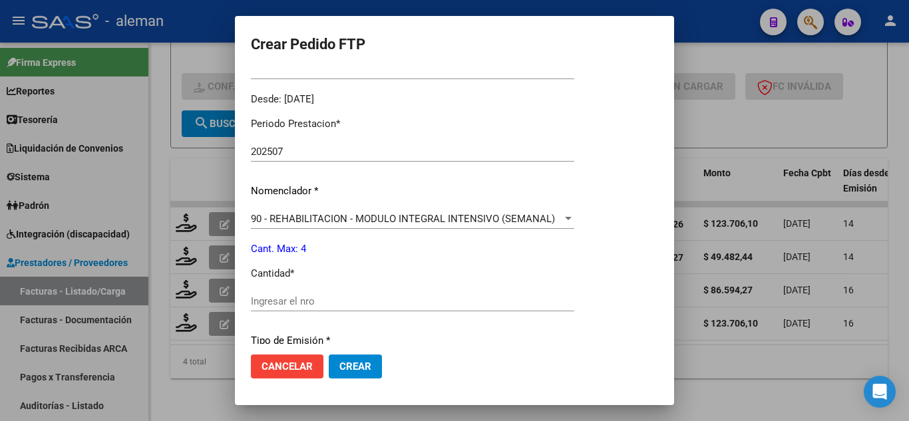
click at [301, 301] on input "Ingresar el nro" at bounding box center [412, 301] width 323 height 12
click at [341, 375] on button "Crear" at bounding box center [355, 367] width 53 height 24
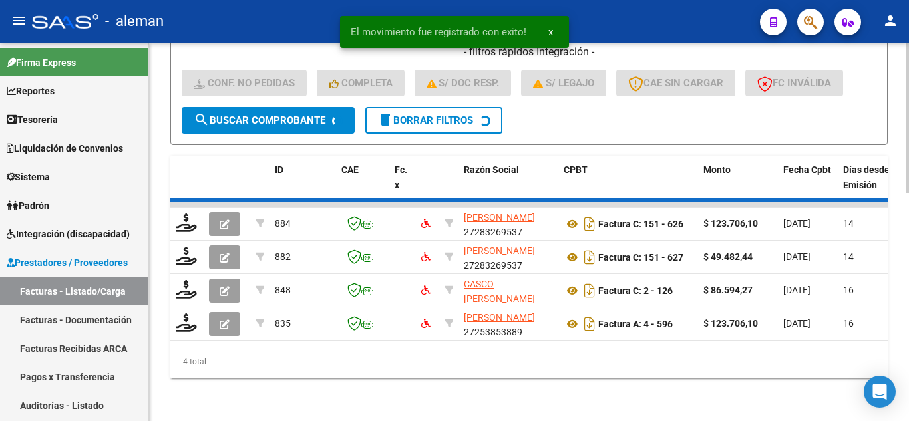
scroll to position [538, 0]
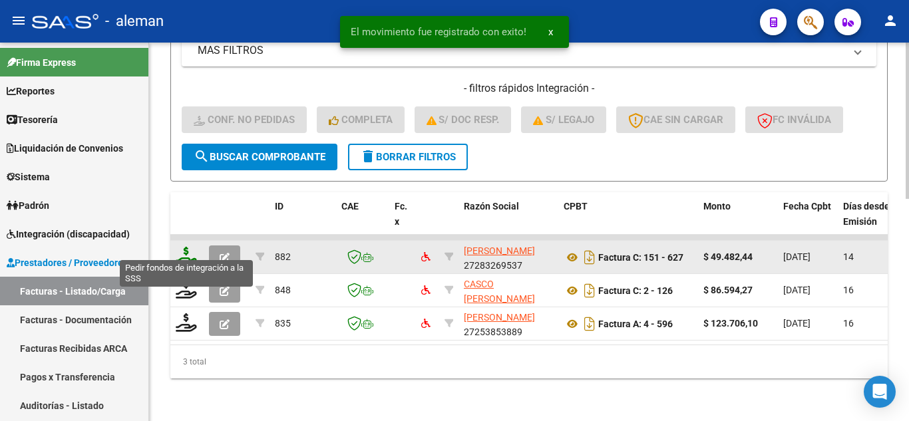
click at [188, 247] on icon at bounding box center [186, 256] width 21 height 19
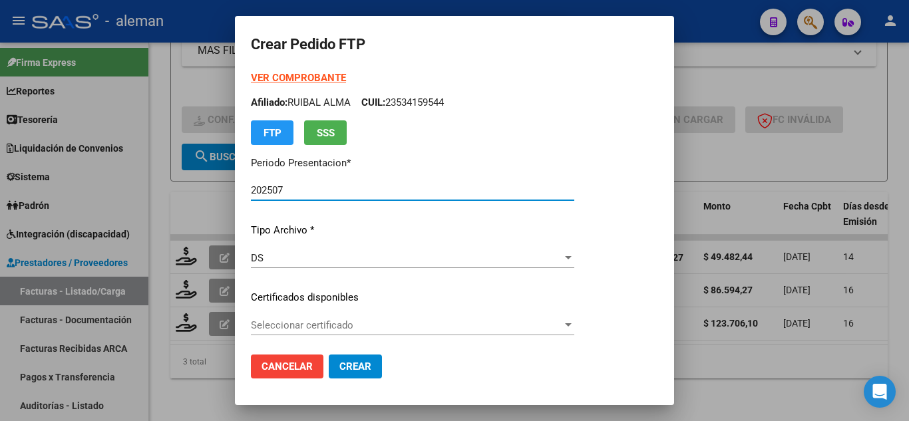
click at [299, 372] on span "Cancelar" at bounding box center [286, 367] width 51 height 12
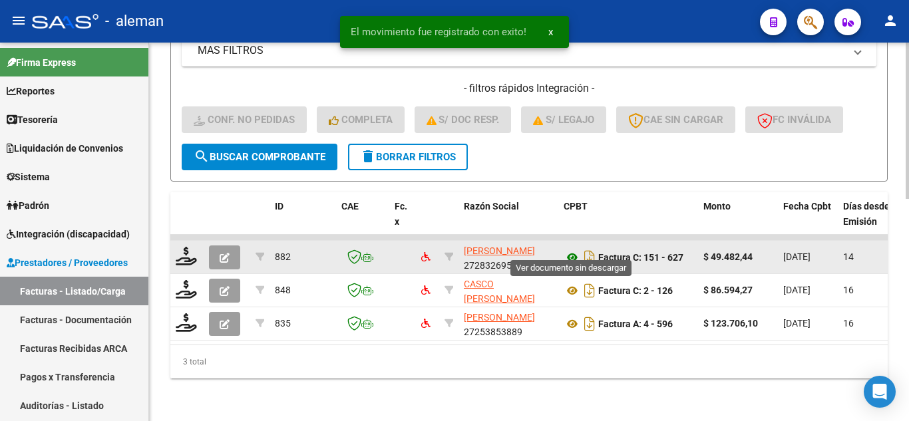
click at [568, 250] on icon at bounding box center [572, 258] width 17 height 16
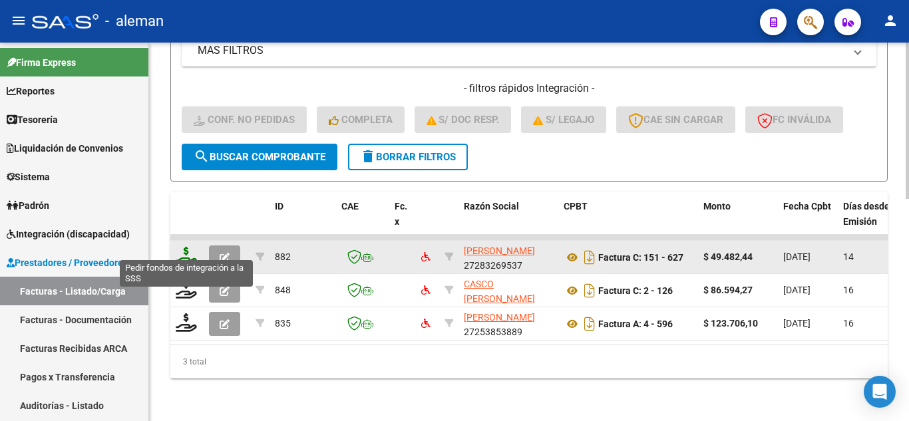
click at [188, 247] on icon at bounding box center [186, 256] width 21 height 19
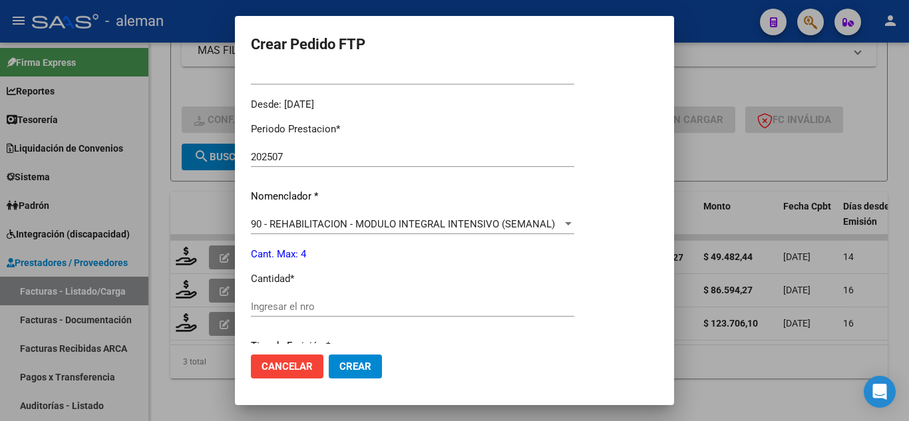
scroll to position [399, 0]
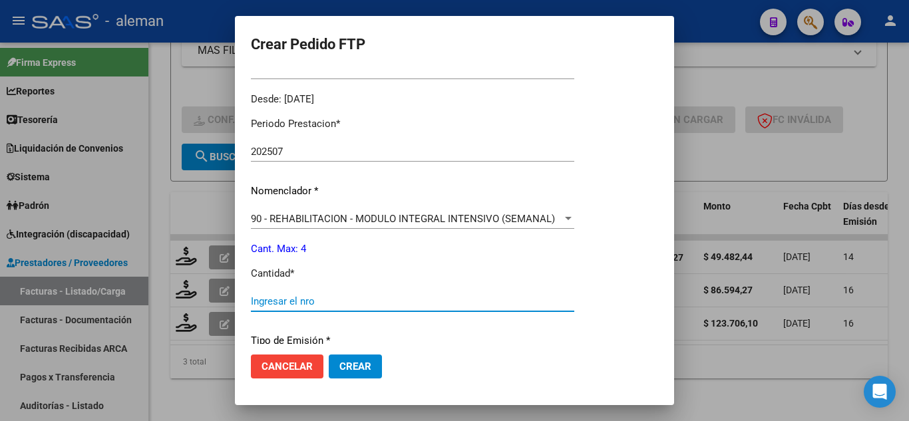
click at [291, 302] on input "Ingresar el nro" at bounding box center [412, 301] width 323 height 12
click at [356, 366] on span "Crear" at bounding box center [355, 367] width 32 height 12
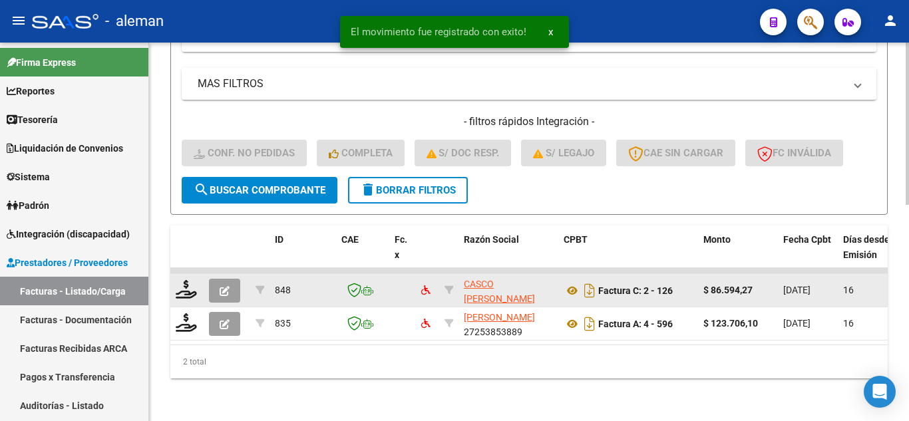
scroll to position [504, 0]
click at [182, 280] on icon at bounding box center [186, 289] width 21 height 19
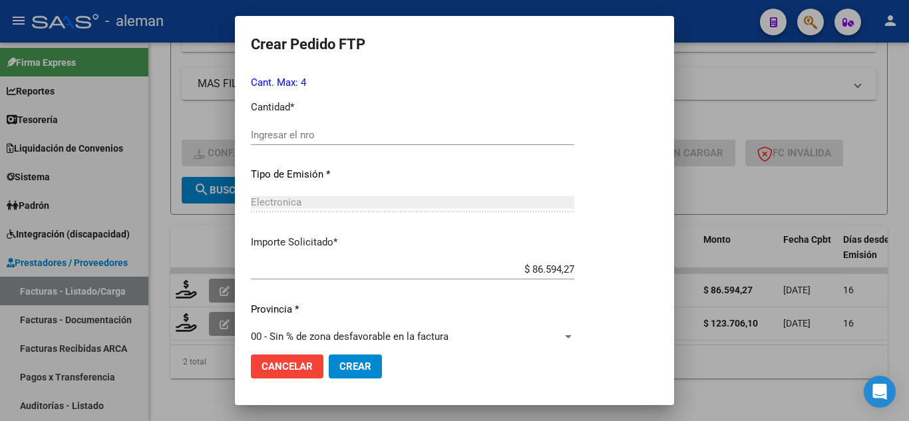
scroll to position [581, 0]
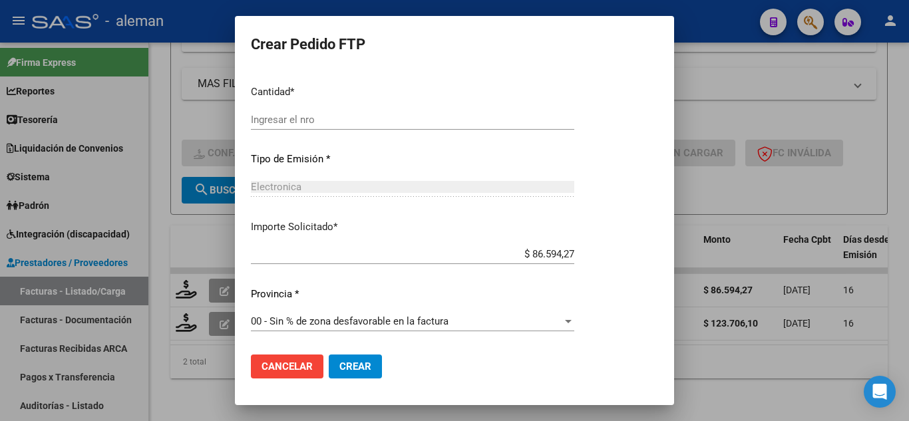
click at [279, 371] on span "Cancelar" at bounding box center [286, 367] width 51 height 12
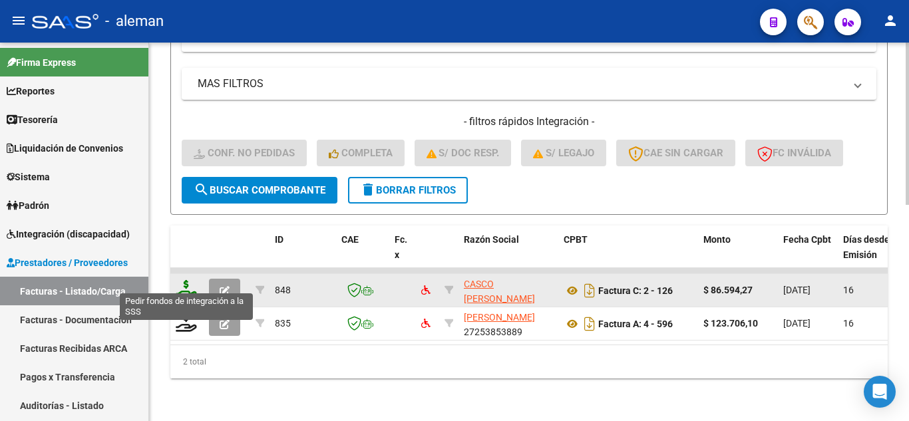
click at [184, 284] on icon at bounding box center [186, 289] width 21 height 19
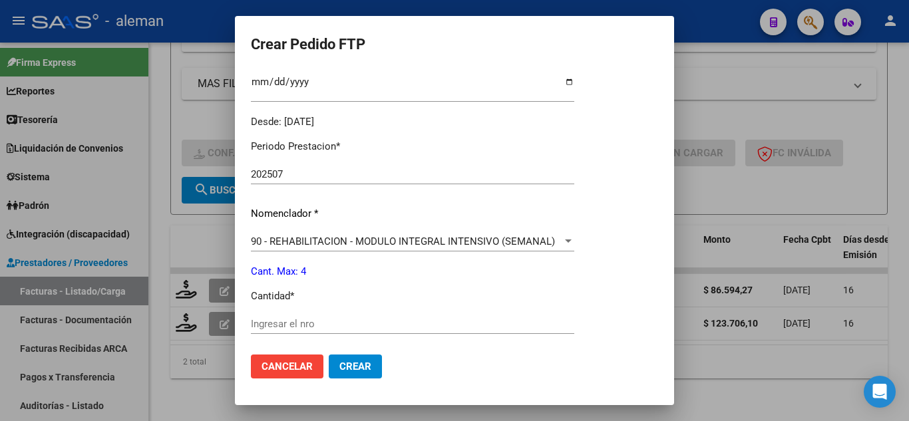
scroll to position [399, 0]
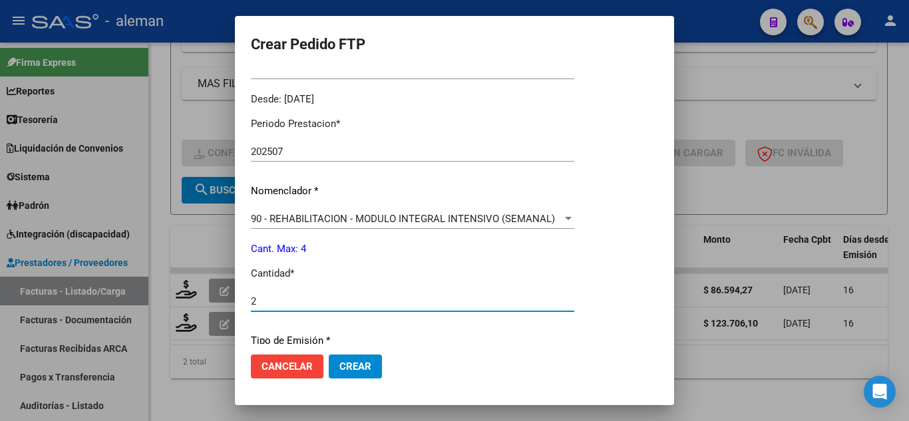
click at [327, 306] on input "2" at bounding box center [412, 301] width 323 height 12
click at [353, 361] on span "Crear" at bounding box center [355, 367] width 32 height 12
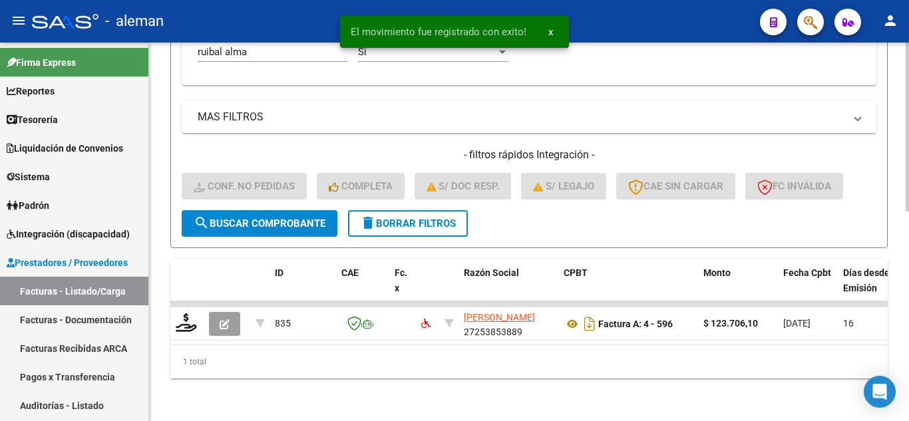
scroll to position [471, 0]
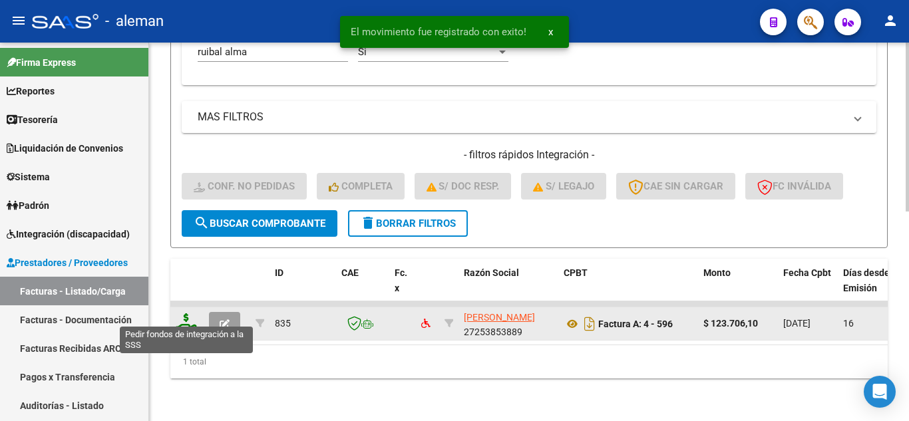
click at [190, 313] on icon at bounding box center [186, 322] width 21 height 19
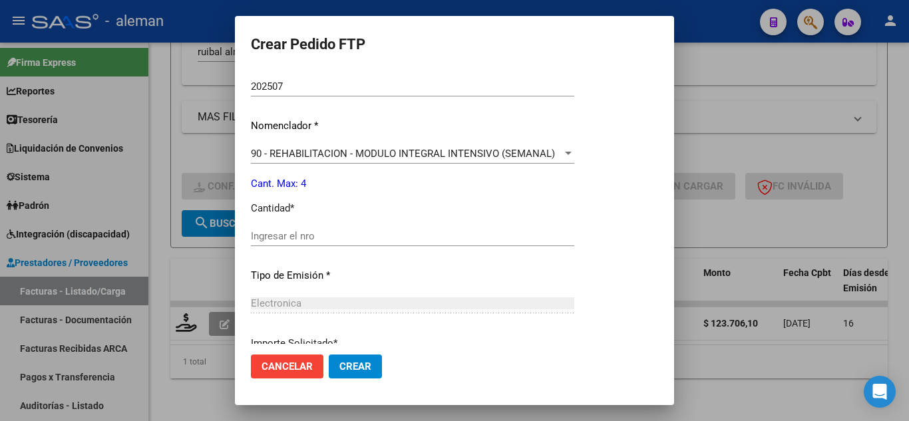
scroll to position [466, 0]
click at [307, 238] on input "Ingresar el nro" at bounding box center [412, 235] width 323 height 12
click at [354, 363] on span "Crear" at bounding box center [355, 367] width 32 height 12
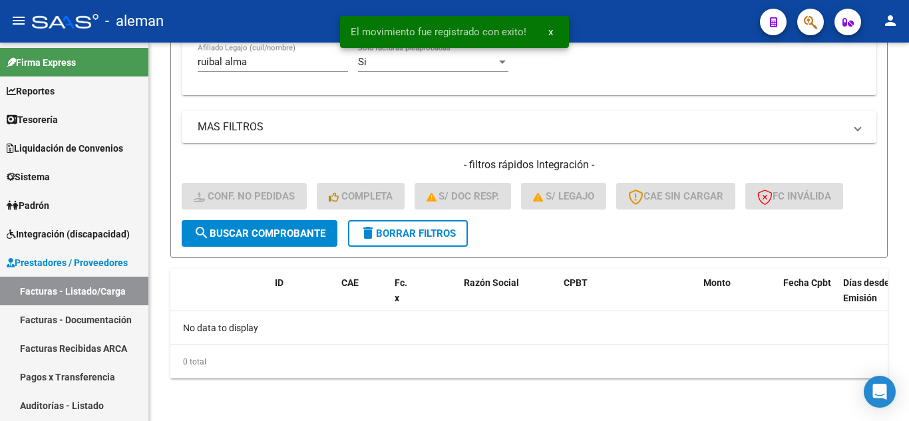
scroll to position [450, 0]
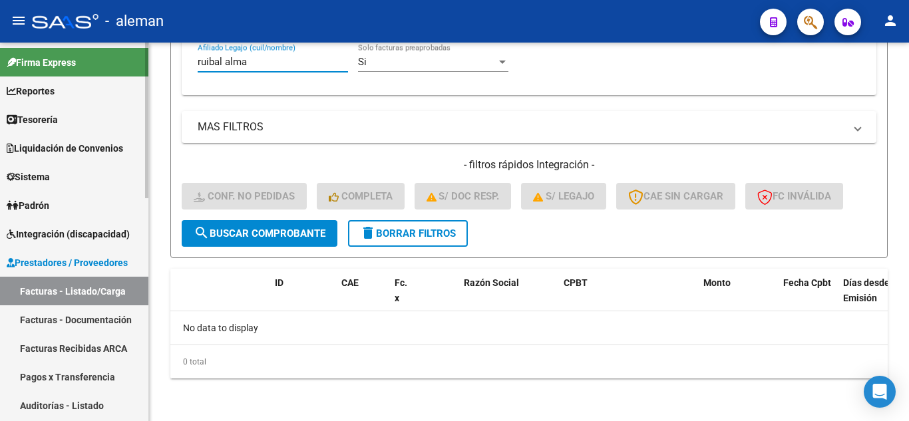
drag, startPoint x: 279, startPoint y: 67, endPoint x: 0, endPoint y: 67, distance: 279.5
click at [0, 67] on mat-sidenav-container "Firma Express Reportes Tablero de Control Ingresos Percibidos Análisis de todos…" at bounding box center [454, 232] width 909 height 379
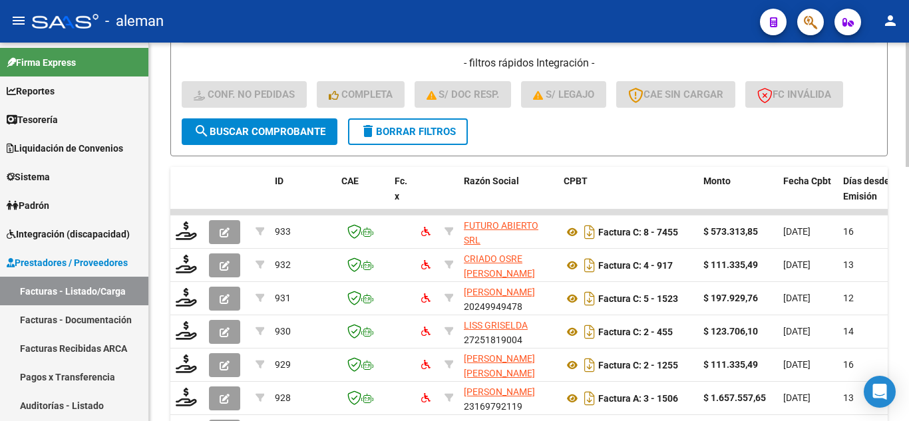
scroll to position [584, 0]
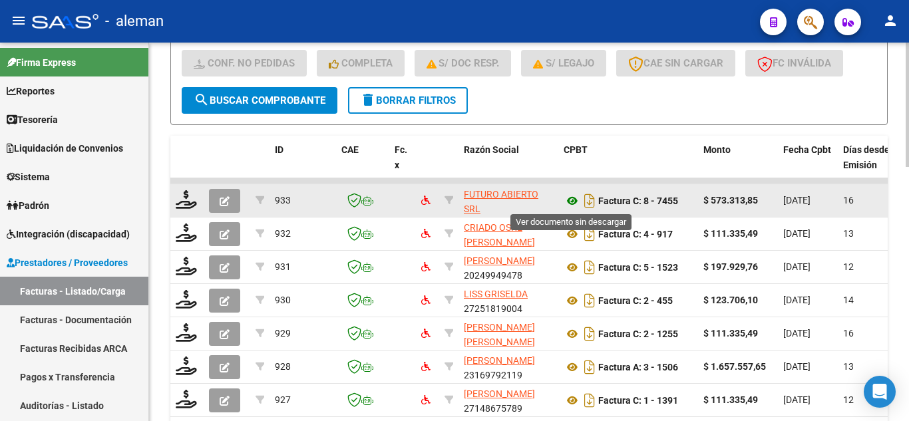
click at [571, 200] on icon at bounding box center [572, 201] width 17 height 16
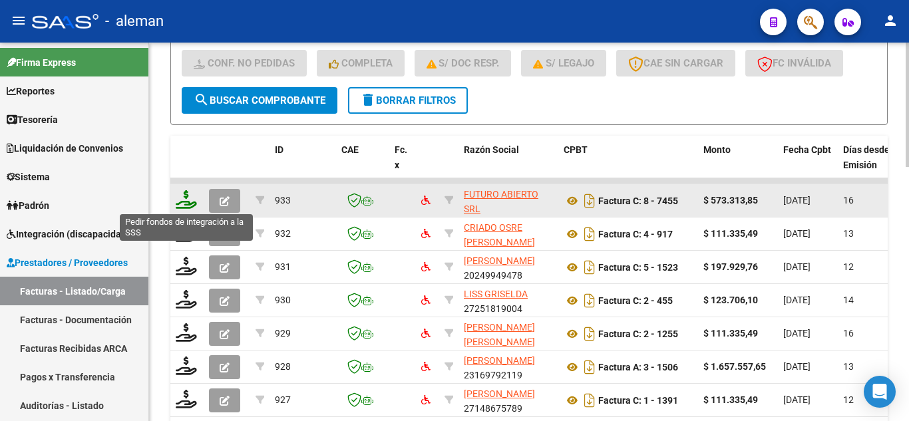
click at [190, 202] on icon at bounding box center [186, 199] width 21 height 19
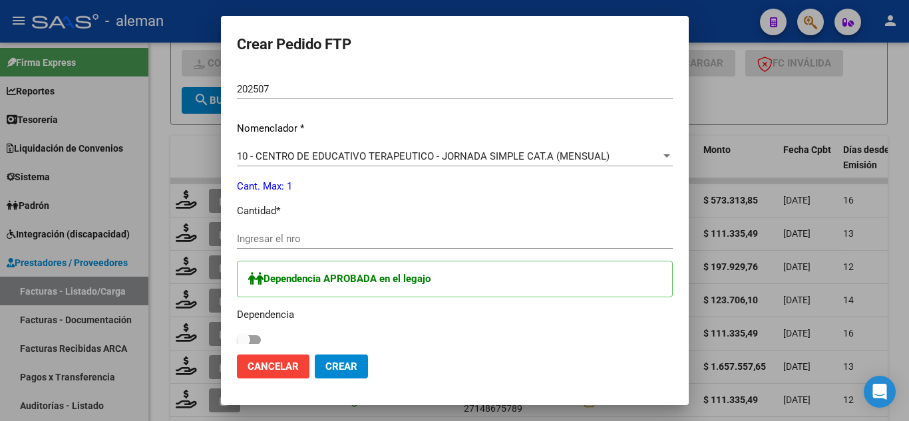
scroll to position [466, 0]
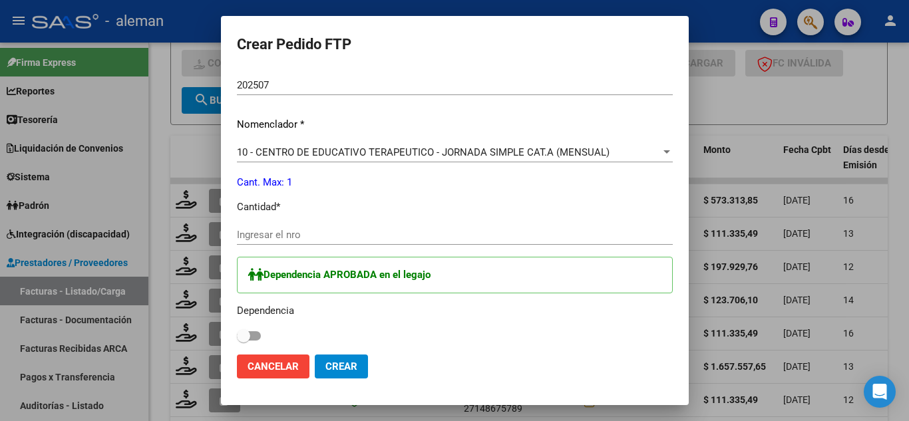
click at [289, 233] on input "Ingresar el nro" at bounding box center [455, 235] width 436 height 12
click at [252, 334] on span at bounding box center [249, 335] width 24 height 9
click at [244, 341] on input "checkbox" at bounding box center [243, 341] width 1 height 1
click at [343, 364] on span "Crear" at bounding box center [341, 367] width 32 height 12
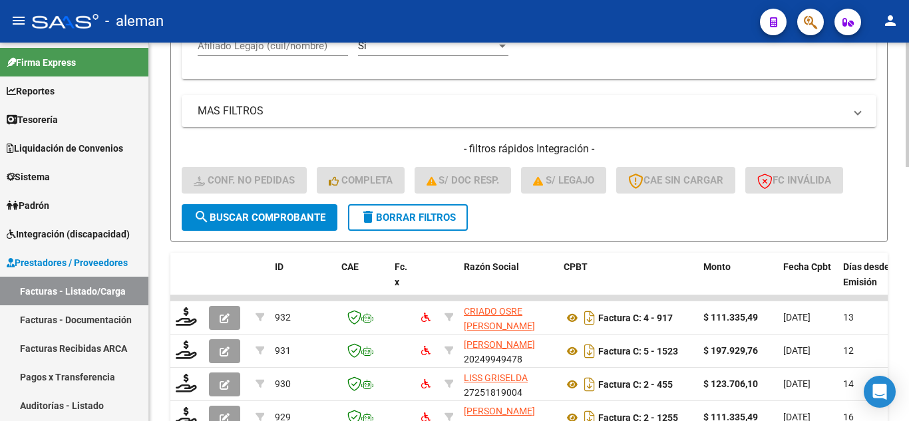
scroll to position [438, 0]
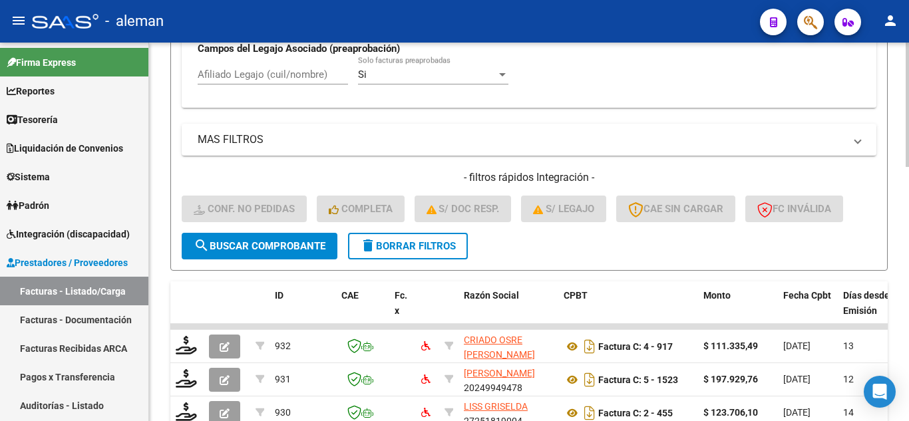
click at [267, 71] on input "Afiliado Legajo (cuil/nombre)" at bounding box center [273, 75] width 150 height 12
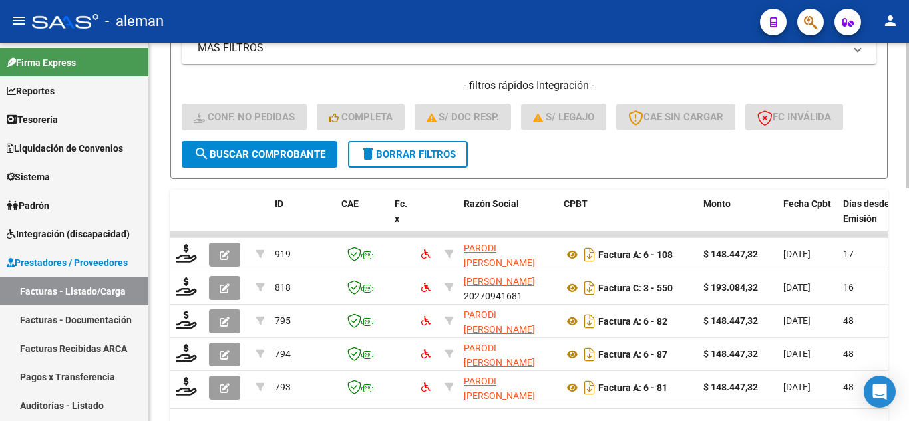
scroll to position [604, 0]
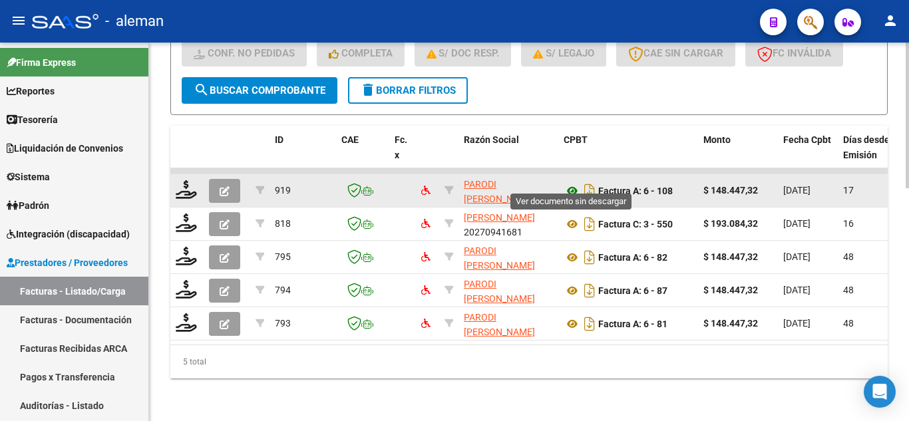
click at [571, 183] on icon at bounding box center [572, 191] width 17 height 16
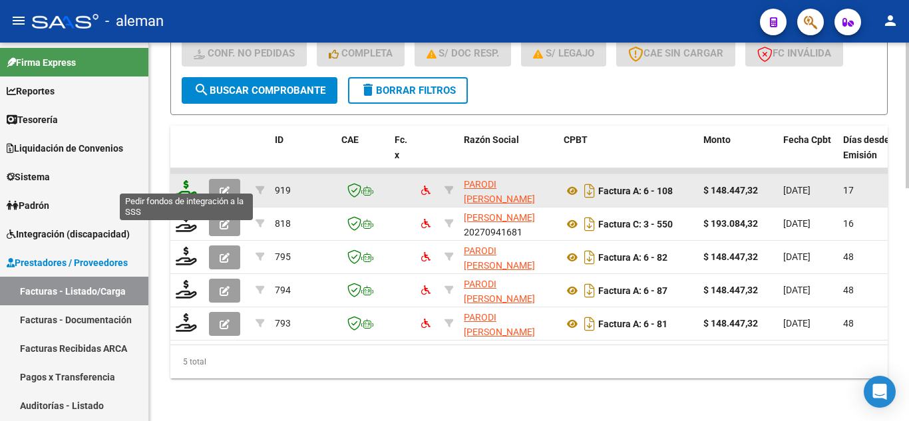
click at [188, 180] on icon at bounding box center [186, 189] width 21 height 19
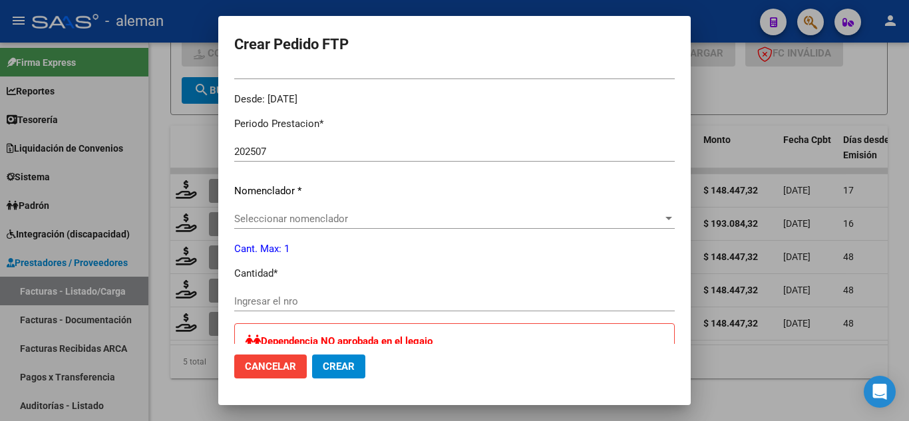
scroll to position [466, 0]
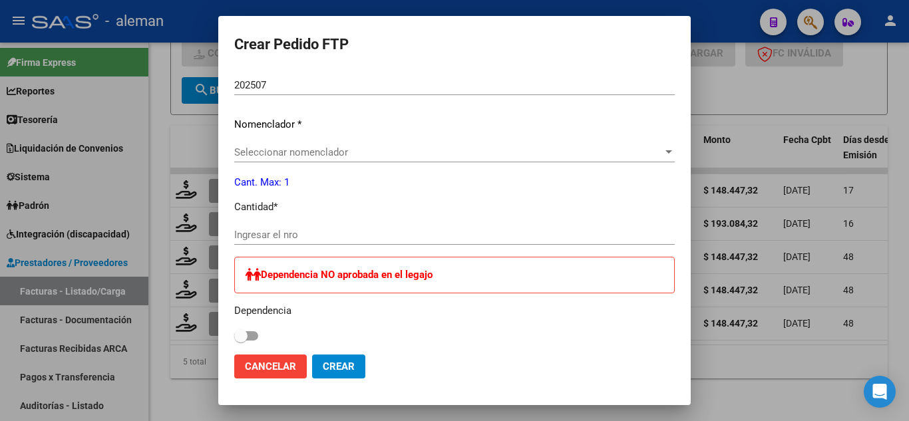
click at [294, 156] on span "Seleccionar nomenclador" at bounding box center [448, 152] width 429 height 12
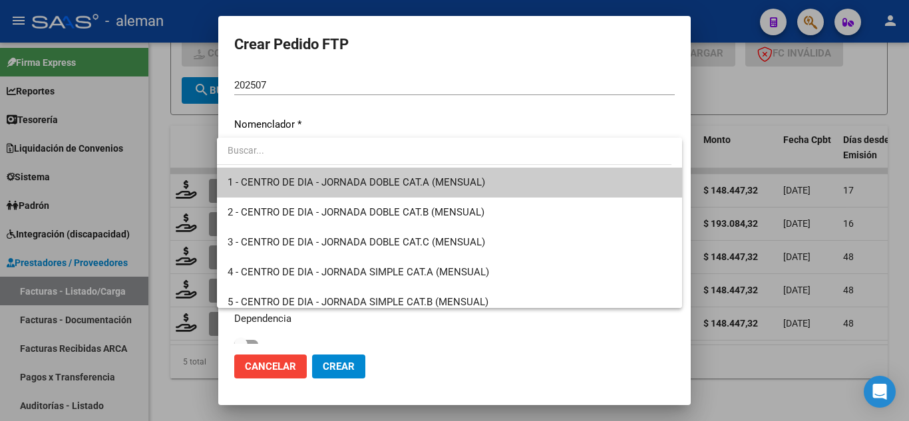
click at [294, 156] on input "dropdown search" at bounding box center [444, 150] width 454 height 28
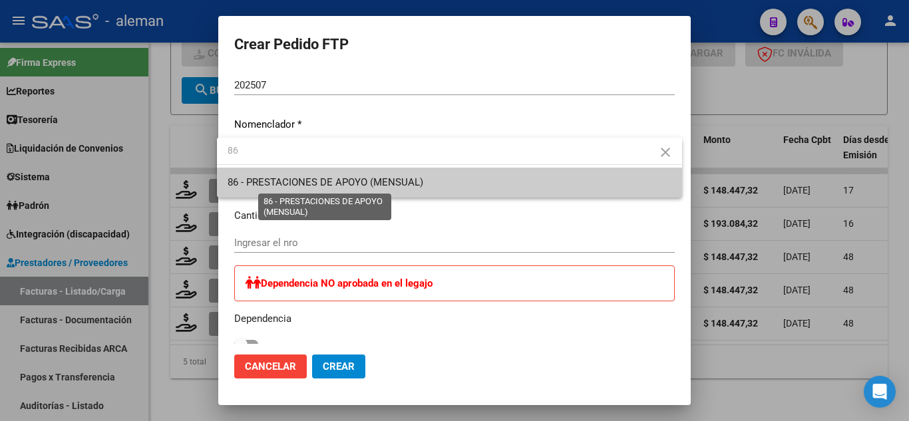
click at [331, 188] on span "86 - PRESTACIONES DE APOYO (MENSUAL)" at bounding box center [326, 182] width 196 height 12
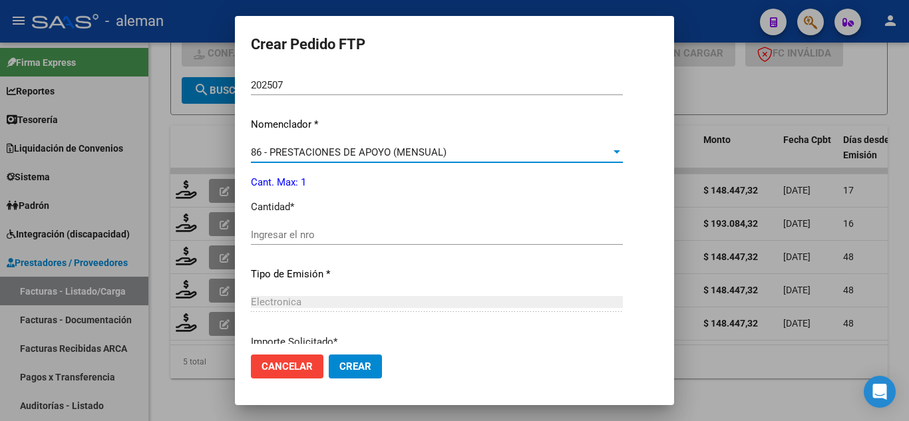
click at [343, 231] on input "Ingresar el nro" at bounding box center [437, 235] width 372 height 12
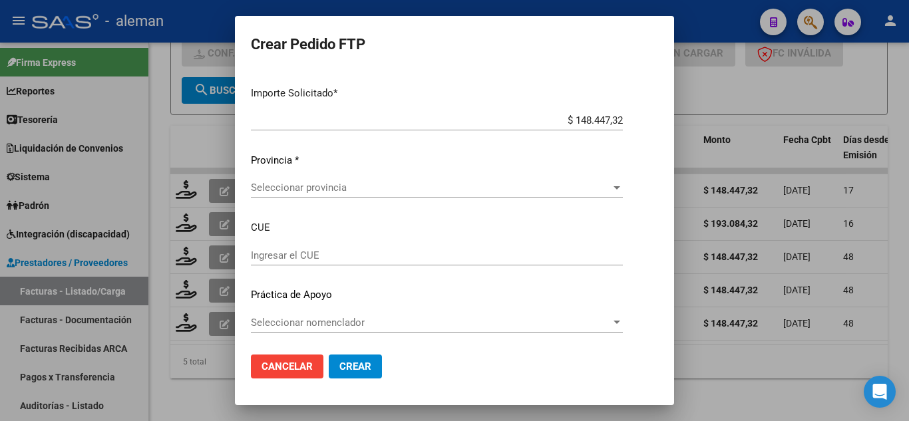
scroll to position [716, 0]
click at [347, 323] on span "Seleccionar nomenclador" at bounding box center [431, 321] width 360 height 12
click at [294, 361] on span "Cancelar" at bounding box center [286, 367] width 51 height 12
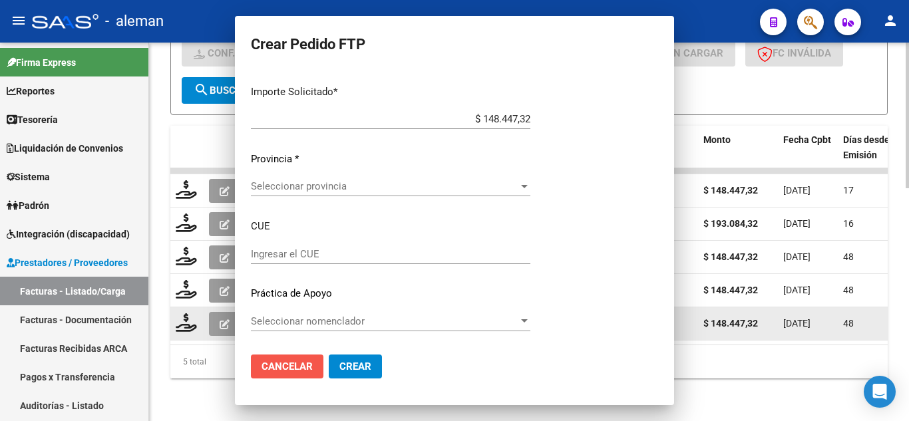
scroll to position [0, 0]
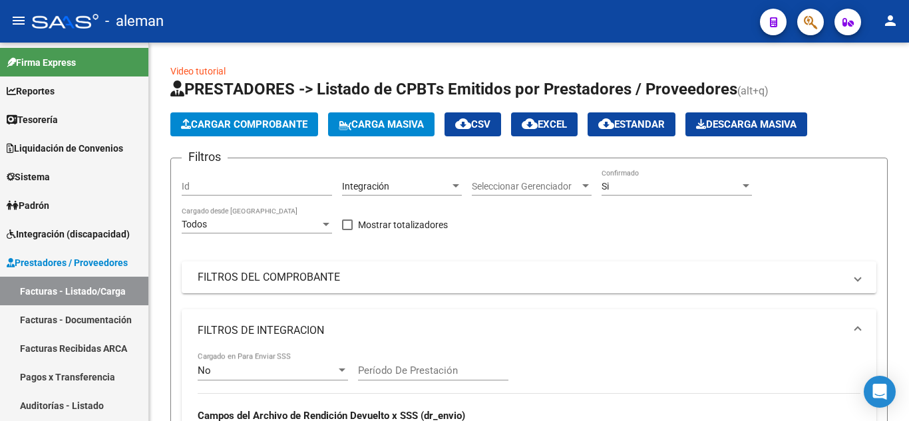
scroll to position [604, 0]
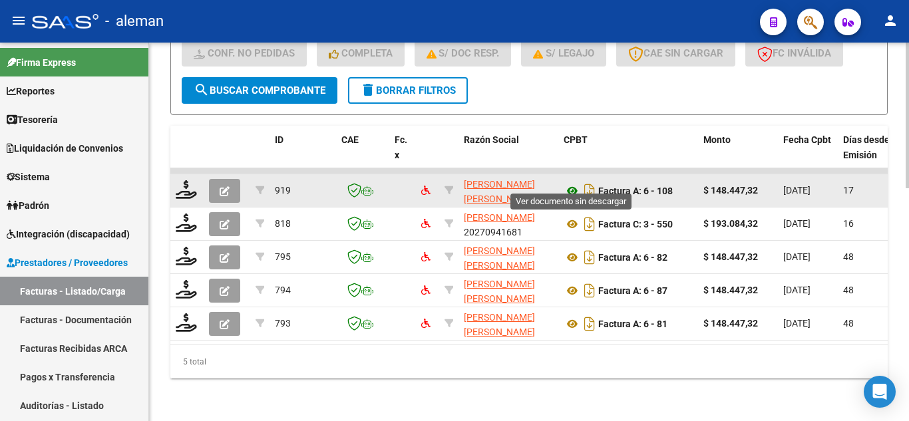
click at [570, 183] on icon at bounding box center [572, 191] width 17 height 16
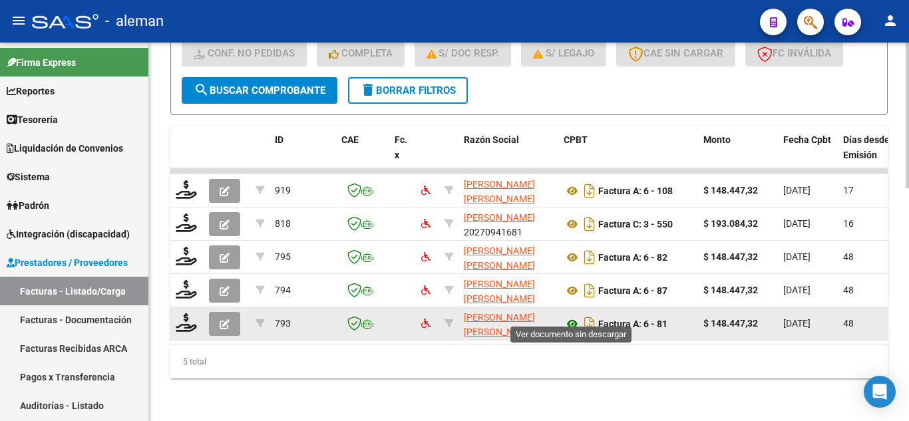
click at [574, 316] on icon at bounding box center [572, 324] width 17 height 16
click at [226, 319] on icon "button" at bounding box center [225, 324] width 10 height 10
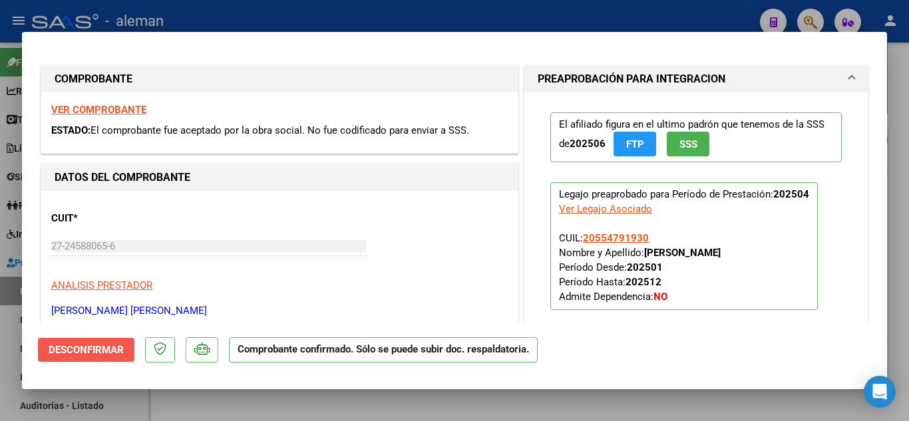
click at [90, 347] on span "Desconfirmar" at bounding box center [86, 350] width 75 height 12
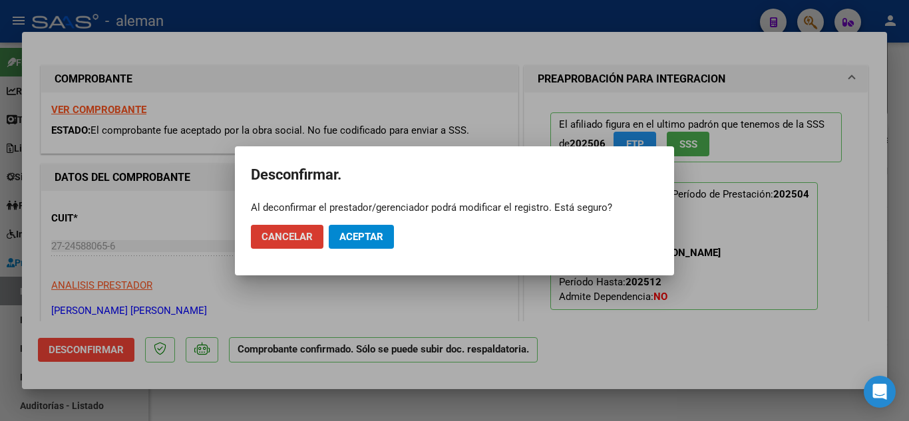
click at [357, 240] on span "Aceptar" at bounding box center [361, 237] width 44 height 12
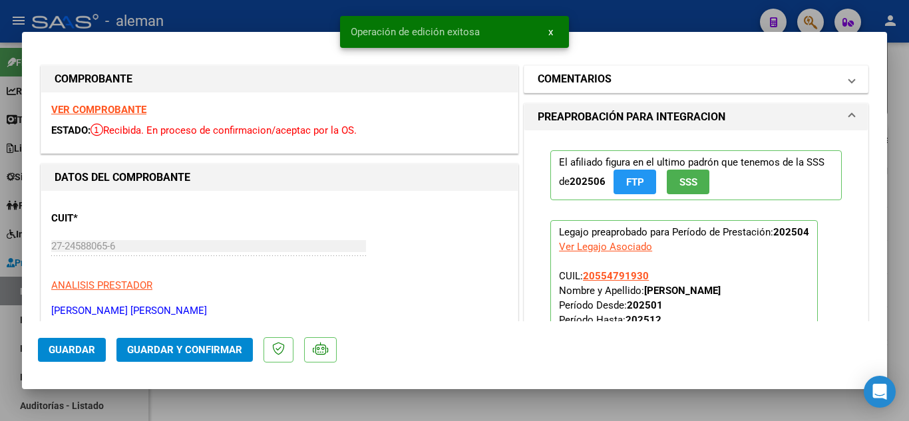
click at [616, 81] on mat-panel-title "COMENTARIOS" at bounding box center [688, 79] width 301 height 16
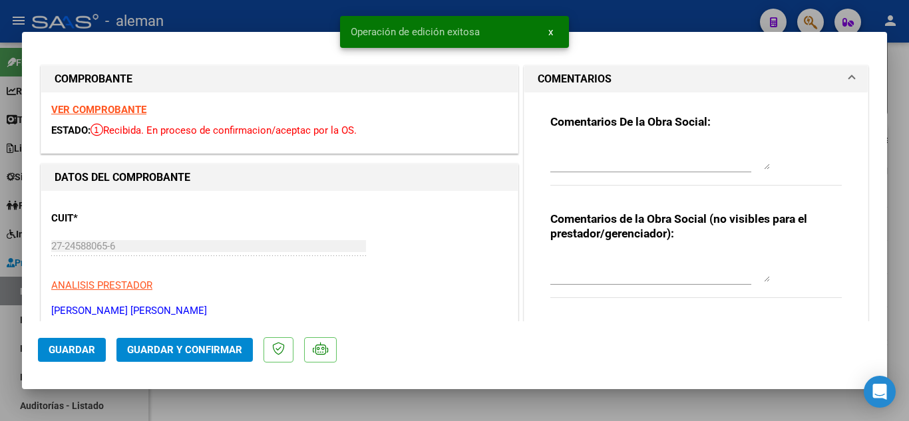
click at [594, 162] on textarea at bounding box center [660, 156] width 220 height 27
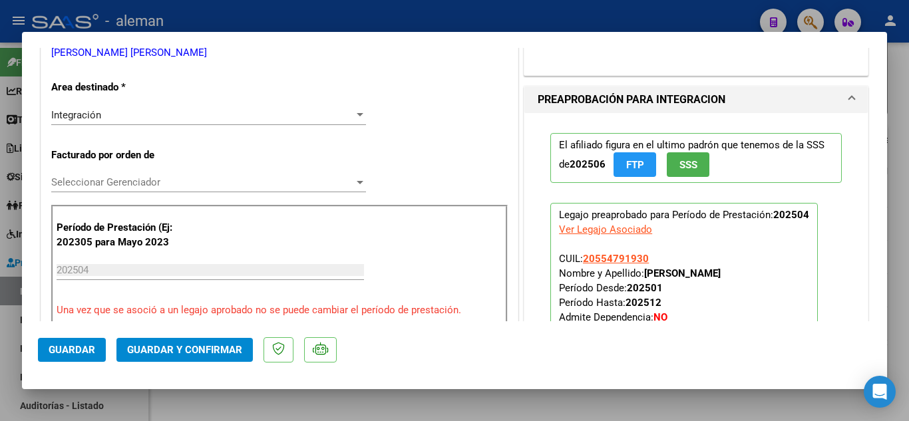
scroll to position [133, 0]
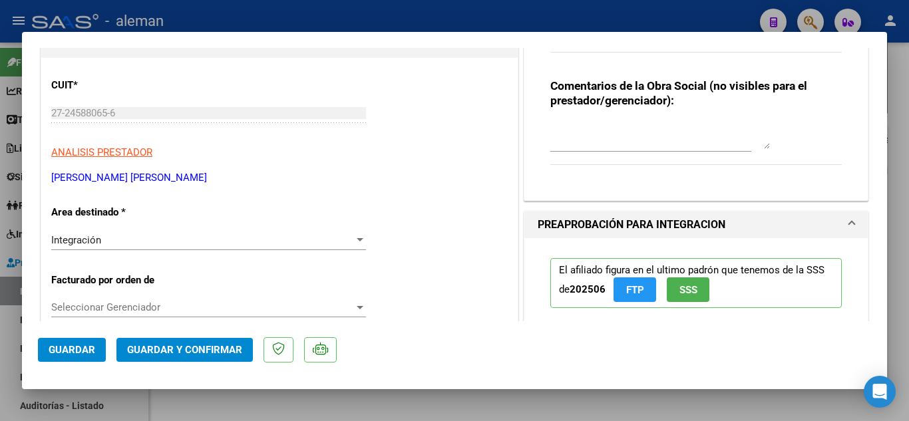
type textarea "Periodo vencido por MI debe enviar la Fc a nombre de la familia a [EMAIL_ADDRES…"
click at [180, 237] on div "Integración" at bounding box center [202, 240] width 303 height 12
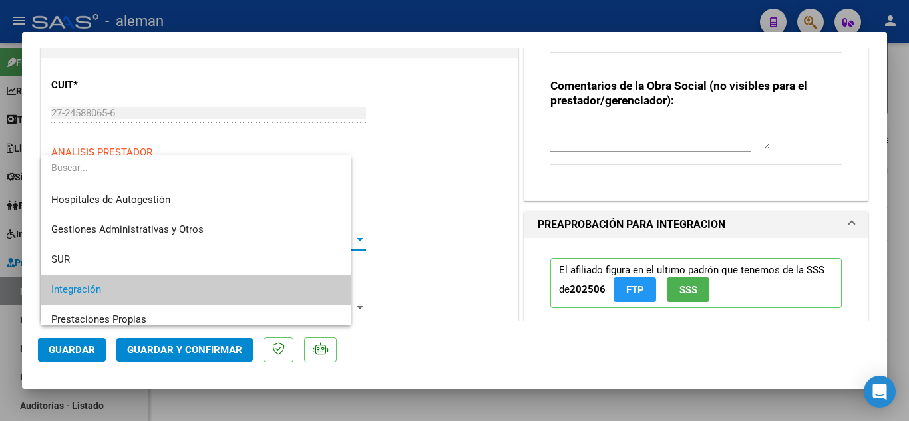
scroll to position [50, 0]
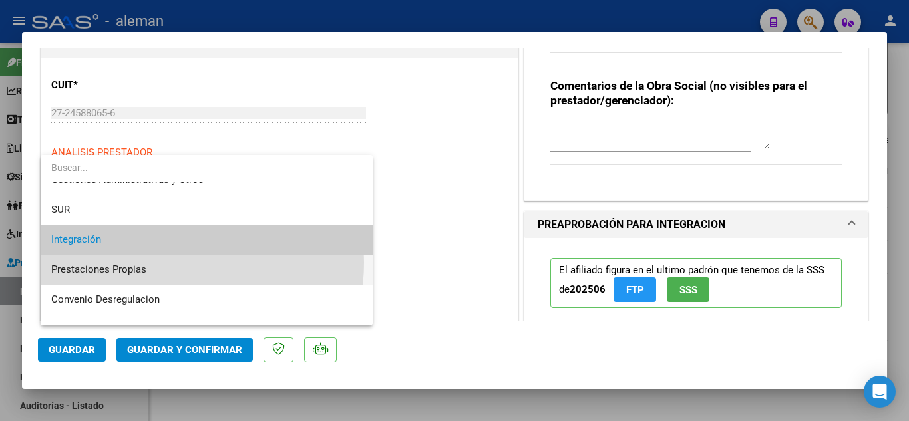
click at [167, 263] on span "Prestaciones Propias" at bounding box center [206, 270] width 311 height 30
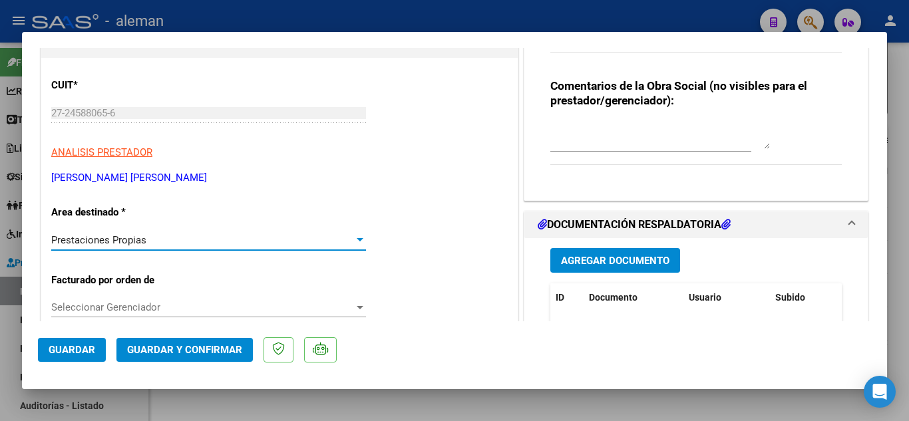
click at [83, 349] on span "Guardar" at bounding box center [72, 350] width 47 height 12
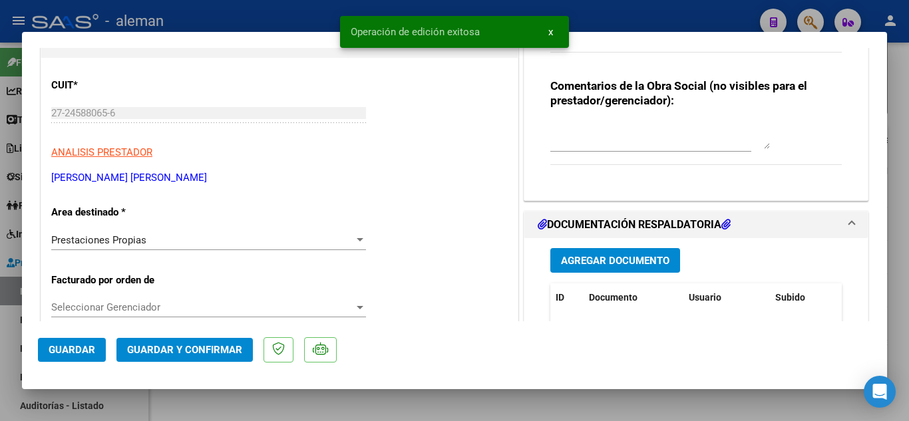
type input "$ 0,00"
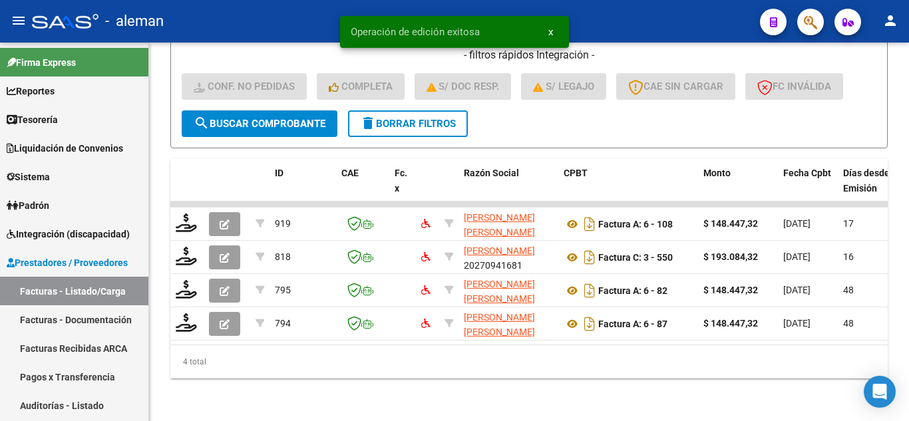
scroll to position [571, 0]
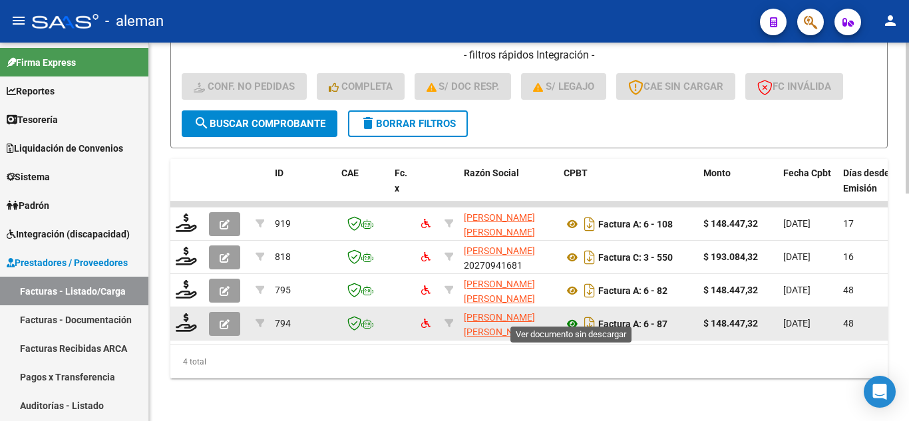
click at [571, 316] on icon at bounding box center [572, 324] width 17 height 16
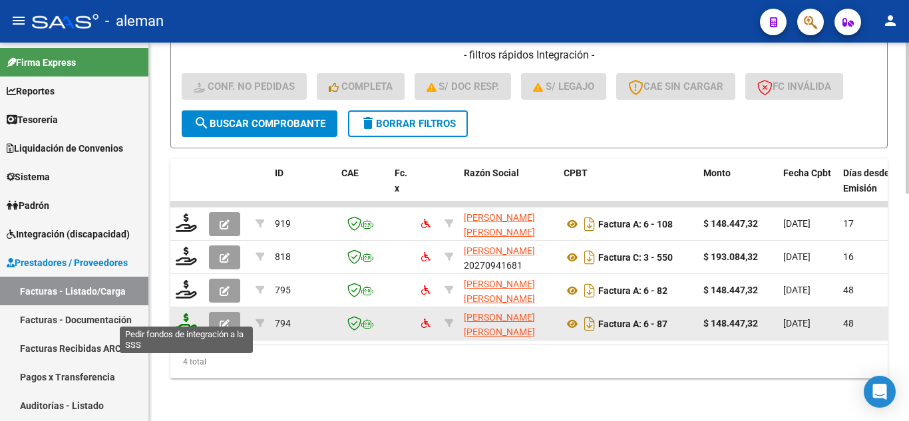
click at [182, 313] on icon at bounding box center [186, 322] width 21 height 19
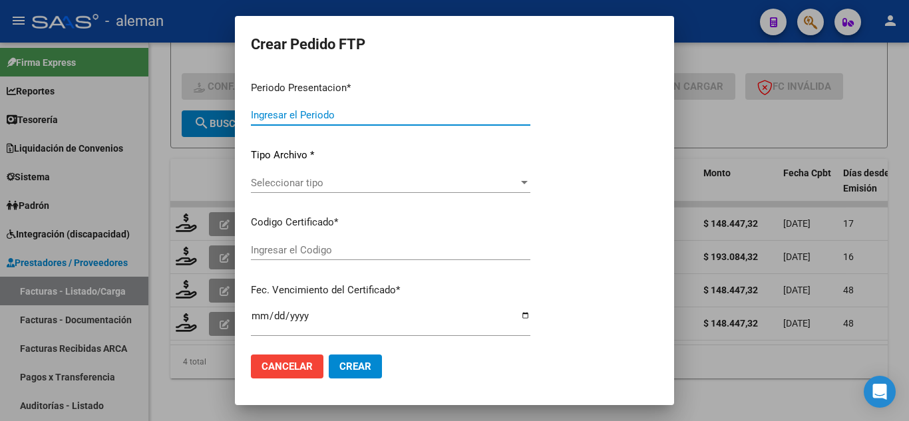
type input "202507"
type input "202506"
type input "$ 148.447,32"
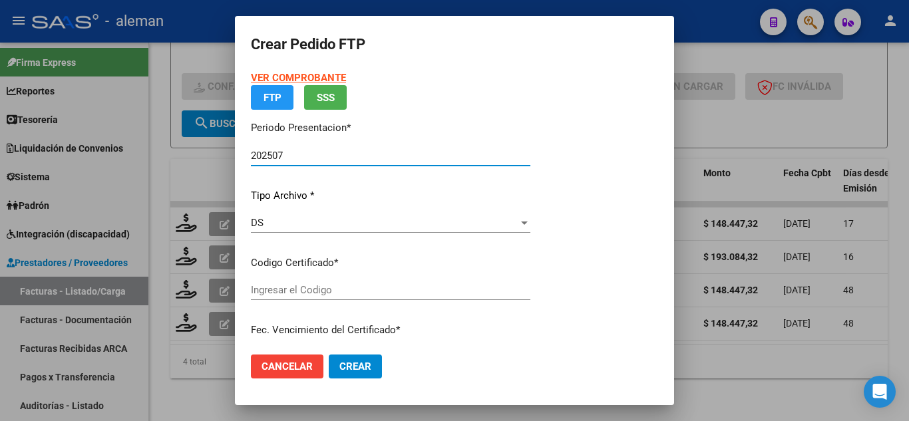
type input "ARG02000554791932022053120270531CBA536"
type input "[DATE]"
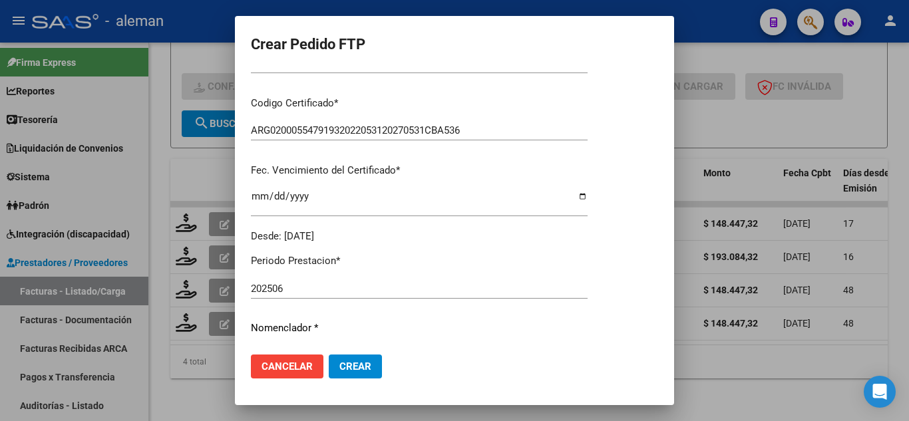
scroll to position [333, 0]
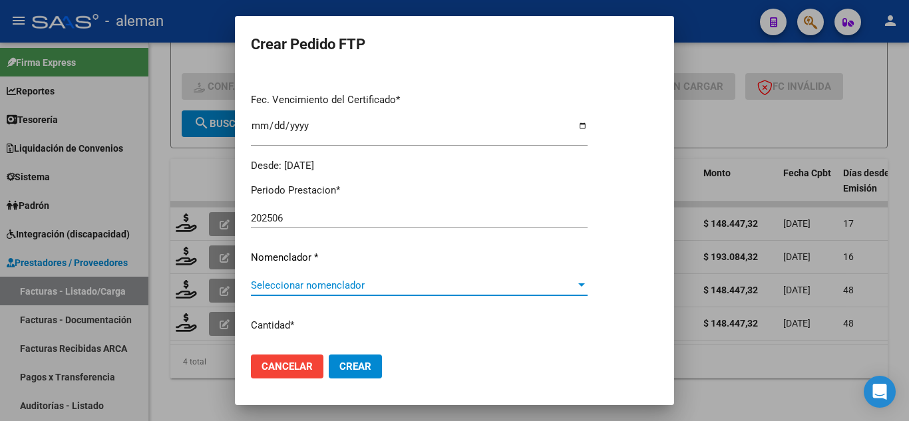
click at [291, 285] on span "Seleccionar nomenclador" at bounding box center [413, 285] width 325 height 12
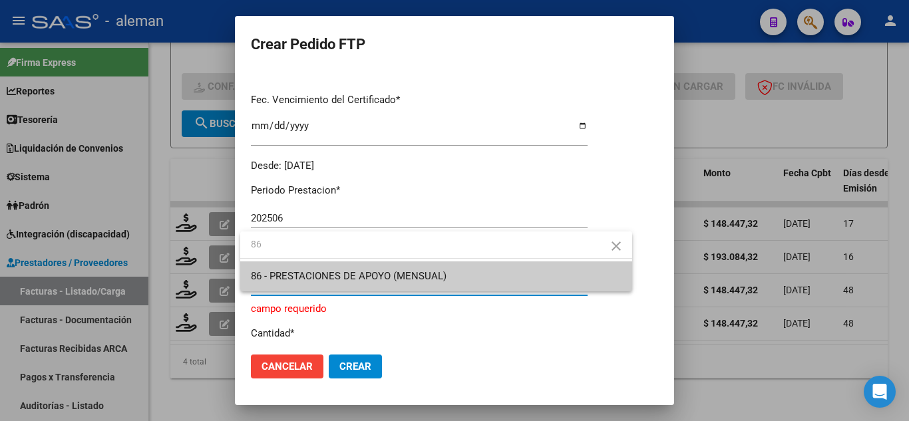
type input "86"
click at [291, 284] on span "86 - PRESTACIONES DE APOYO (MENSUAL)" at bounding box center [436, 276] width 371 height 30
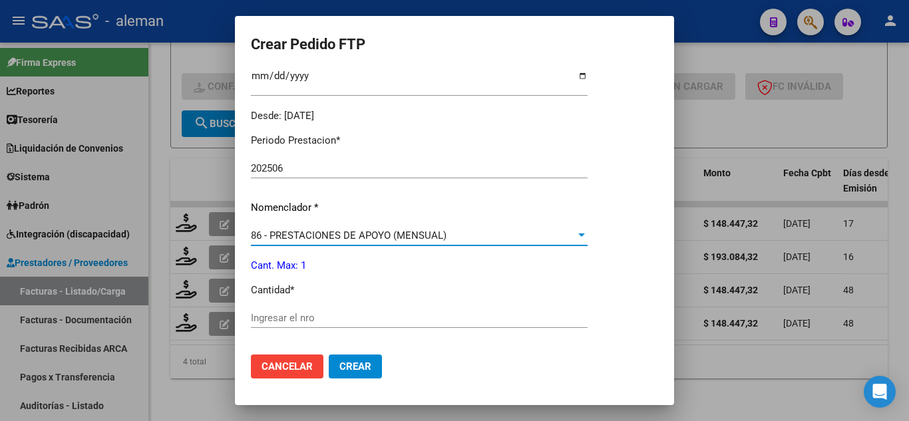
scroll to position [466, 0]
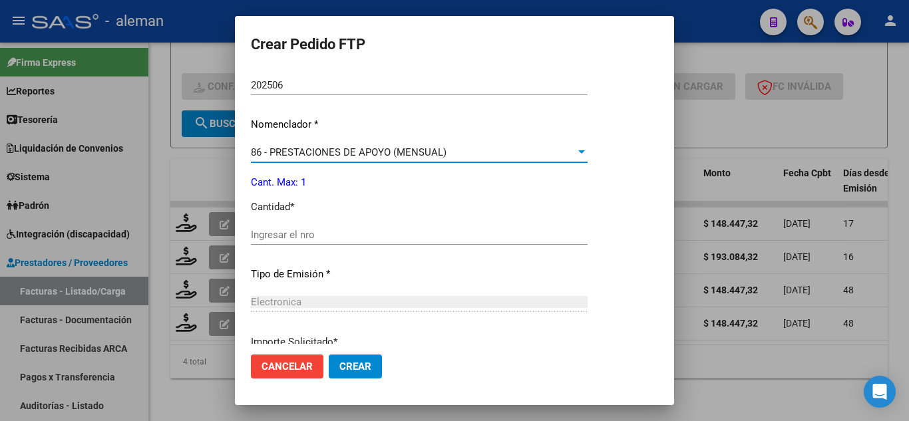
click at [298, 236] on input "Ingresar el nro" at bounding box center [419, 235] width 337 height 12
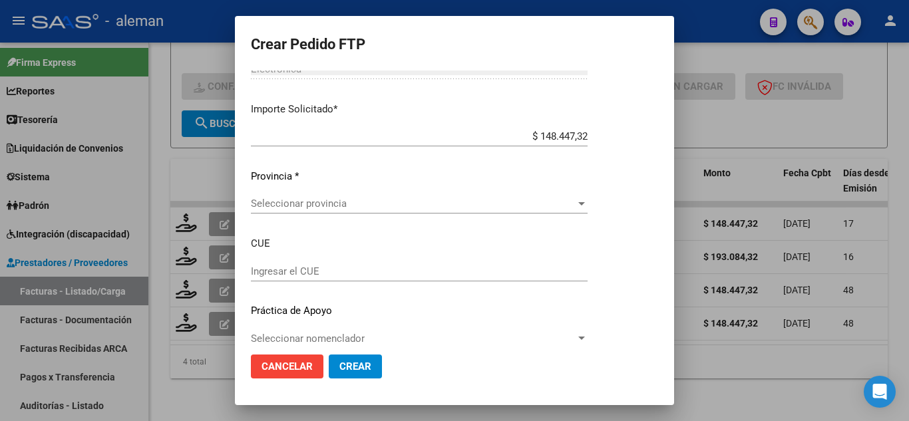
scroll to position [716, 0]
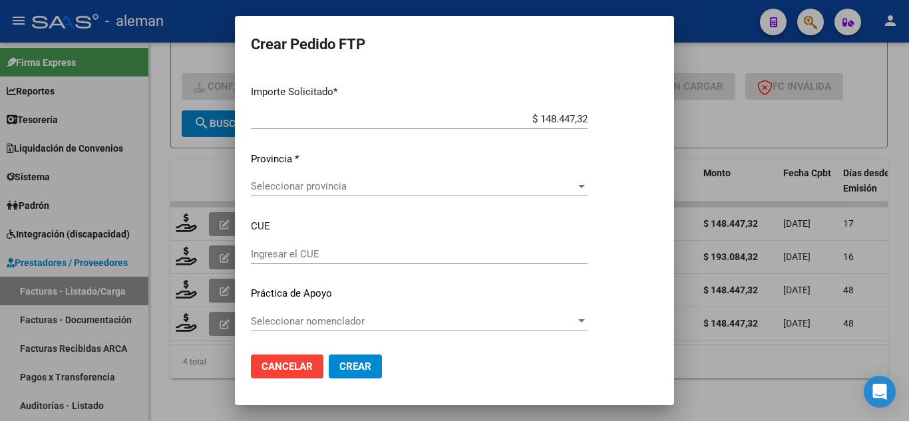
click at [324, 180] on div "Seleccionar provincia Seleccionar provincia" at bounding box center [419, 186] width 337 height 20
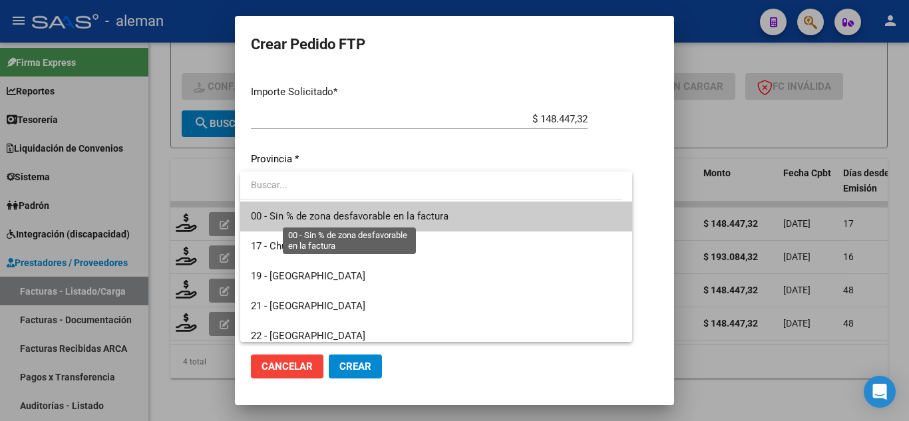
click at [341, 216] on span "00 - Sin % de zona desfavorable en la factura" at bounding box center [350, 216] width 198 height 12
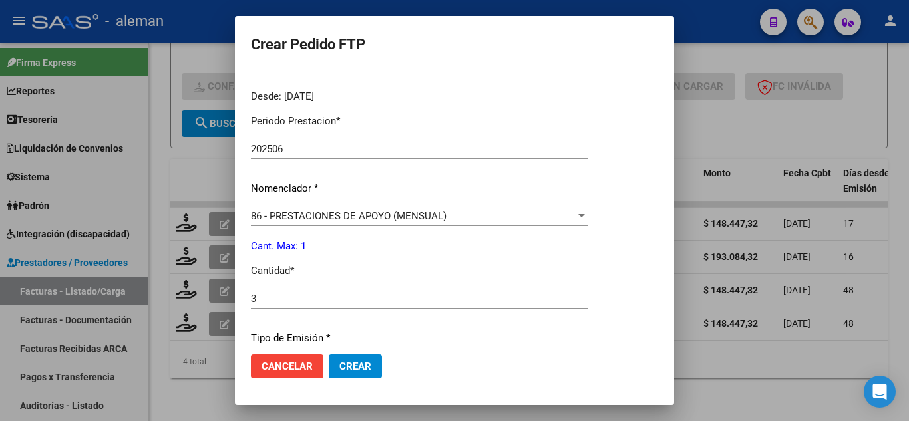
scroll to position [383, 0]
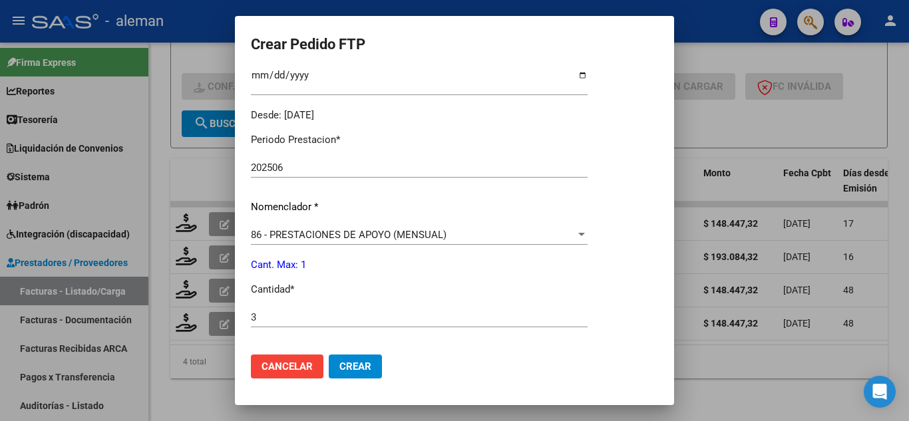
click at [357, 365] on span "Crear" at bounding box center [355, 367] width 32 height 12
click at [373, 365] on button "Crear" at bounding box center [355, 367] width 53 height 24
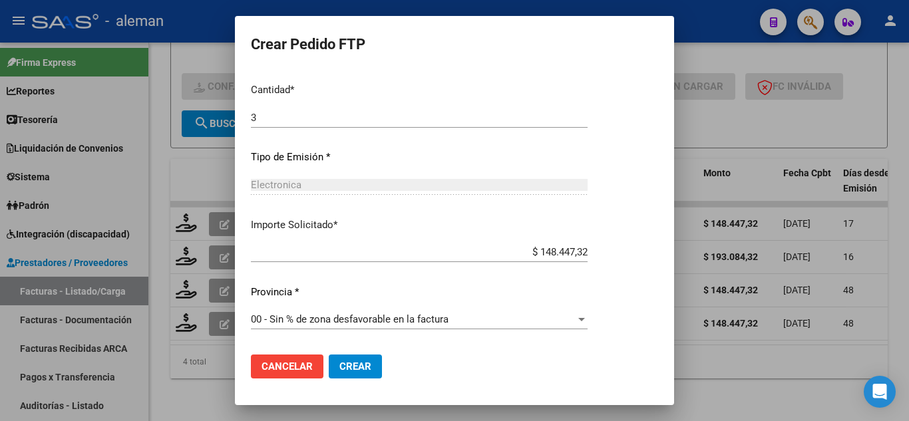
scroll to position [716, 0]
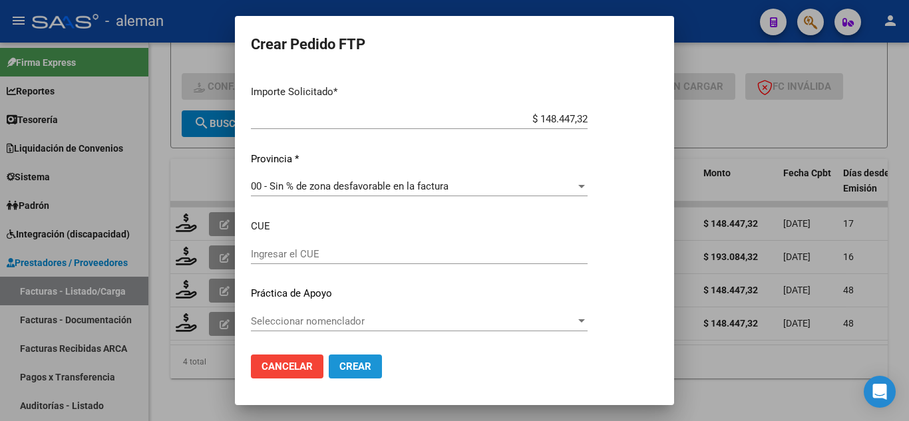
click at [357, 367] on span "Crear" at bounding box center [355, 367] width 32 height 12
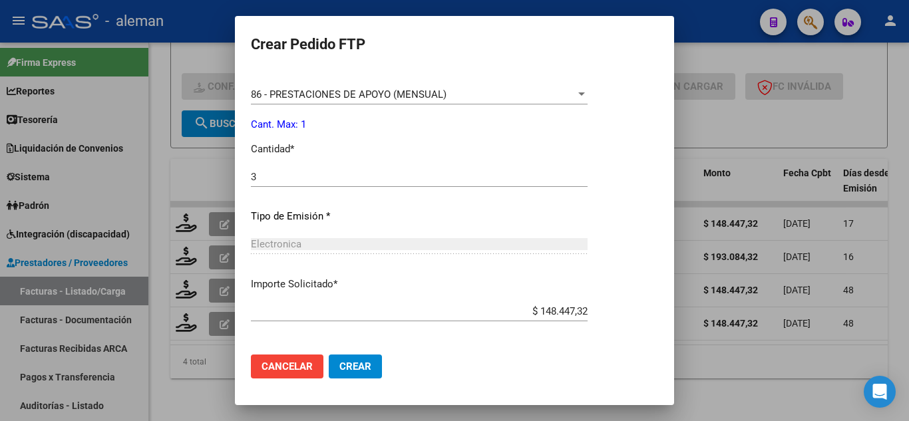
scroll to position [516, 0]
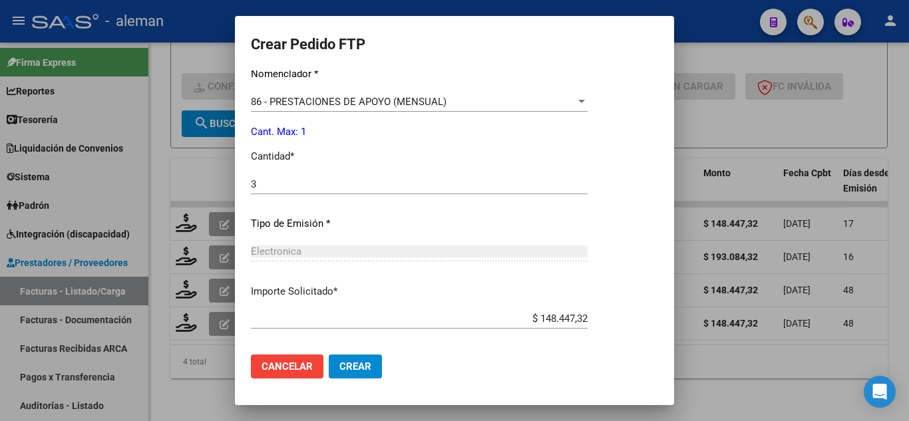
click at [303, 184] on input "3" at bounding box center [419, 184] width 337 height 12
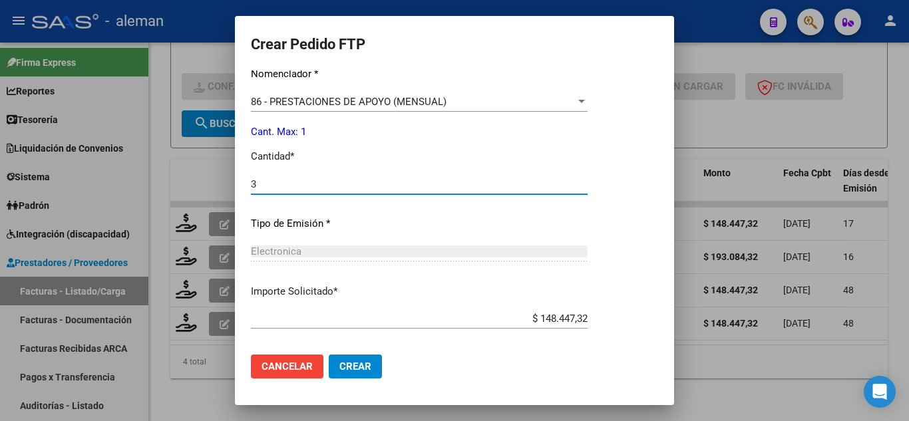
drag, startPoint x: 303, startPoint y: 184, endPoint x: 116, endPoint y: 190, distance: 187.1
click at [116, 190] on div "Crear Pedido FTP VER COMPROBANTE ARCA Padrón Afiliado: [PERSON_NAME]: 205547919…" at bounding box center [454, 210] width 909 height 421
type input "1"
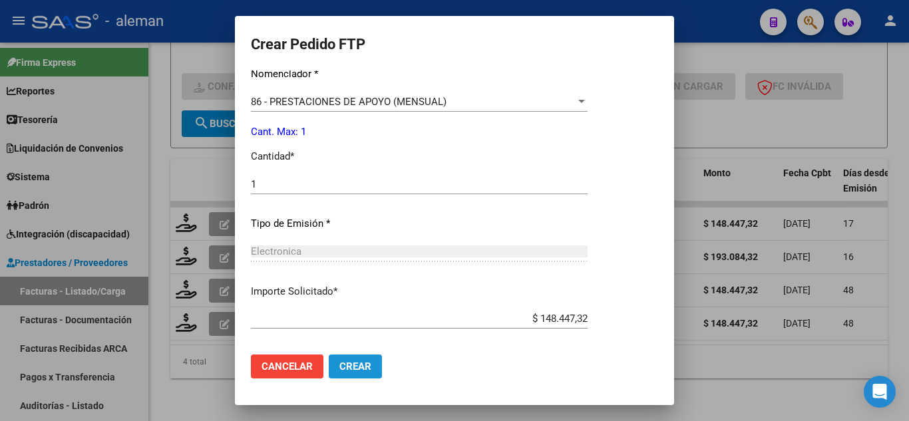
click at [362, 373] on span "Crear" at bounding box center [355, 367] width 32 height 12
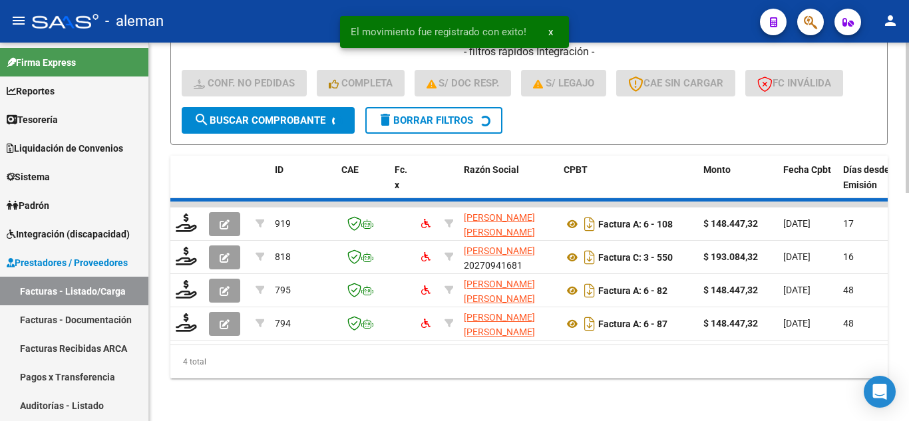
scroll to position [538, 0]
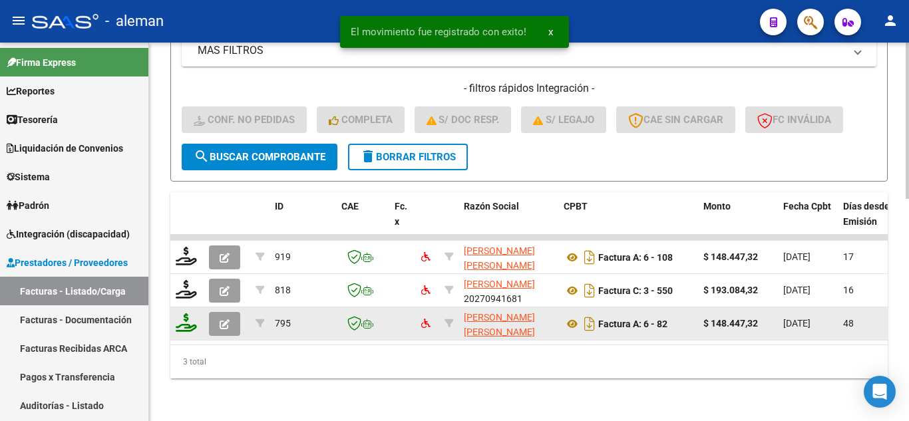
drag, startPoint x: 186, startPoint y: 322, endPoint x: 192, endPoint y: 317, distance: 8.5
click at [186, 321] on div at bounding box center [187, 323] width 23 height 21
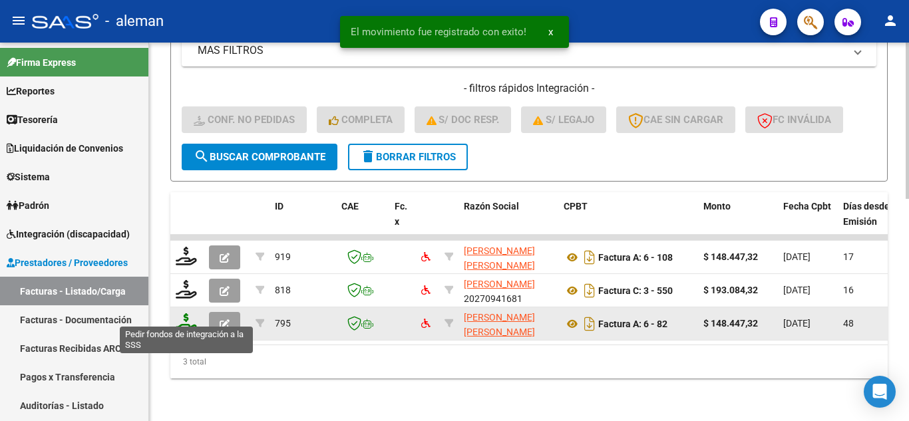
click at [186, 313] on icon at bounding box center [186, 322] width 21 height 19
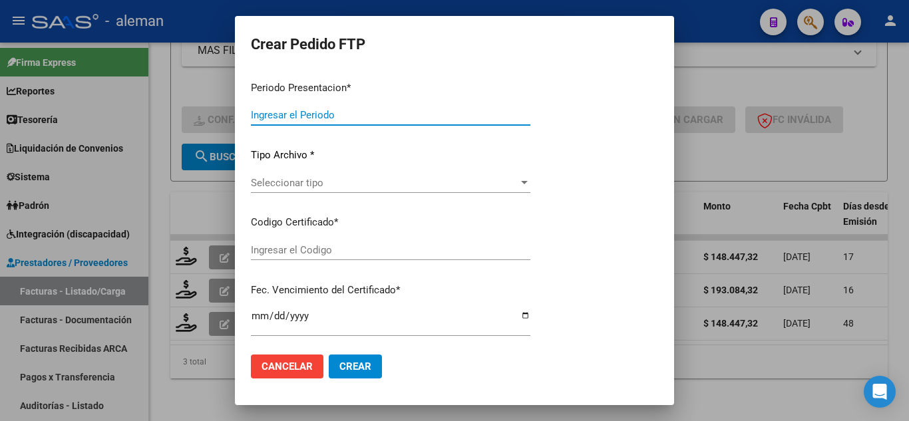
type input "202507"
type input "202505"
type input "$ 148.447,32"
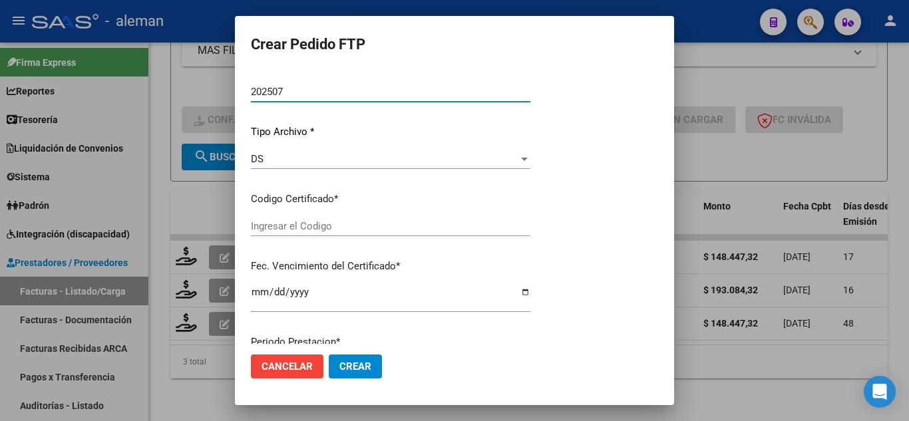
type input "ARG02000554791932022053120270531CBA536"
type input "[DATE]"
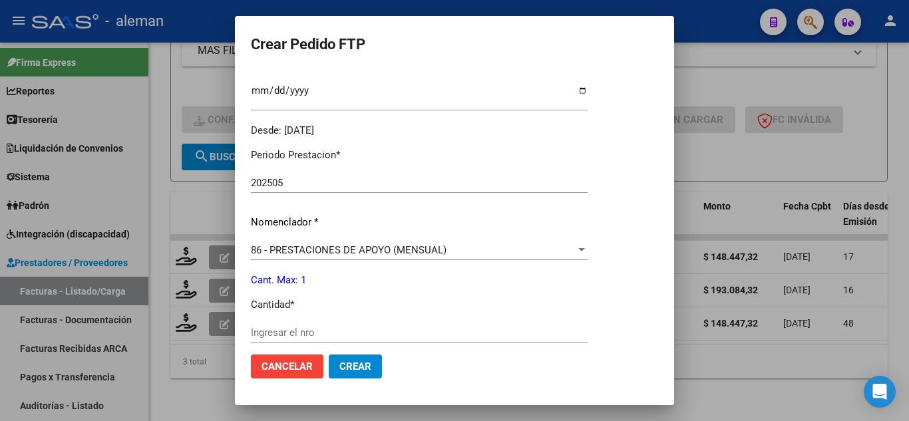
scroll to position [501, 0]
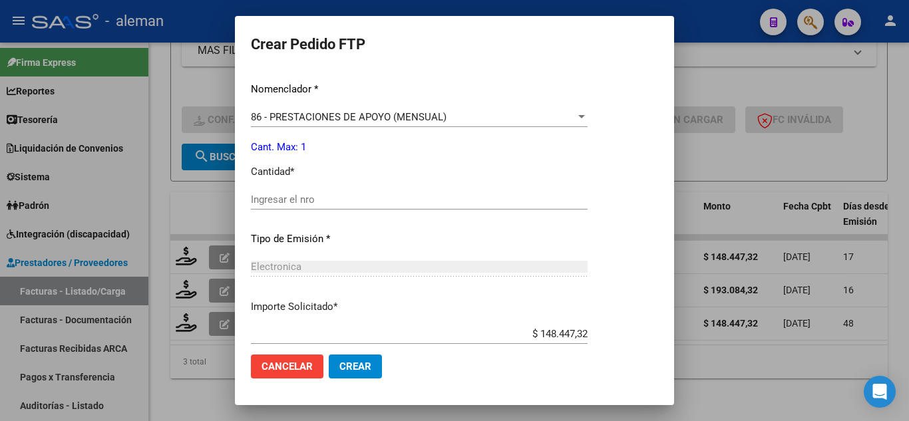
click at [456, 196] on input "Ingresar el nro" at bounding box center [419, 200] width 337 height 12
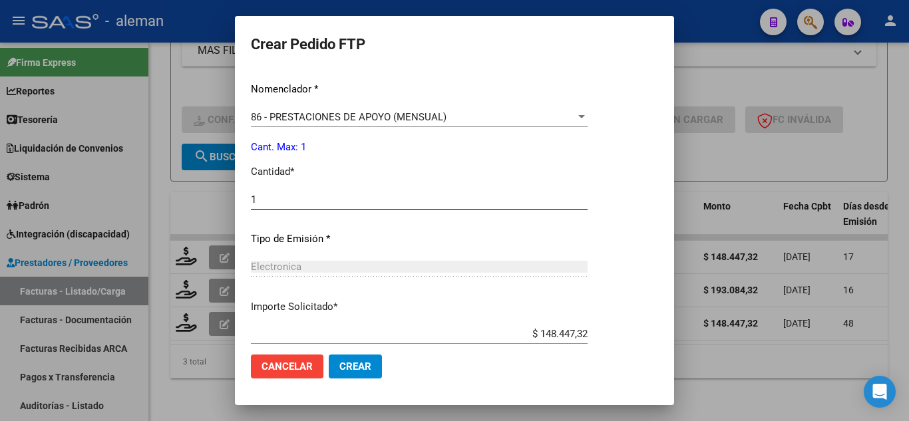
type input "1"
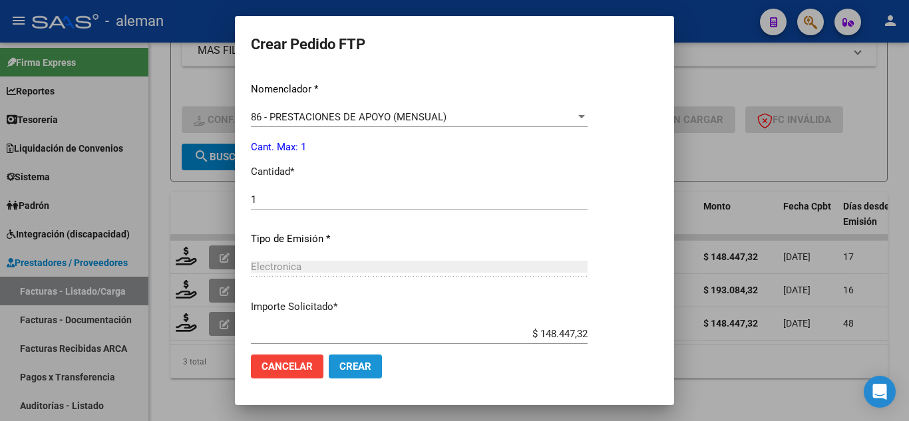
click at [369, 361] on span "Crear" at bounding box center [355, 367] width 32 height 12
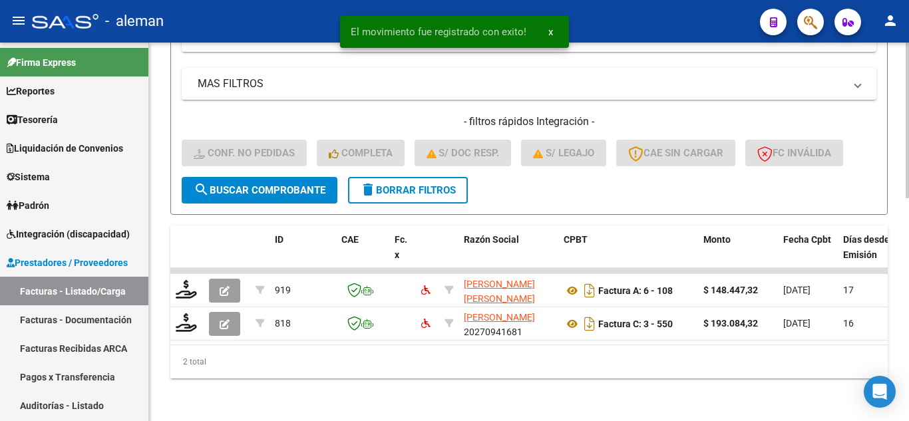
scroll to position [504, 0]
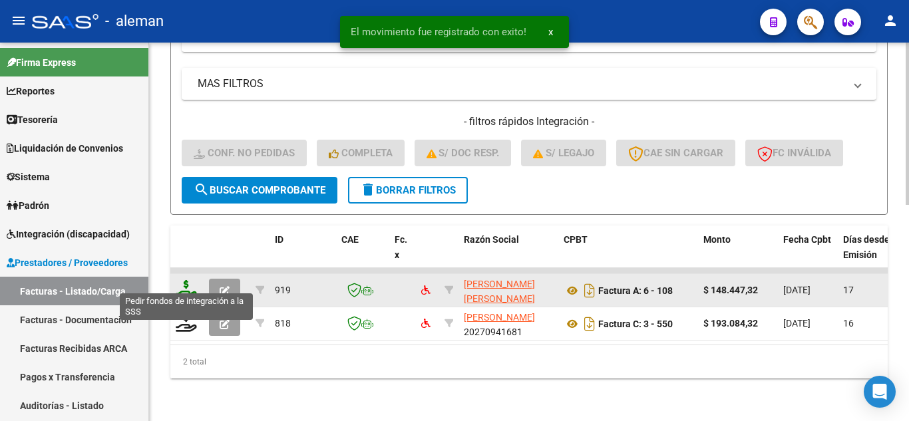
click at [183, 280] on icon at bounding box center [186, 289] width 21 height 19
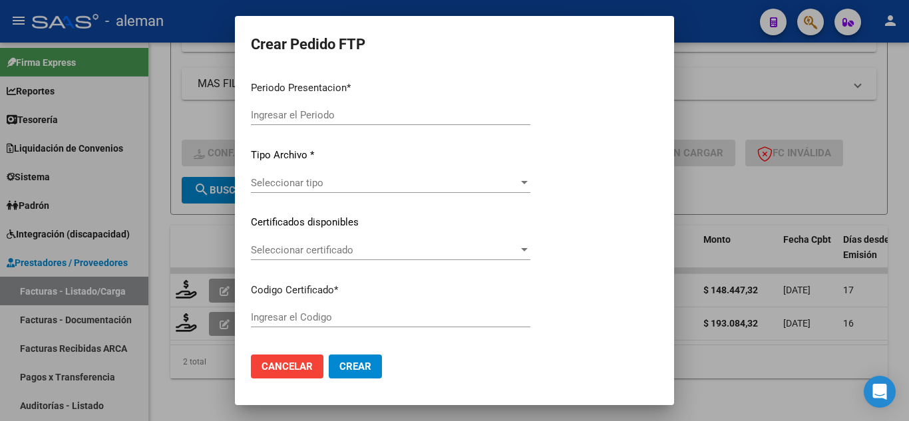
type input "202507"
type input "$ 148.447,32"
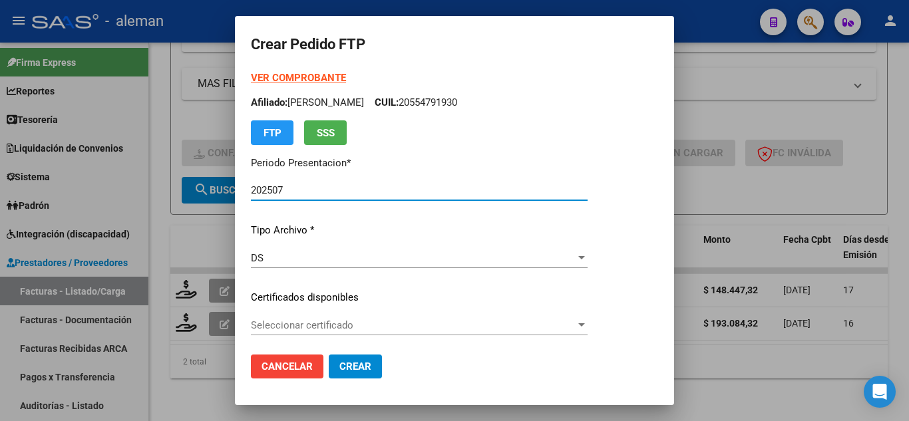
type input "ARG02000554791932022053120270531CBA536"
type input "[DATE]"
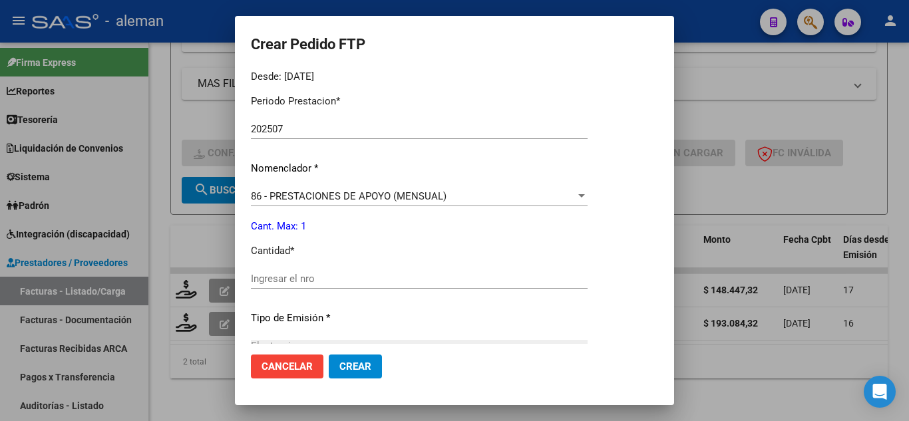
scroll to position [466, 0]
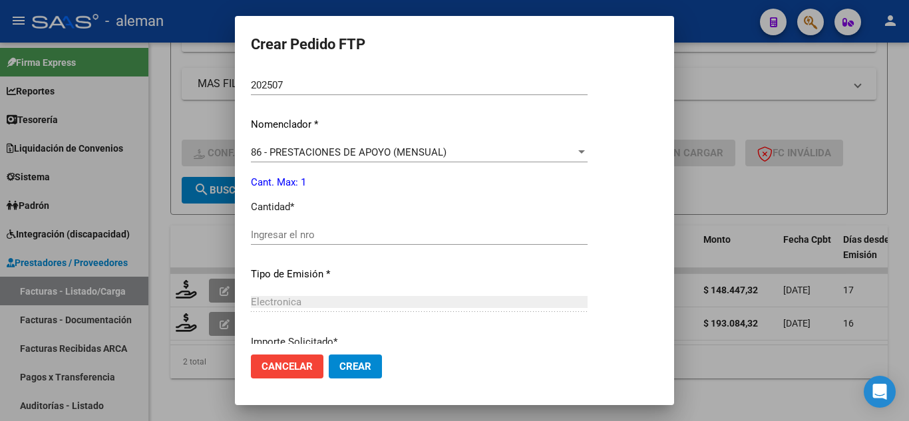
click at [367, 243] on div "Ingresar el nro" at bounding box center [419, 235] width 337 height 20
click at [374, 235] on input "Ingresar el nro" at bounding box center [419, 235] width 337 height 12
type input "1"
click at [377, 366] on button "Crear" at bounding box center [355, 367] width 53 height 24
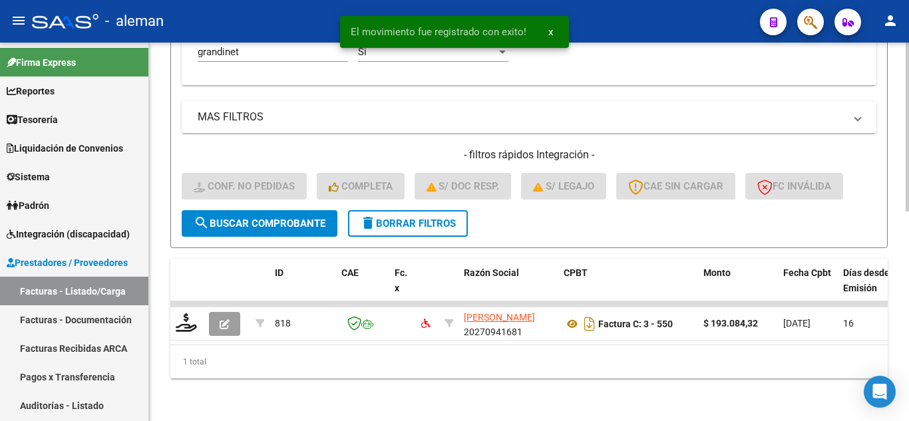
scroll to position [471, 0]
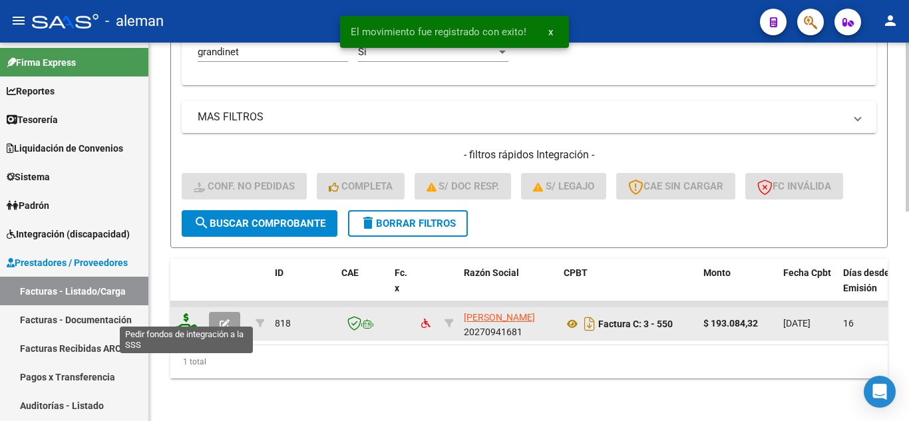
click at [186, 313] on icon at bounding box center [186, 322] width 21 height 19
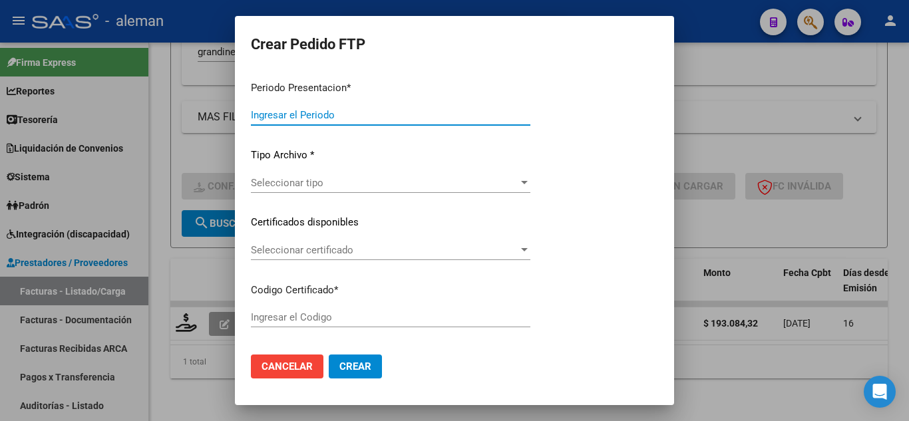
type input "202507"
type input "$ 193.084,32"
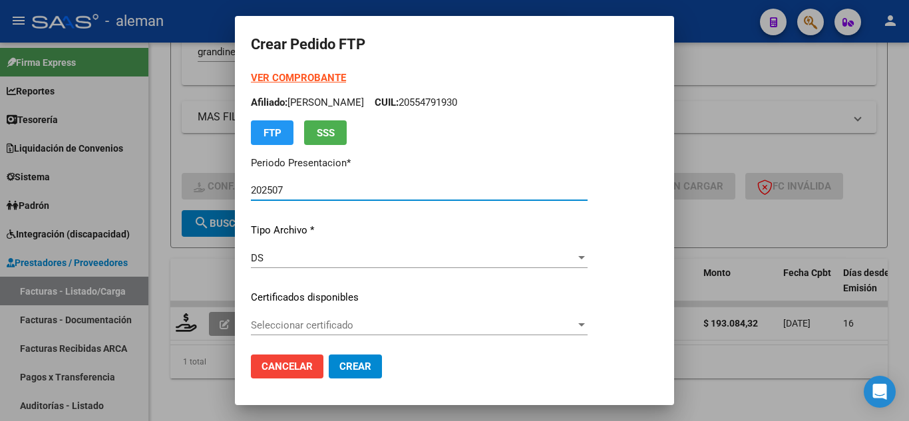
type input "ARG02000554791932022053120270531CBA536"
type input "[DATE]"
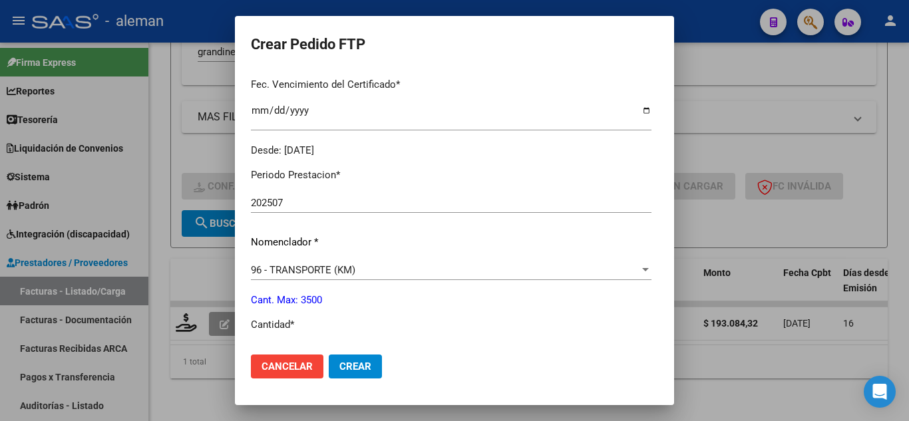
scroll to position [399, 0]
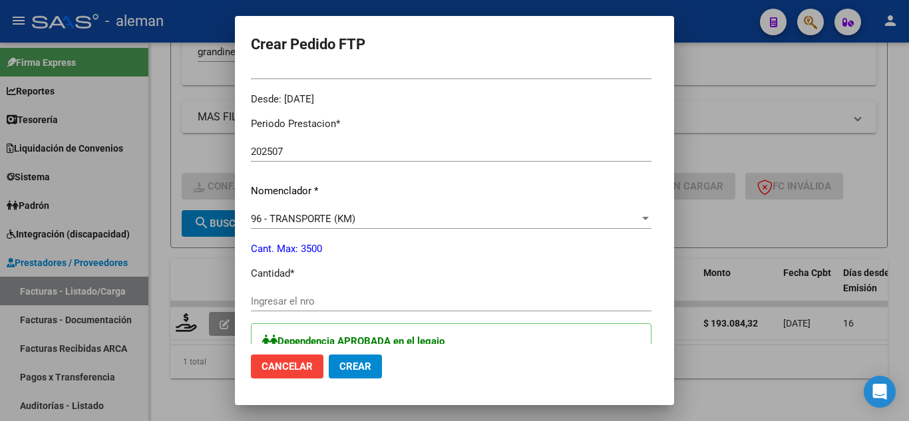
click at [295, 301] on input "Ingresar el nro" at bounding box center [451, 301] width 401 height 12
type input "264"
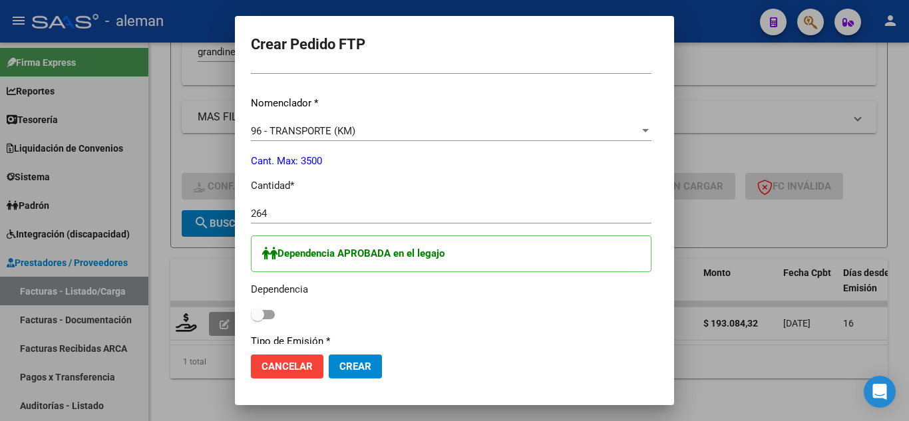
scroll to position [665, 0]
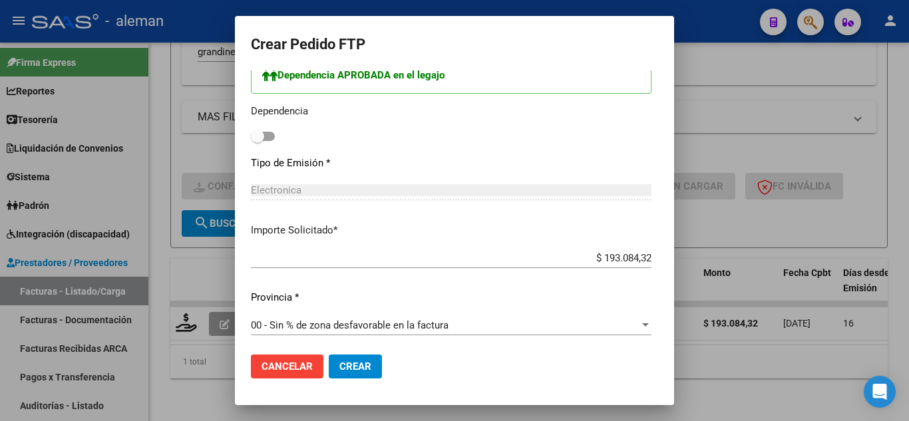
click at [251, 133] on span at bounding box center [263, 136] width 24 height 9
click at [257, 141] on input "checkbox" at bounding box center [257, 141] width 1 height 1
checkbox input "true"
click at [362, 353] on mat-dialog-actions "Cancelar Crear" at bounding box center [454, 366] width 407 height 45
click at [344, 364] on span "Crear" at bounding box center [355, 367] width 32 height 12
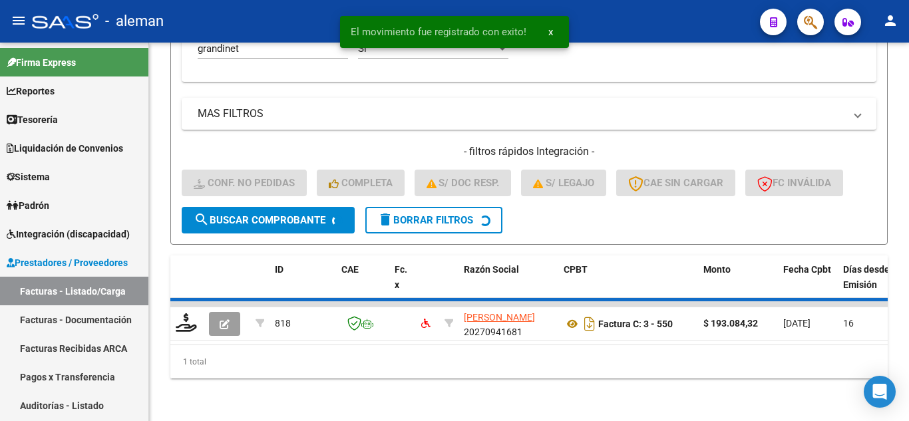
scroll to position [450, 0]
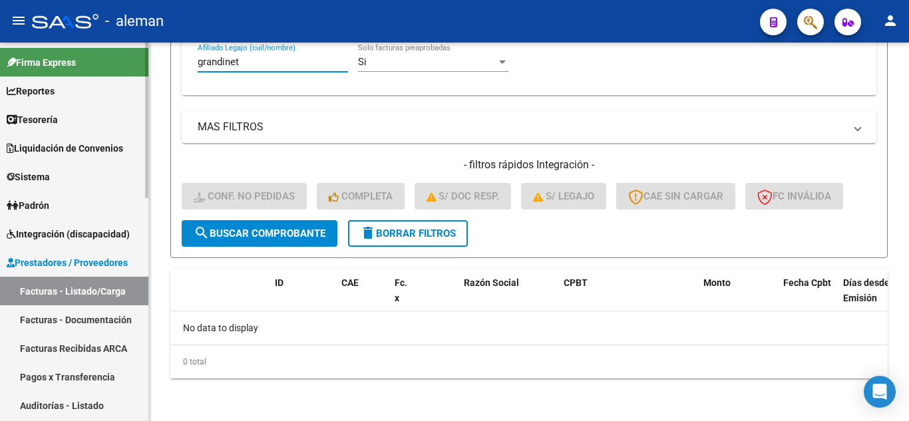
drag, startPoint x: 265, startPoint y: 65, endPoint x: 9, endPoint y: 65, distance: 256.2
click at [11, 65] on mat-sidenav-container "Firma Express Reportes Tablero de Control Ingresos Percibidos Análisis de todos…" at bounding box center [454, 232] width 909 height 379
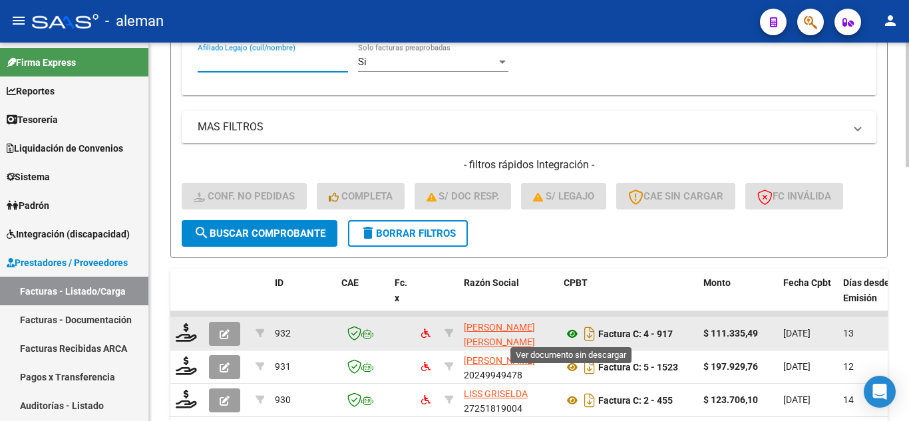
click at [574, 332] on icon at bounding box center [572, 334] width 17 height 16
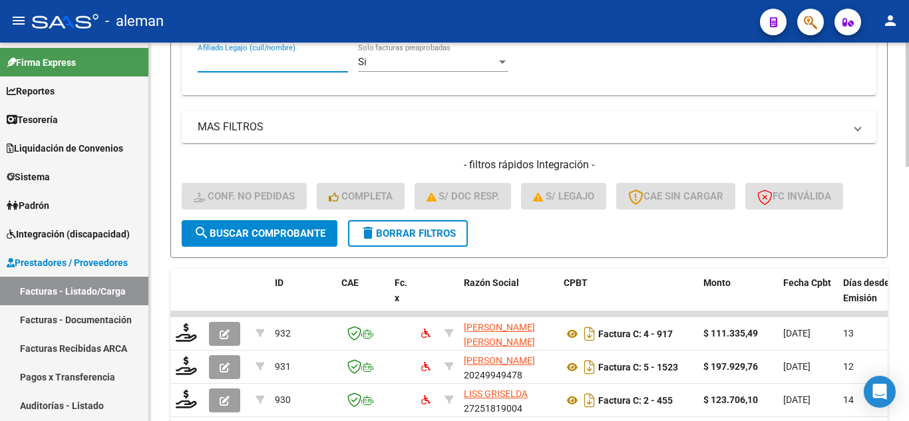
click at [277, 67] on input "Afiliado Legajo (cuil/nombre)" at bounding box center [273, 62] width 150 height 12
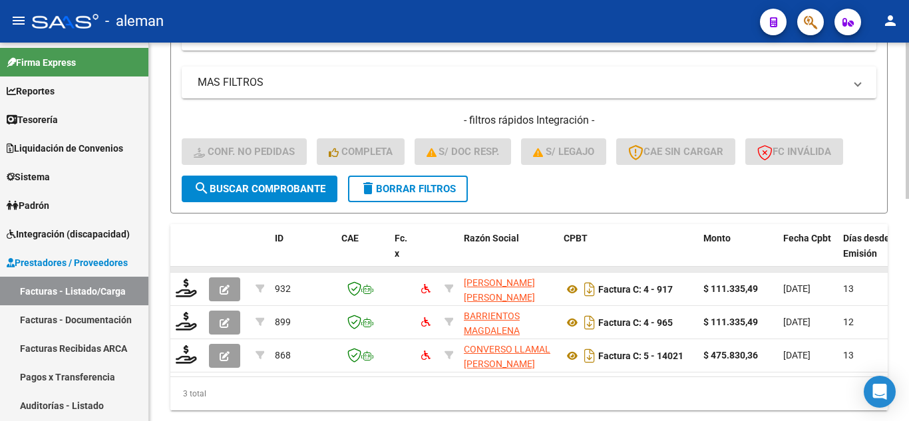
scroll to position [517, 0]
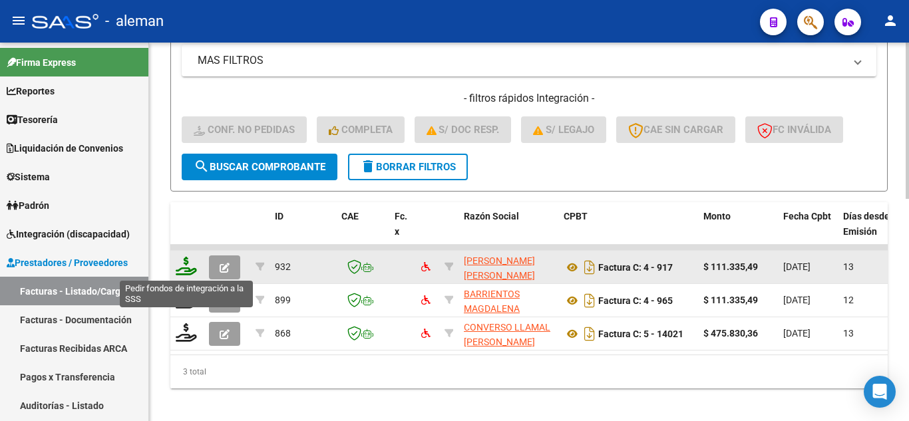
type input "[PERSON_NAME]"
click at [185, 271] on icon at bounding box center [186, 266] width 21 height 19
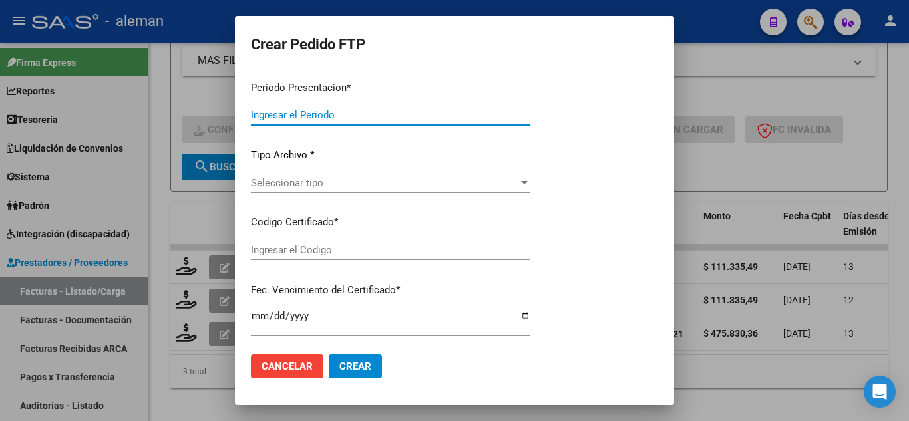
type input "202507"
type input "$ 111.335,49"
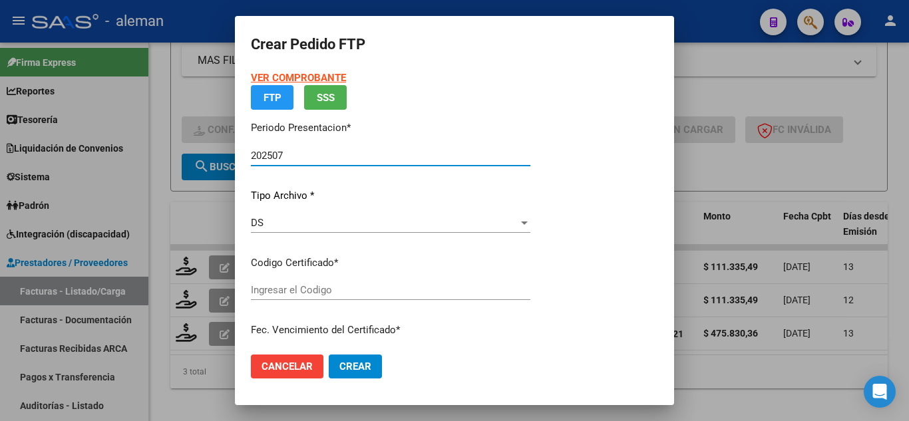
type input "ARG020005445172720250530"
type input "[DATE]"
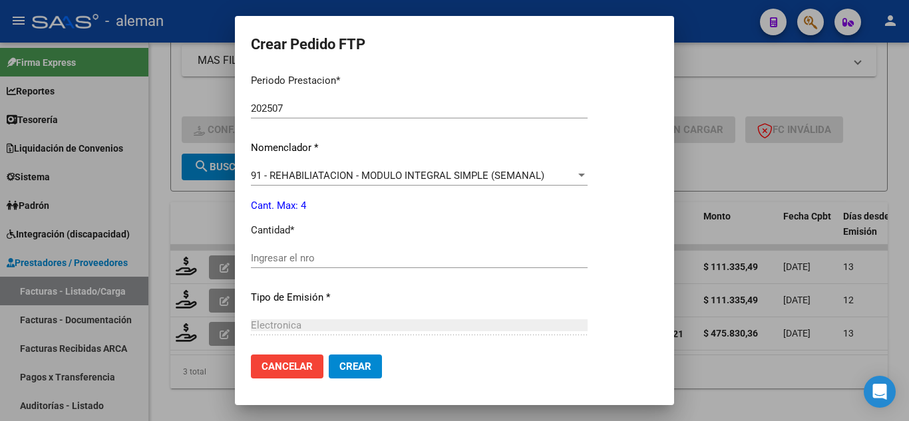
scroll to position [466, 0]
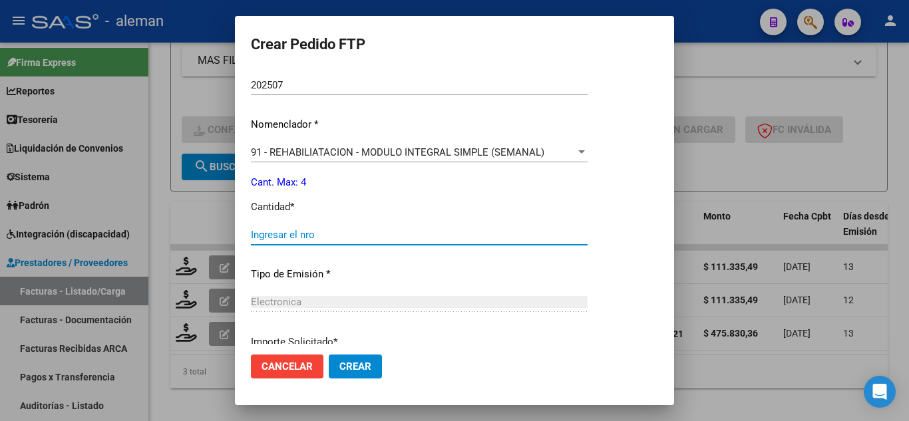
click at [329, 231] on input "Ingresar el nro" at bounding box center [419, 235] width 337 height 12
type input "2"
click at [365, 355] on button "Crear" at bounding box center [355, 367] width 53 height 24
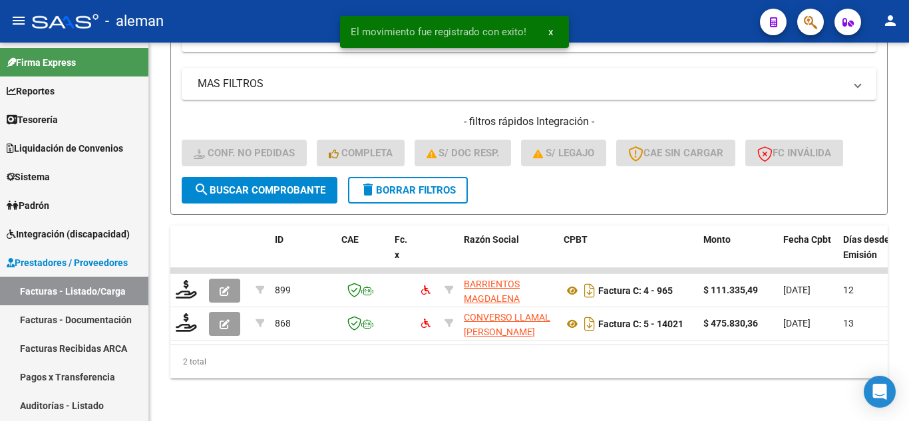
scroll to position [504, 0]
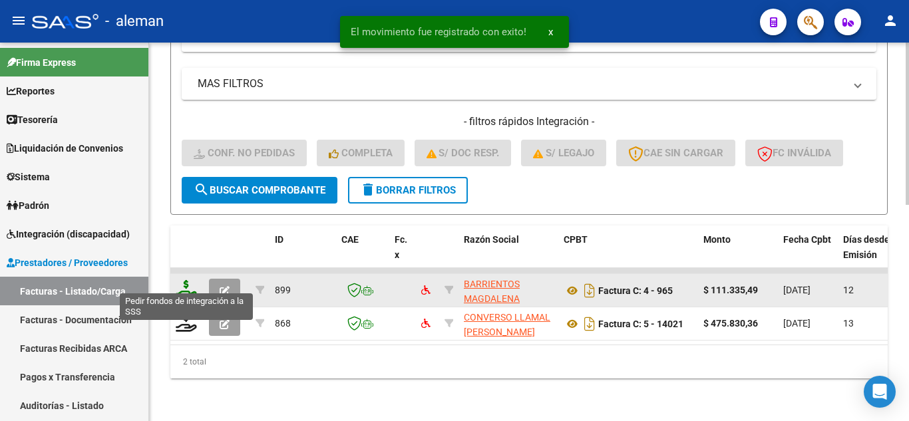
click at [186, 280] on icon at bounding box center [186, 289] width 21 height 19
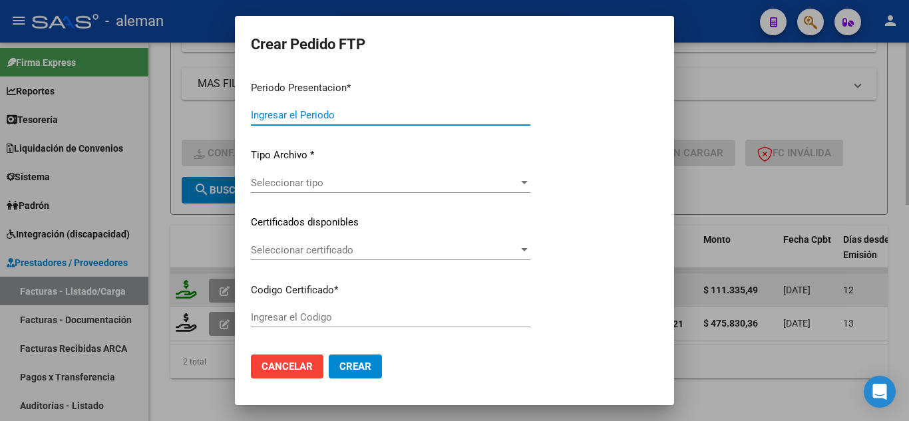
type input "202507"
type input "$ 111.335,49"
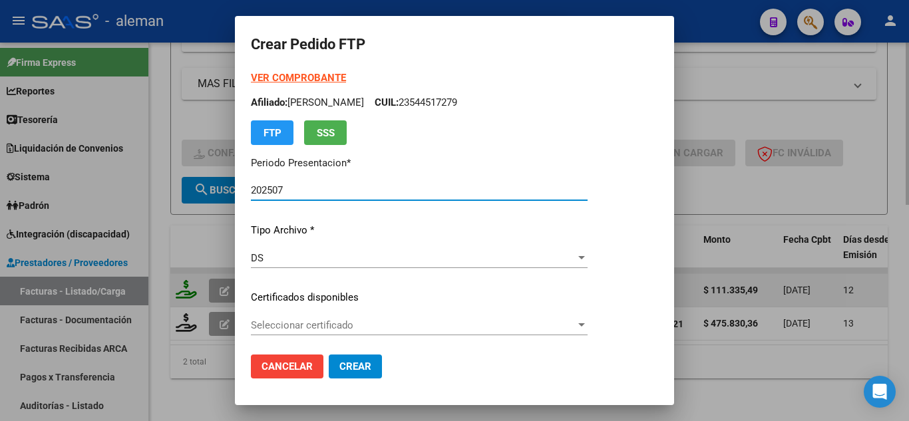
type input "ARG020005445172720250530"
type input "[DATE]"
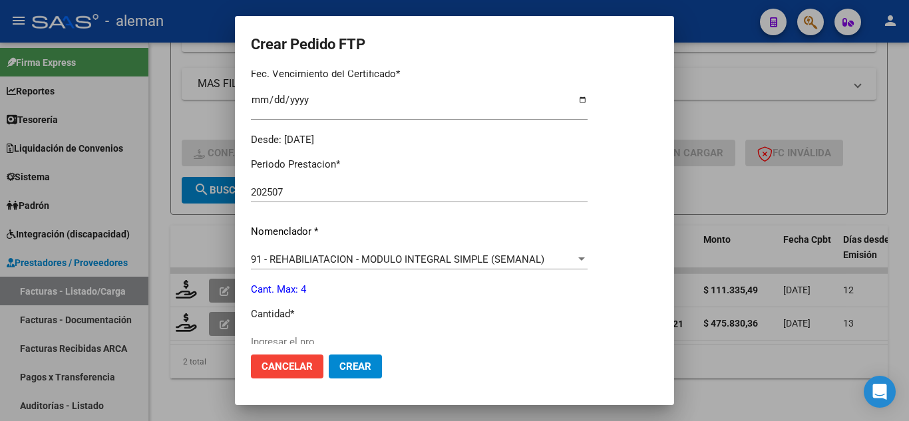
scroll to position [399, 0]
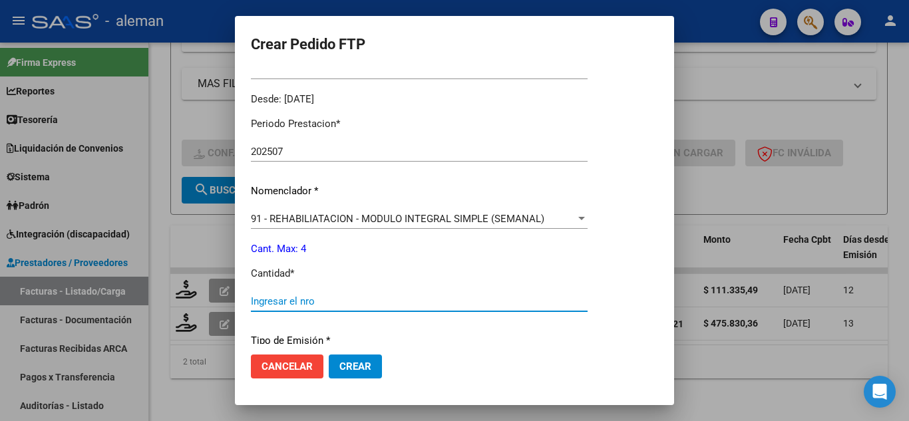
click at [352, 307] on input "Ingresar el nro" at bounding box center [419, 301] width 337 height 12
type input "2"
click at [354, 363] on span "Crear" at bounding box center [355, 367] width 32 height 12
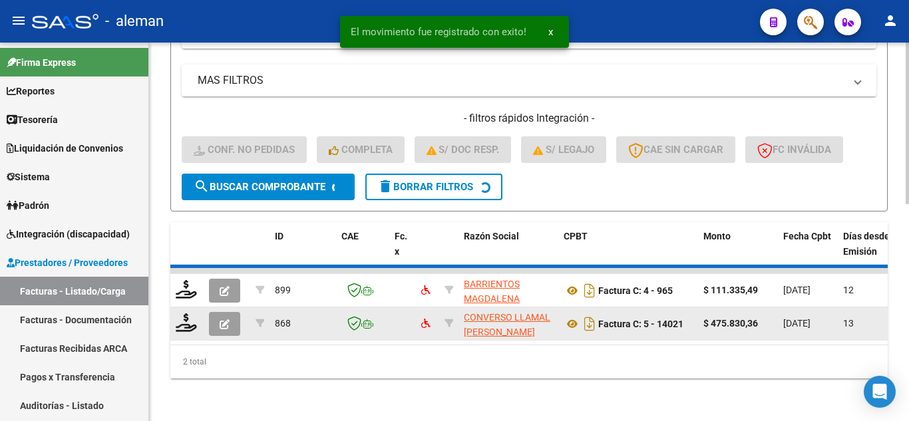
scroll to position [471, 0]
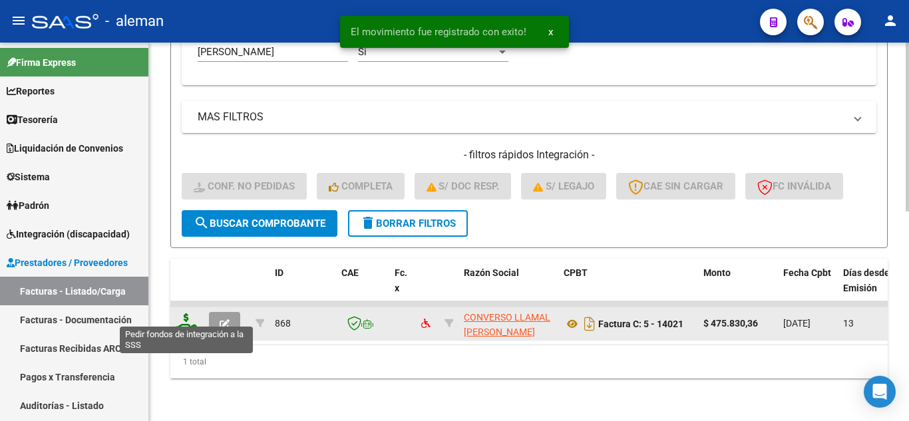
click at [188, 315] on icon at bounding box center [186, 322] width 21 height 19
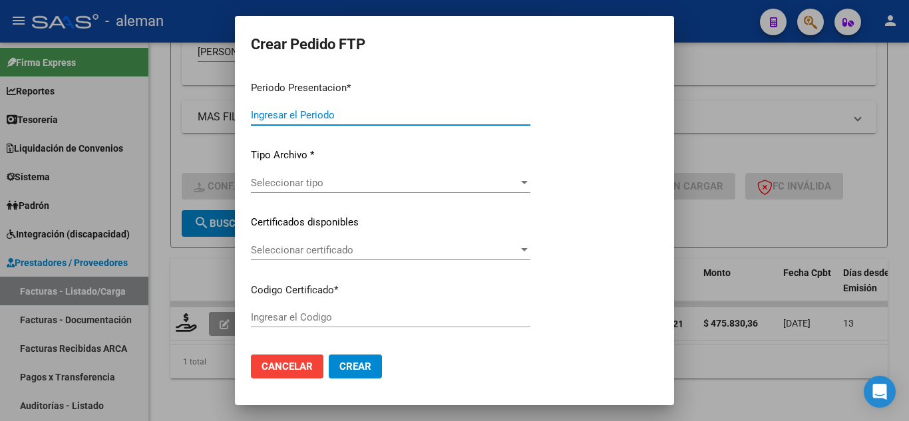
type input "202507"
type input "$ 475.830,36"
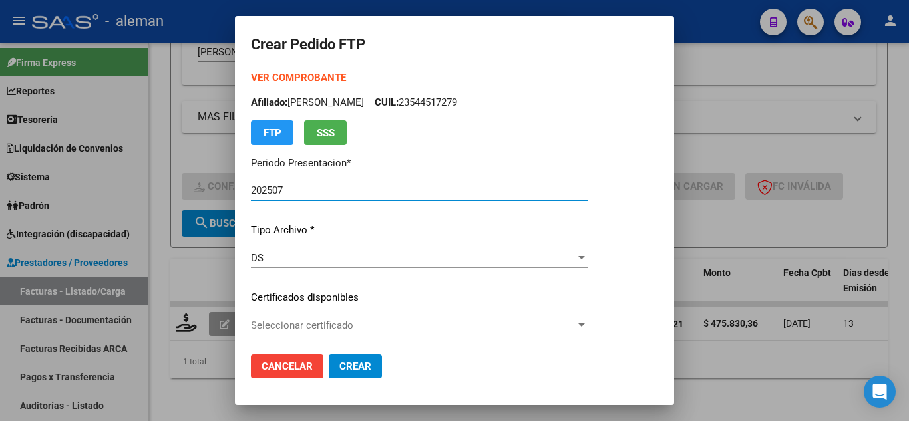
type input "ARG020005445172720250530"
type input "[DATE]"
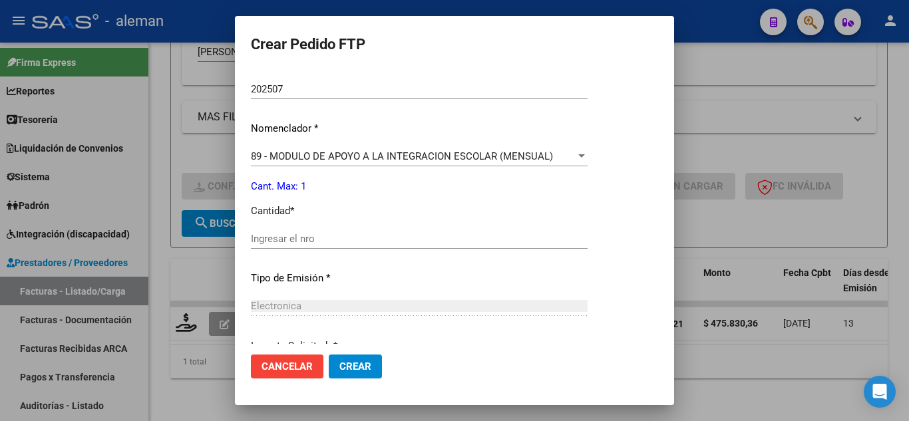
scroll to position [466, 0]
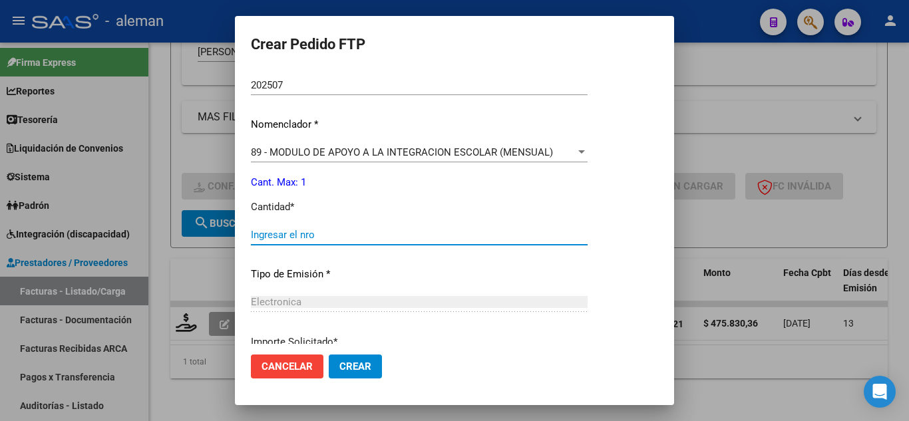
click at [456, 231] on input "Ingresar el nro" at bounding box center [419, 235] width 337 height 12
type input "1"
click at [359, 363] on span "Crear" at bounding box center [355, 367] width 32 height 12
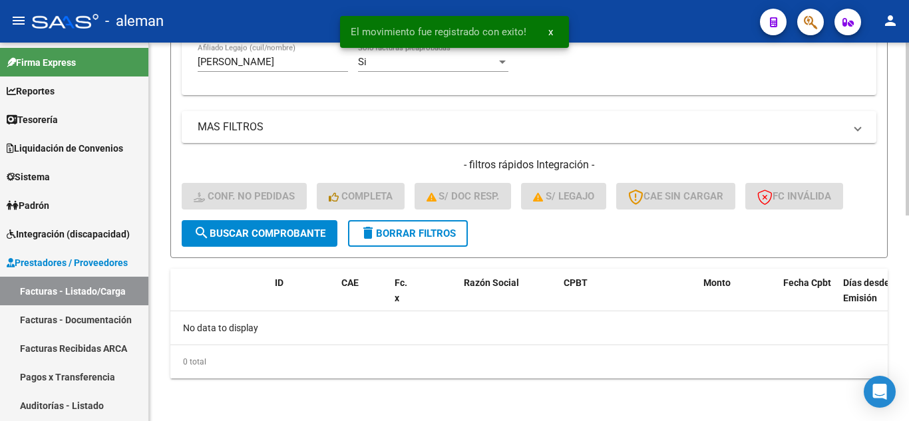
scroll to position [450, 0]
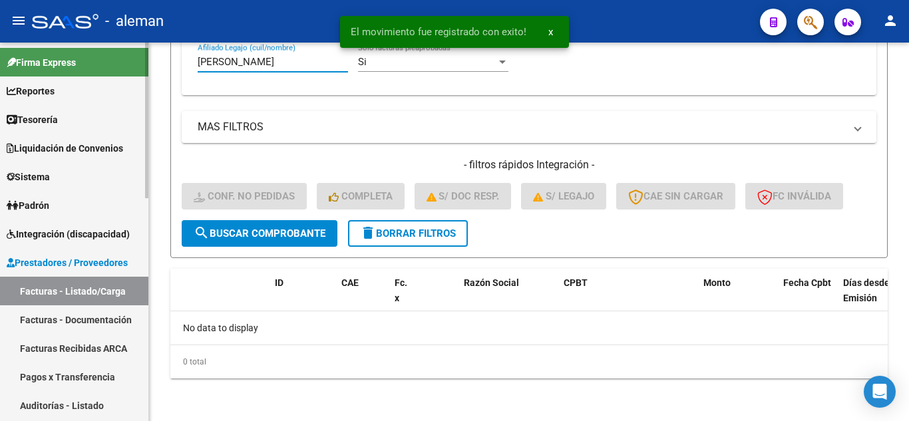
drag, startPoint x: 251, startPoint y: 61, endPoint x: 7, endPoint y: 57, distance: 243.6
click at [6, 61] on mat-sidenav-container "Firma Express Reportes Tablero de Control Ingresos Percibidos Análisis de todos…" at bounding box center [454, 232] width 909 height 379
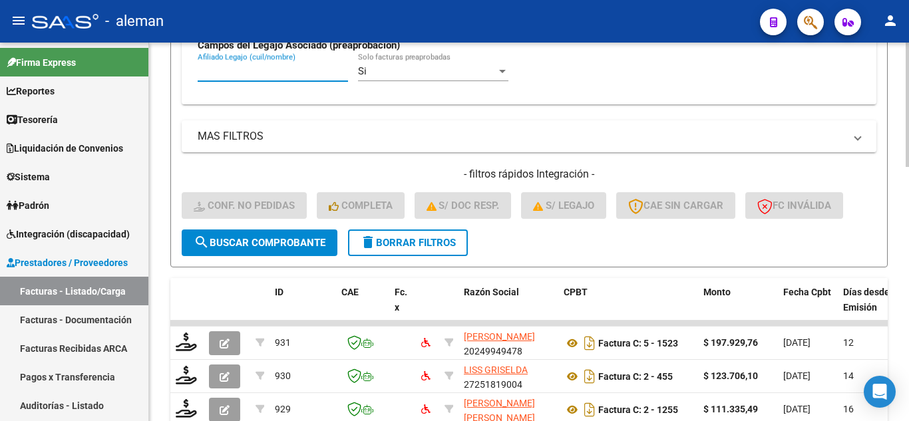
scroll to position [438, 0]
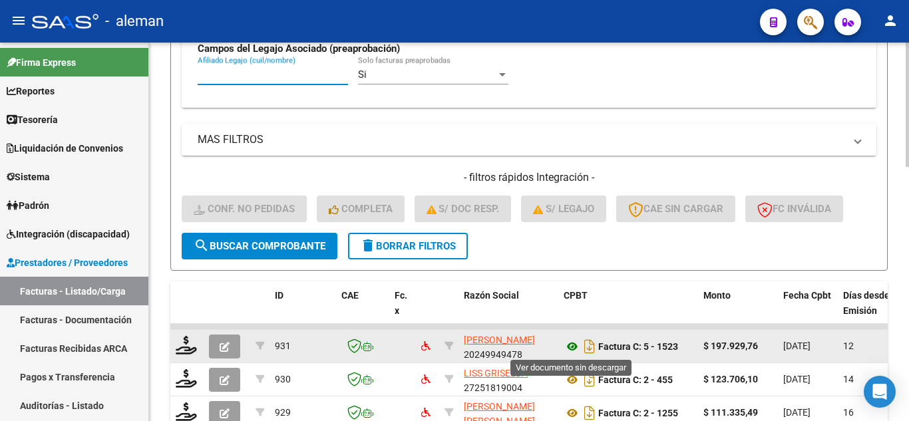
click at [566, 344] on icon at bounding box center [572, 347] width 17 height 16
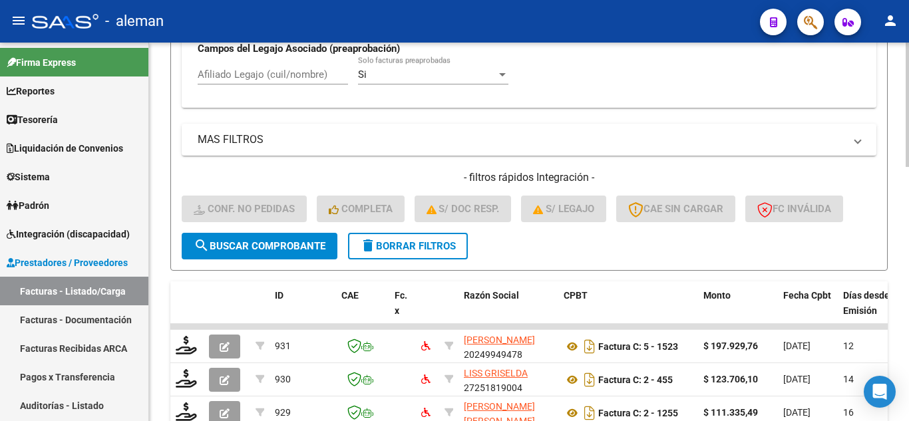
click at [214, 69] on input "Afiliado Legajo (cuil/nombre)" at bounding box center [273, 75] width 150 height 12
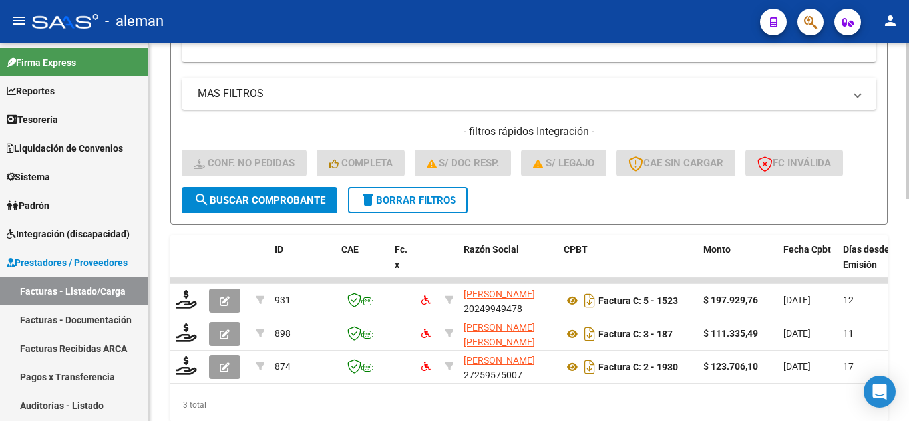
scroll to position [538, 0]
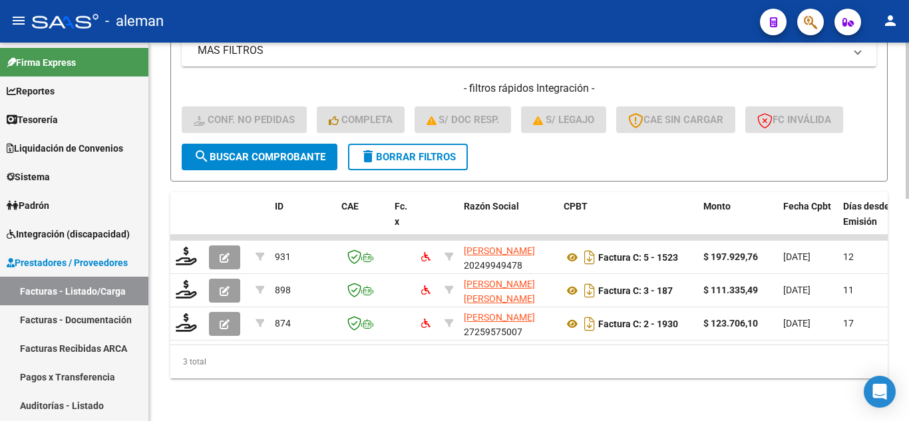
type input "di [PERSON_NAME]"
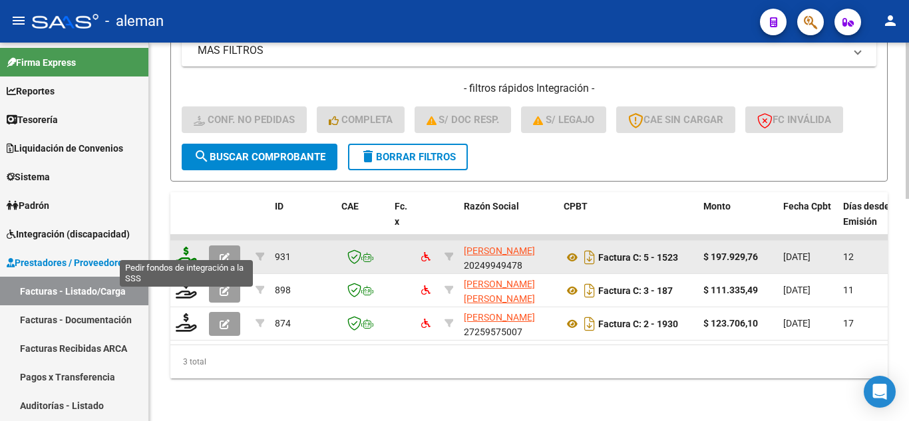
click at [188, 247] on icon at bounding box center [186, 256] width 21 height 19
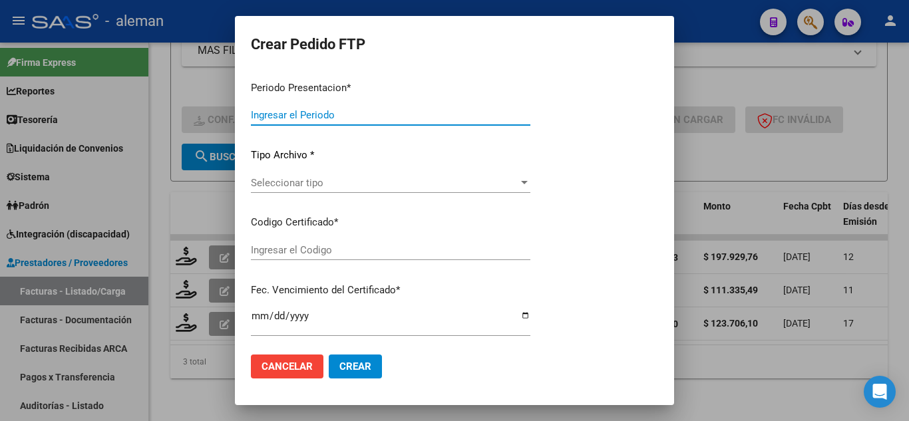
type input "202507"
type input "$ 197.929,76"
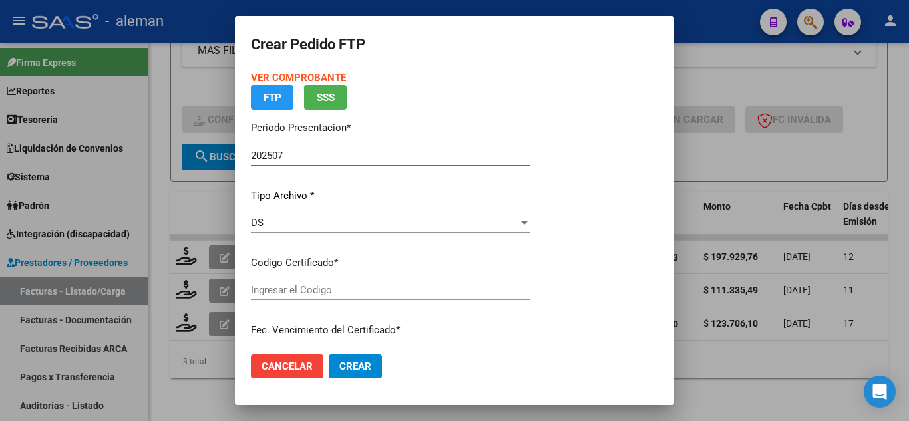
type input "ARG01000563899472021112920261129CBA536"
type input "[DATE]"
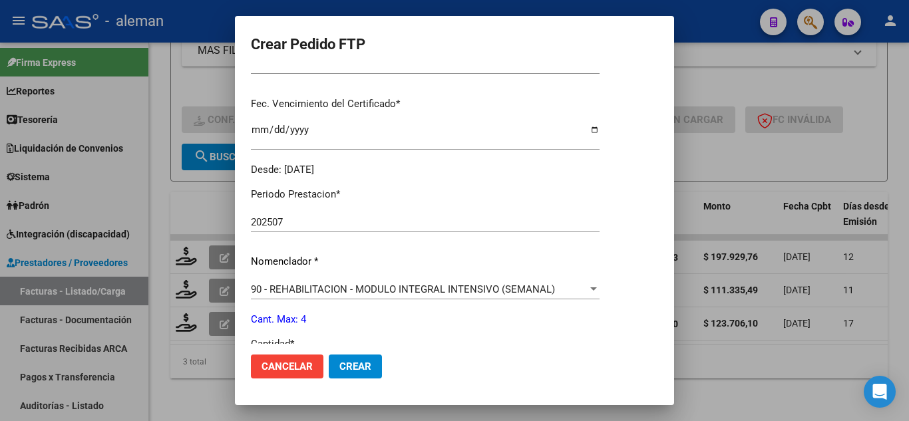
scroll to position [399, 0]
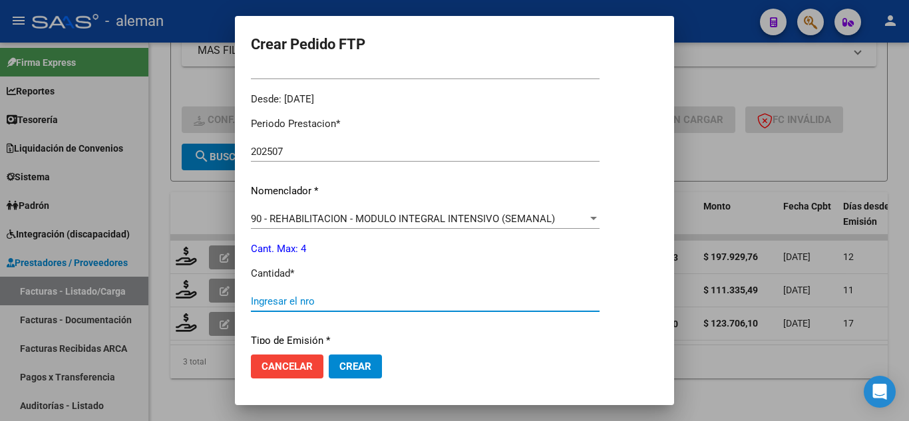
click at [327, 305] on input "Ingresar el nro" at bounding box center [425, 301] width 349 height 12
type input "4"
click at [369, 366] on span "Crear" at bounding box center [355, 367] width 32 height 12
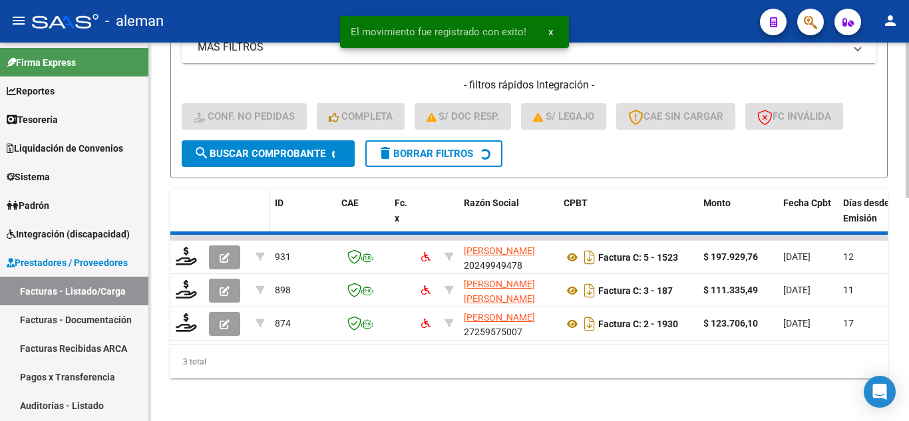
scroll to position [504, 0]
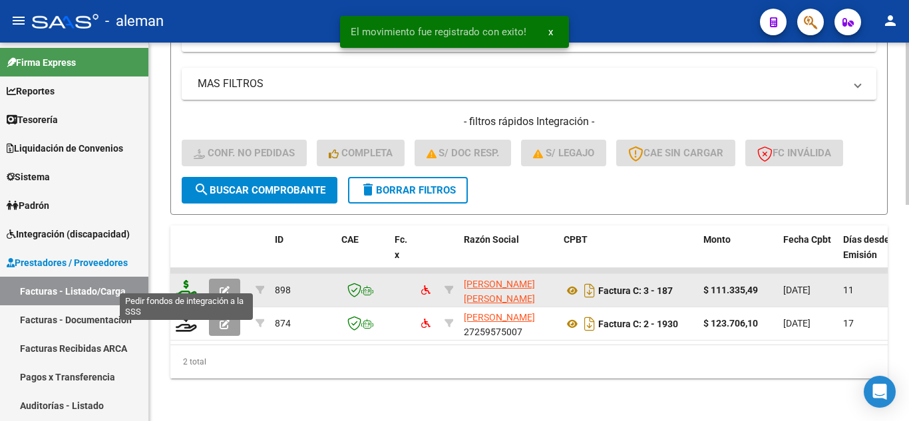
click at [186, 282] on icon at bounding box center [186, 289] width 21 height 19
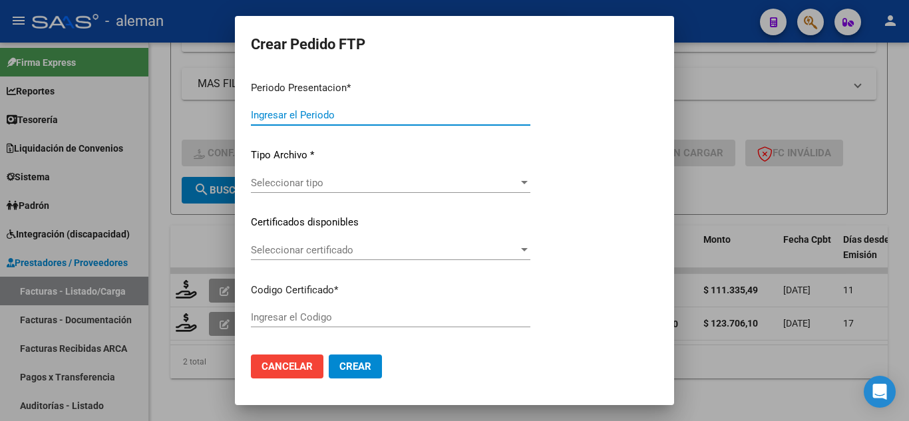
type input "202507"
type input "$ 111.335,49"
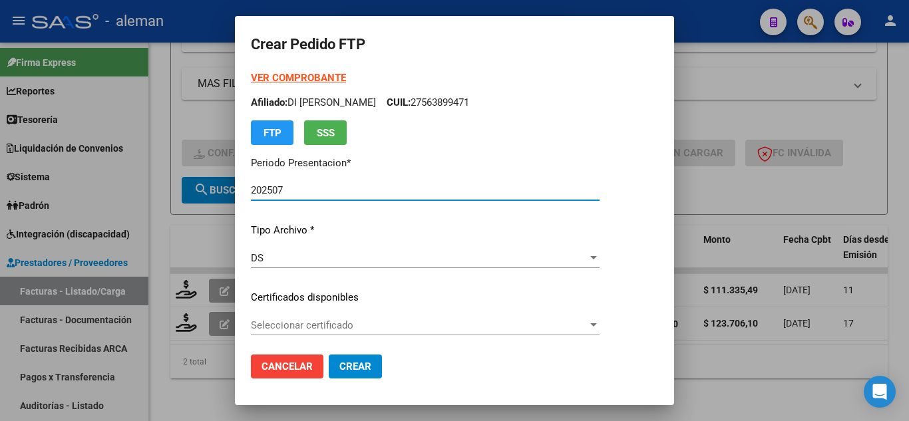
type input "ARG01000563899472021112920261129CBA536"
type input "[DATE]"
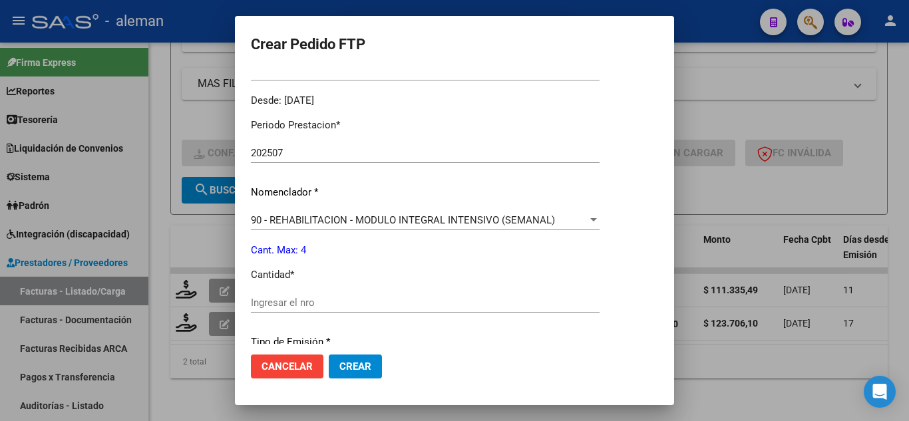
scroll to position [399, 0]
click at [377, 297] on input "Ingresar el nro" at bounding box center [425, 301] width 349 height 12
type input "2"
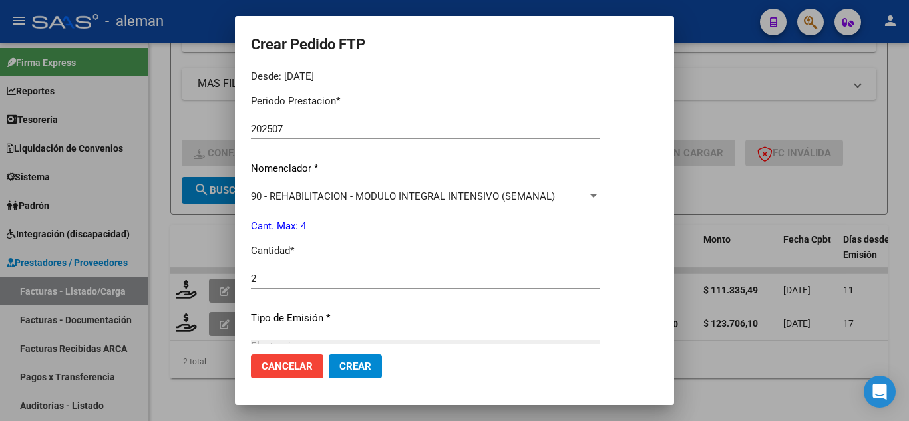
scroll to position [381, 0]
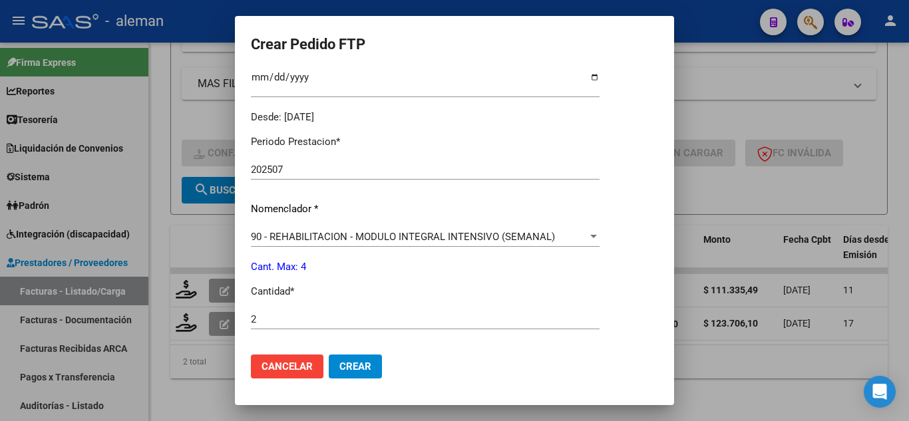
click at [339, 364] on span "Crear" at bounding box center [355, 367] width 32 height 12
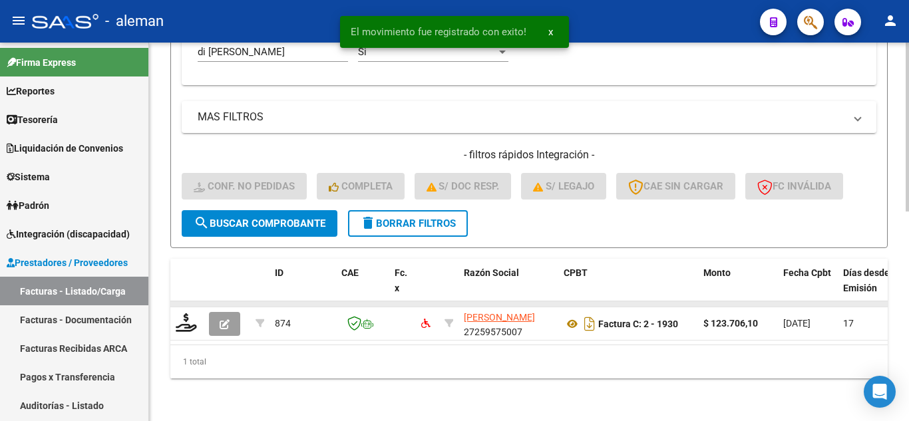
scroll to position [471, 0]
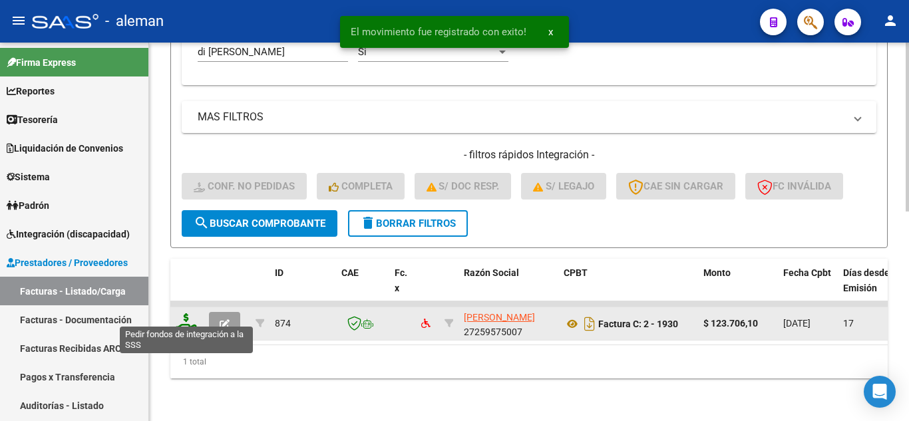
click at [186, 314] on icon at bounding box center [186, 322] width 21 height 19
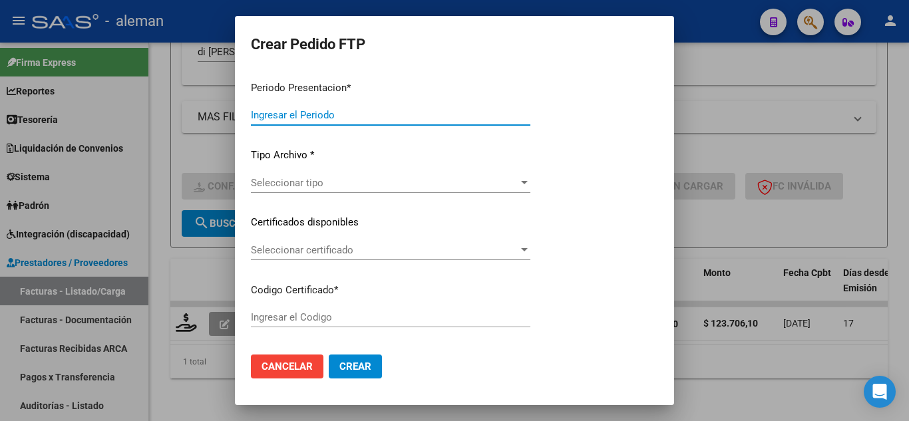
type input "202507"
type input "$ 123.706,10"
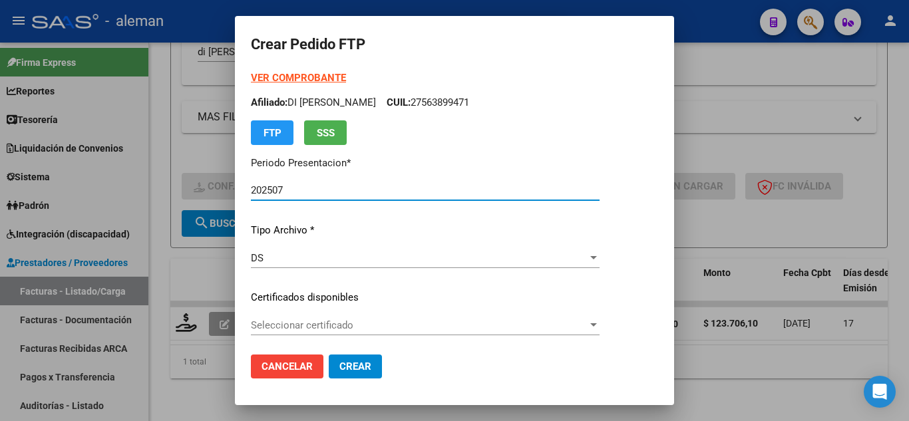
type input "ARG01000563899472021112920261129CBA536"
type input "[DATE]"
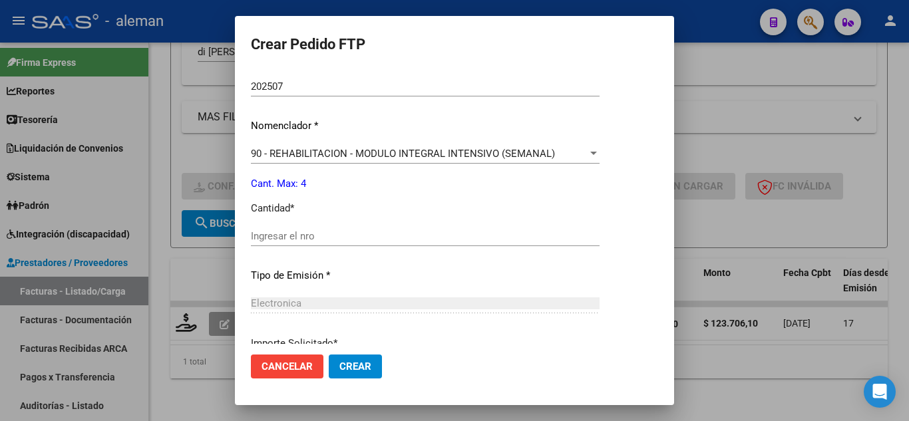
scroll to position [466, 0]
click at [347, 236] on input "Ingresar el nro" at bounding box center [425, 235] width 349 height 12
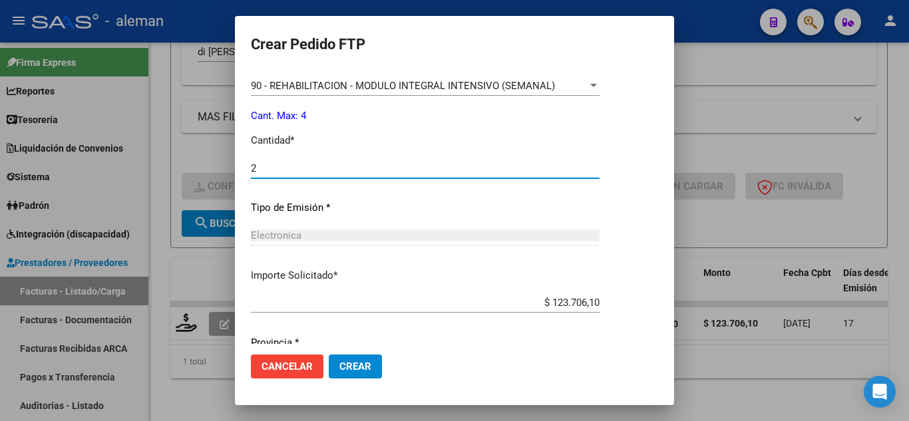
scroll to position [581, 0]
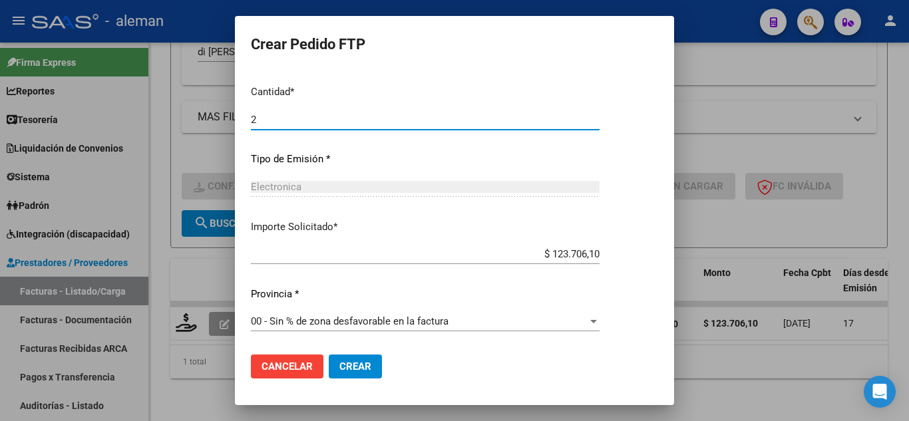
type input "2"
click at [353, 373] on button "Crear" at bounding box center [355, 367] width 53 height 24
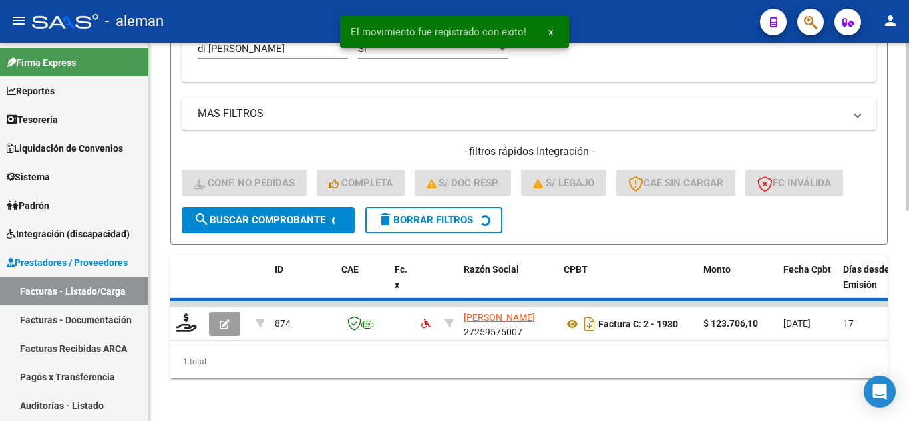
scroll to position [450, 0]
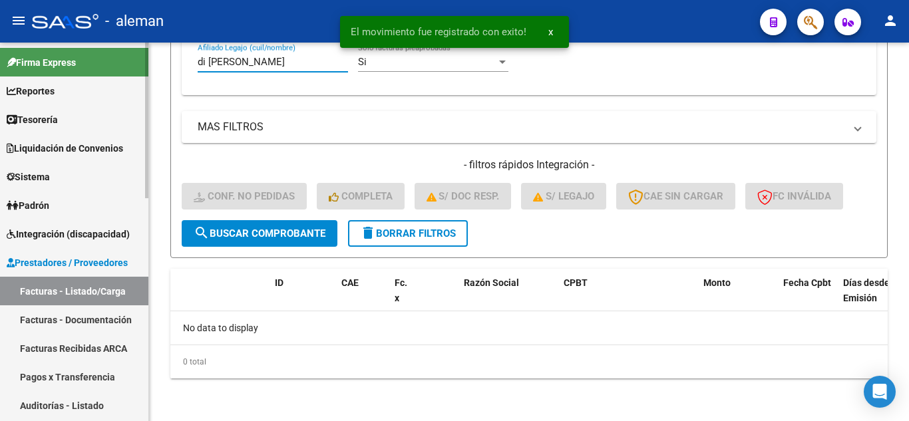
drag, startPoint x: 240, startPoint y: 66, endPoint x: 48, endPoint y: 57, distance: 192.5
click at [52, 63] on mat-sidenav-container "Firma Express Reportes Tablero de Control Ingresos Percibidos Análisis de todos…" at bounding box center [454, 232] width 909 height 379
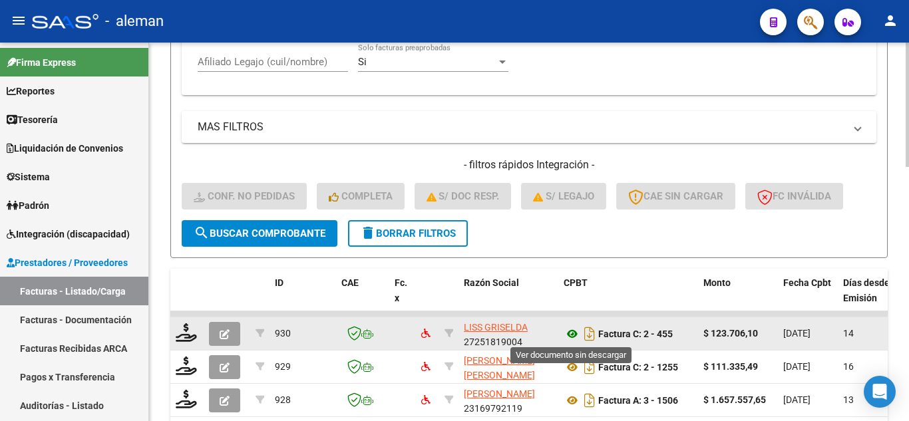
click at [570, 336] on icon at bounding box center [572, 334] width 17 height 16
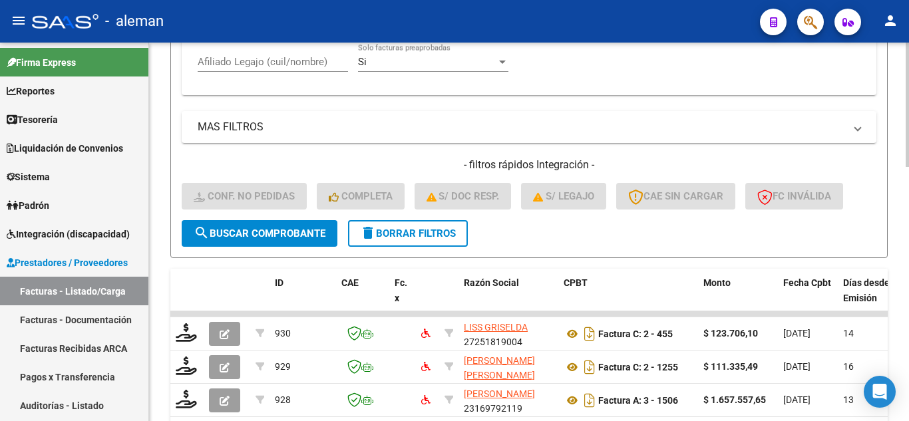
click at [230, 55] on div "Afiliado Legajo (cuil/nombre)" at bounding box center [273, 57] width 150 height 29
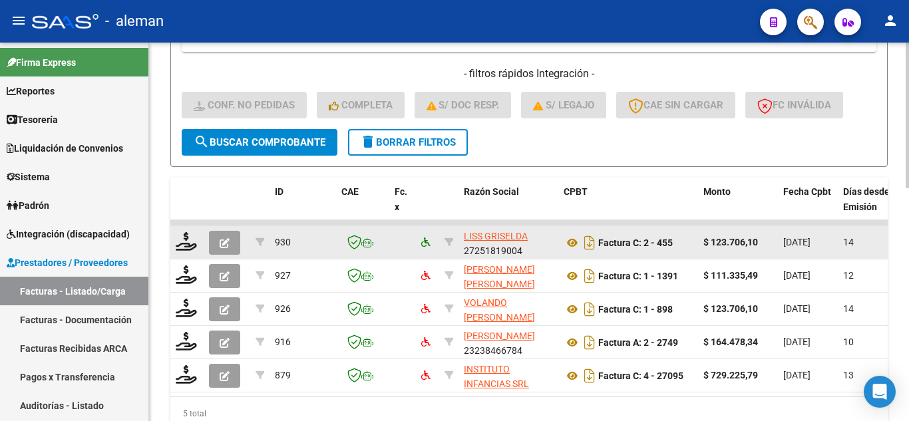
scroll to position [604, 0]
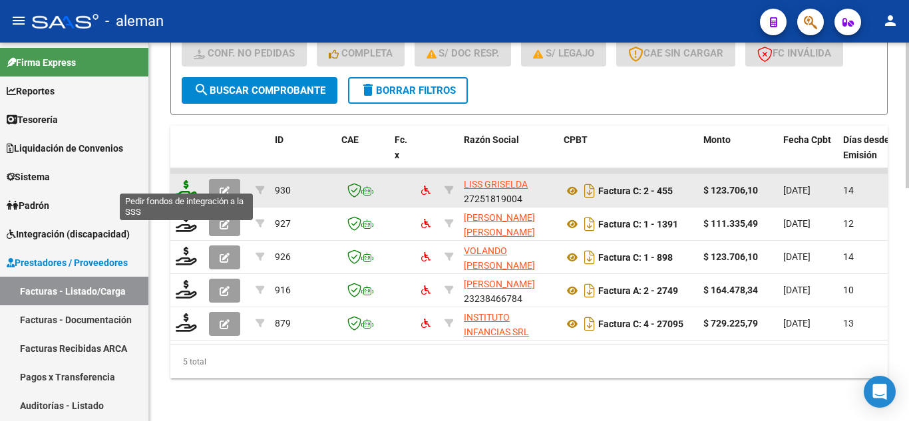
type input "[PERSON_NAME]"
click at [186, 182] on icon at bounding box center [186, 189] width 21 height 19
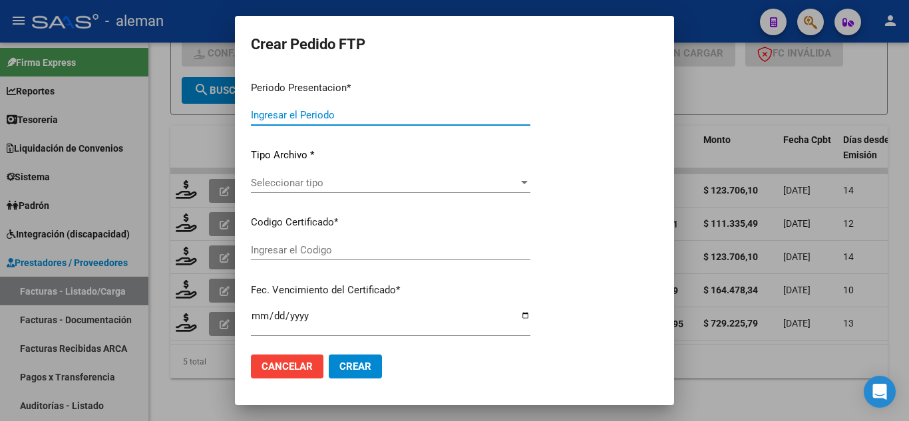
type input "202507"
type input "$ 123.706,10"
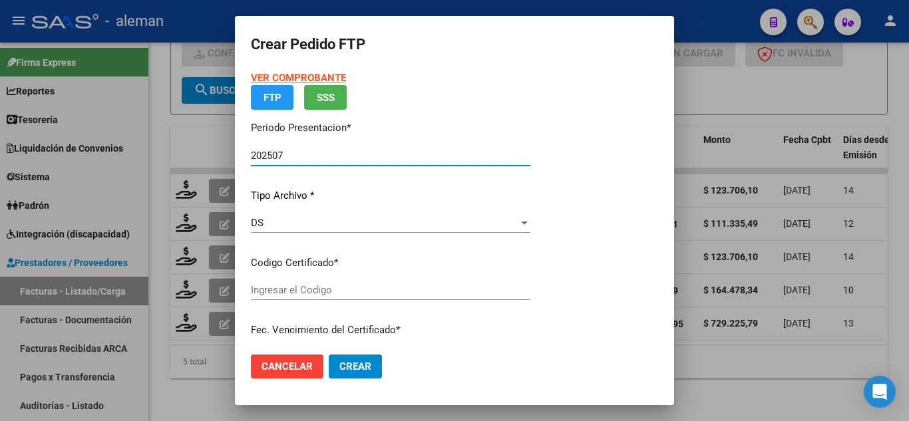
type input "ARG02000553923642022100620271006CBA536"
type input "[DATE]"
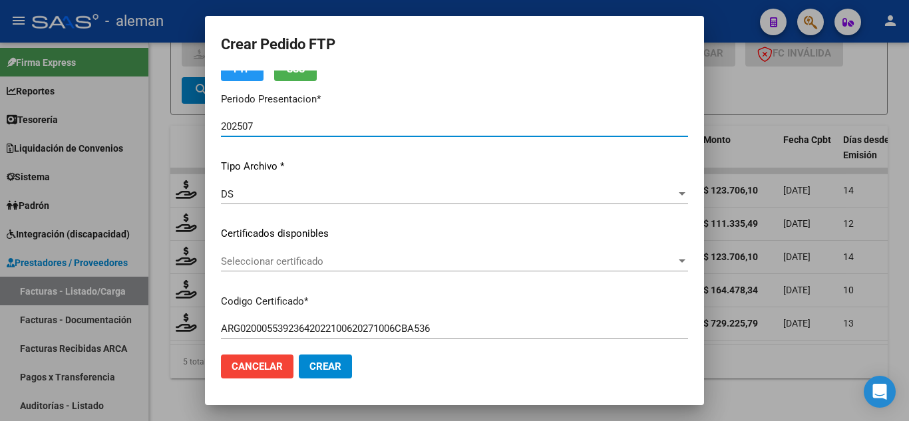
scroll to position [200, 0]
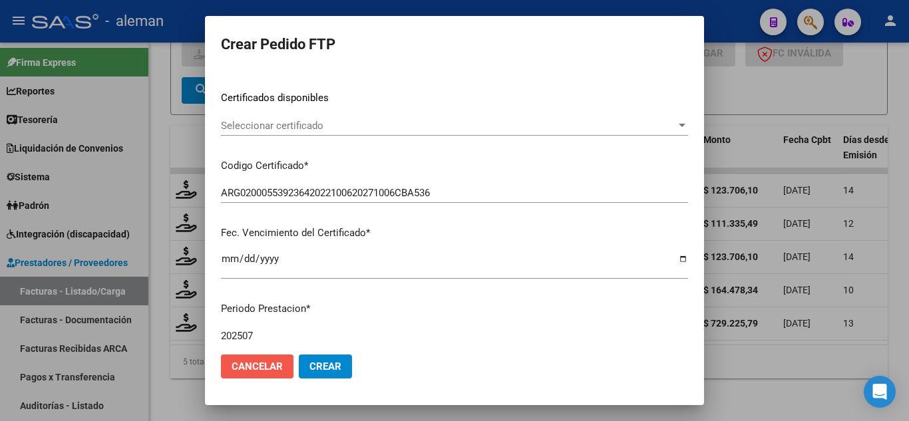
click at [281, 364] on span "Cancelar" at bounding box center [257, 367] width 51 height 12
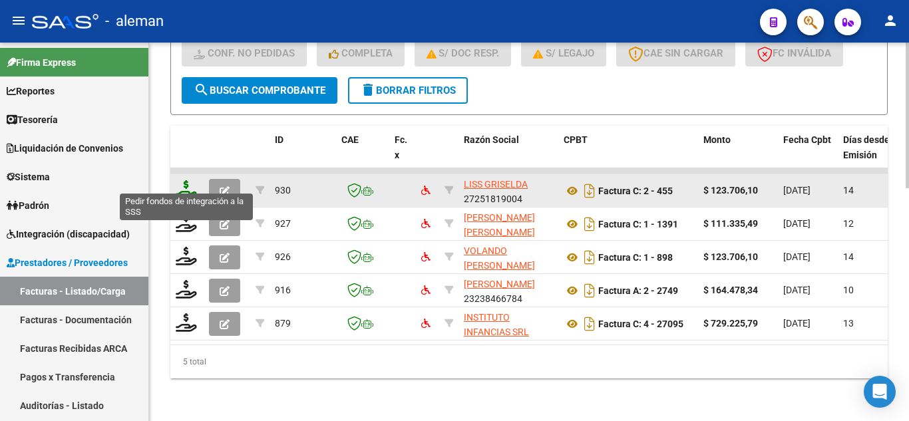
click at [188, 180] on icon at bounding box center [186, 189] width 21 height 19
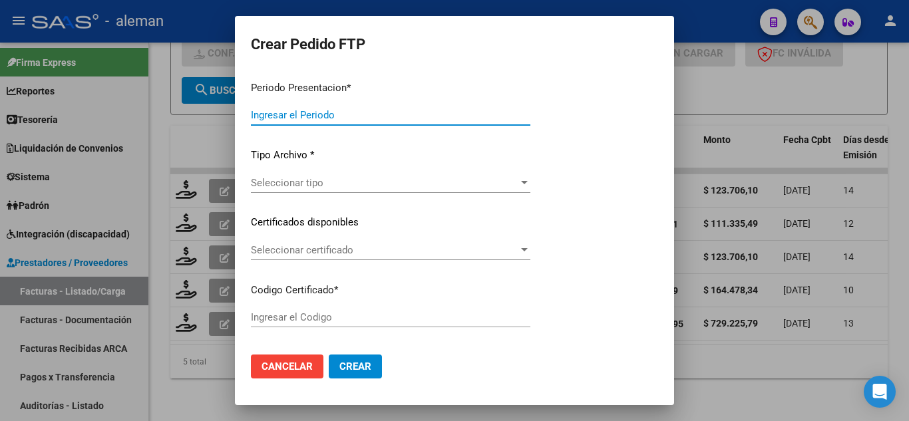
type input "202507"
type input "$ 123.706,10"
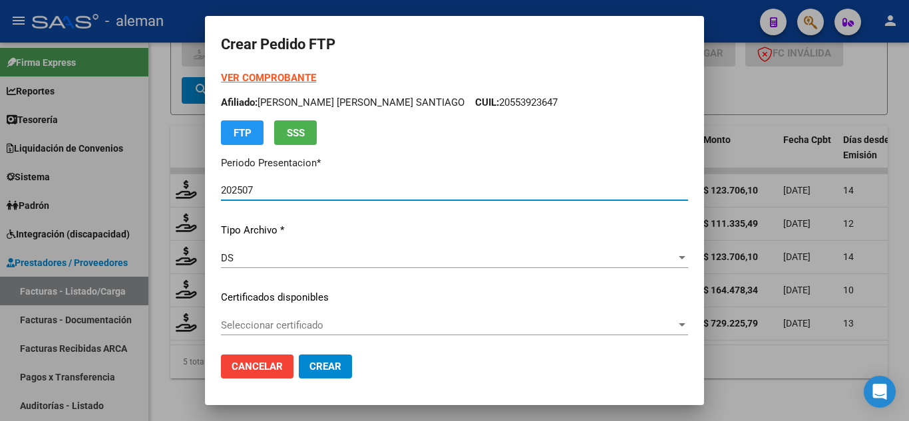
type input "ARG02000553923642022100620271006CBA536"
type input "[DATE]"
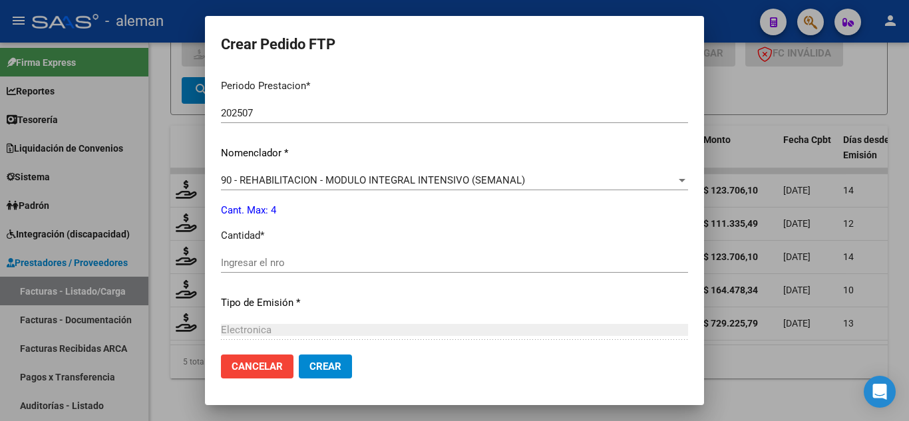
scroll to position [532, 0]
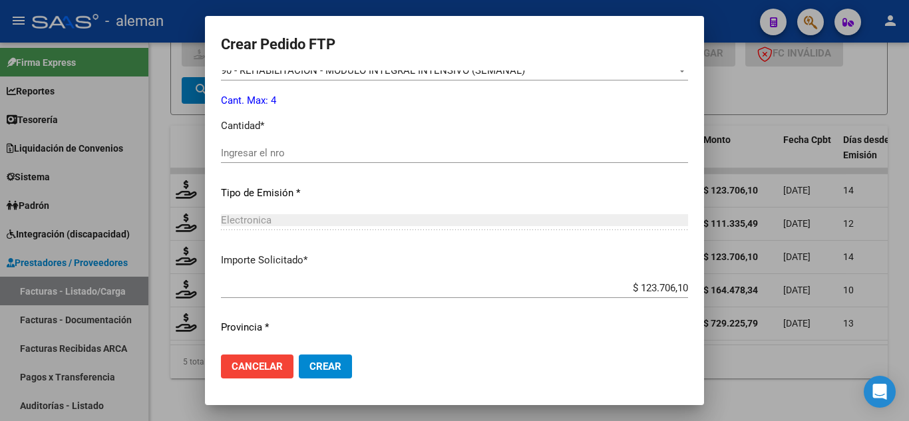
click at [351, 152] on input "Ingresar el nro" at bounding box center [454, 153] width 467 height 12
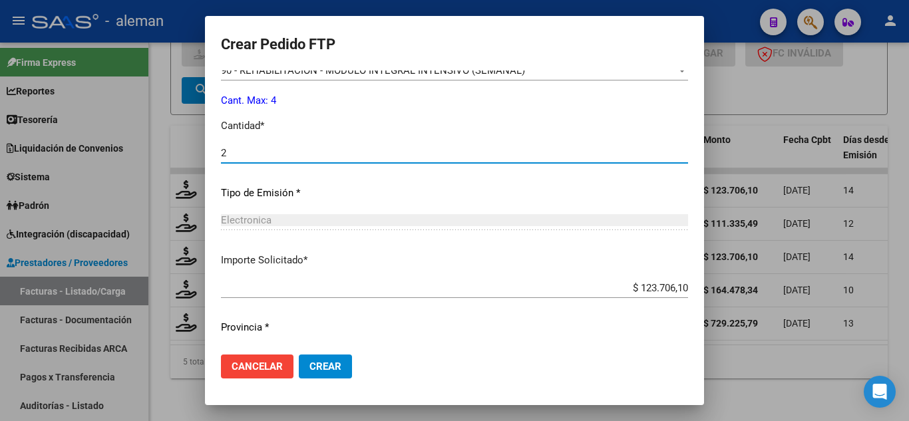
type input "2"
click at [341, 368] on span "Crear" at bounding box center [325, 367] width 32 height 12
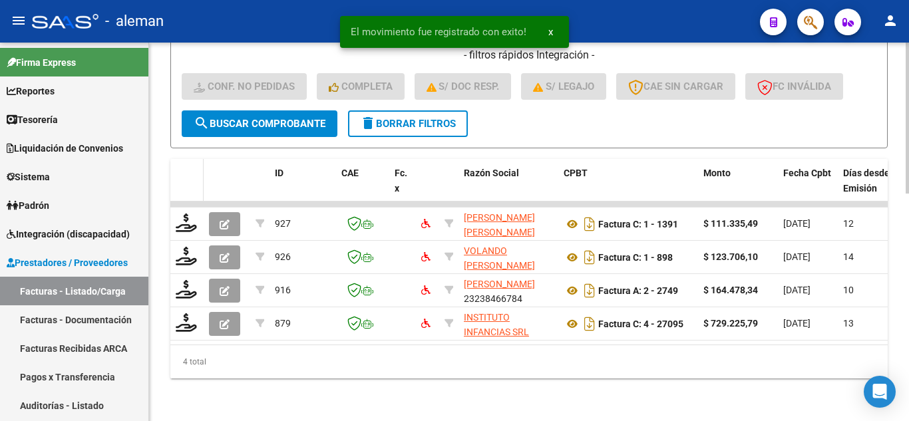
scroll to position [571, 0]
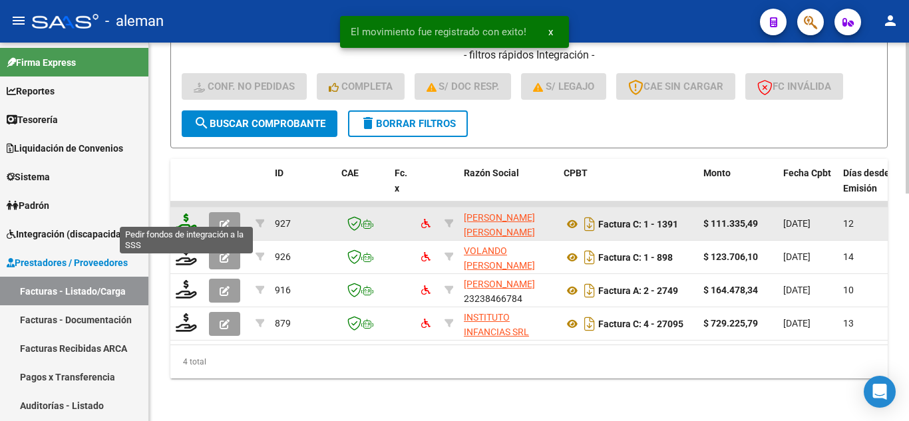
click at [180, 214] on icon at bounding box center [186, 223] width 21 height 19
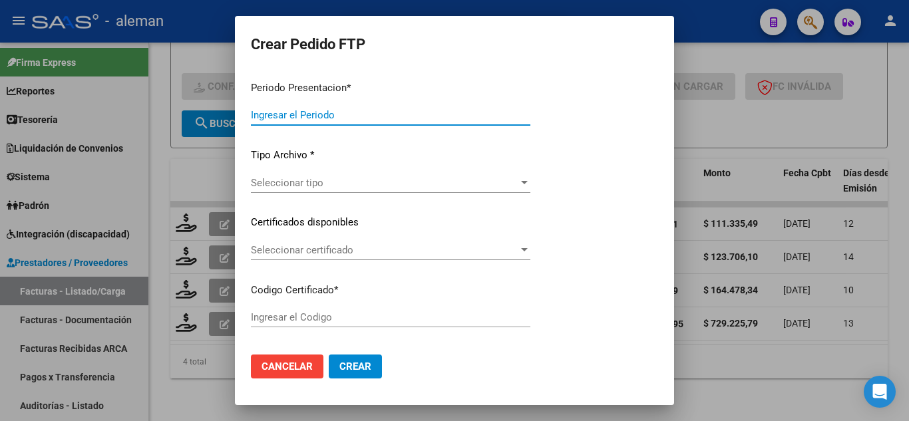
type input "202507"
type input "$ 111.335,49"
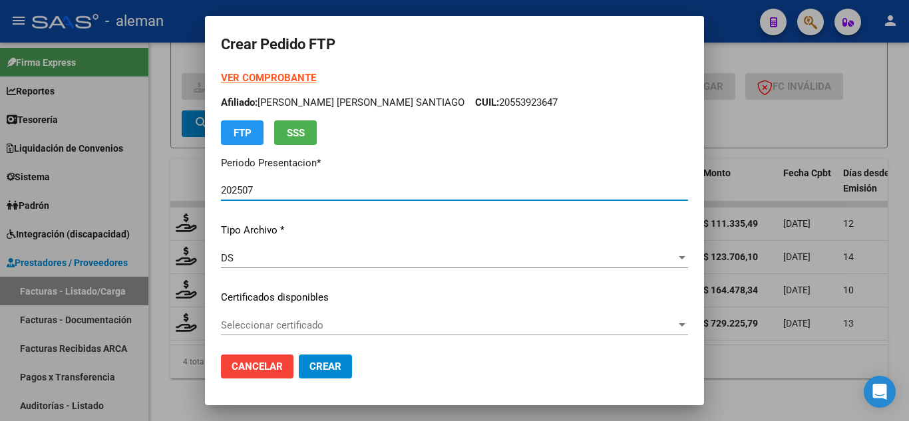
type input "ARG02000553923642022100620271006CBA536"
type input "[DATE]"
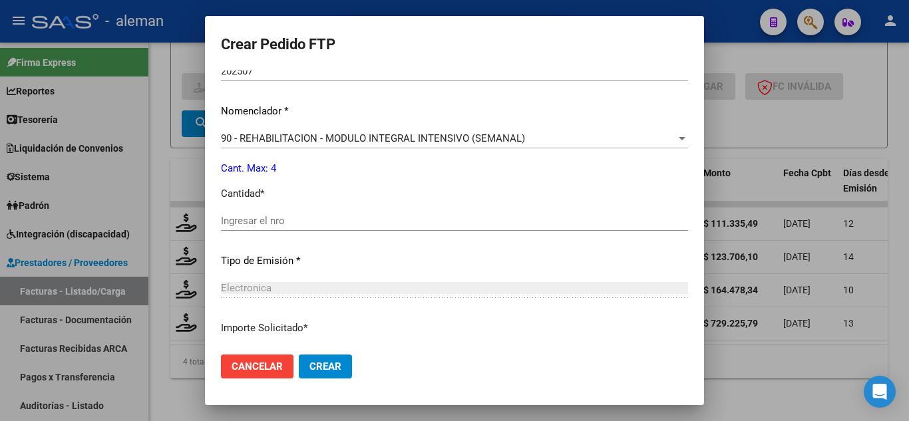
scroll to position [466, 0]
click at [442, 273] on div "Periodo Prestacion * 202507 Ingresar el Periodo Prestacion Nomenclador * 90 - R…" at bounding box center [454, 234] width 467 height 419
click at [436, 212] on div "Ingresar el nro" at bounding box center [454, 220] width 467 height 20
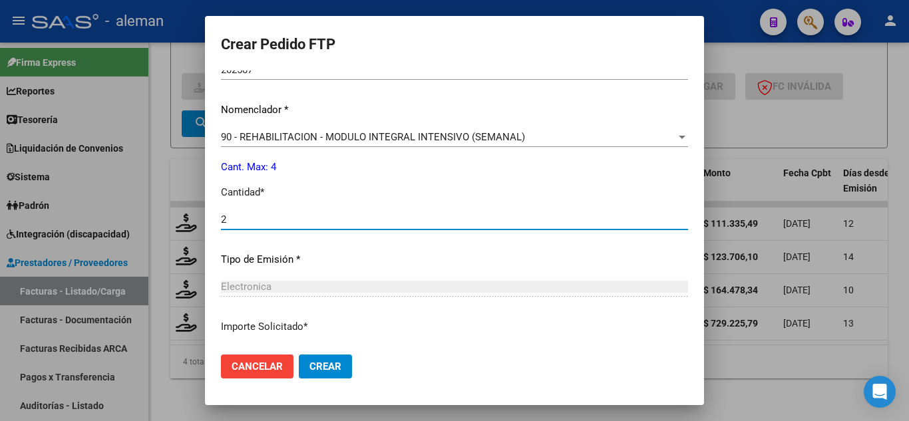
type input "2"
click at [341, 365] on span "Crear" at bounding box center [325, 367] width 32 height 12
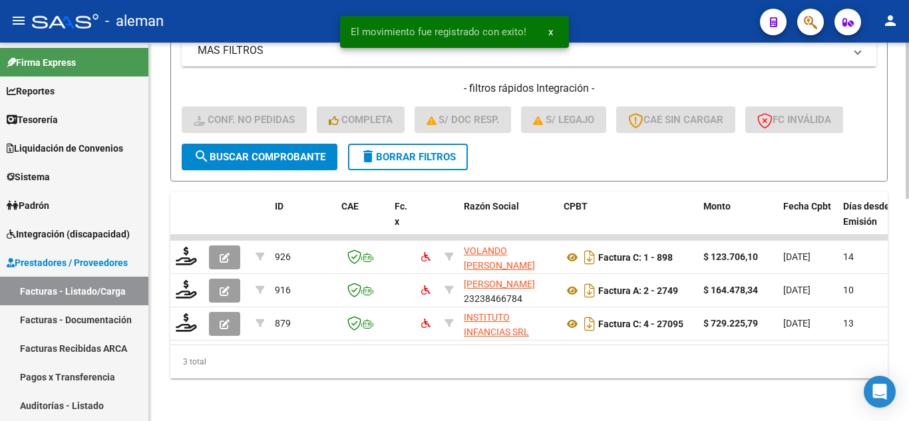
scroll to position [538, 0]
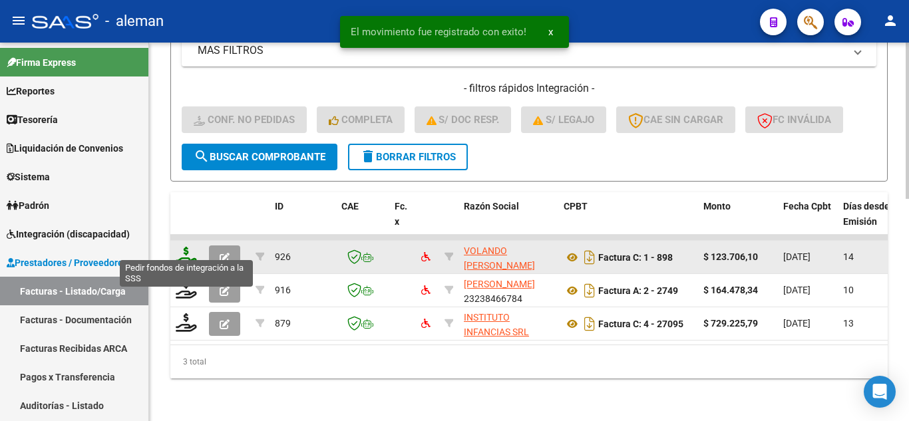
click at [186, 247] on icon at bounding box center [186, 256] width 21 height 19
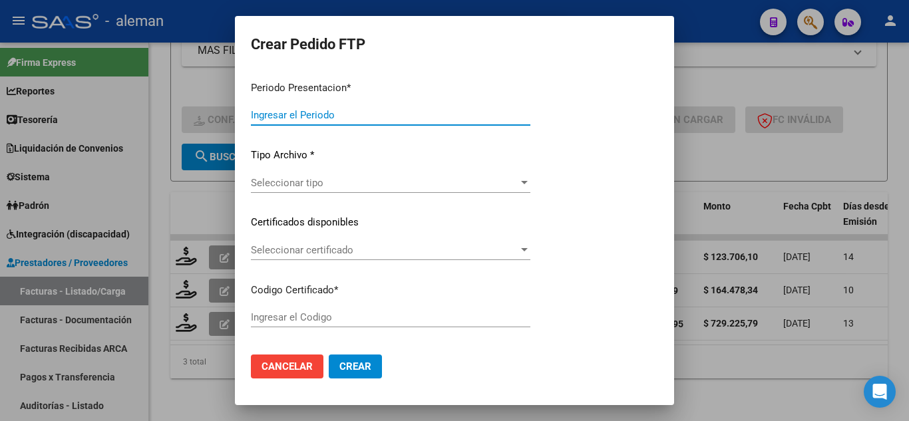
type input "202507"
type input "$ 123.706,10"
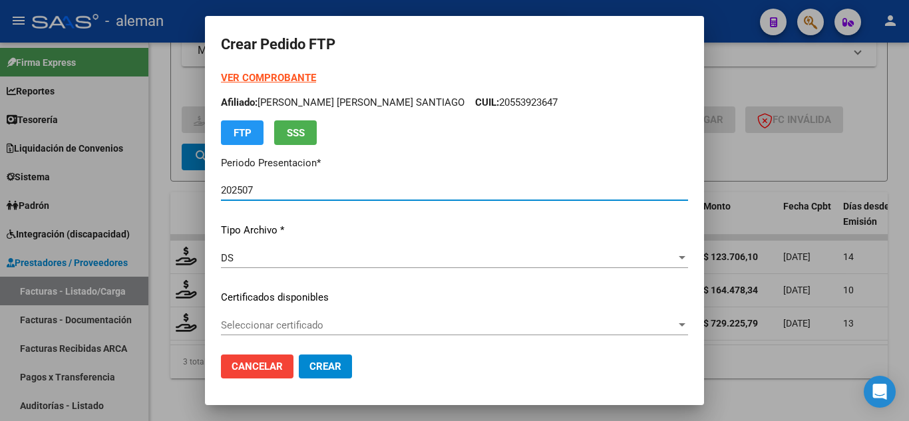
type input "ARG02000553923642022100620271006CBA536"
type input "[DATE]"
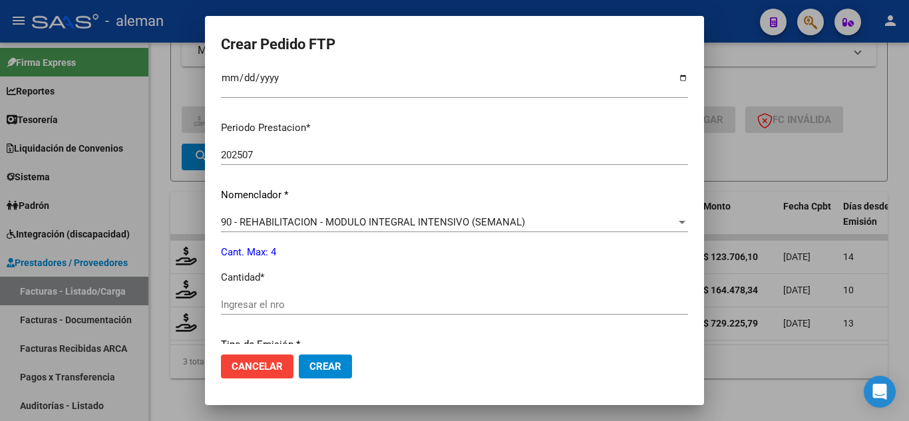
scroll to position [466, 0]
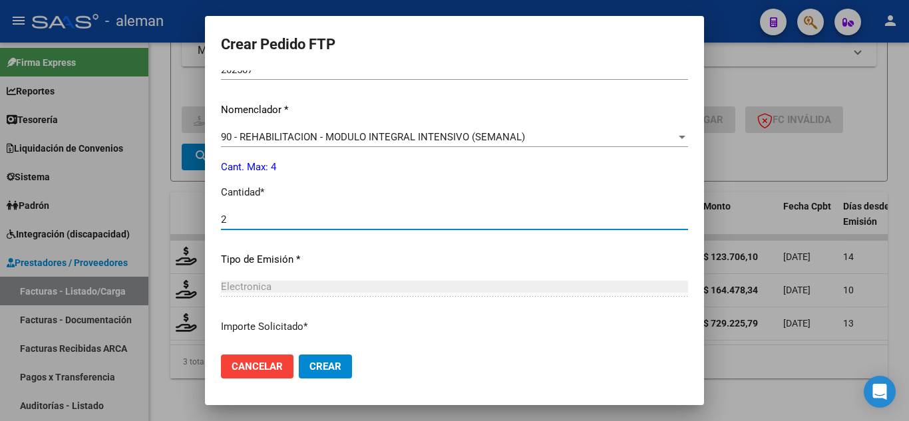
drag, startPoint x: 327, startPoint y: 224, endPoint x: 312, endPoint y: 297, distance: 74.8
click at [327, 222] on input "2" at bounding box center [454, 220] width 467 height 12
type input "2"
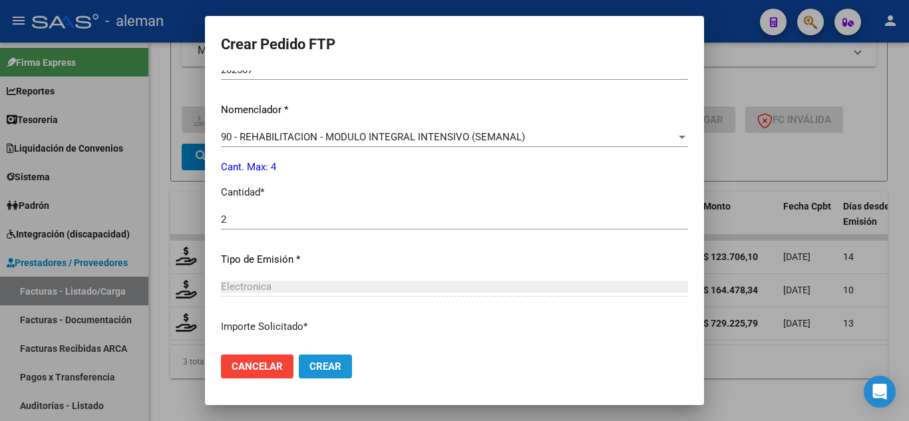
click at [341, 364] on span "Crear" at bounding box center [325, 367] width 32 height 12
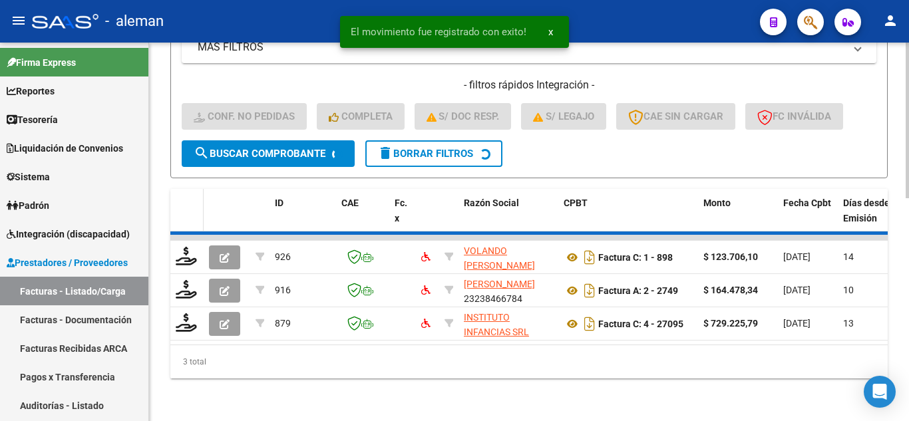
scroll to position [504, 0]
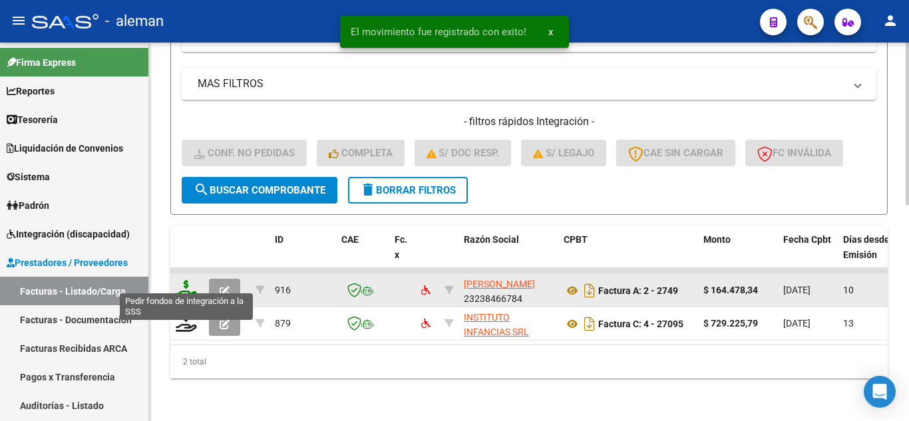
click at [190, 281] on icon at bounding box center [186, 289] width 21 height 19
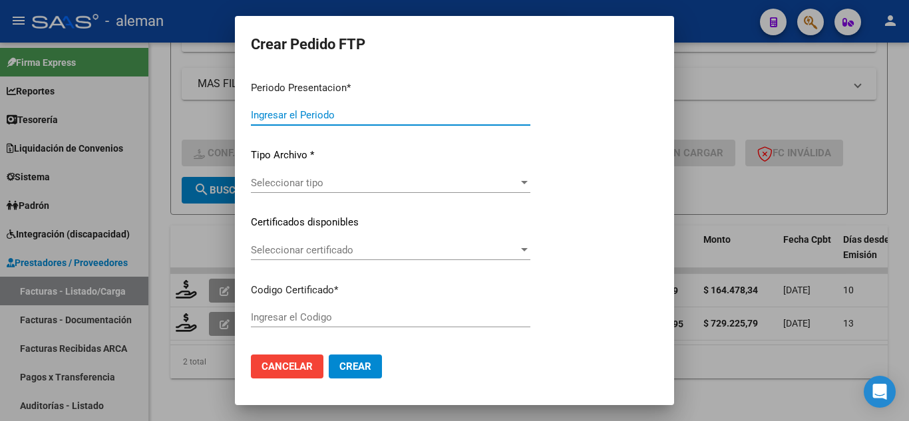
type input "202507"
type input "$ 164.478,34"
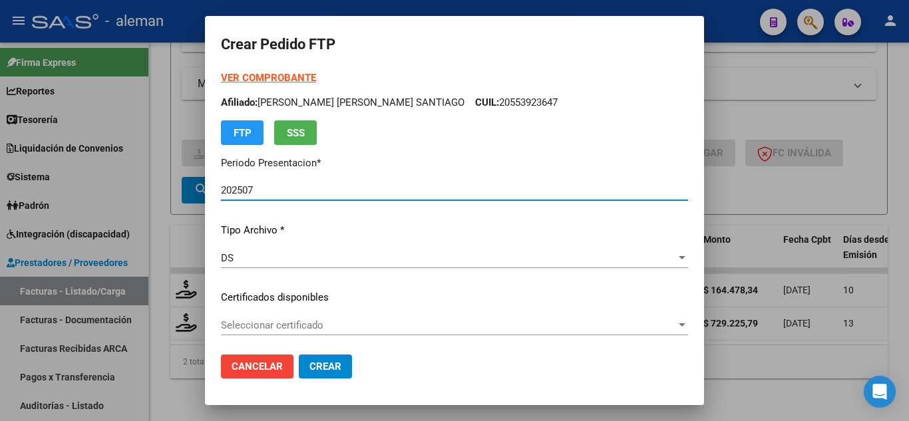
type input "ARG02000553923642022100620271006CBA536"
type input "[DATE]"
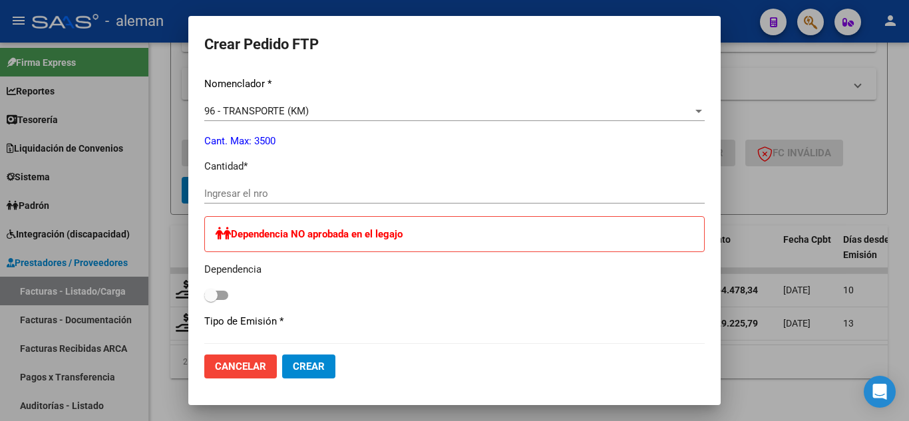
scroll to position [532, 0]
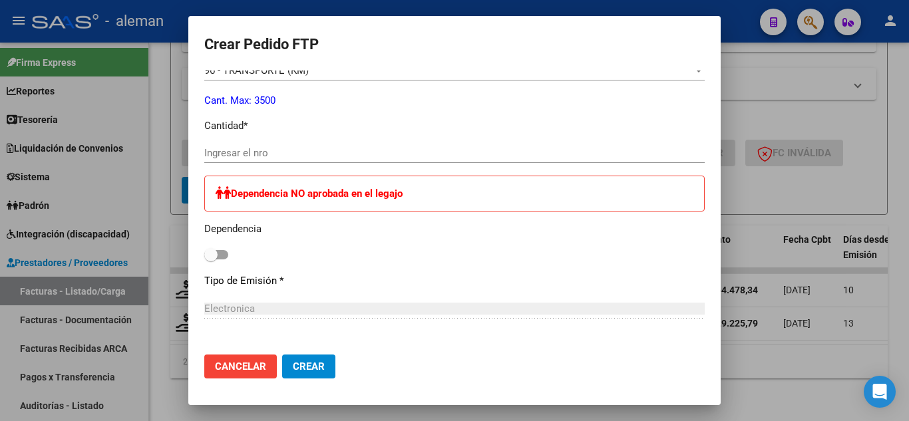
click at [280, 157] on input "Ingresar el nro" at bounding box center [454, 153] width 500 height 12
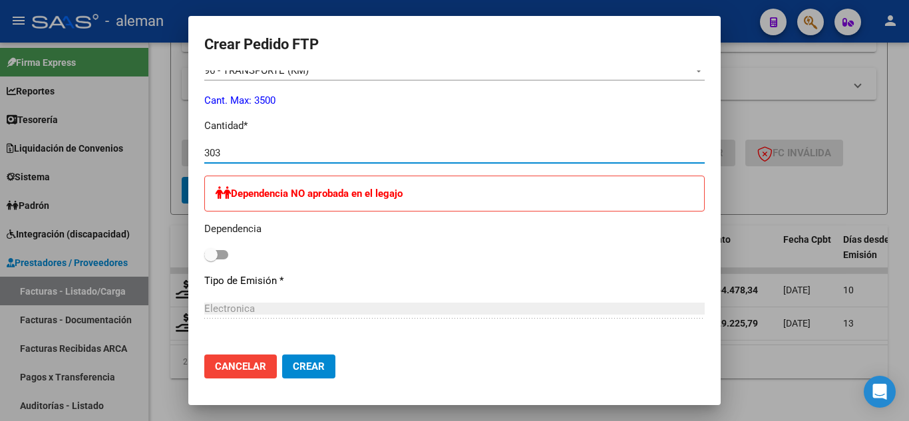
type input "303"
click at [325, 369] on span "Crear" at bounding box center [309, 367] width 32 height 12
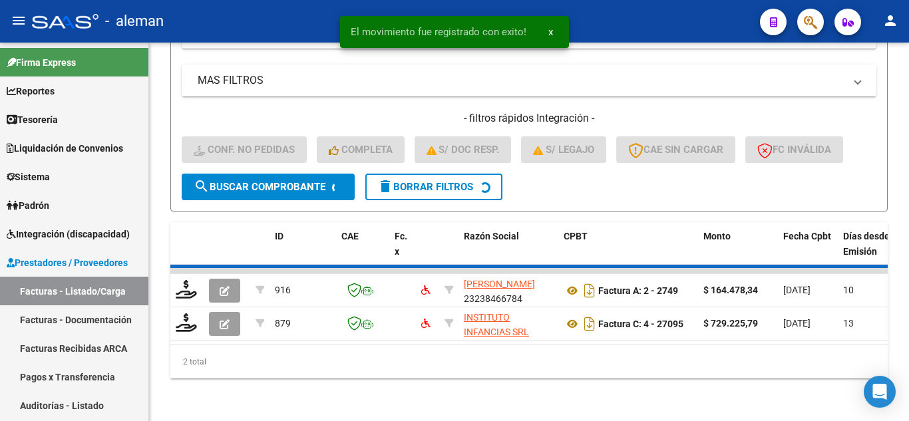
scroll to position [471, 0]
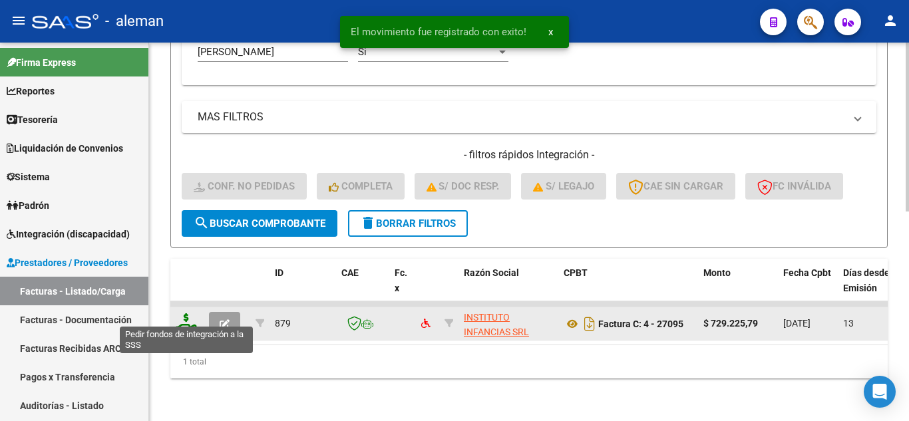
click at [179, 317] on icon at bounding box center [186, 322] width 21 height 19
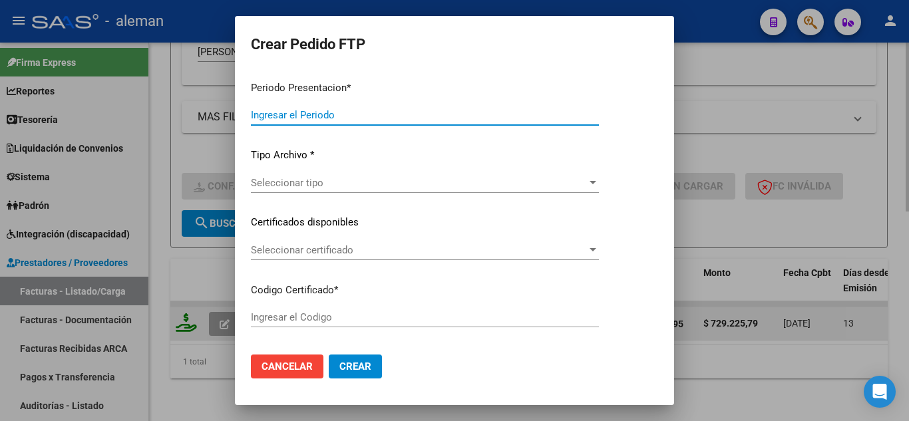
type input "202507"
type input "$ 729.225,79"
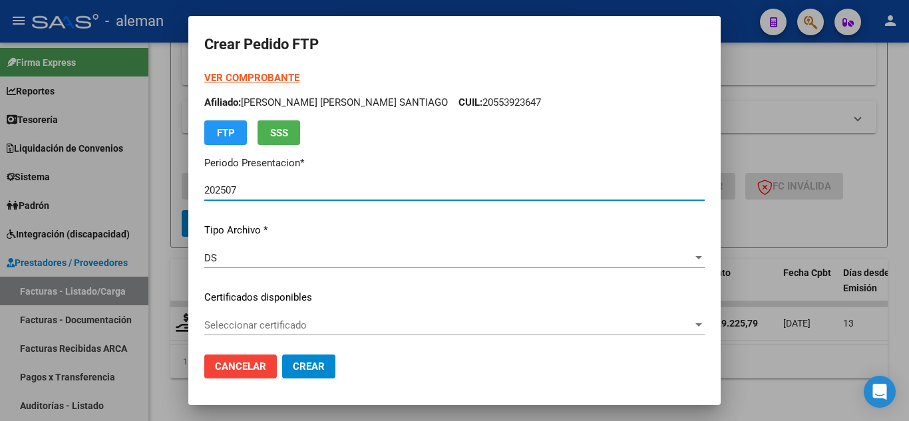
type input "ARG02000553923642022100620271006CBA536"
type input "[DATE]"
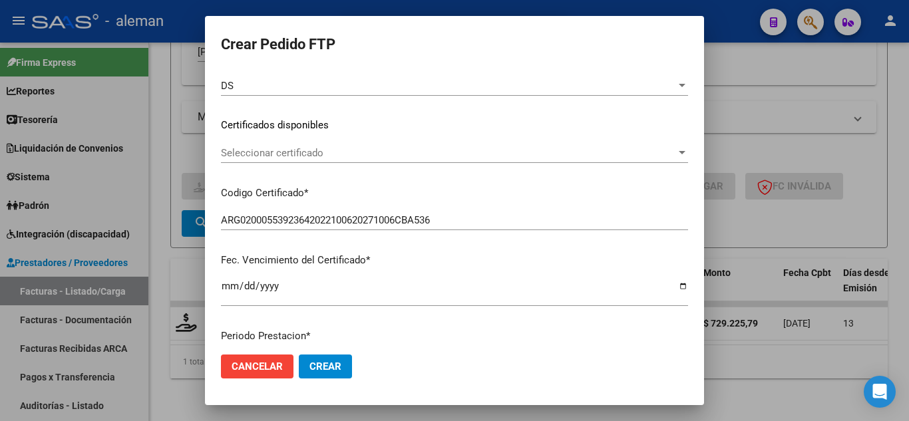
scroll to position [200, 0]
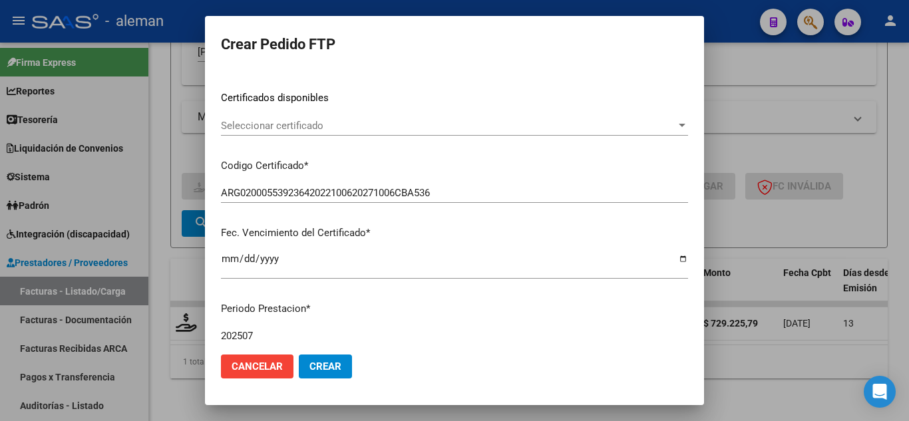
click at [283, 369] on span "Cancelar" at bounding box center [257, 367] width 51 height 12
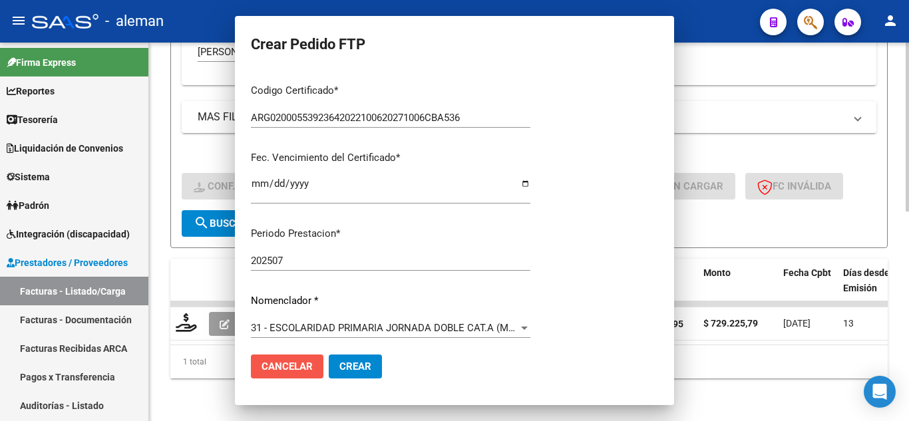
scroll to position [0, 0]
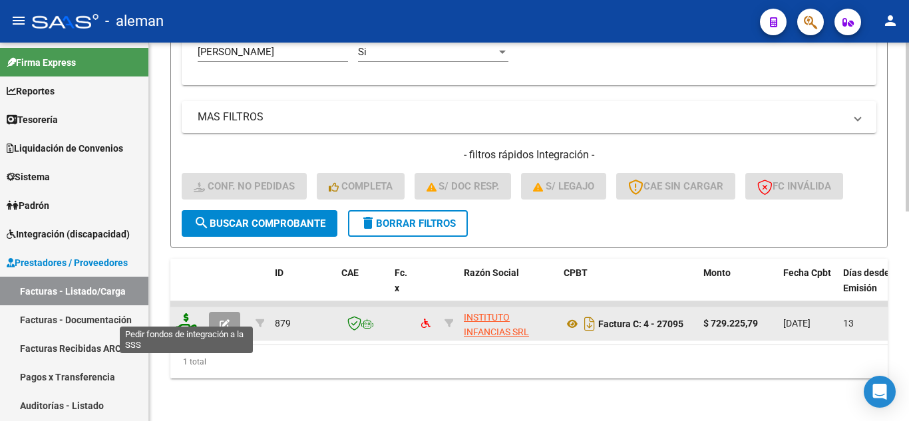
click at [190, 313] on icon at bounding box center [186, 322] width 21 height 19
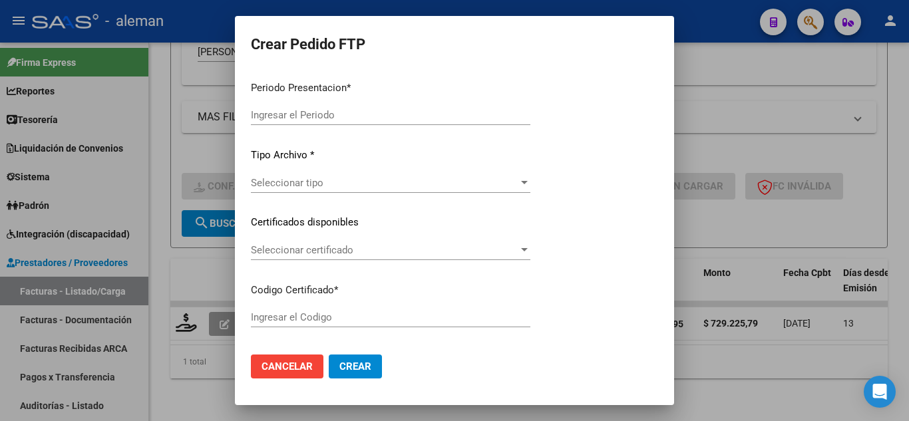
type input "202507"
type input "$ 729.225,79"
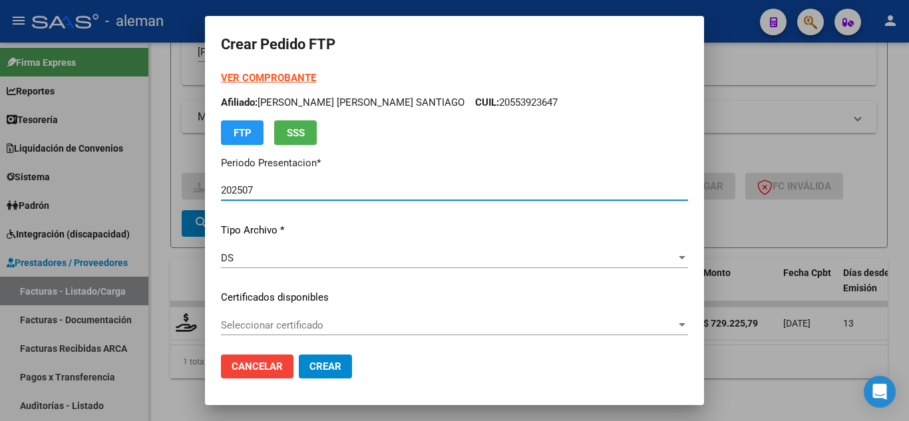
type input "ARG02000553923642022100620271006CBA536"
type input "[DATE]"
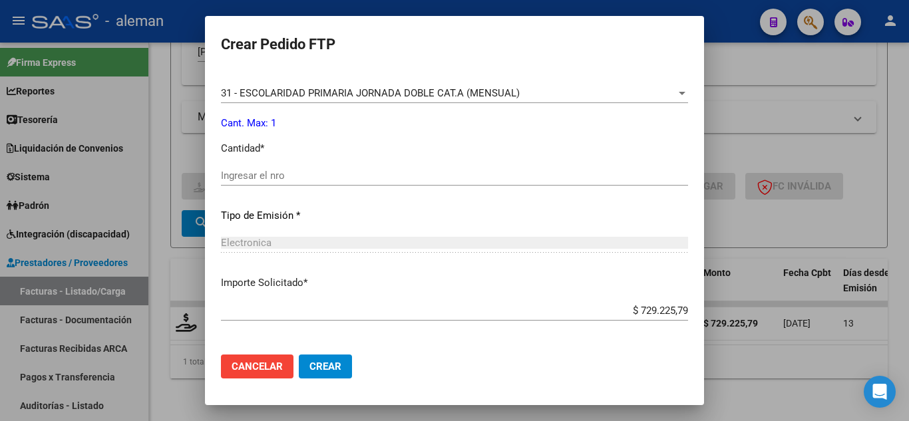
scroll to position [532, 0]
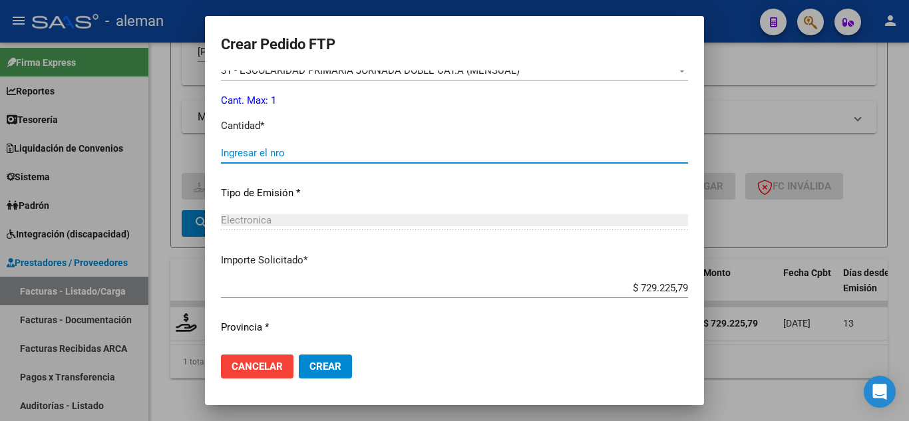
click at [412, 154] on input "Ingresar el nro" at bounding box center [454, 153] width 467 height 12
type input "1"
click at [341, 364] on span "Crear" at bounding box center [325, 367] width 32 height 12
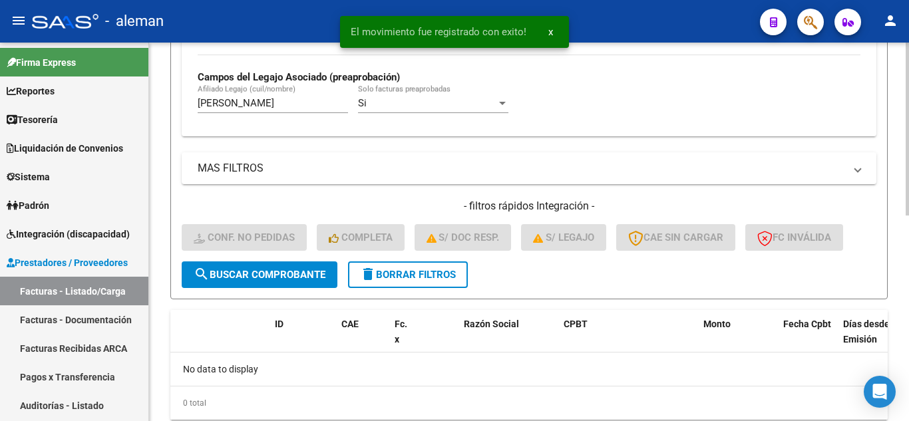
scroll to position [317, 0]
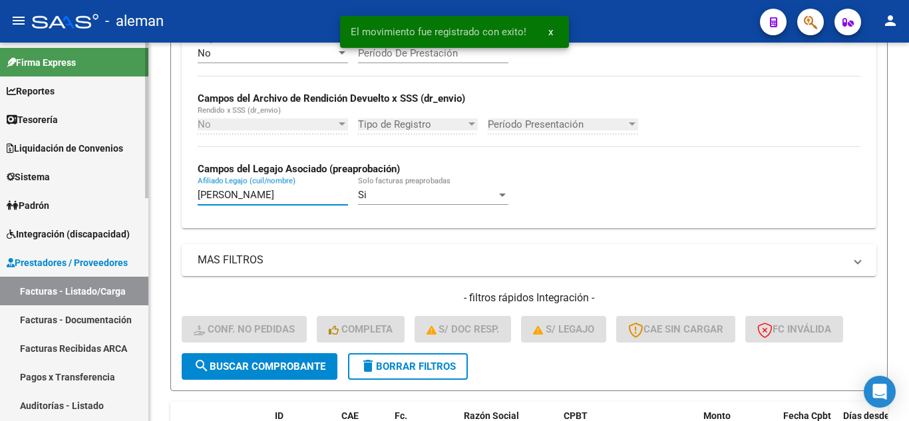
drag, startPoint x: 263, startPoint y: 200, endPoint x: 0, endPoint y: 141, distance: 269.9
click at [0, 173] on mat-sidenav-container "Firma Express Reportes Tablero de Control Ingresos Percibidos Análisis de todos…" at bounding box center [454, 232] width 909 height 379
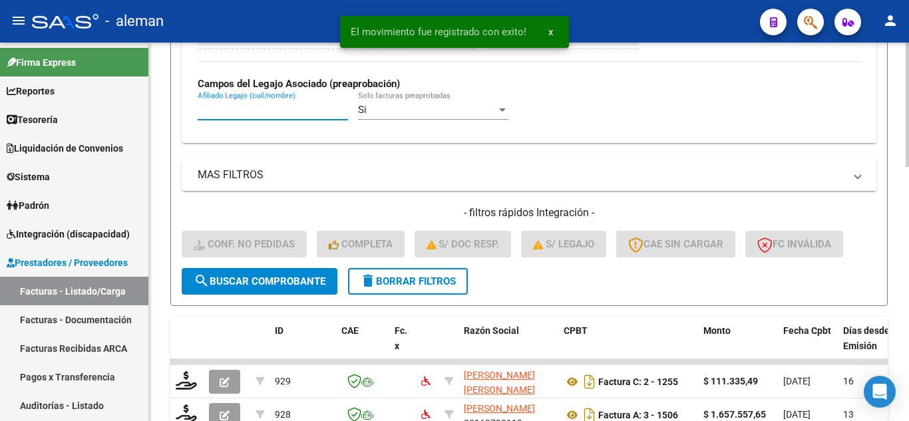
scroll to position [517, 0]
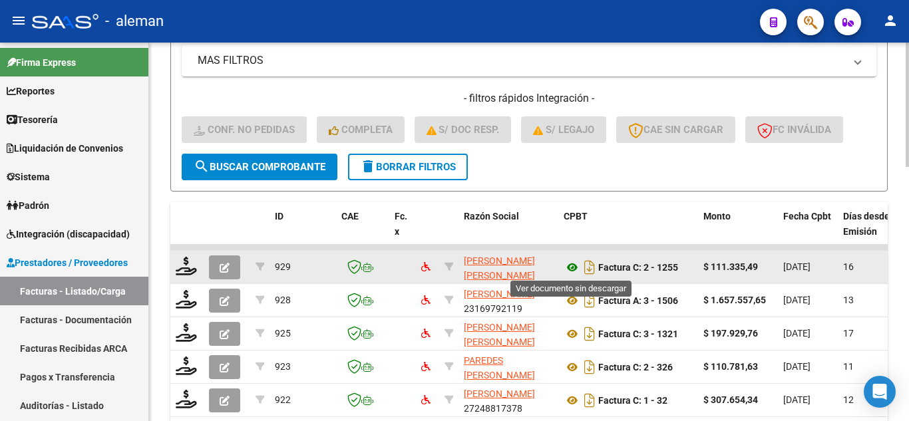
click at [574, 265] on icon at bounding box center [572, 267] width 17 height 16
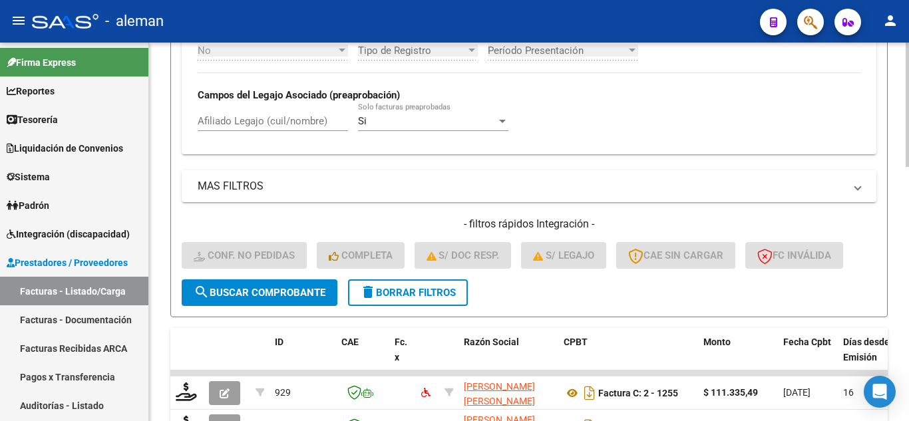
scroll to position [384, 0]
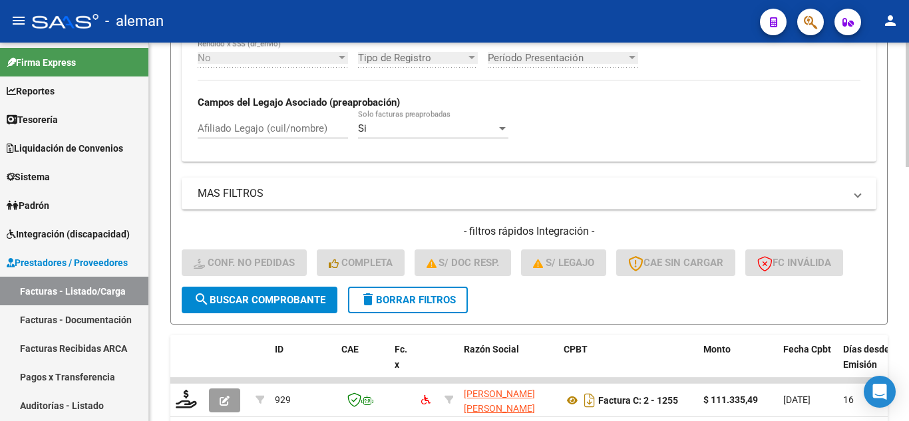
click at [307, 128] on input "Afiliado Legajo (cuil/nombre)" at bounding box center [273, 128] width 150 height 12
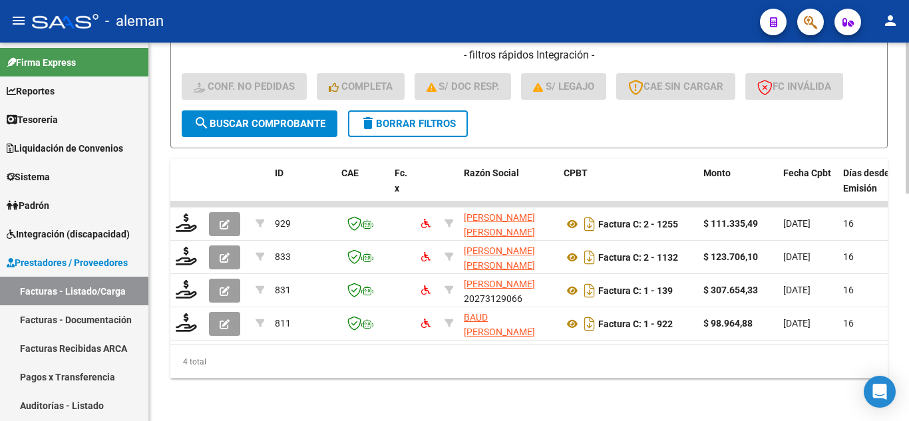
scroll to position [571, 0]
type input "[PERSON_NAME]"
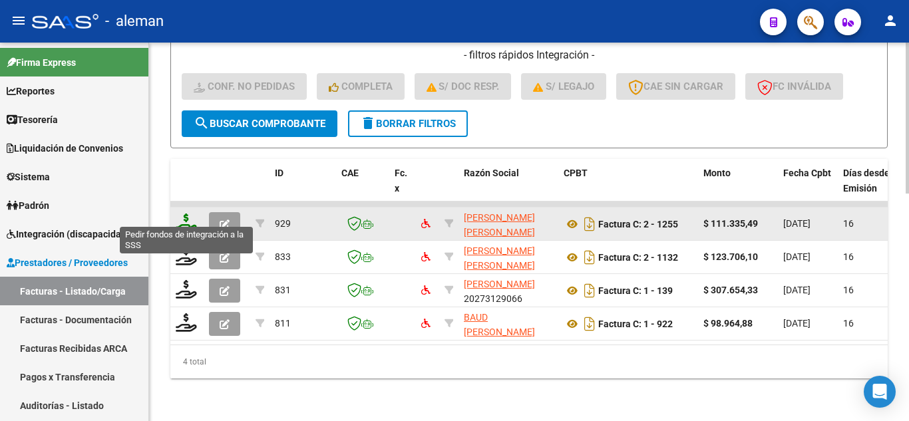
click at [184, 217] on icon at bounding box center [186, 223] width 21 height 19
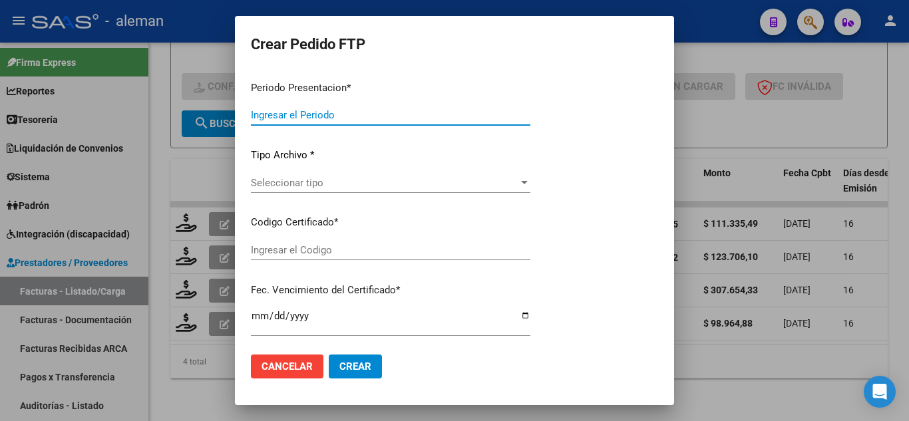
type input "202507"
type input "$ 111.335,49"
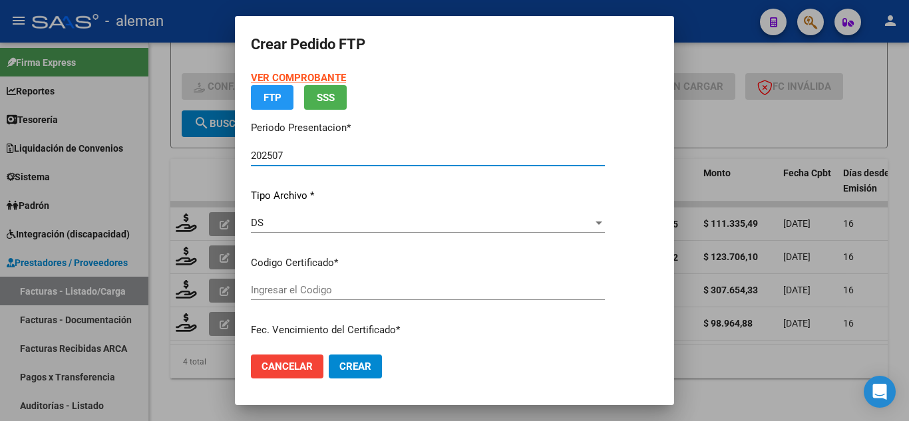
type input "ARG02000487943552018091820250918CBA536"
type input "[DATE]"
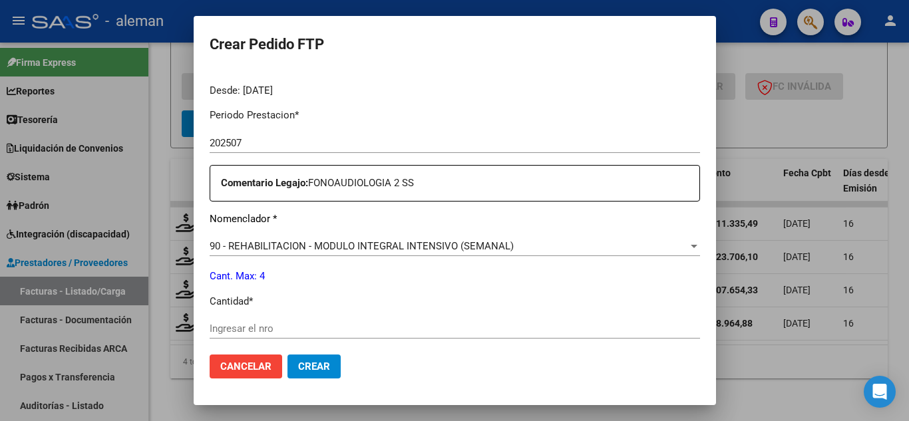
scroll to position [466, 0]
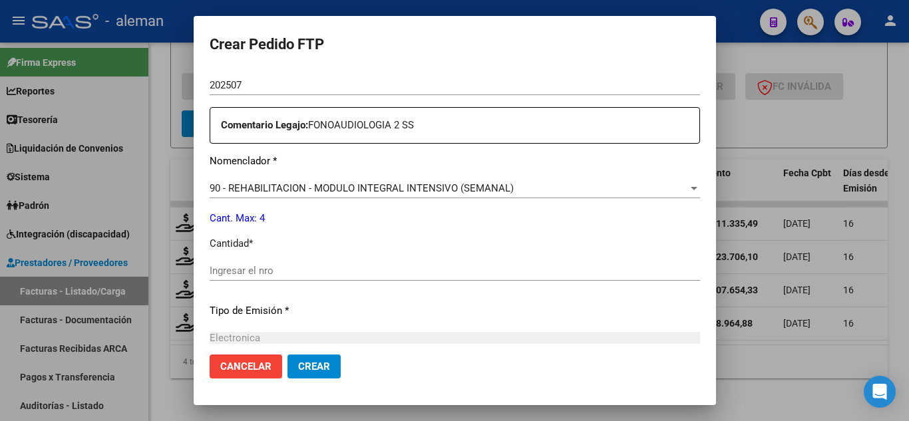
click at [268, 268] on input "Ingresar el nro" at bounding box center [455, 271] width 490 height 12
type input "2"
click at [314, 368] on span "Crear" at bounding box center [314, 367] width 32 height 12
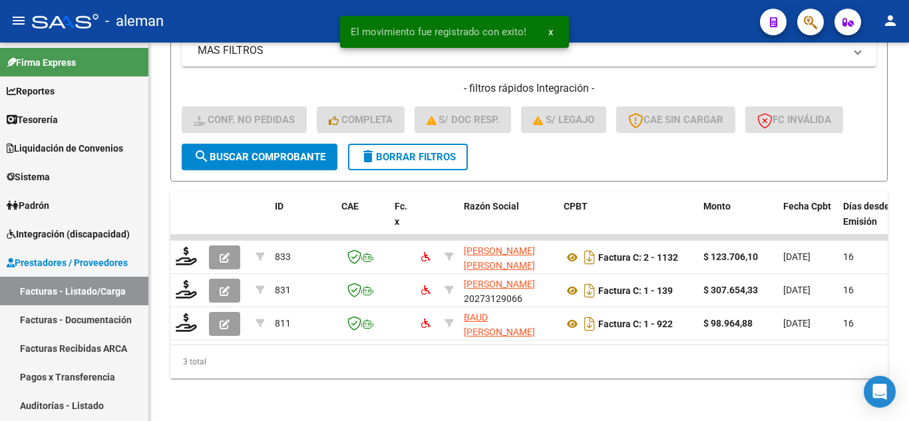
scroll to position [538, 0]
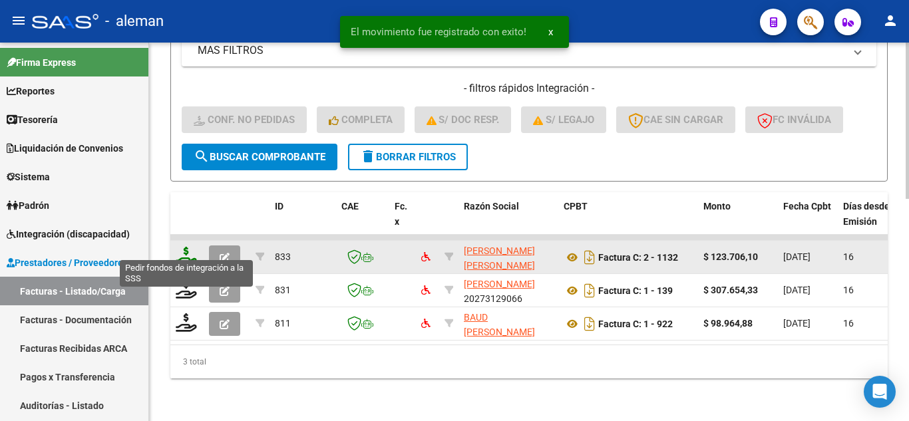
click at [182, 249] on icon at bounding box center [186, 256] width 21 height 19
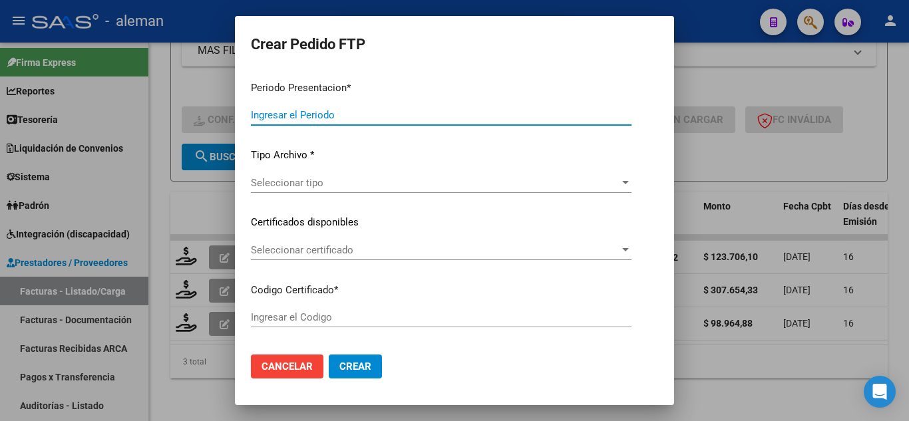
type input "202507"
type input "$ 123.706,10"
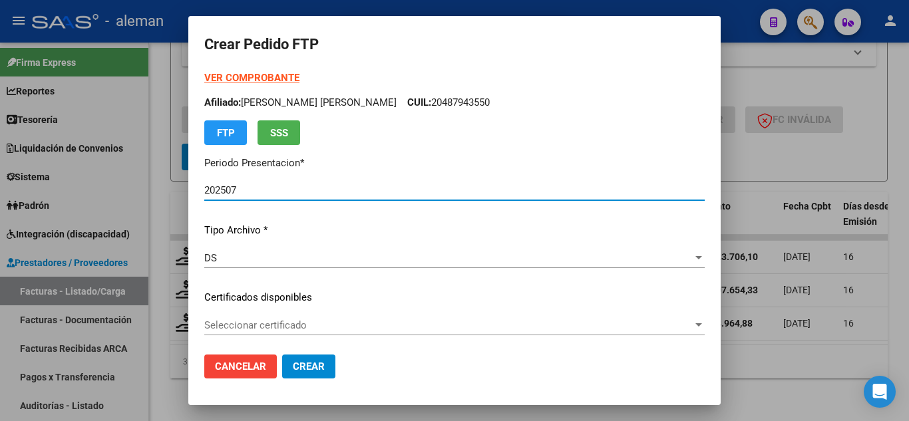
type input "ARG02000487943552018091820250918CBA536"
type input "[DATE]"
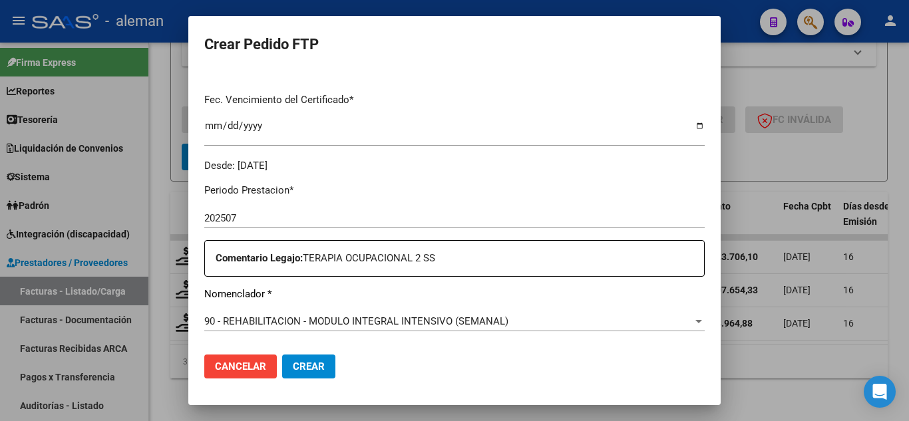
scroll to position [466, 0]
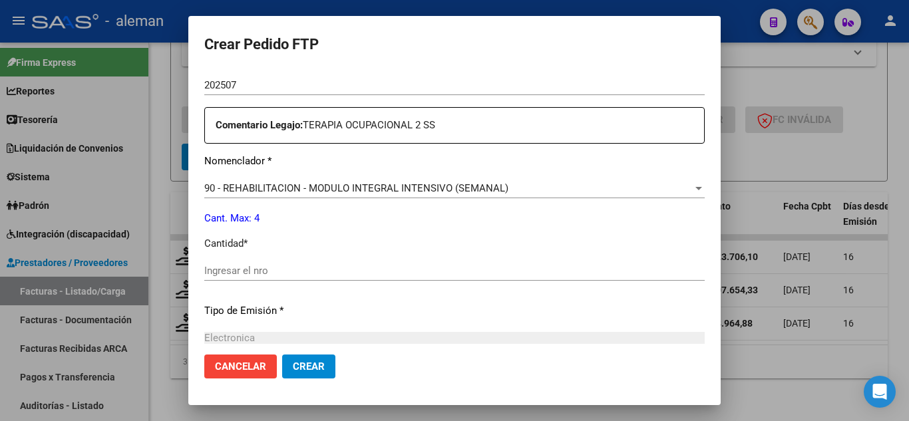
click at [313, 268] on input "Ingresar el nro" at bounding box center [454, 271] width 500 height 12
type input "2"
click at [317, 371] on span "Crear" at bounding box center [309, 367] width 32 height 12
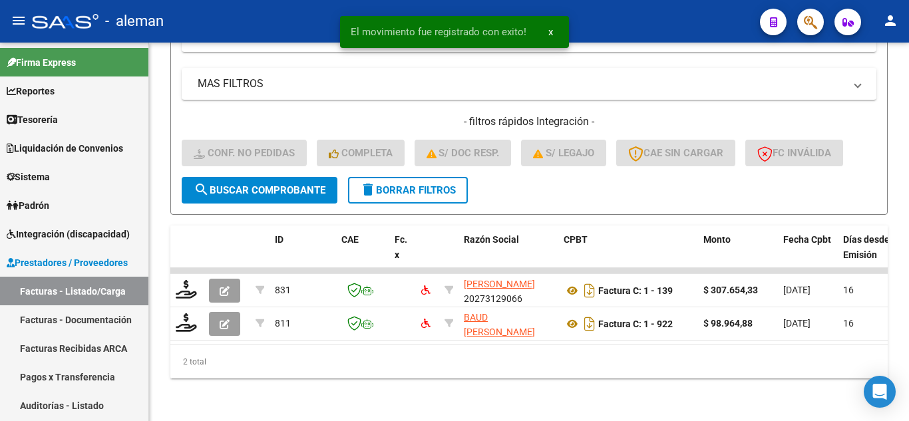
scroll to position [504, 0]
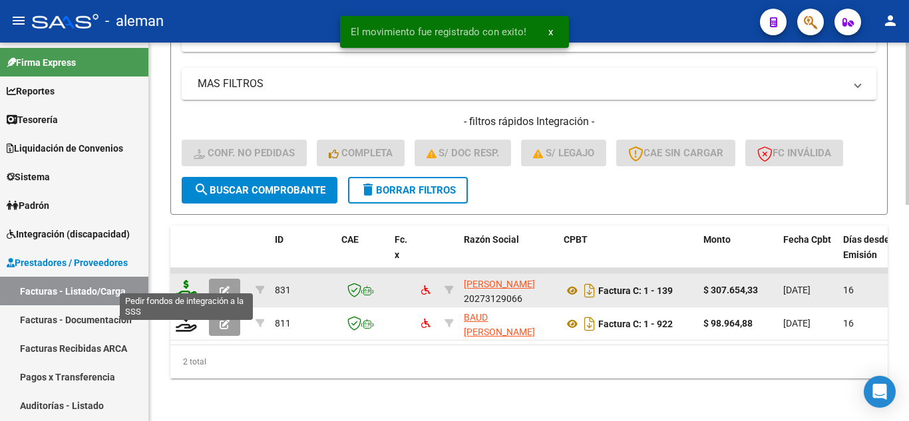
click at [185, 282] on icon at bounding box center [186, 289] width 21 height 19
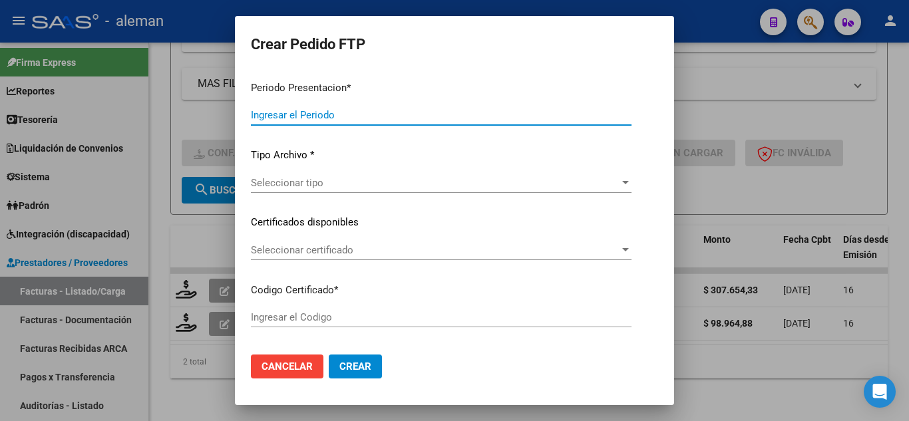
type input "202507"
type input "$ 307.654,33"
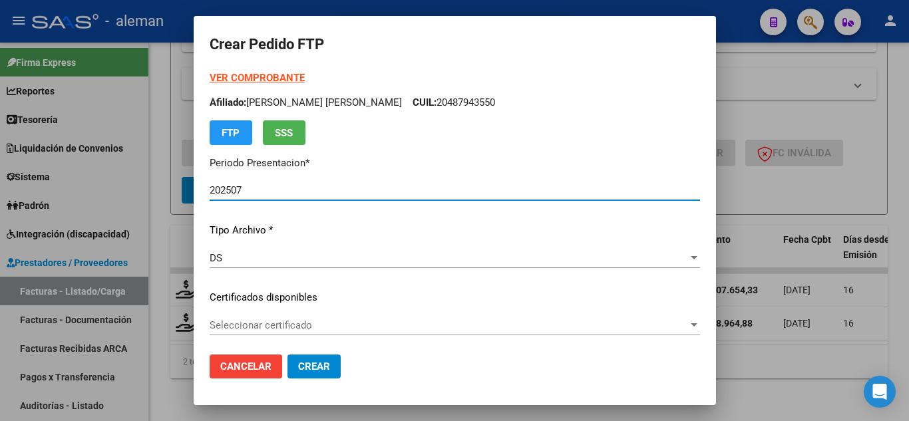
type input "ARG02000487943552018091820250918CBA536"
type input "[DATE]"
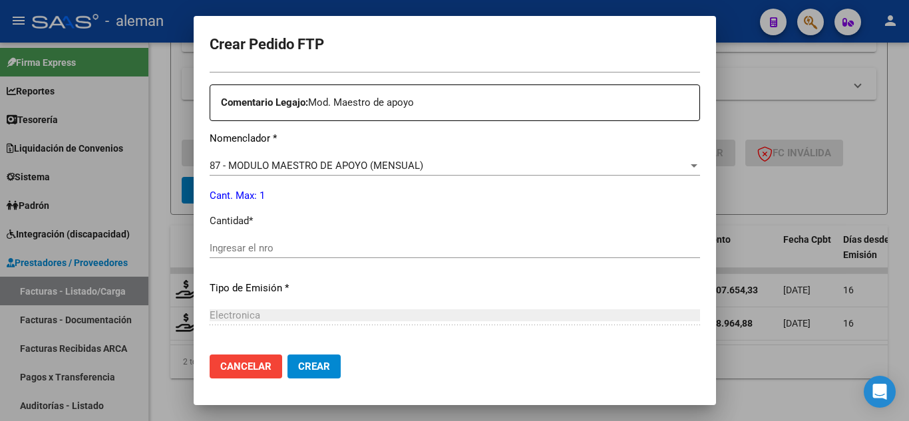
scroll to position [532, 0]
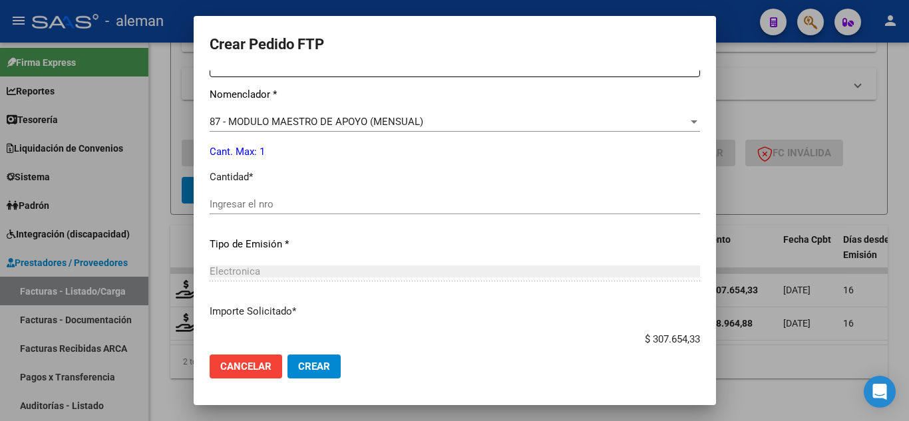
click at [283, 203] on input "Ingresar el nro" at bounding box center [455, 204] width 490 height 12
type input "1"
click at [299, 359] on button "Crear" at bounding box center [313, 367] width 53 height 24
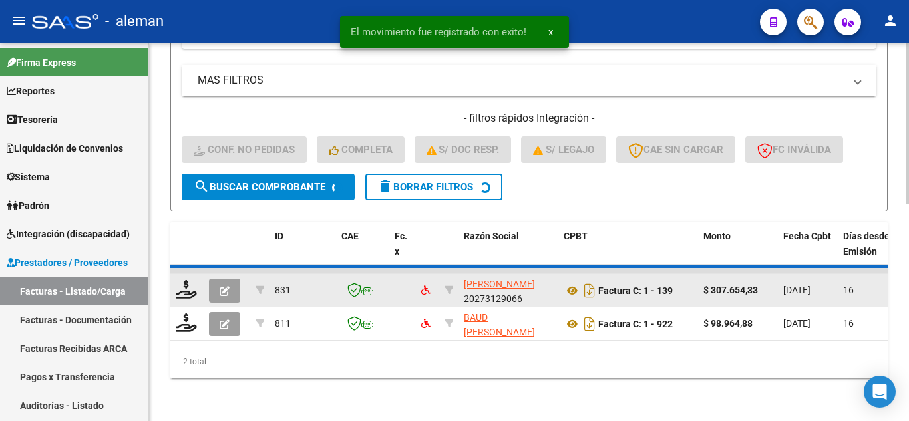
scroll to position [471, 0]
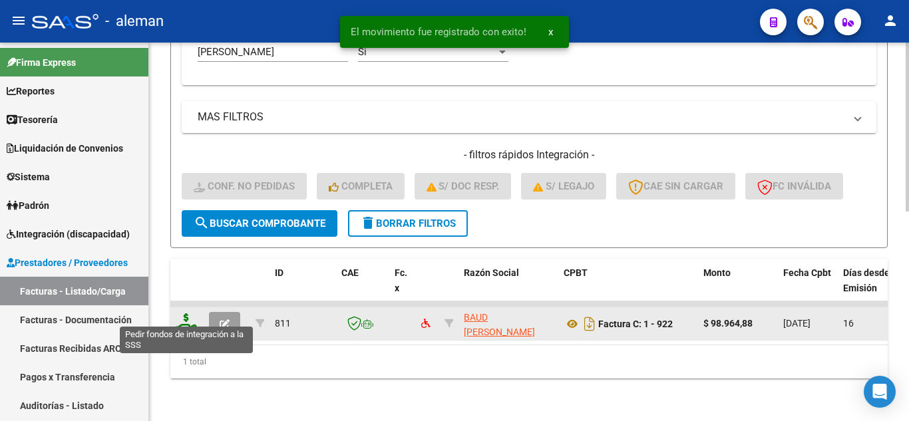
click at [180, 315] on icon at bounding box center [186, 322] width 21 height 19
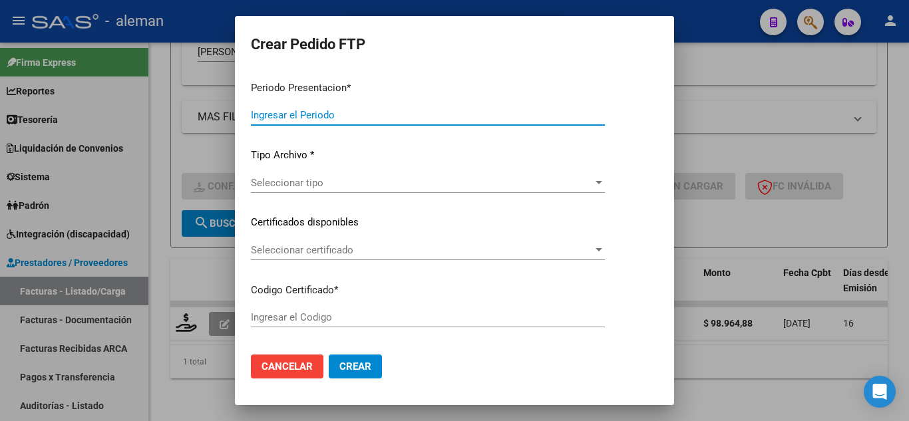
type input "202507"
type input "$ 98.964,88"
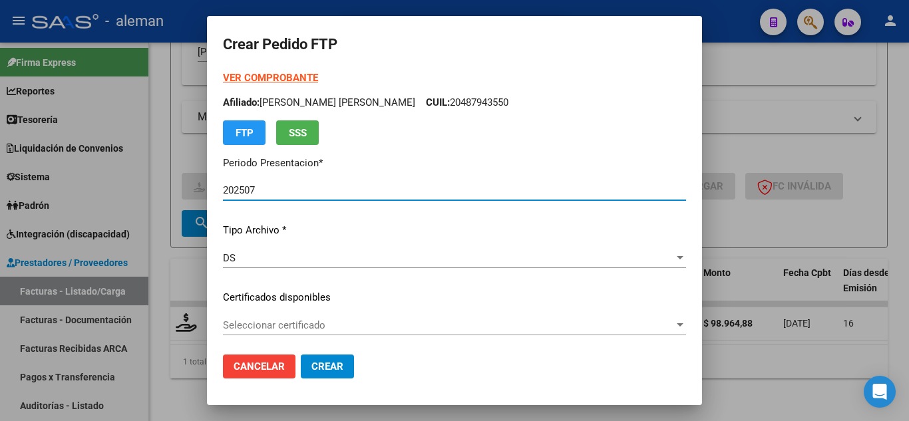
type input "ARG02000487943552018091820250918CBA536"
type input "[DATE]"
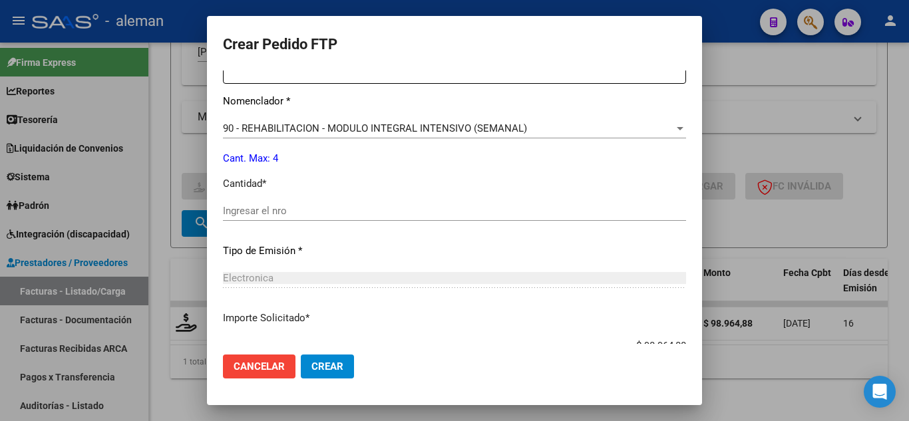
scroll to position [532, 0]
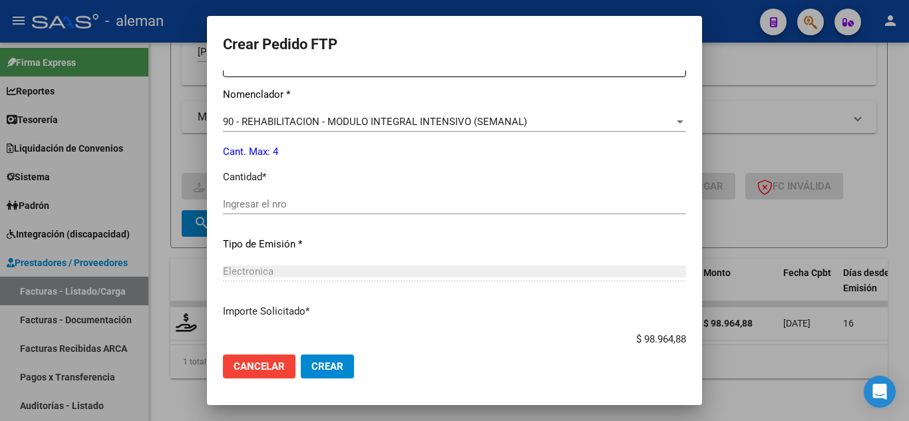
click at [320, 202] on input "Ingresar el nro" at bounding box center [454, 204] width 463 height 12
type input "2"
click at [340, 364] on button "Crear" at bounding box center [327, 367] width 53 height 24
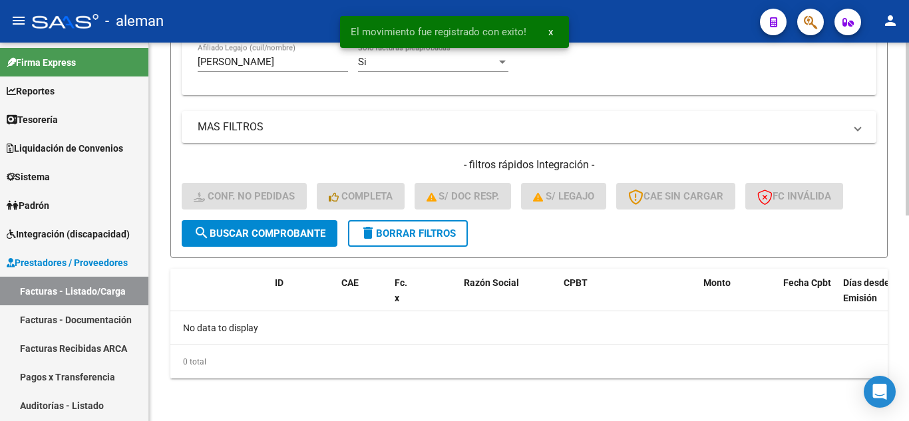
scroll to position [450, 0]
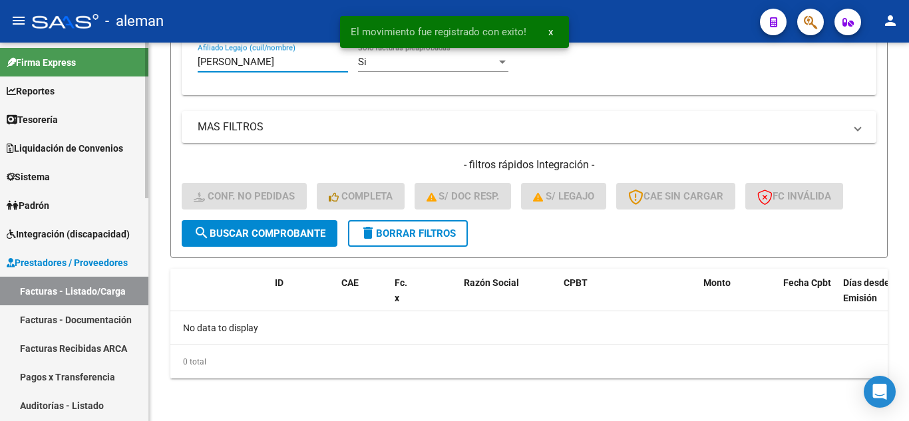
drag, startPoint x: 254, startPoint y: 61, endPoint x: 0, endPoint y: 60, distance: 253.5
click at [0, 61] on mat-sidenav-container "Firma Express Reportes Tablero de Control Ingresos Percibidos Análisis de todos…" at bounding box center [454, 232] width 909 height 379
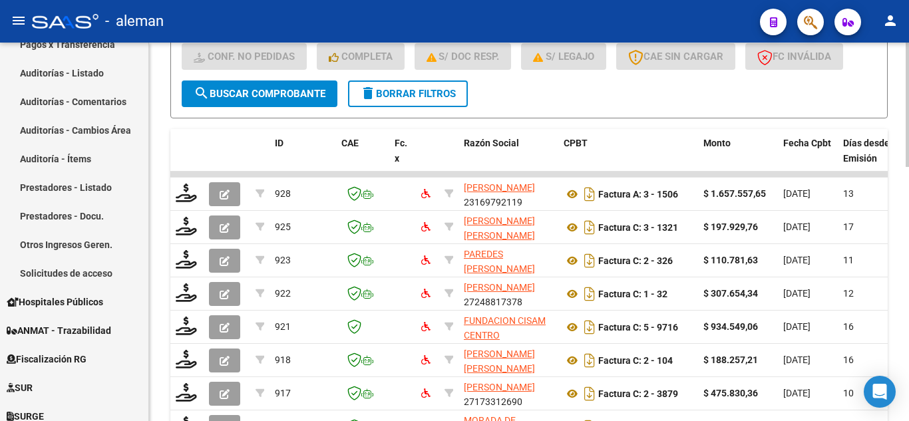
scroll to position [571, 0]
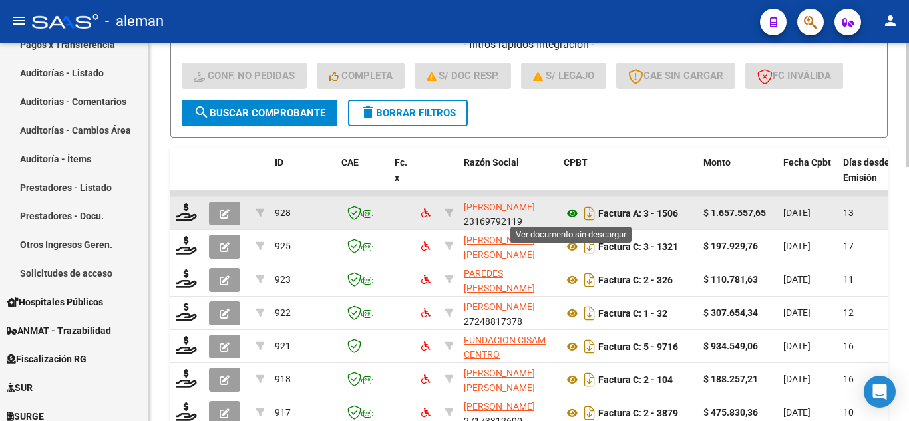
click at [573, 214] on icon at bounding box center [572, 214] width 17 height 16
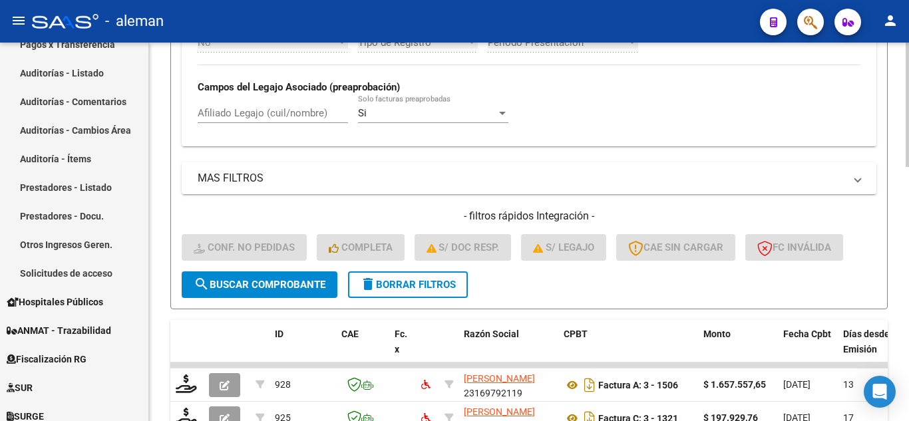
scroll to position [371, 0]
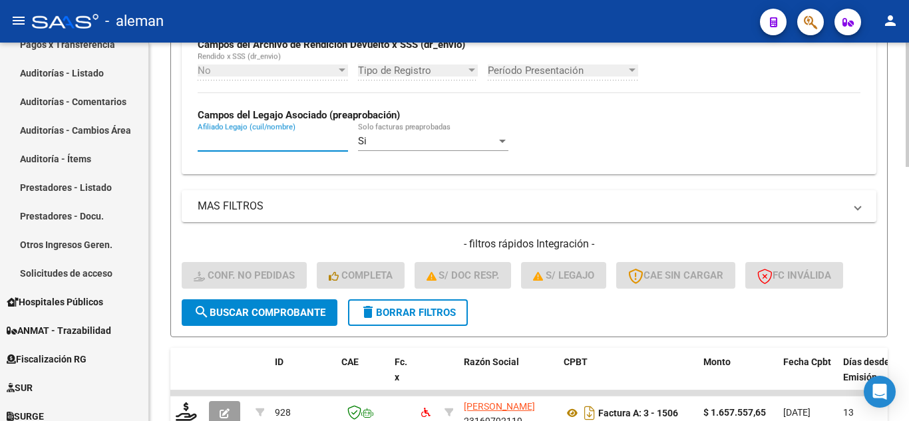
click at [258, 144] on input "Afiliado Legajo (cuil/nombre)" at bounding box center [273, 141] width 150 height 12
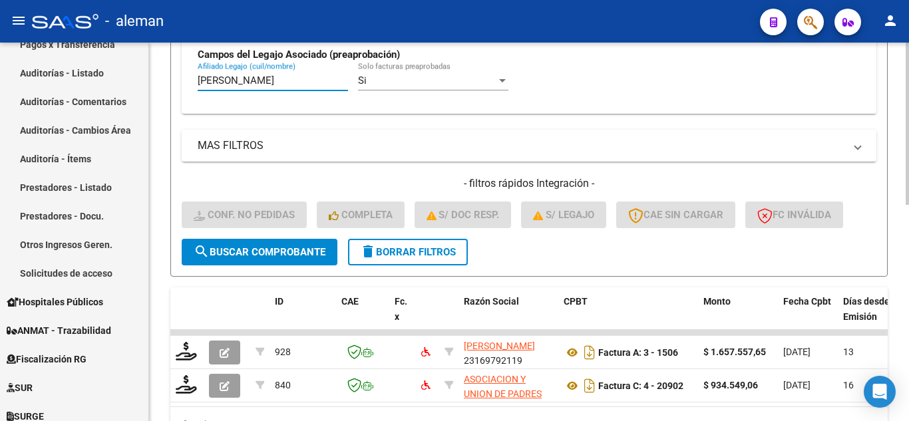
scroll to position [504, 0]
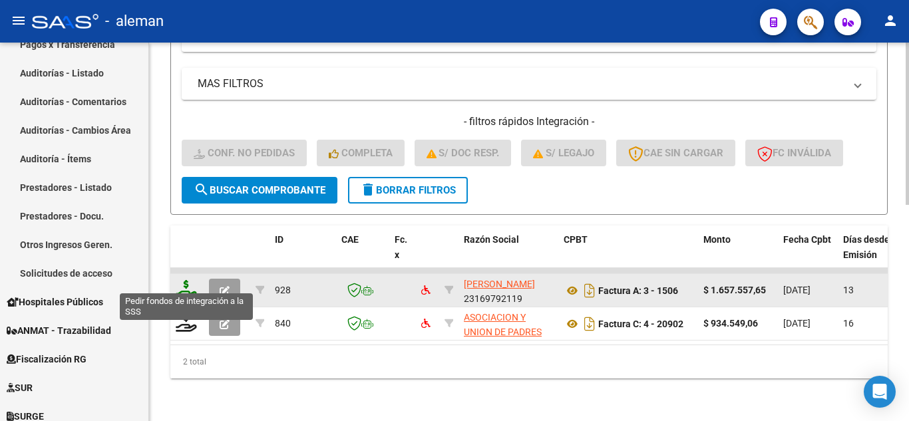
type input "[PERSON_NAME]"
click at [190, 281] on icon at bounding box center [186, 289] width 21 height 19
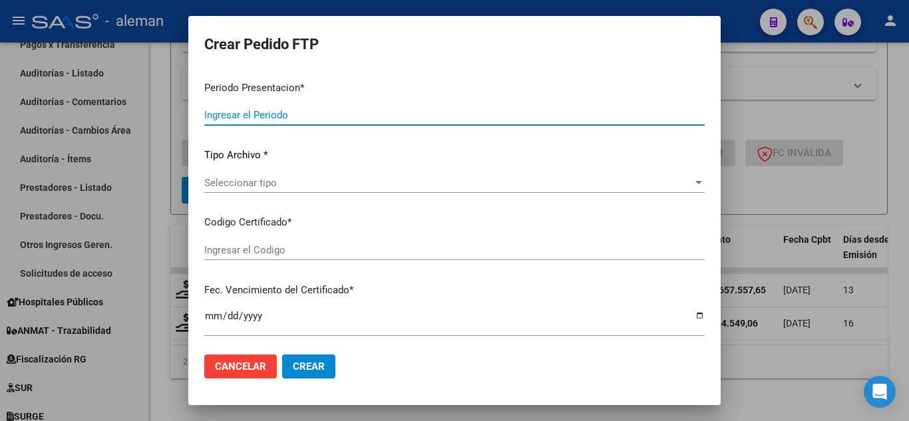
type input "202507"
type input "$ 1.657.557,65"
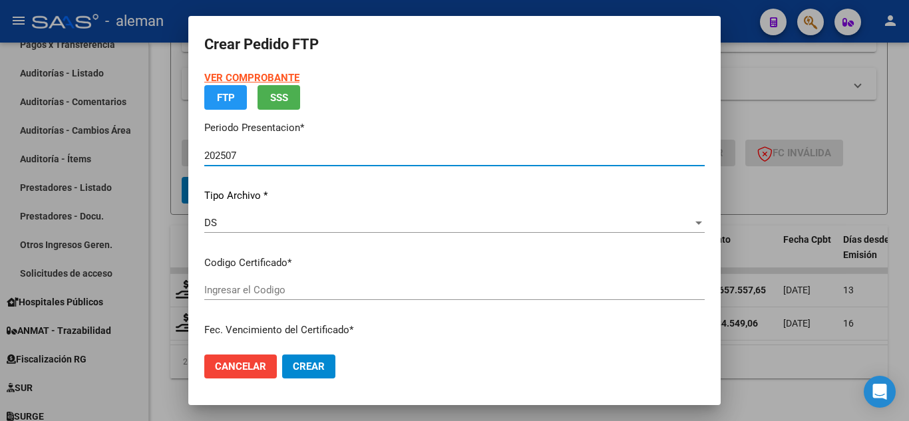
type input "ARG00022356317561015120420151204SN5109"
type input "[DATE]"
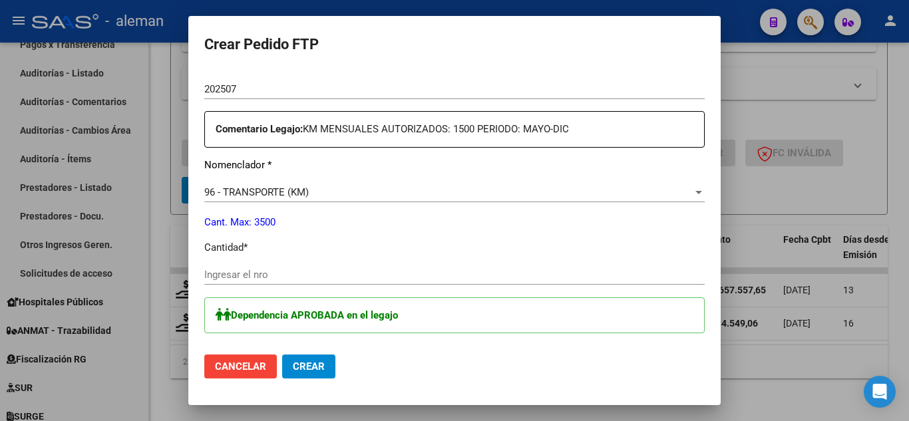
scroll to position [466, 0]
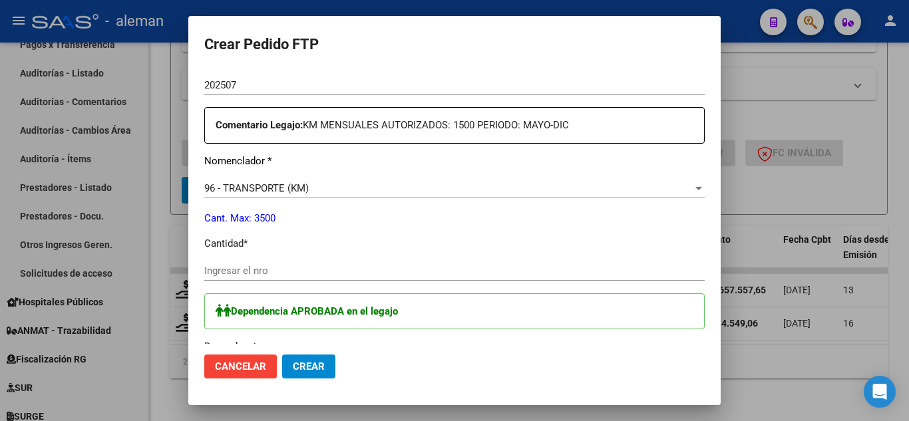
click at [300, 271] on input "Ingresar el nro" at bounding box center [454, 271] width 500 height 12
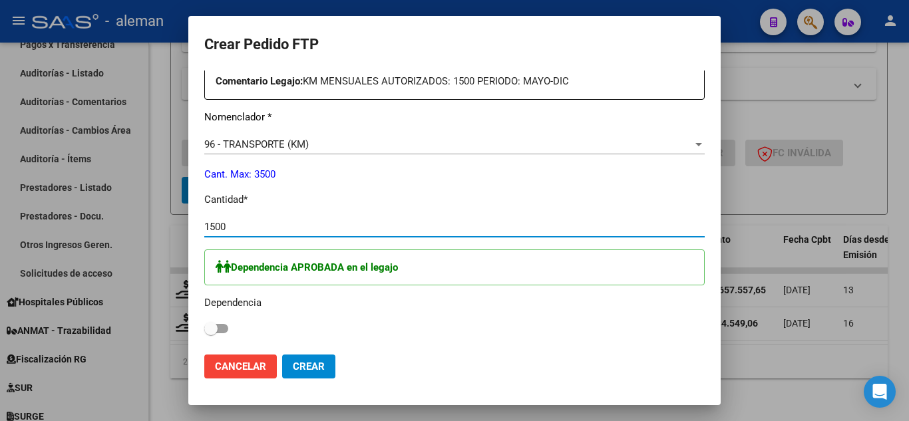
scroll to position [599, 0]
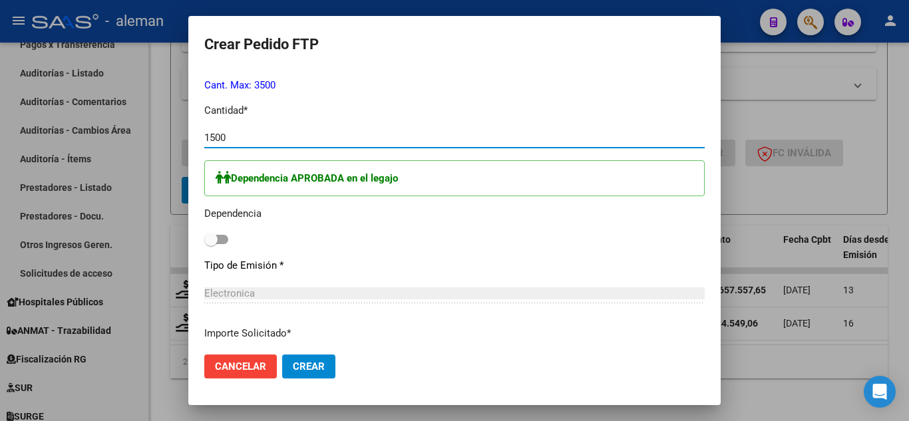
type input "1500"
click at [226, 236] on span at bounding box center [216, 239] width 24 height 9
click at [211, 244] on input "checkbox" at bounding box center [210, 244] width 1 height 1
checkbox input "true"
click at [324, 359] on button "Crear" at bounding box center [308, 367] width 53 height 24
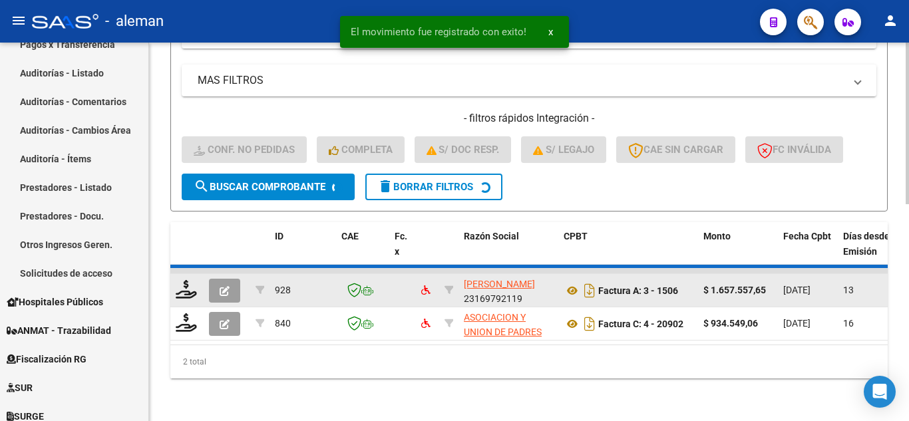
scroll to position [471, 0]
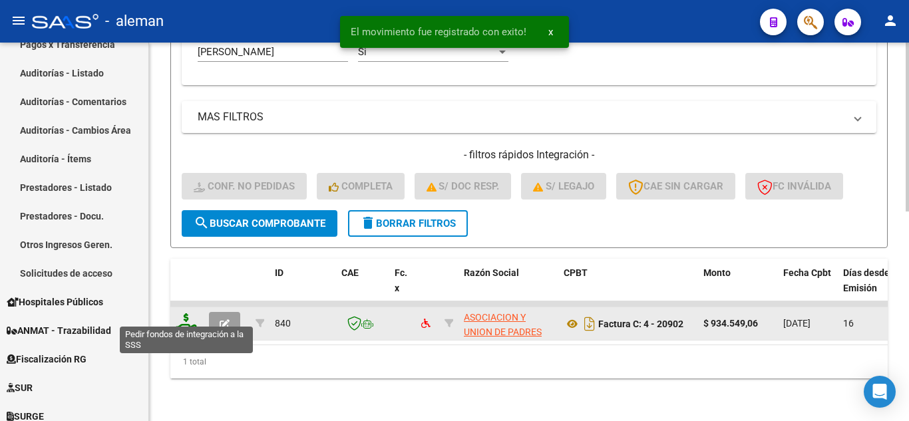
click at [187, 313] on icon at bounding box center [186, 322] width 21 height 19
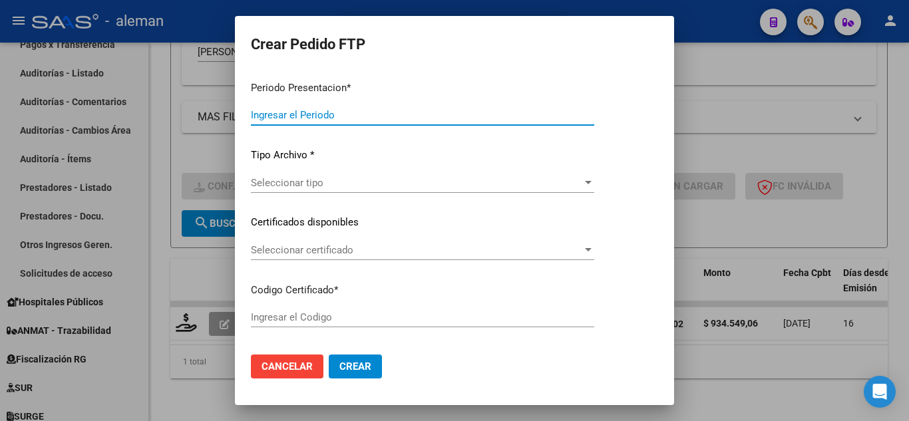
type input "202507"
type input "$ 934.549,06"
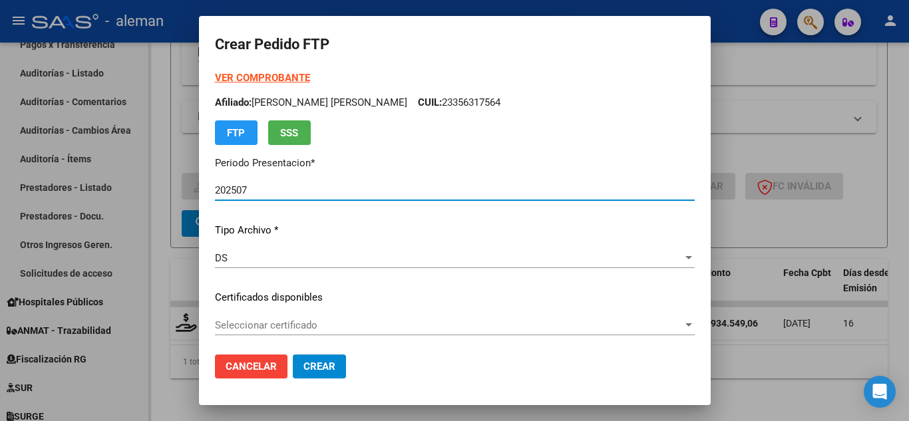
type input "ARG00022356317561015120420151204SN5109"
type input "[DATE]"
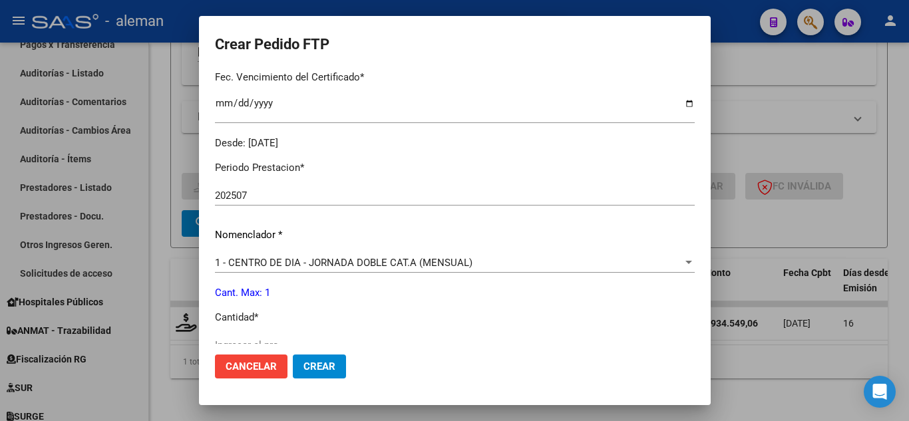
scroll to position [399, 0]
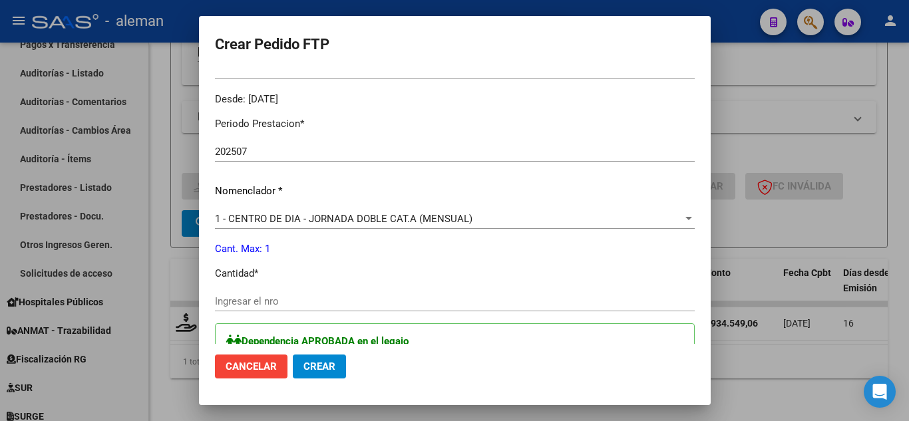
click at [329, 297] on input "Ingresar el nro" at bounding box center [455, 301] width 480 height 12
type input "1"
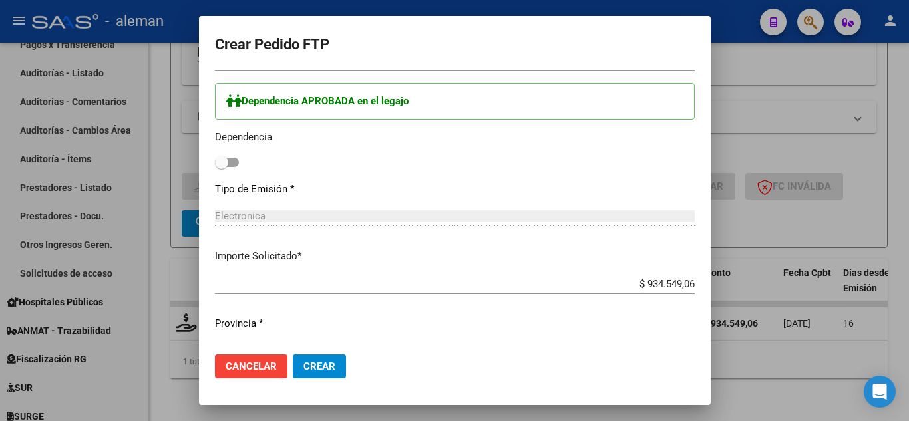
scroll to position [665, 0]
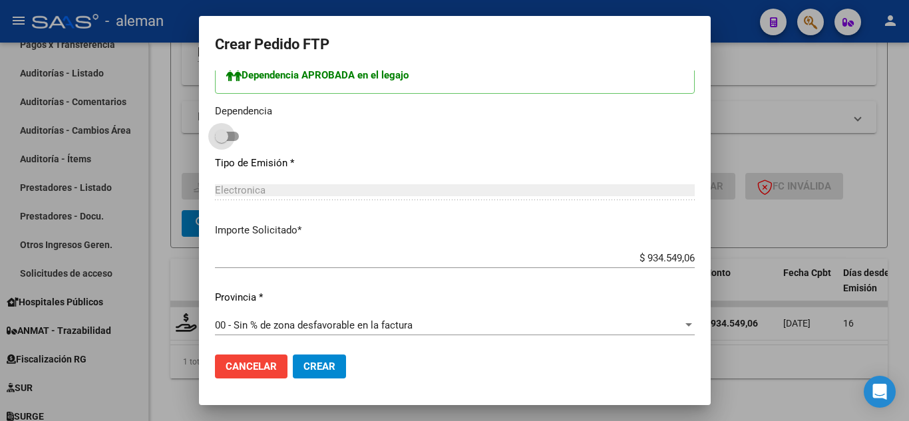
drag, startPoint x: 243, startPoint y: 133, endPoint x: 298, endPoint y: 219, distance: 102.1
click at [239, 132] on span at bounding box center [227, 136] width 24 height 9
click at [222, 141] on input "checkbox" at bounding box center [221, 141] width 1 height 1
checkbox input "true"
click at [346, 365] on button "Crear" at bounding box center [319, 367] width 53 height 24
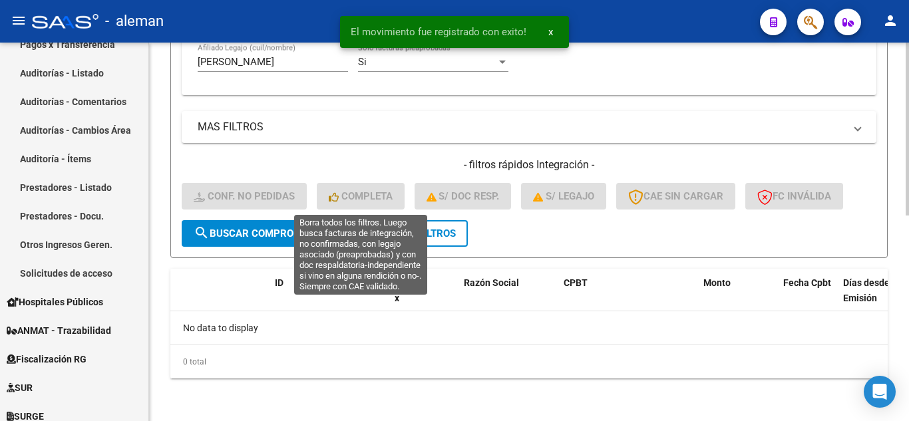
scroll to position [317, 0]
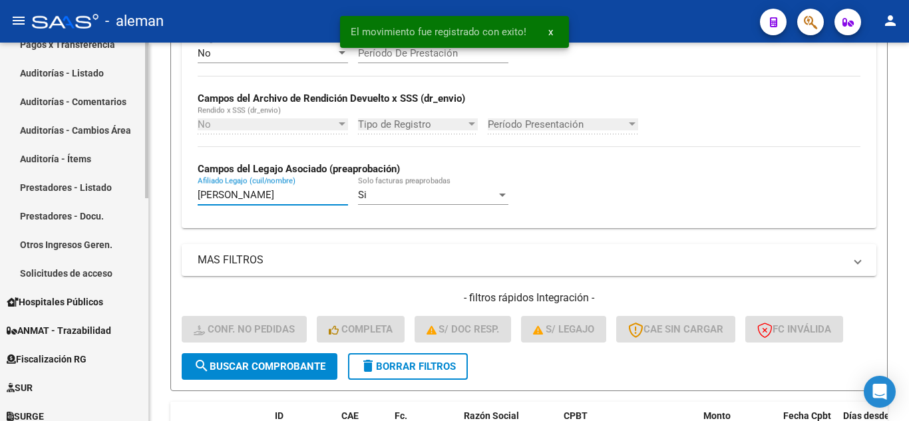
drag, startPoint x: 254, startPoint y: 199, endPoint x: 9, endPoint y: 196, distance: 244.2
click at [9, 196] on mat-sidenav-container "Firma Express Reportes Tablero de Control Ingresos Percibidos Análisis de todos…" at bounding box center [454, 232] width 909 height 379
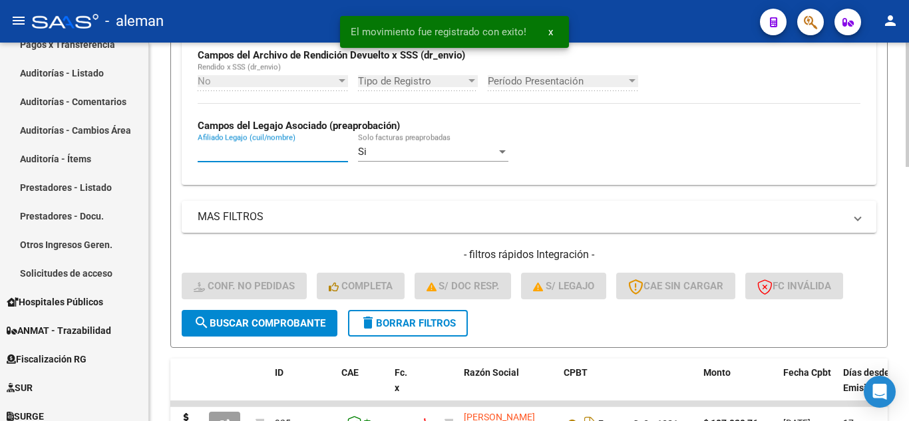
scroll to position [517, 0]
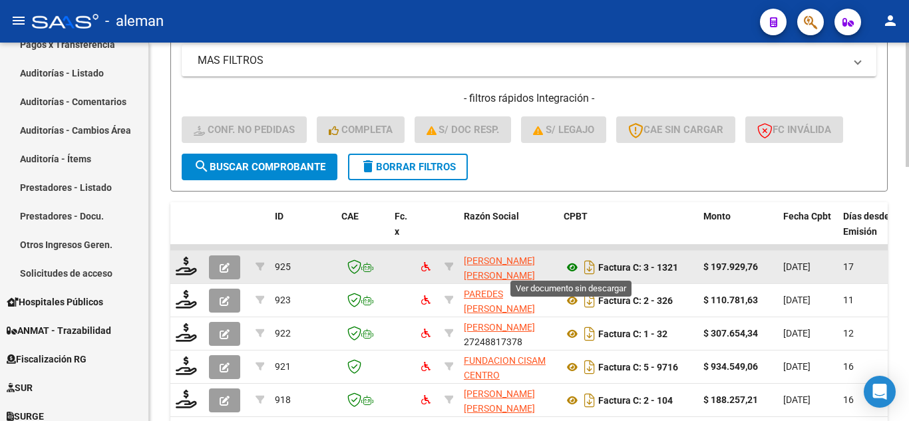
click at [571, 267] on icon at bounding box center [572, 267] width 17 height 16
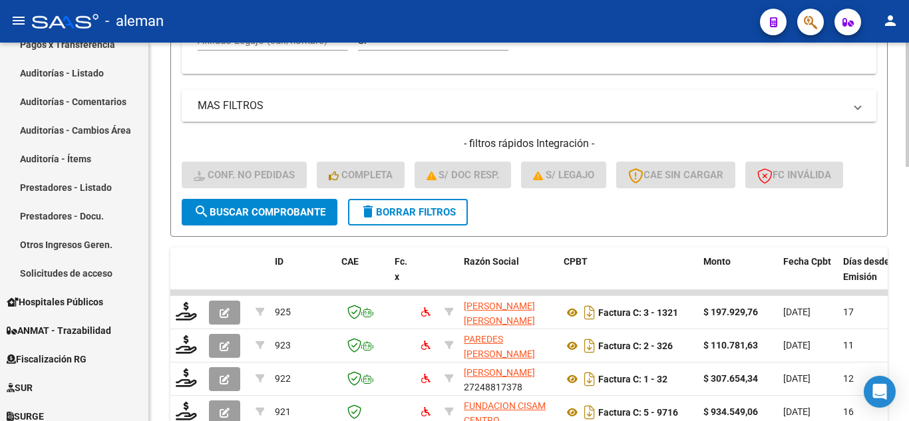
scroll to position [450, 0]
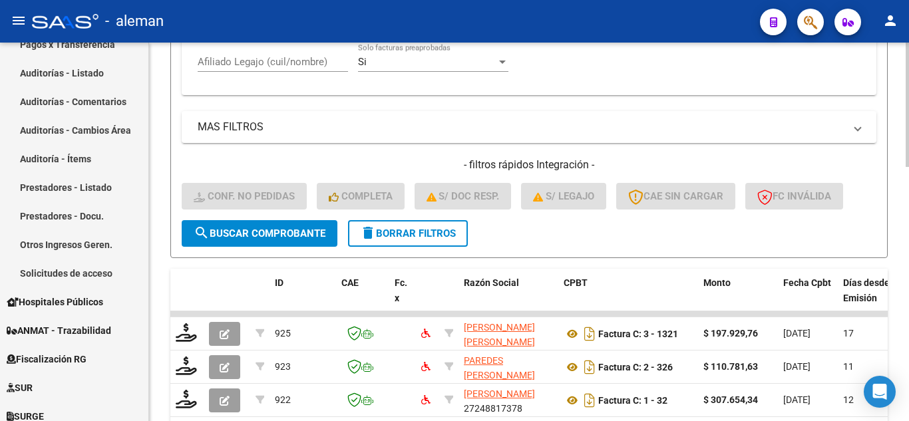
click at [252, 69] on div "Afiliado Legajo (cuil/nombre)" at bounding box center [273, 57] width 150 height 29
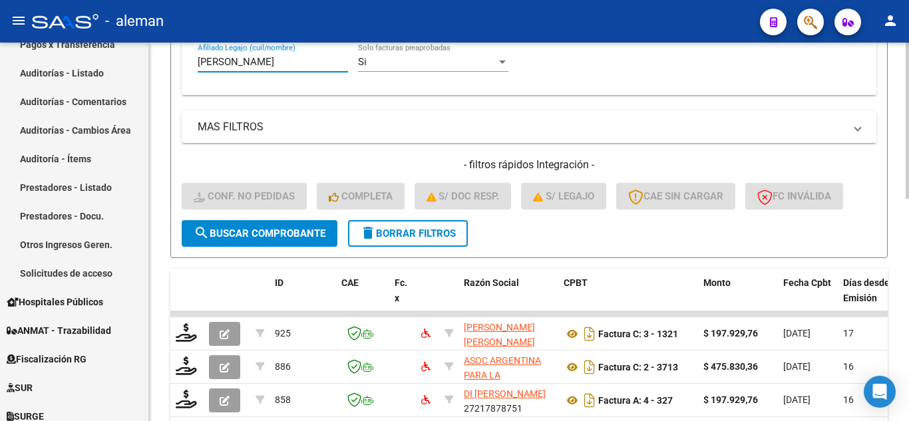
scroll to position [517, 0]
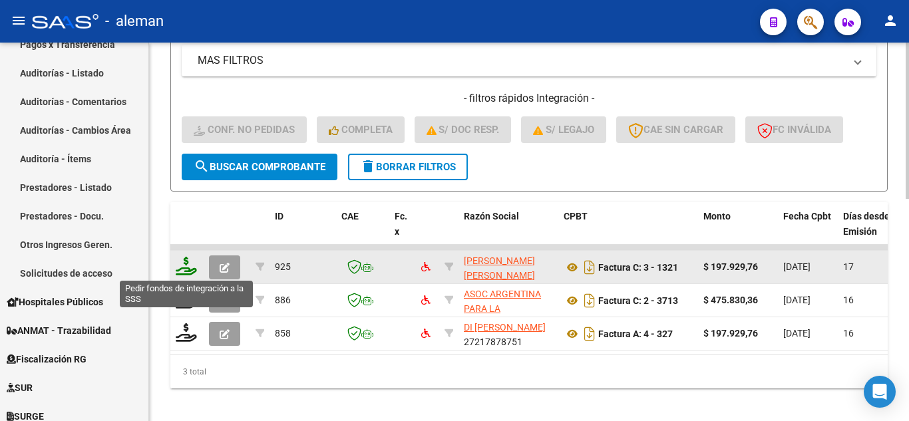
type input "[PERSON_NAME]"
click at [185, 270] on icon at bounding box center [186, 266] width 21 height 19
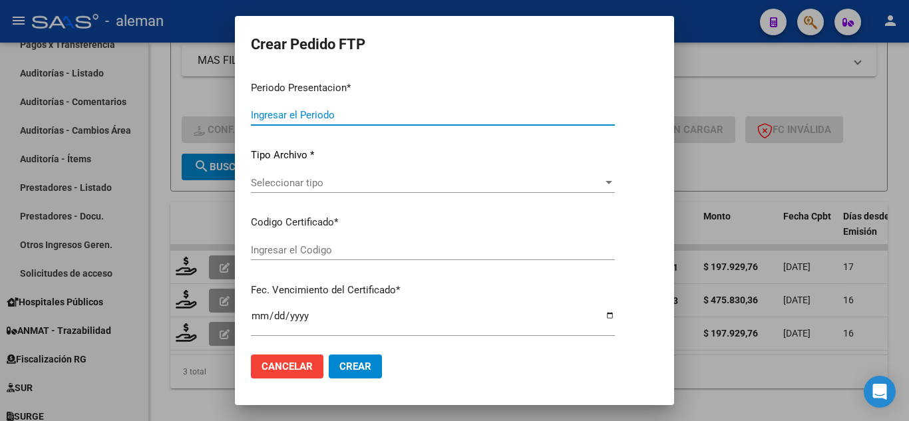
type input "202507"
type input "$ 197.929,76"
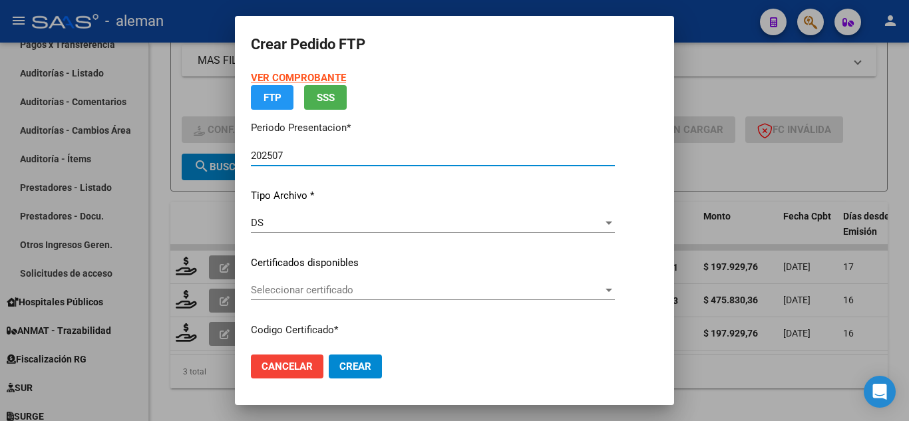
type input "ARG01000573370182021120620241206BS439"
type input "[DATE]"
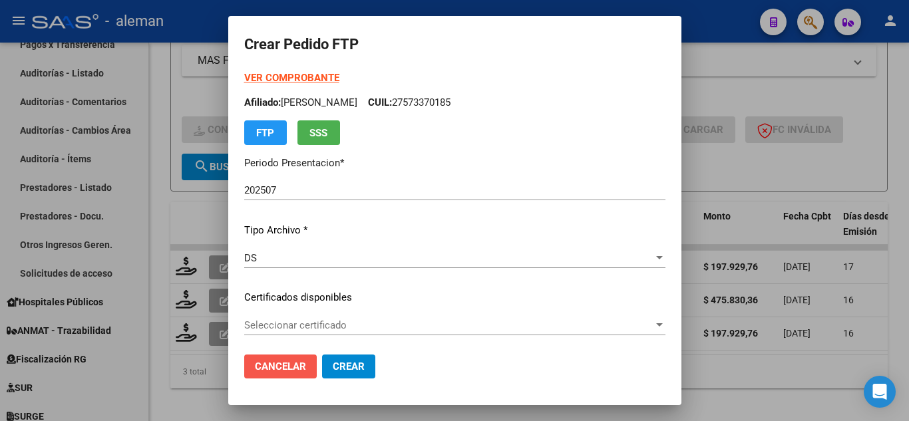
click at [261, 363] on span "Cancelar" at bounding box center [280, 367] width 51 height 12
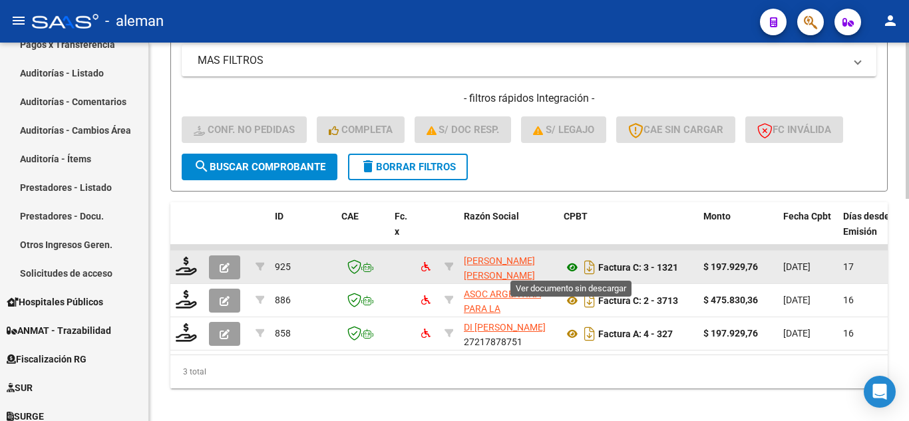
click at [572, 262] on icon at bounding box center [572, 267] width 17 height 16
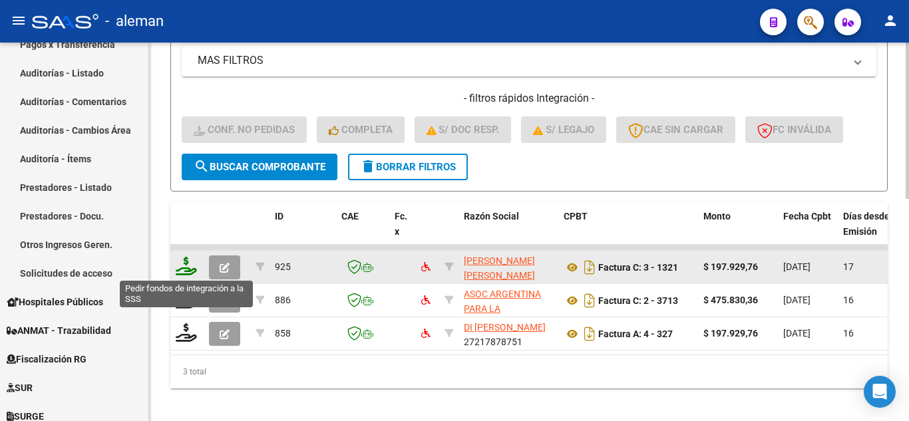
click at [183, 264] on icon at bounding box center [186, 266] width 21 height 19
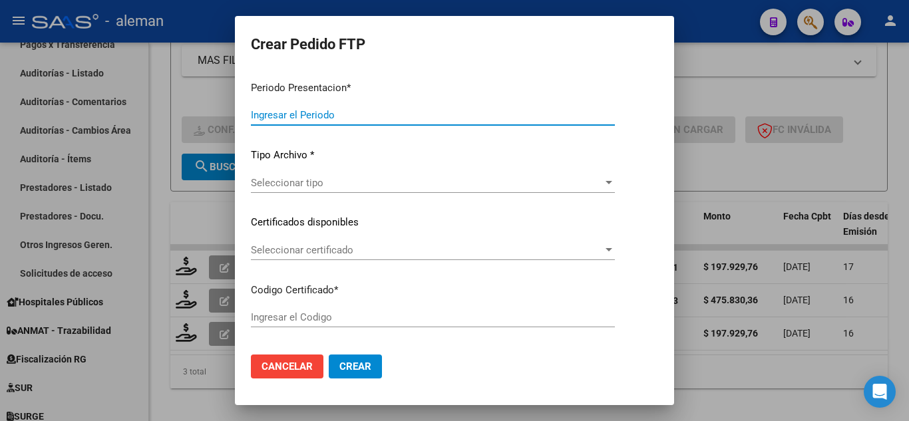
type input "202507"
type input "$ 197.929,76"
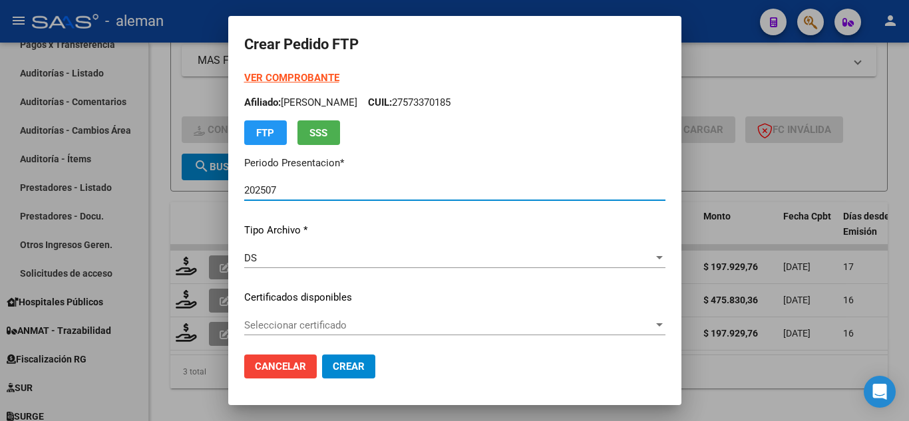
type input "ARG01000573370182021120620241206BS439"
type input "[DATE]"
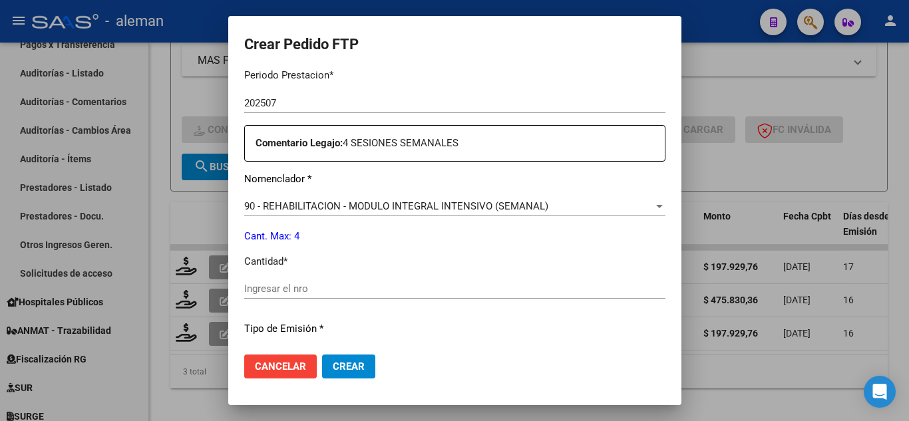
scroll to position [466, 0]
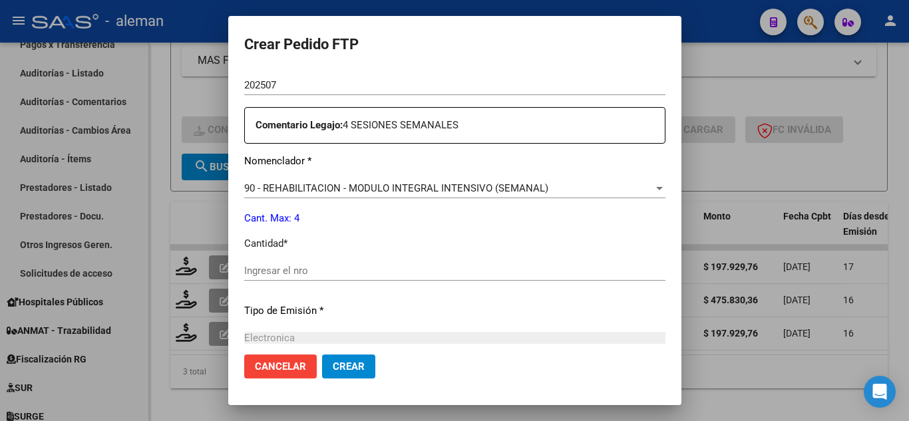
click at [274, 264] on div "Ingresar el nro" at bounding box center [454, 271] width 421 height 20
type input "4"
click at [333, 362] on span "Crear" at bounding box center [349, 367] width 32 height 12
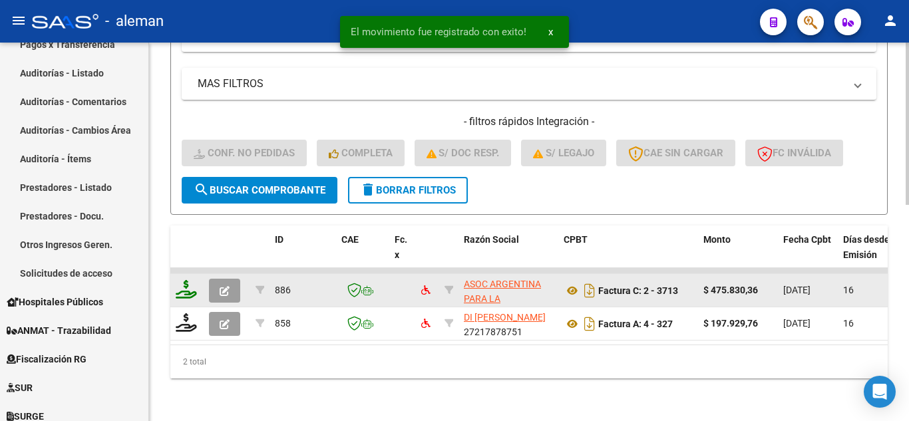
scroll to position [504, 0]
click at [188, 280] on icon at bounding box center [186, 289] width 21 height 19
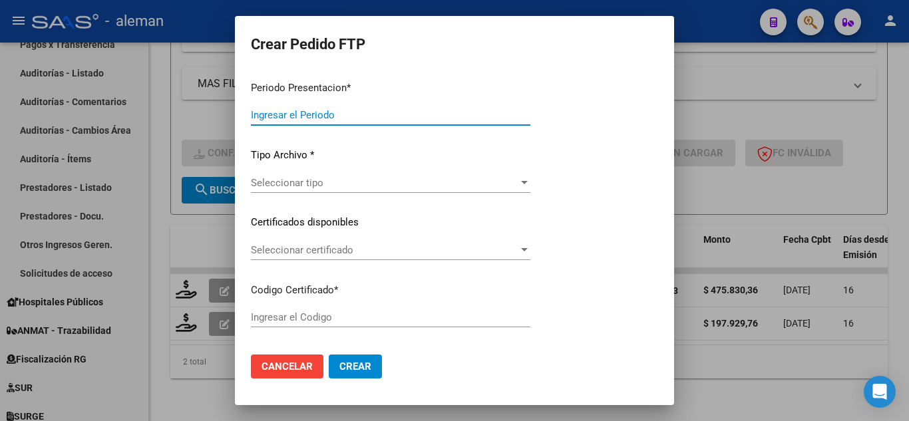
type input "202507"
type input "$ 475.830,36"
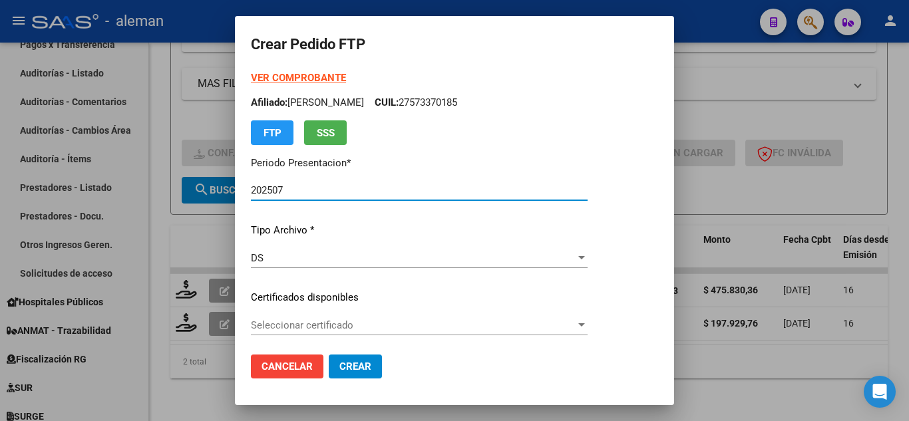
type input "ARG01000573370182021120620241206BS439"
type input "[DATE]"
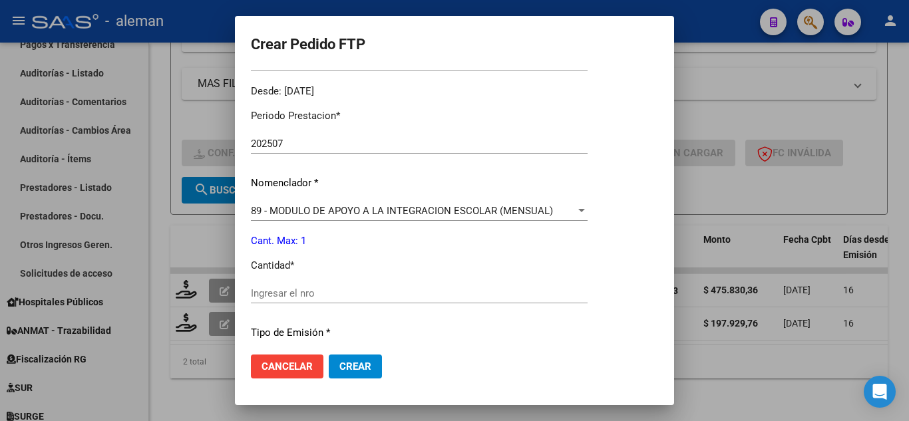
scroll to position [466, 0]
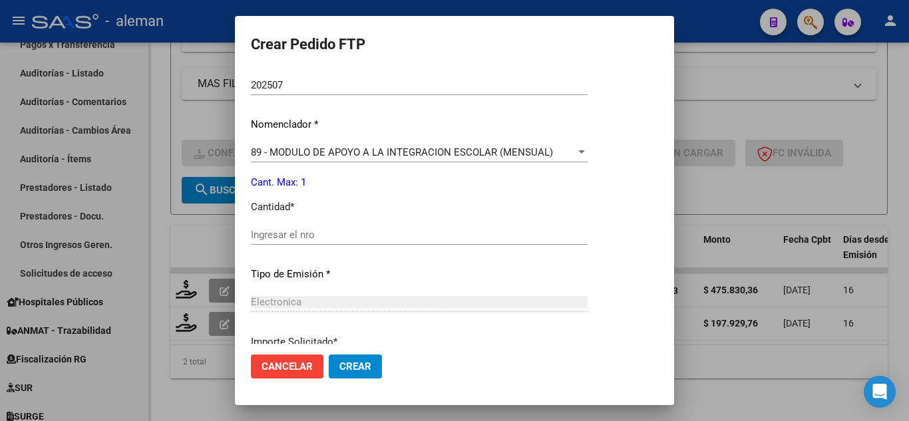
click at [501, 226] on div "Ingresar el nro" at bounding box center [419, 235] width 337 height 20
click at [495, 219] on div "Periodo Prestacion * 202507 Ingresar el Periodo Prestacion Nomenclador * 89 - M…" at bounding box center [419, 249] width 337 height 419
click at [495, 239] on input "Ingresar el nro" at bounding box center [419, 235] width 337 height 12
type input "1"
click at [355, 362] on span "Crear" at bounding box center [355, 367] width 32 height 12
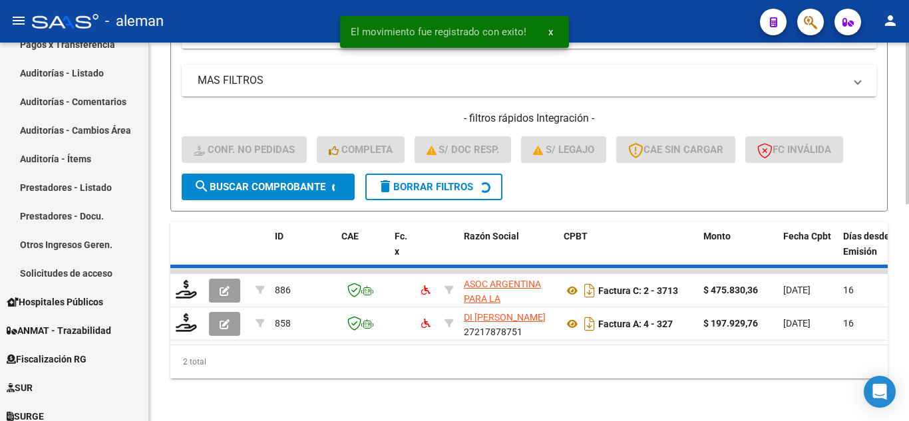
scroll to position [471, 0]
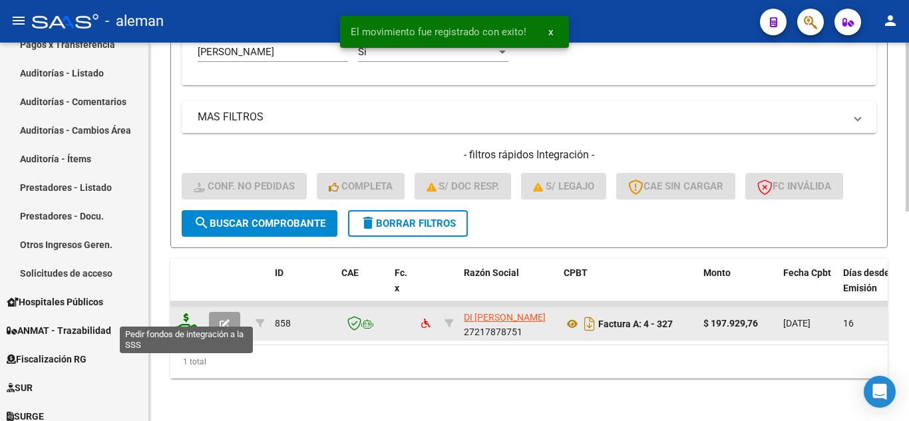
click at [188, 313] on icon at bounding box center [186, 322] width 21 height 19
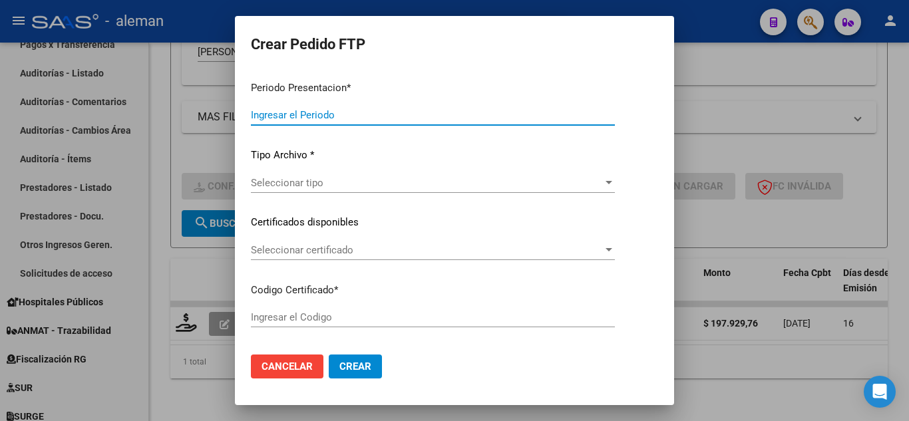
type input "202507"
type input "$ 197.929,76"
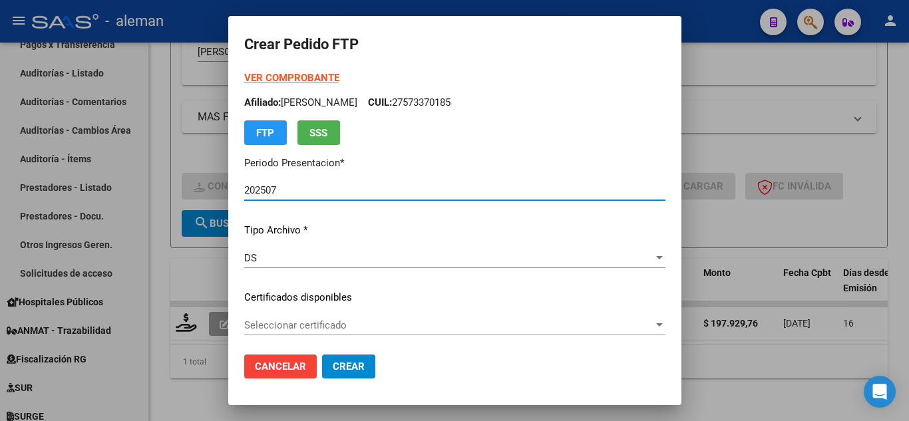
type input "ARG01000573370182021120620241206BS439"
type input "[DATE]"
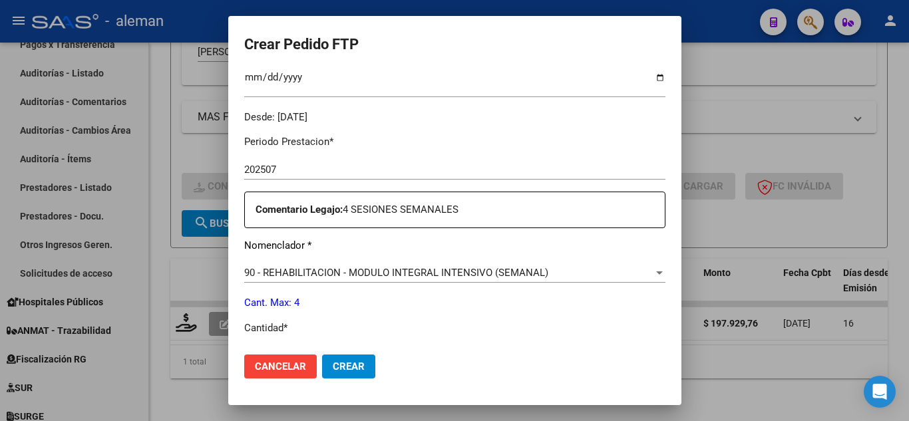
scroll to position [399, 0]
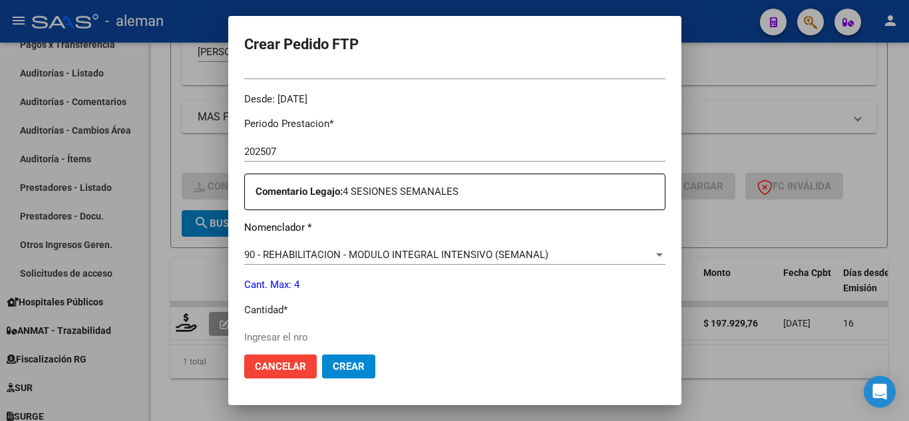
click at [396, 332] on input "Ingresar el nro" at bounding box center [454, 337] width 421 height 12
type input "4"
click at [330, 369] on button "Crear" at bounding box center [348, 367] width 53 height 24
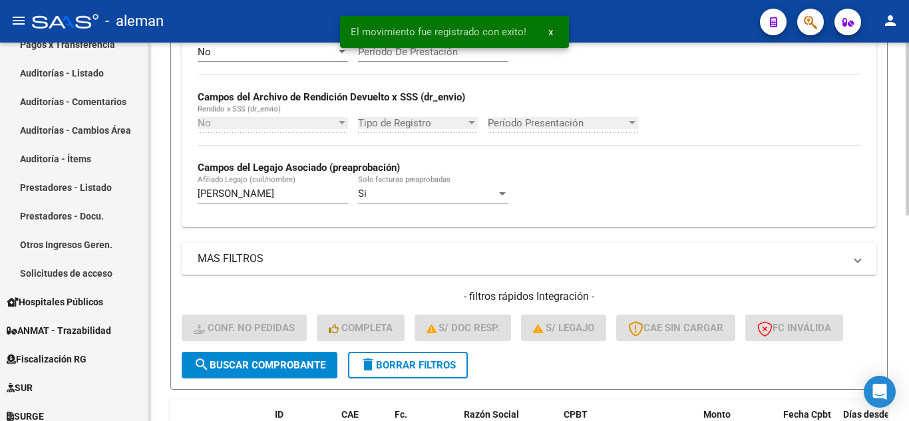
scroll to position [317, 0]
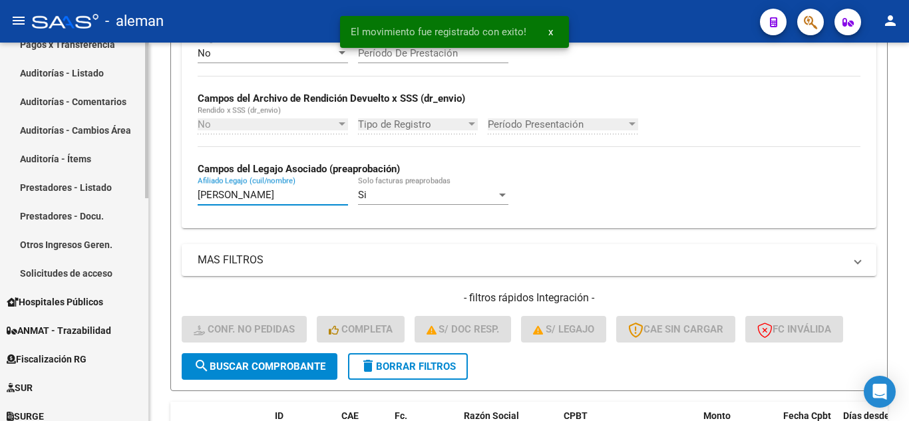
drag, startPoint x: 269, startPoint y: 195, endPoint x: 0, endPoint y: 196, distance: 268.8
click at [0, 196] on mat-sidenav-container "Firma Express Reportes Tablero de Control Ingresos Percibidos Análisis de todos…" at bounding box center [454, 232] width 909 height 379
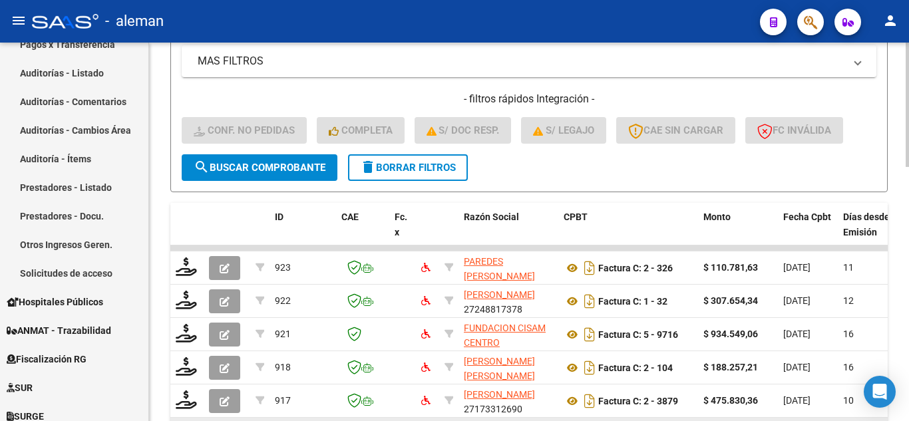
scroll to position [504, 0]
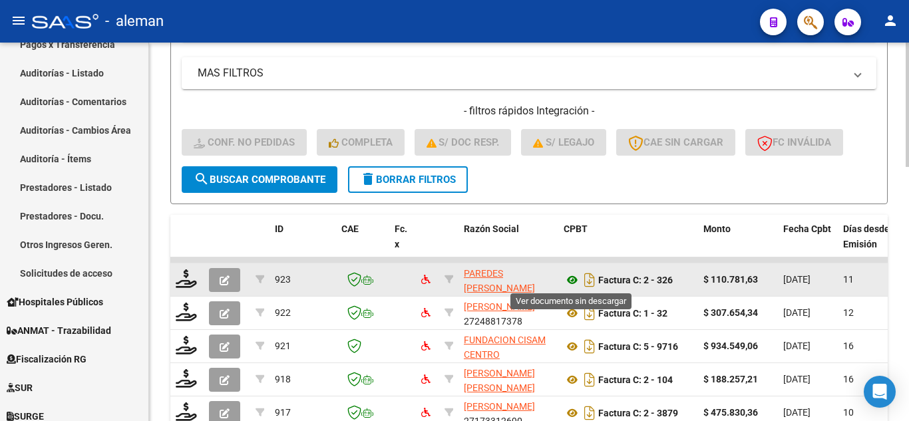
click at [570, 279] on icon at bounding box center [572, 280] width 17 height 16
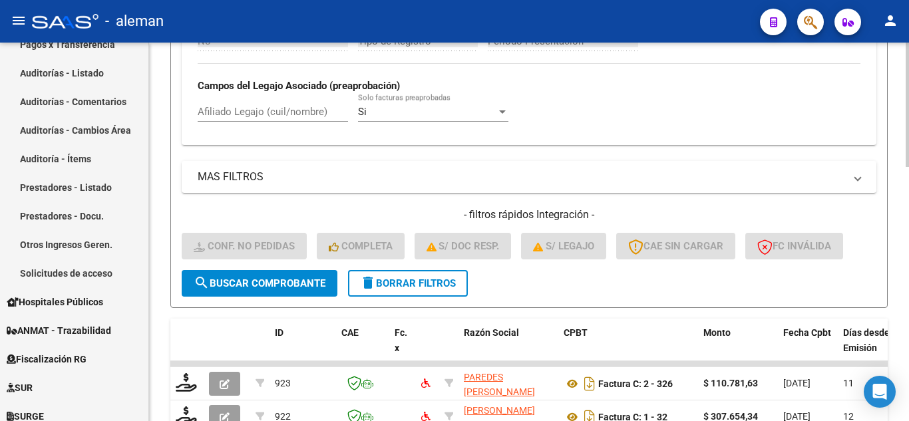
scroll to position [371, 0]
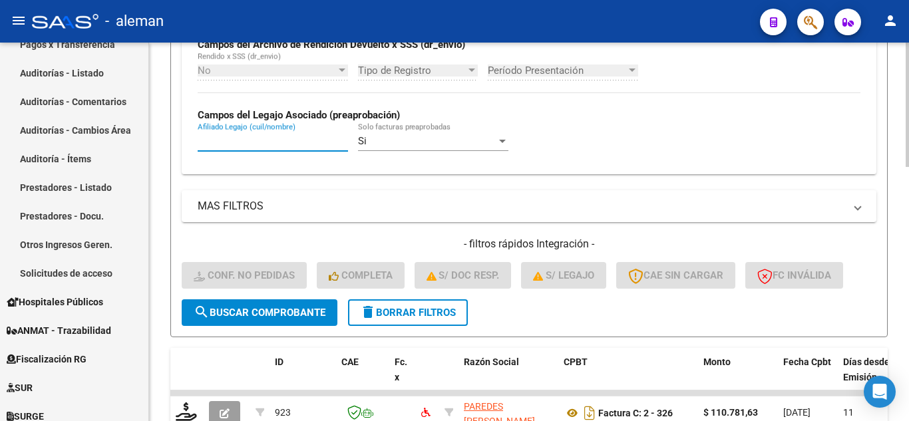
click at [235, 140] on input "Afiliado Legajo (cuil/nombre)" at bounding box center [273, 141] width 150 height 12
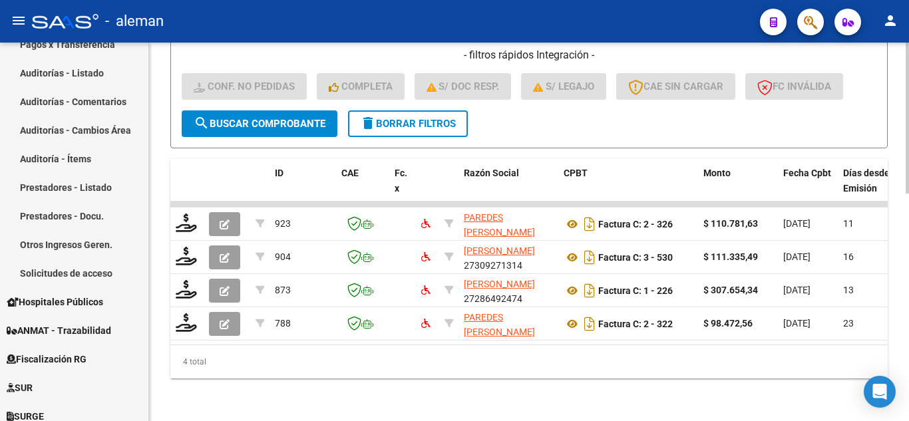
scroll to position [571, 0]
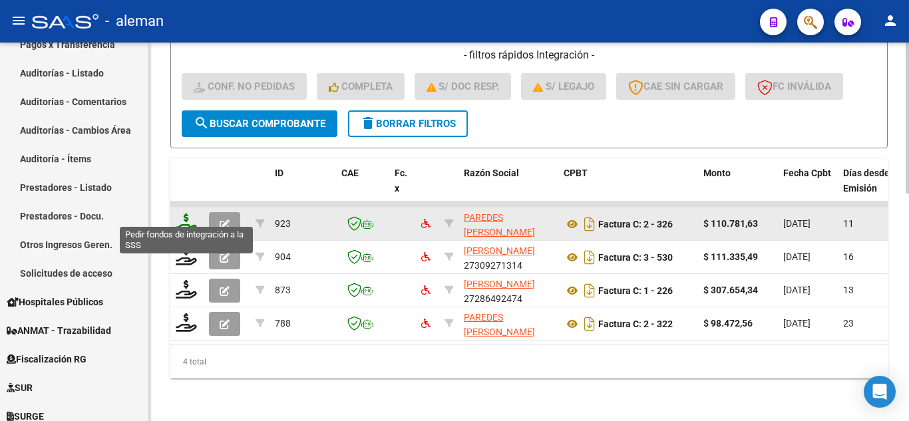
type input "[PERSON_NAME]"
click at [180, 216] on icon at bounding box center [186, 223] width 21 height 19
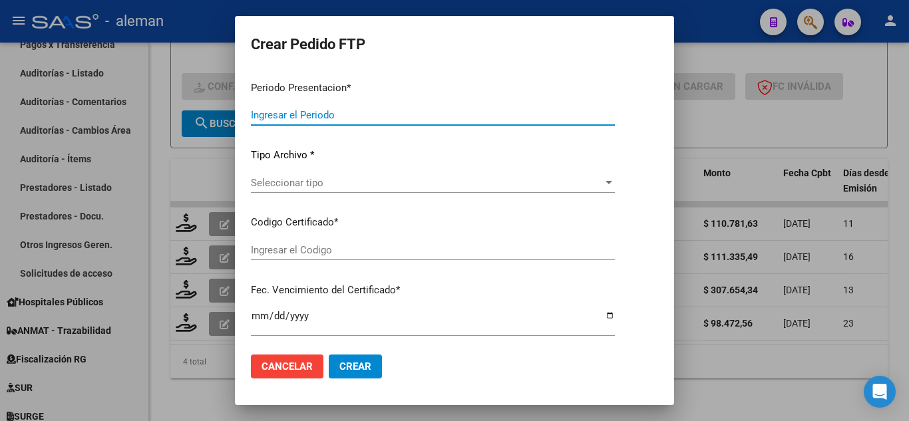
type input "202507"
type input "$ 110.781,63"
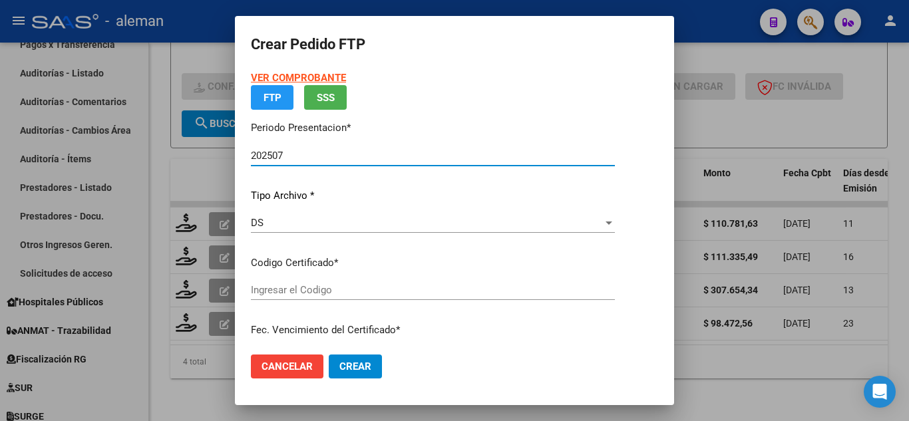
type input "ARG02000468720352018013020230130CBA536"
type input "[DATE]"
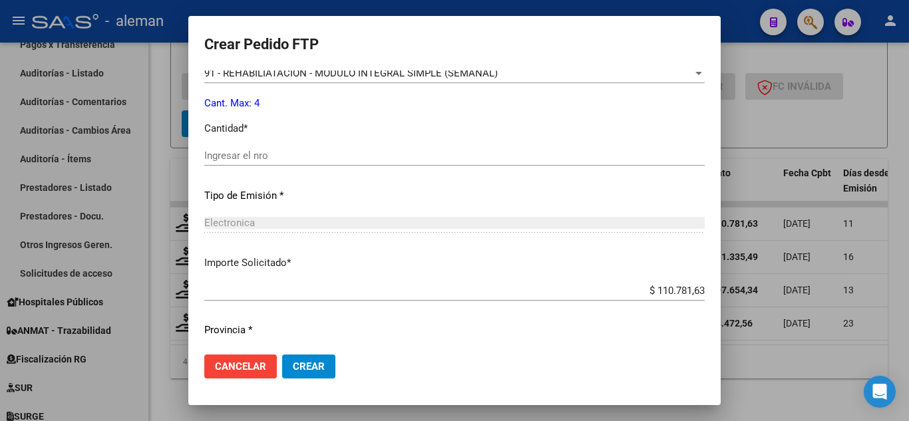
scroll to position [599, 0]
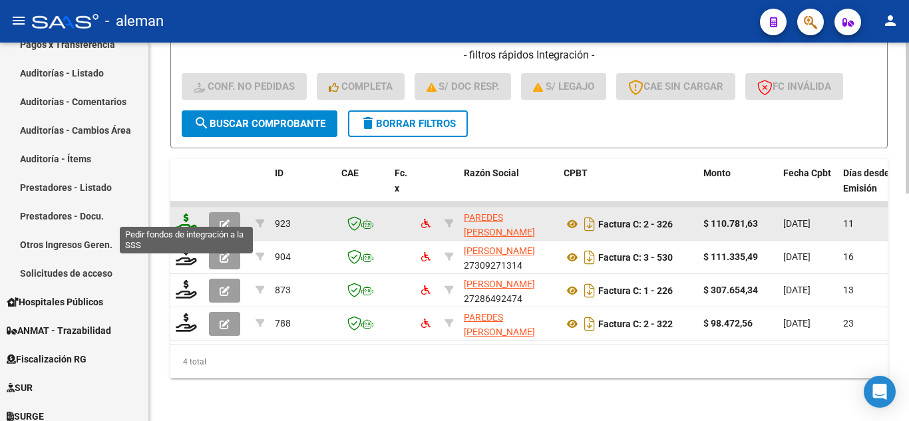
click at [190, 215] on icon at bounding box center [186, 223] width 21 height 19
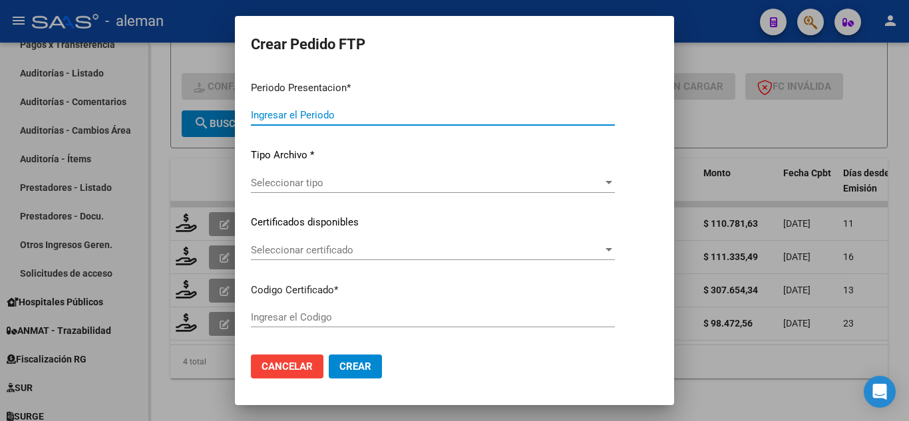
type input "202507"
type input "$ 110.781,63"
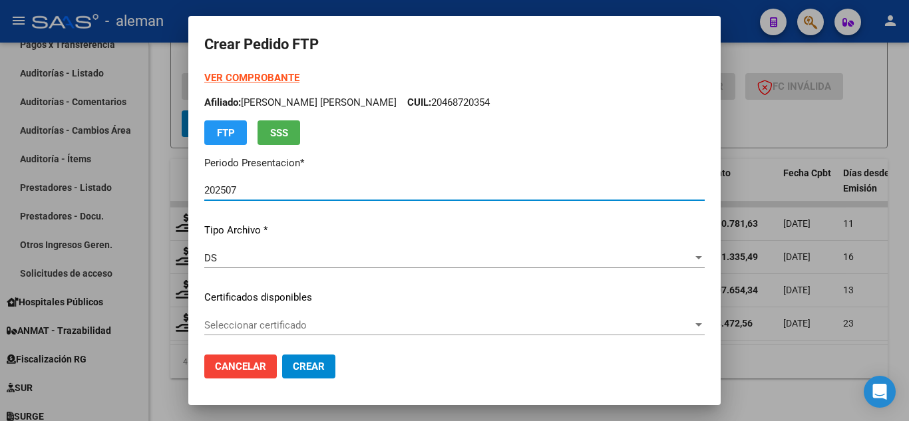
type input "ARG02000468720352018013020230130CBA536"
type input "[DATE]"
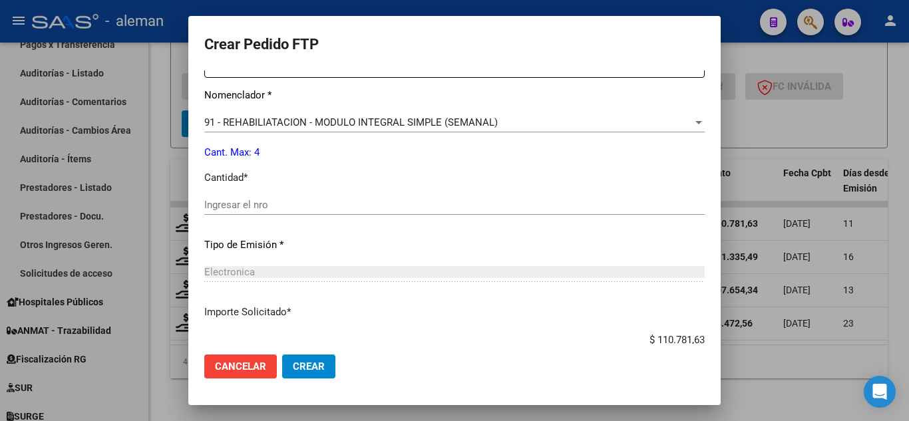
scroll to position [532, 0]
click at [381, 200] on input "Ingresar el nro" at bounding box center [454, 204] width 500 height 12
type input "2"
click at [314, 357] on mat-dialog-actions "Cancelar Crear" at bounding box center [454, 366] width 500 height 45
click at [312, 363] on span "Crear" at bounding box center [309, 367] width 32 height 12
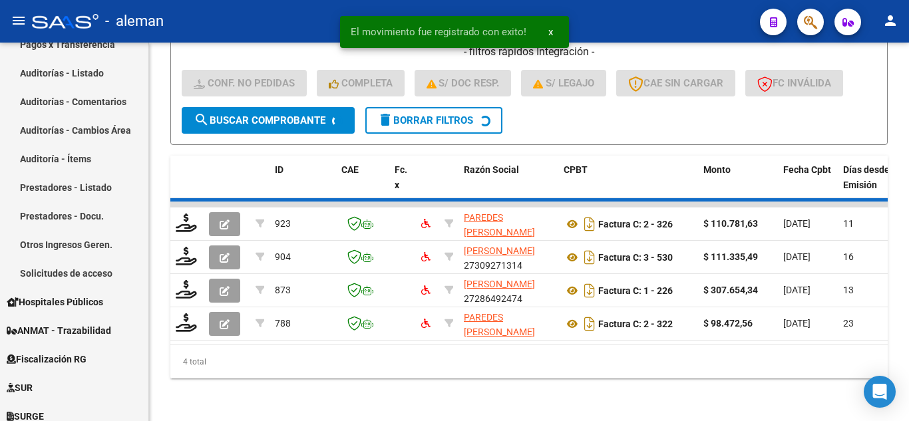
scroll to position [538, 0]
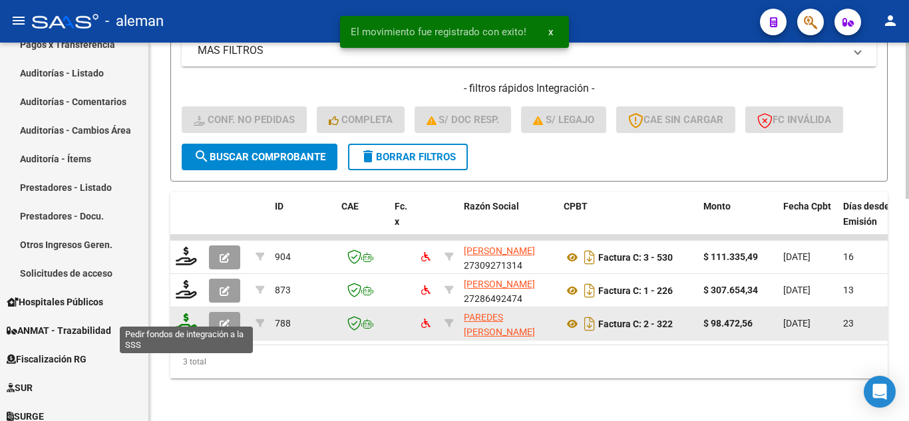
click at [182, 315] on icon at bounding box center [186, 322] width 21 height 19
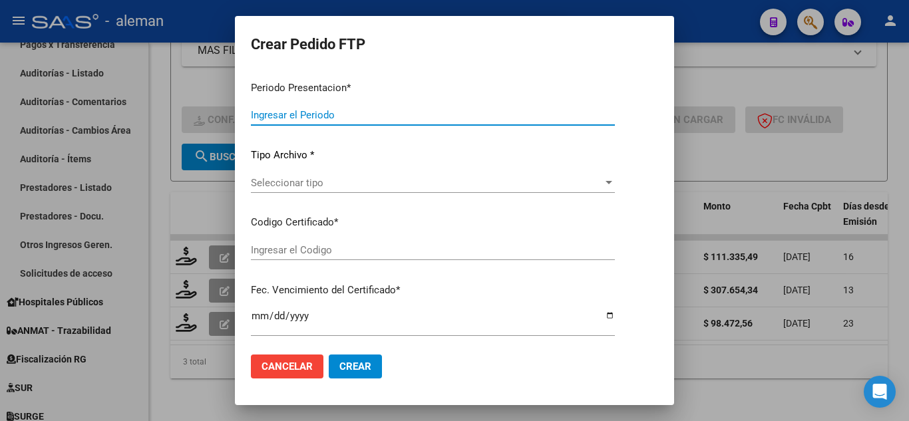
type input "202507"
type input "202506"
type input "$ 98.472,56"
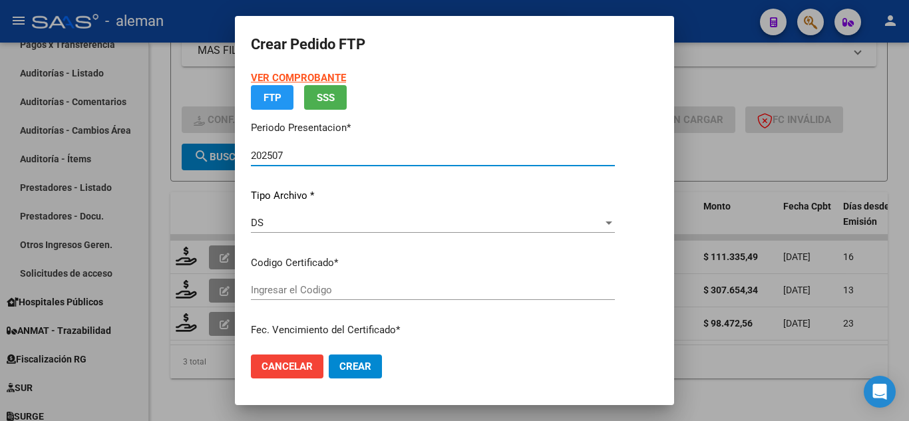
type input "ARG02000468720352018013020230130CBA536"
type input "[DATE]"
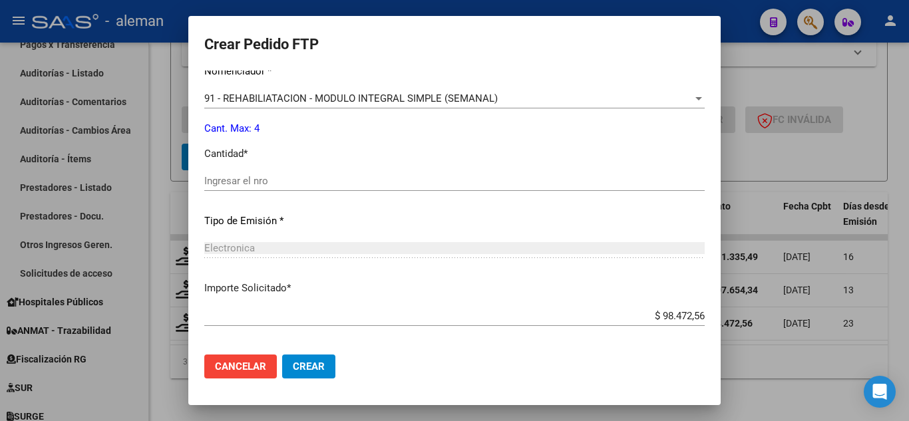
scroll to position [599, 0]
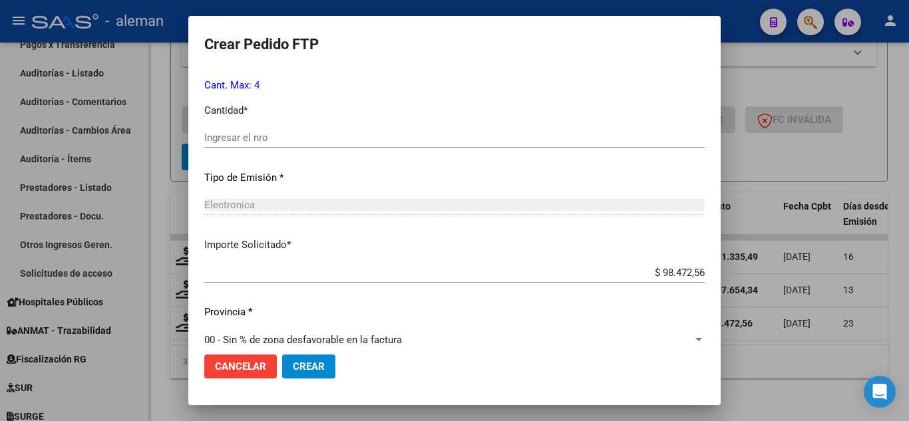
click at [337, 140] on input "Ingresar el nro" at bounding box center [454, 138] width 500 height 12
type input "2"
click at [311, 363] on span "Crear" at bounding box center [309, 367] width 32 height 12
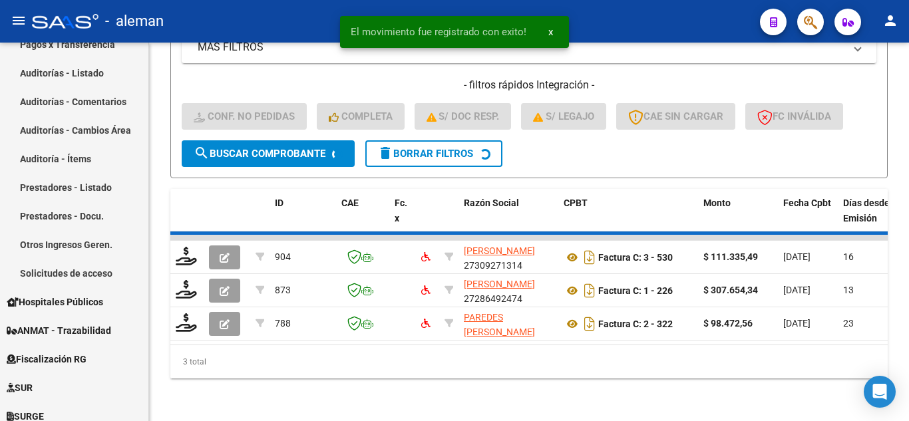
scroll to position [504, 0]
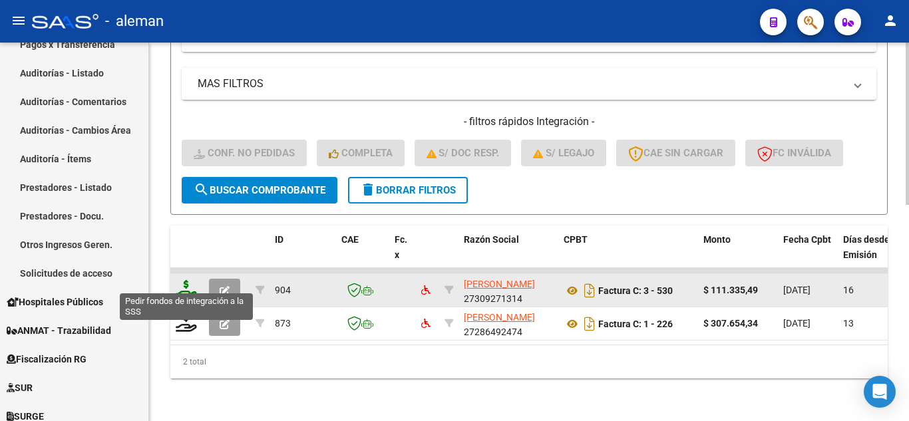
click at [186, 283] on icon at bounding box center [186, 289] width 21 height 19
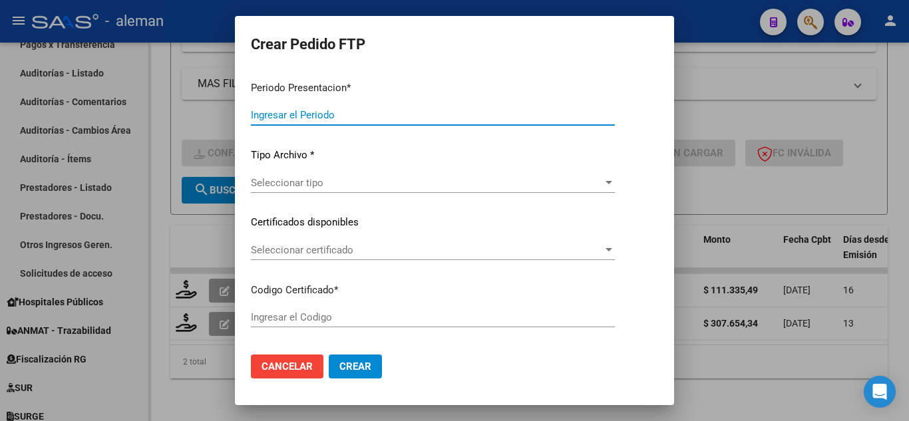
type input "202507"
type input "$ 111.335,49"
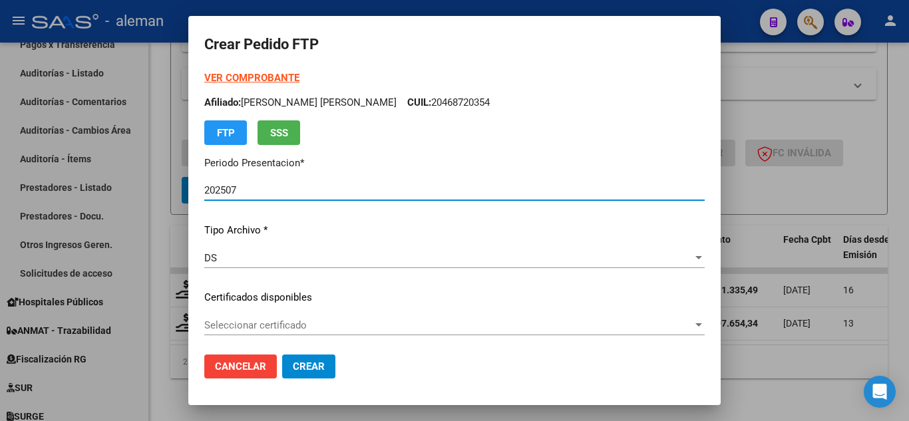
type input "ARG02000468720352018013020230130CBA536"
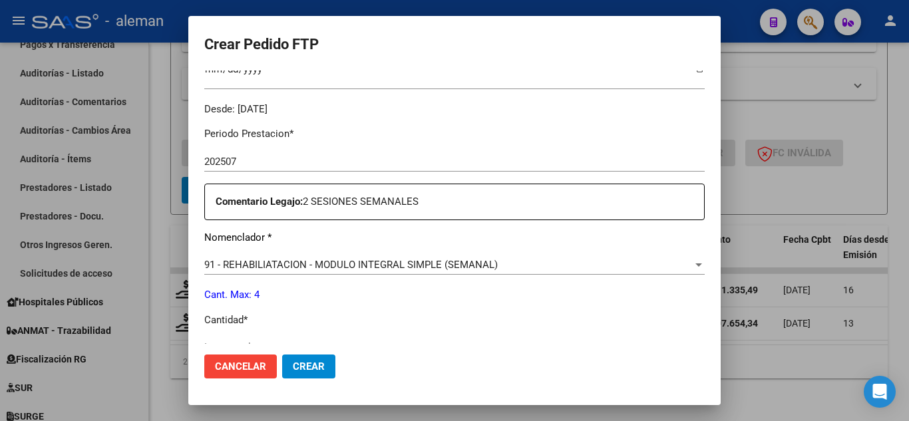
scroll to position [532, 0]
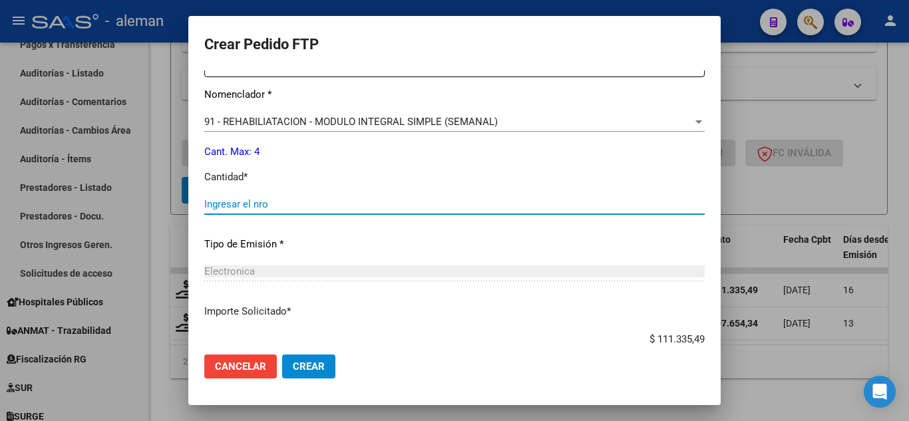
click at [287, 198] on input "Ingresar el nro" at bounding box center [454, 204] width 500 height 12
click at [314, 365] on span "Crear" at bounding box center [309, 367] width 32 height 12
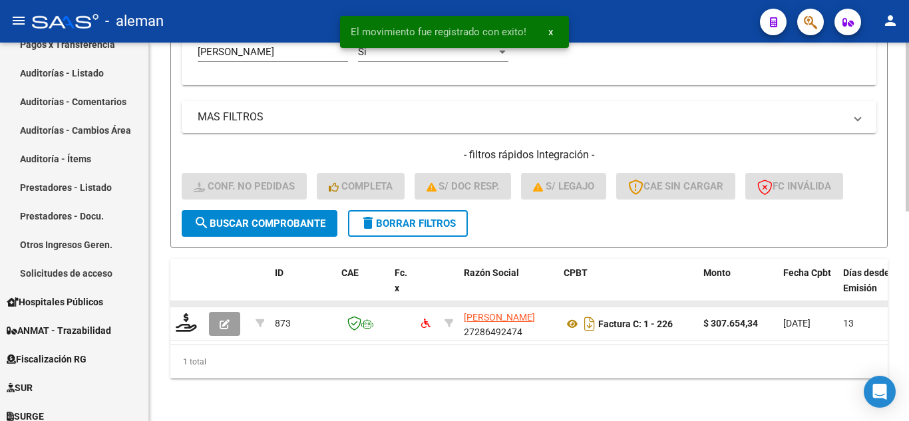
scroll to position [471, 0]
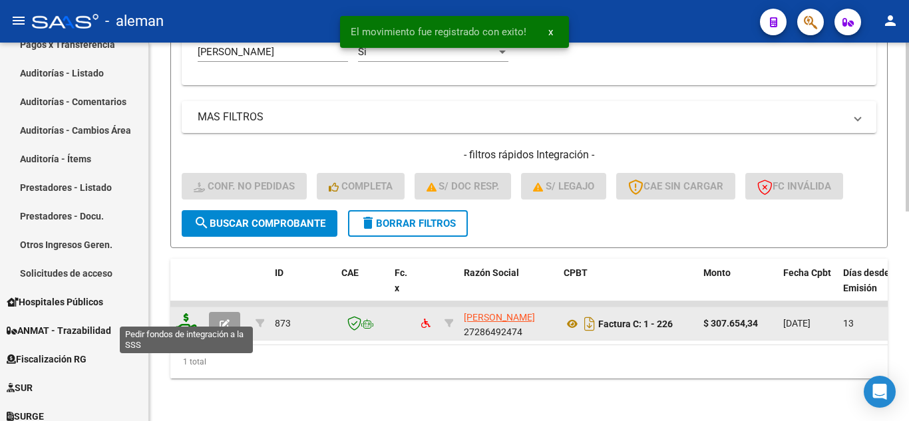
click at [185, 313] on icon at bounding box center [186, 322] width 21 height 19
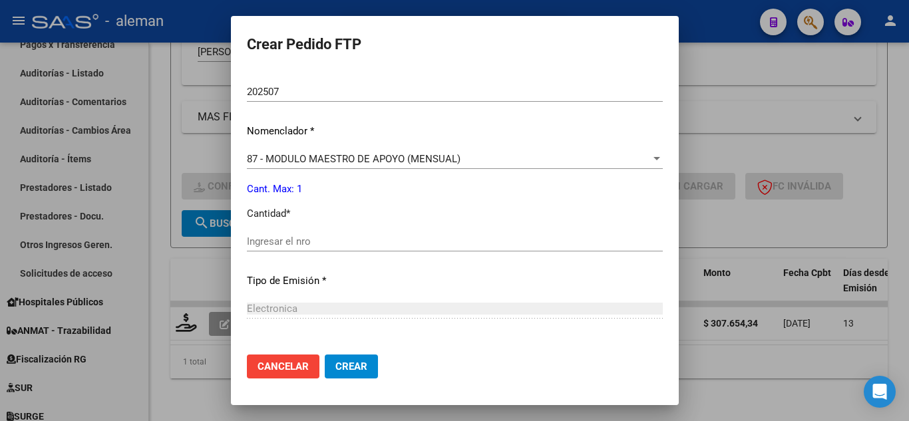
scroll to position [466, 0]
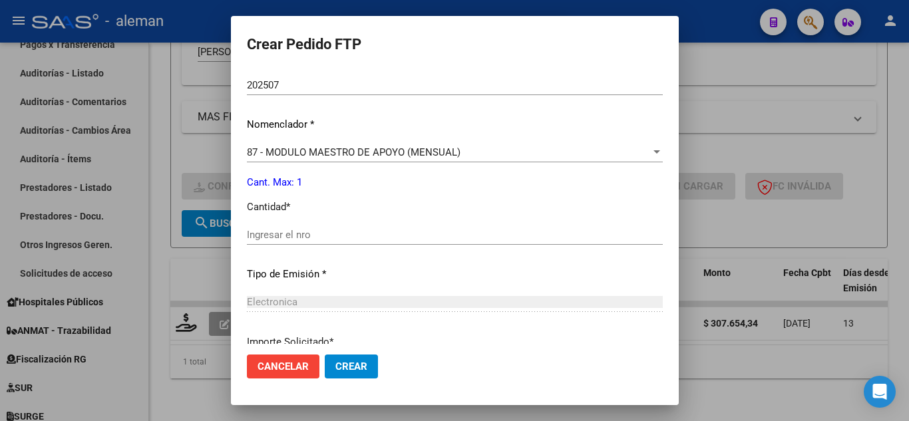
click at [370, 240] on input "Ingresar el nro" at bounding box center [455, 235] width 416 height 12
click at [335, 367] on span "Crear" at bounding box center [351, 367] width 32 height 12
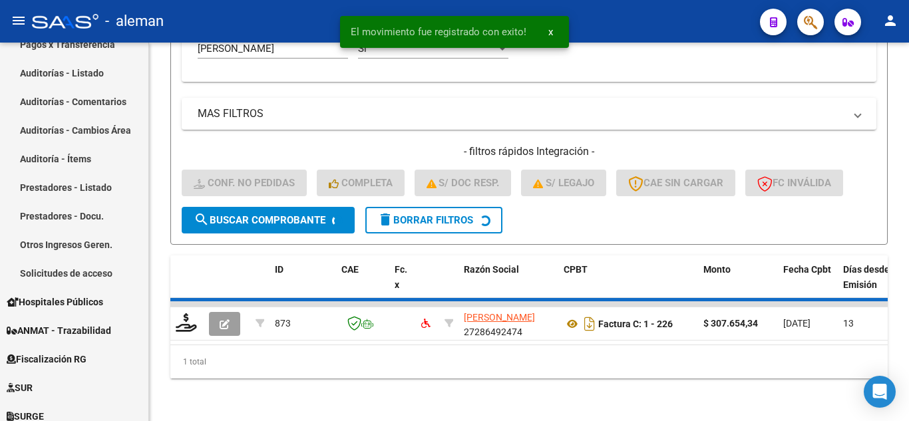
scroll to position [450, 0]
